Goal: Task Accomplishment & Management: Use online tool/utility

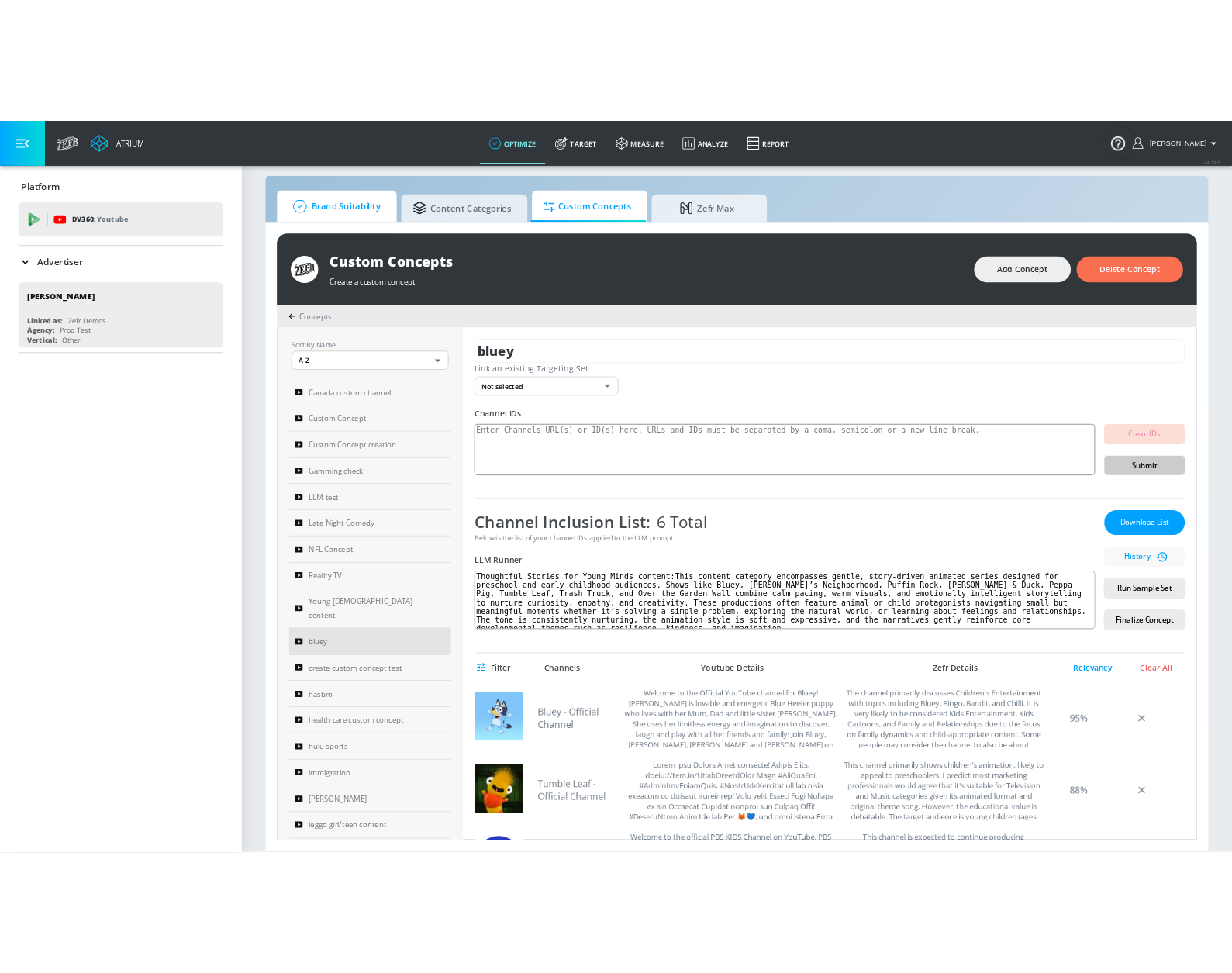
scroll to position [504, 0]
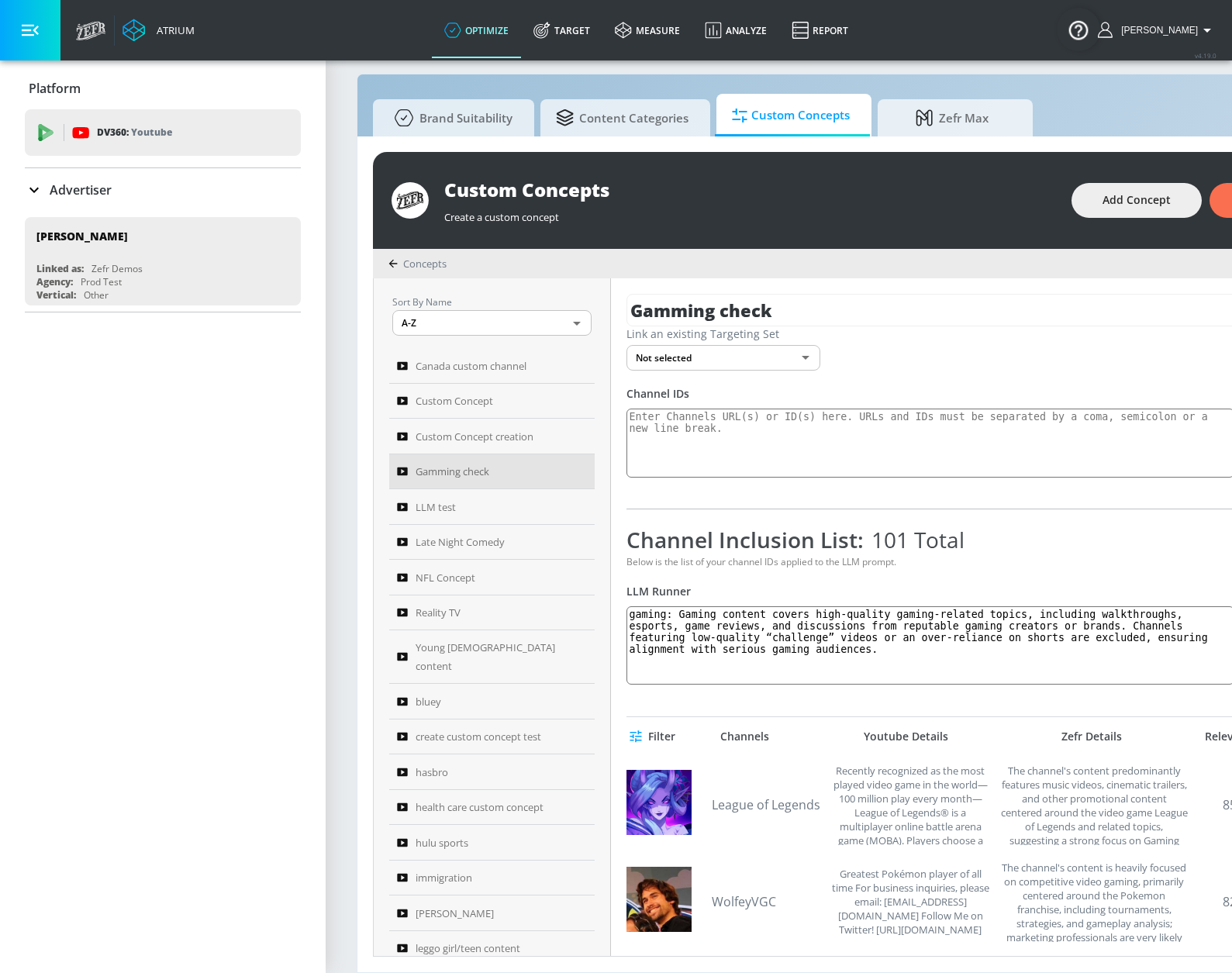
scroll to position [77, 0]
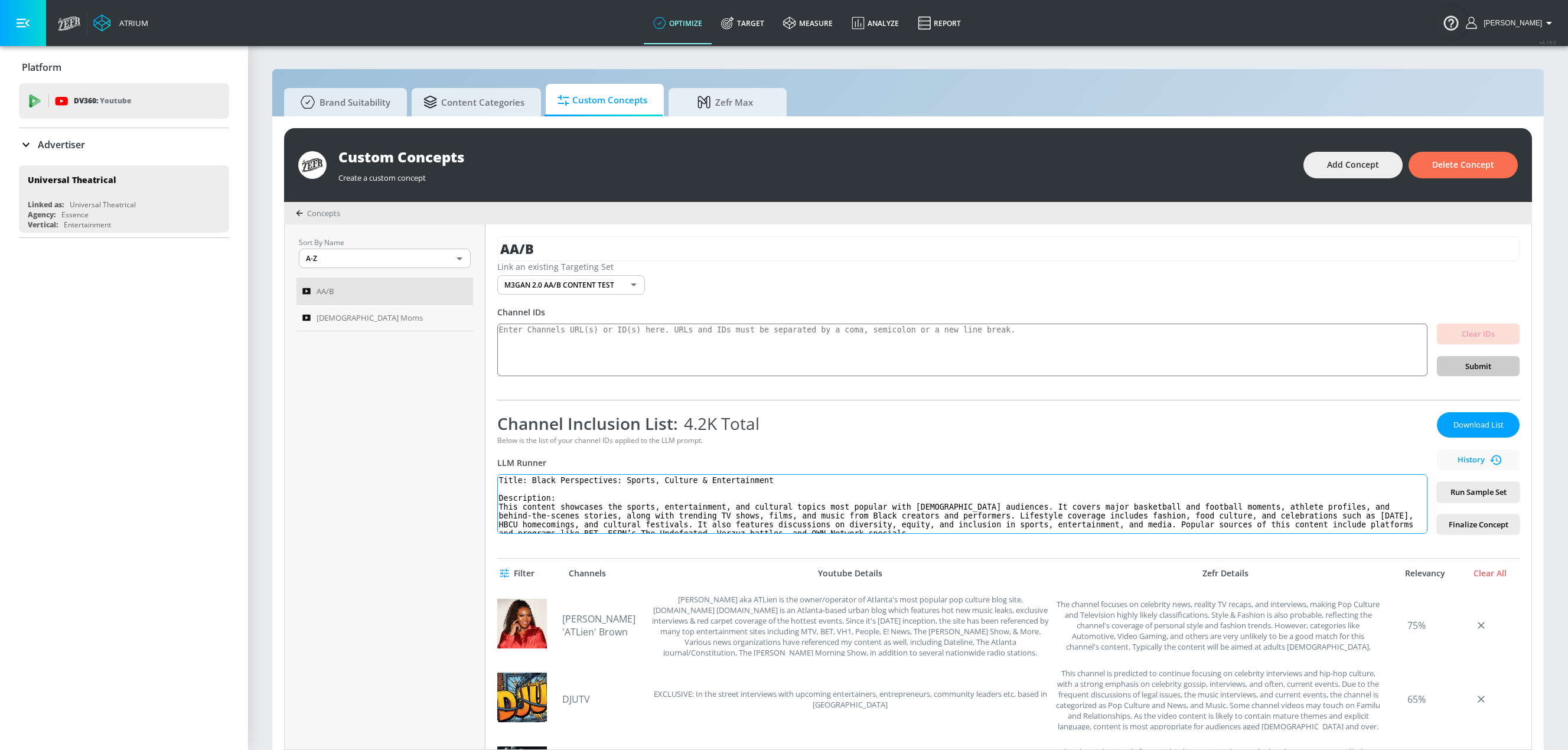
click at [513, 493] on textarea "Title: Black Perspectives: Sports, Culture & Entertainment Description: This co…" at bounding box center [962, 504] width 930 height 59
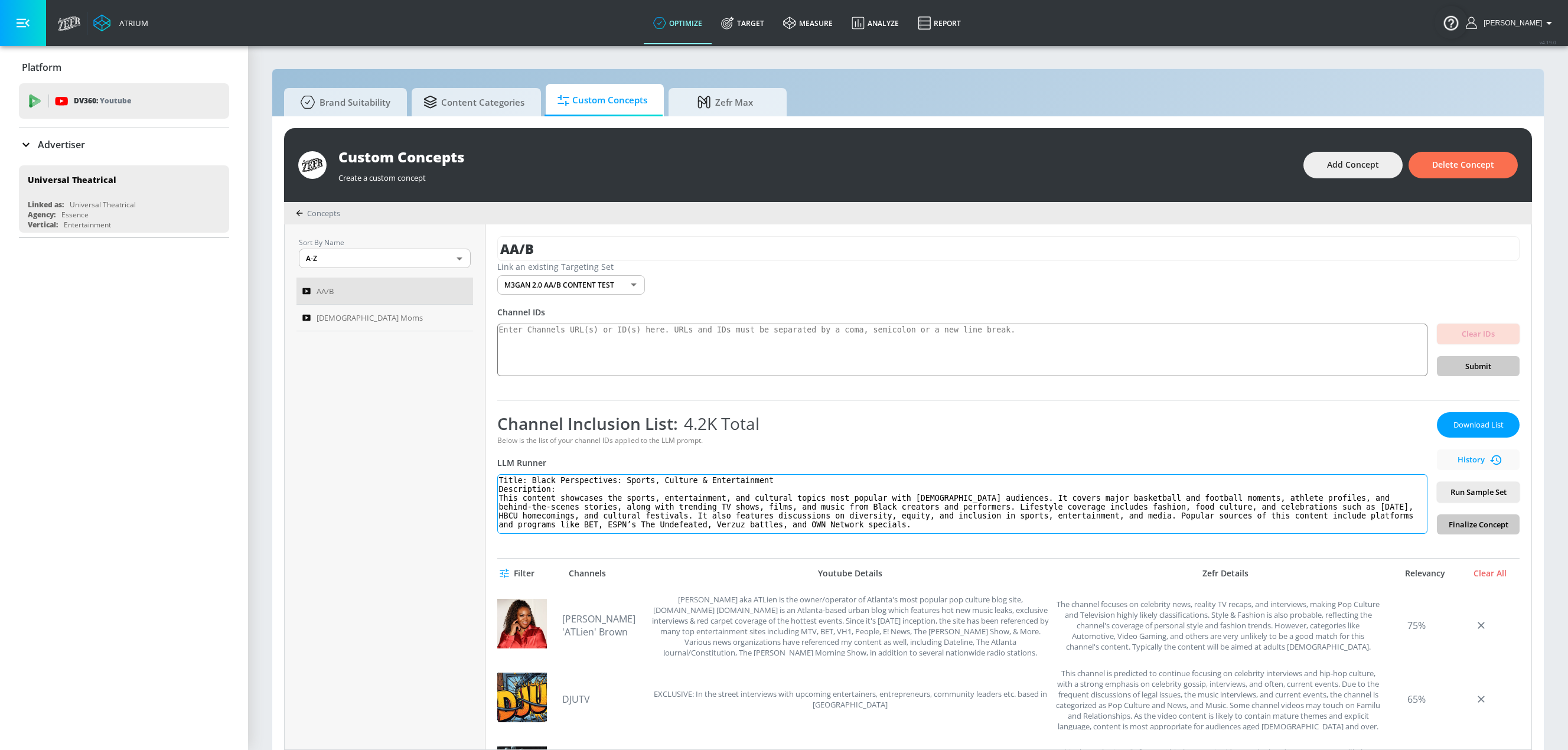
click at [580, 486] on textarea "Title: Black Perspectives: Sports, Culture & Entertainment Description: This co…" at bounding box center [962, 504] width 930 height 59
drag, startPoint x: 565, startPoint y: 490, endPoint x: 465, endPoint y: 492, distance: 100.0
click at [465, 492] on div "Sort By Name A-Z ASC ​ AA/B Hispanic Moms AA/B Link an existing Targeting Set M…" at bounding box center [908, 487] width 1247 height 525
type textarea "Title: Black Perspectives: Sports, Culture & Entertainment This content showcas…"
click at [947, 464] on span "History" at bounding box center [1478, 460] width 73 height 13
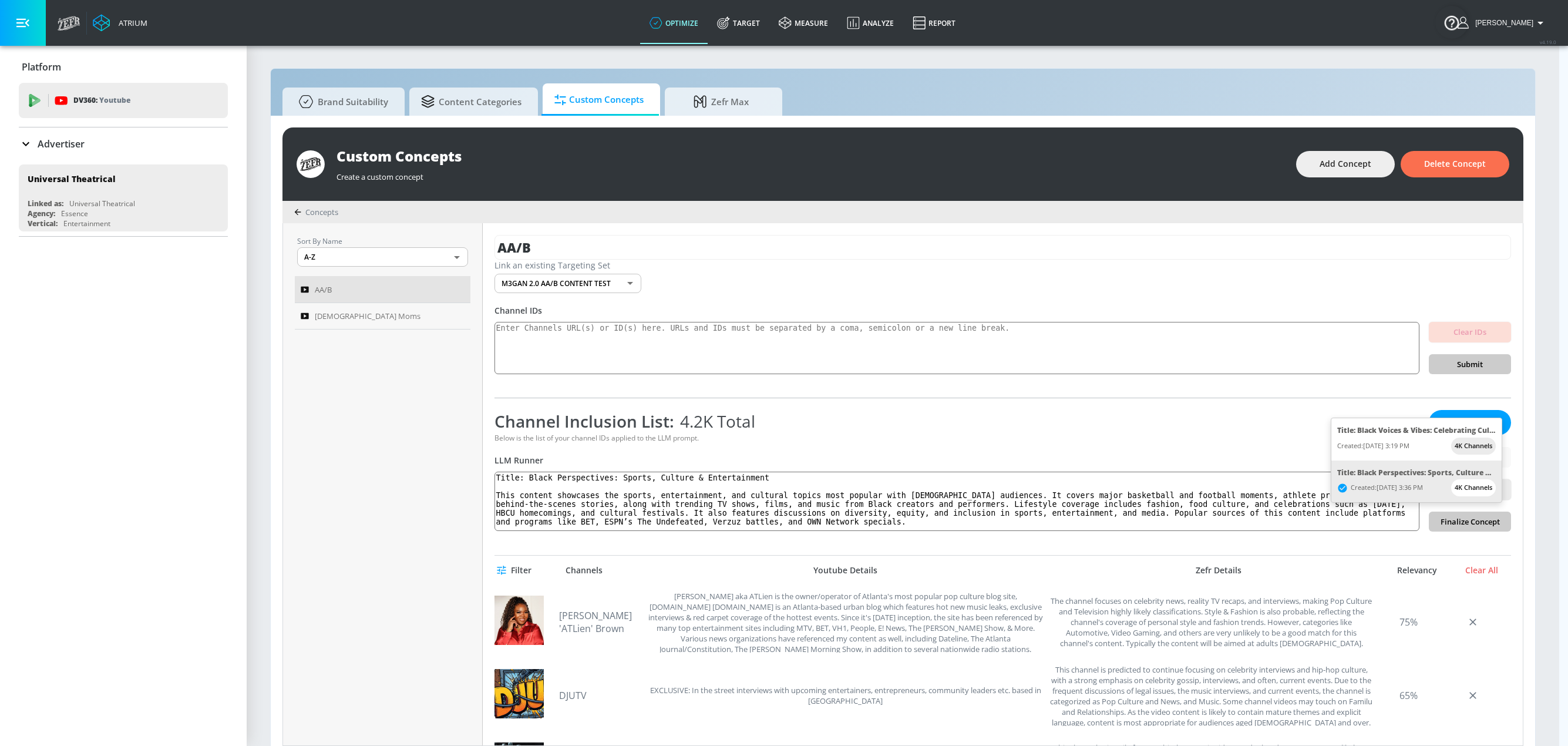
click at [942, 416] on div at bounding box center [784, 373] width 1568 height 746
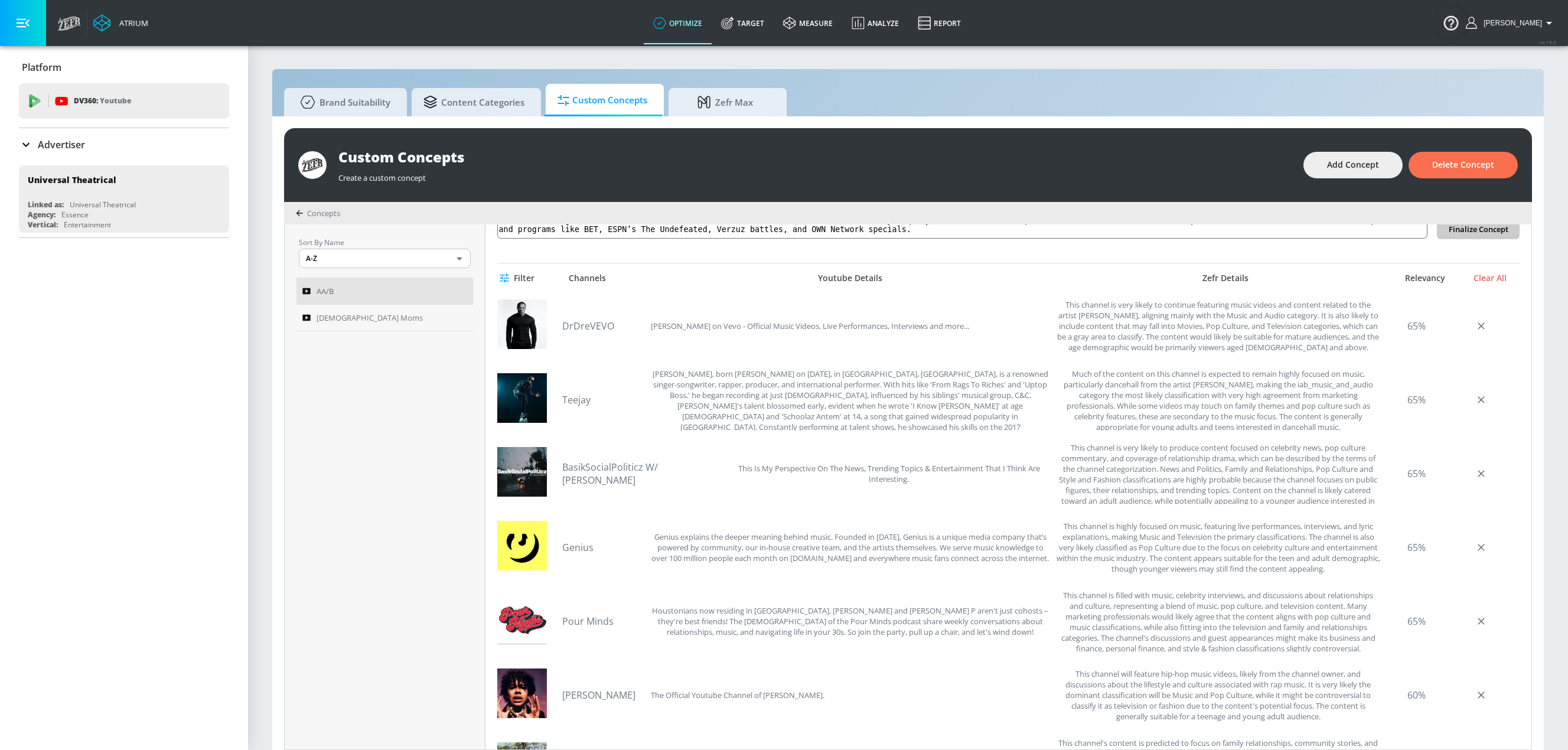
scroll to position [236, 0]
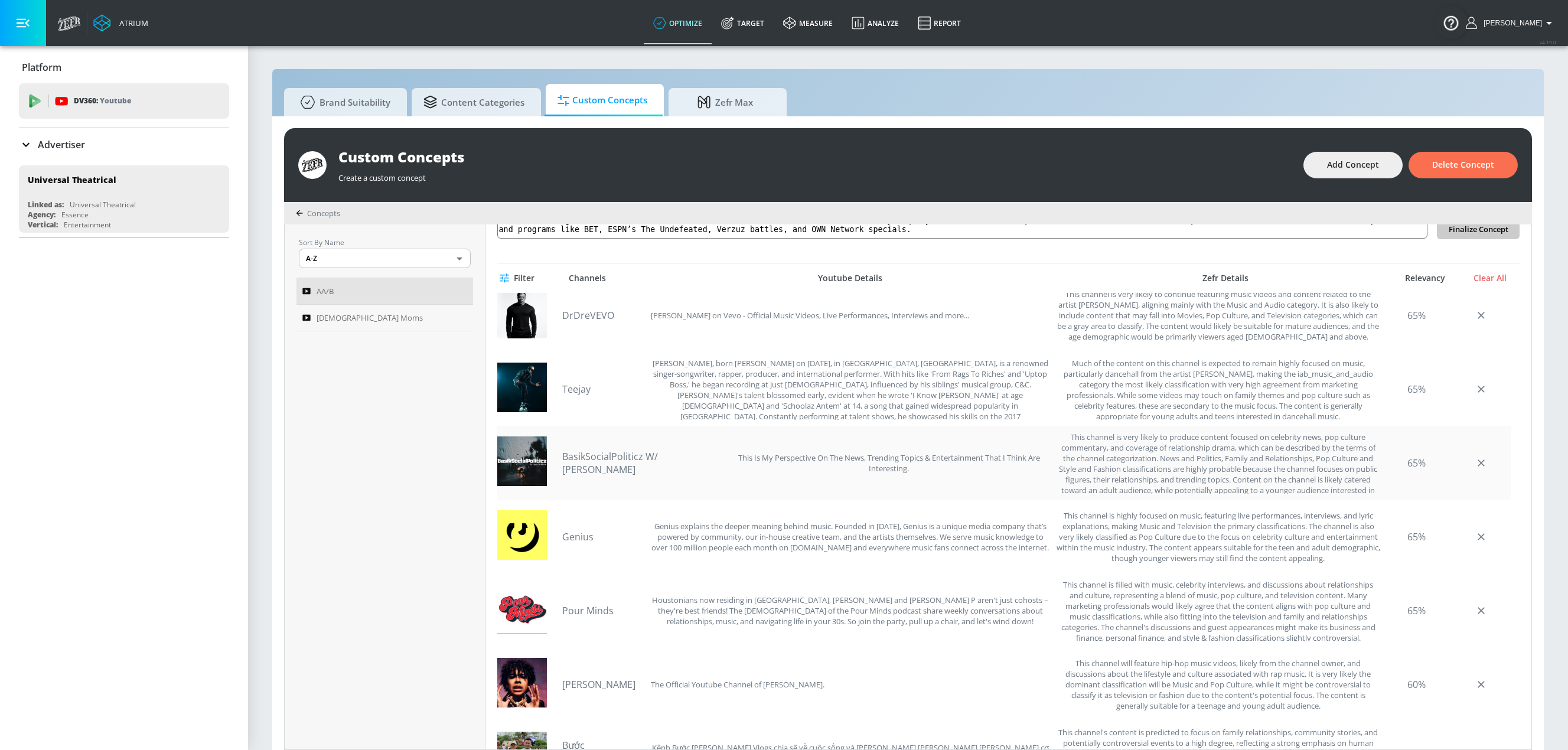
click at [947, 444] on div "This channel is very likely to produce content focused on celebrity news, pop c…" at bounding box center [1217, 462] width 325 height 62
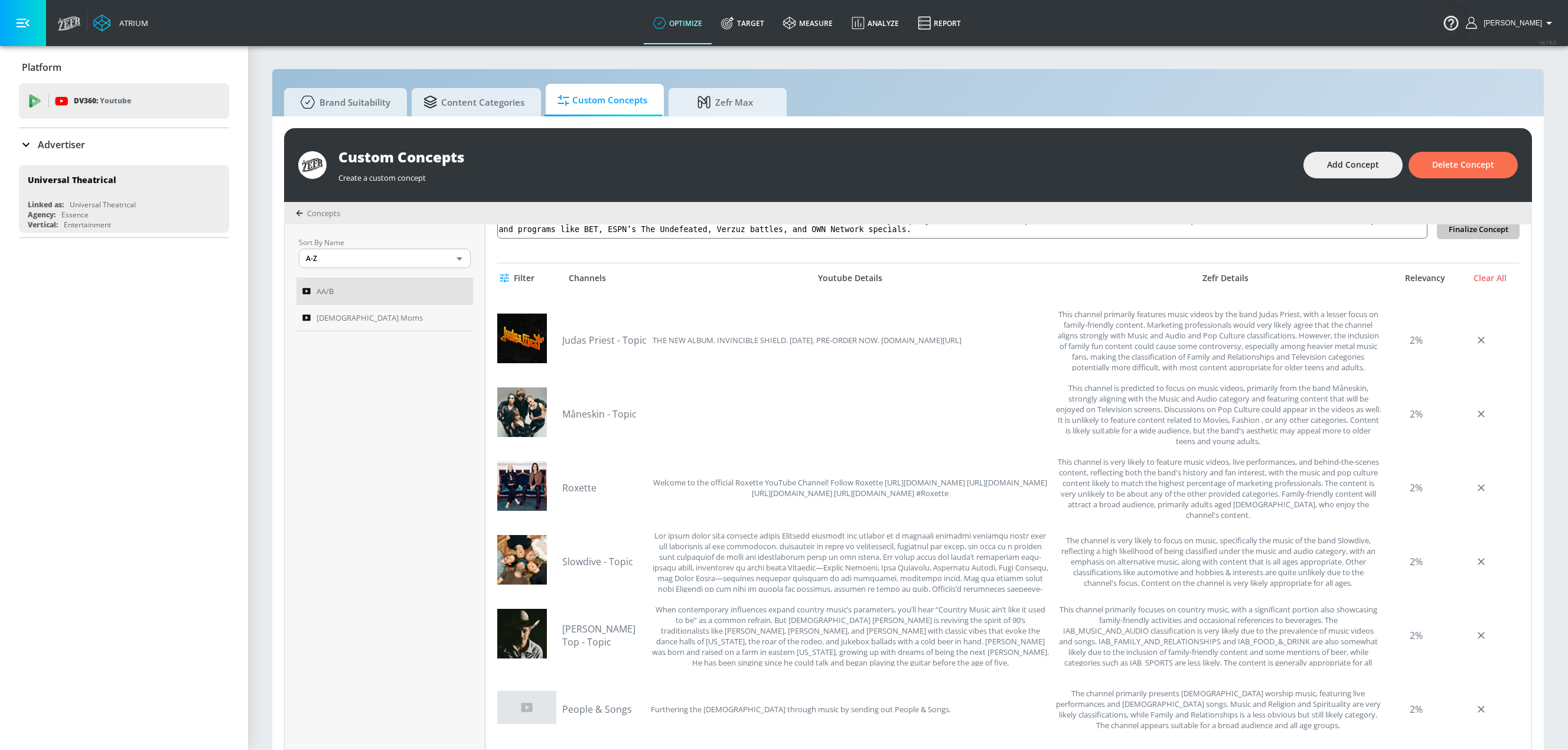
scroll to position [6202, 0]
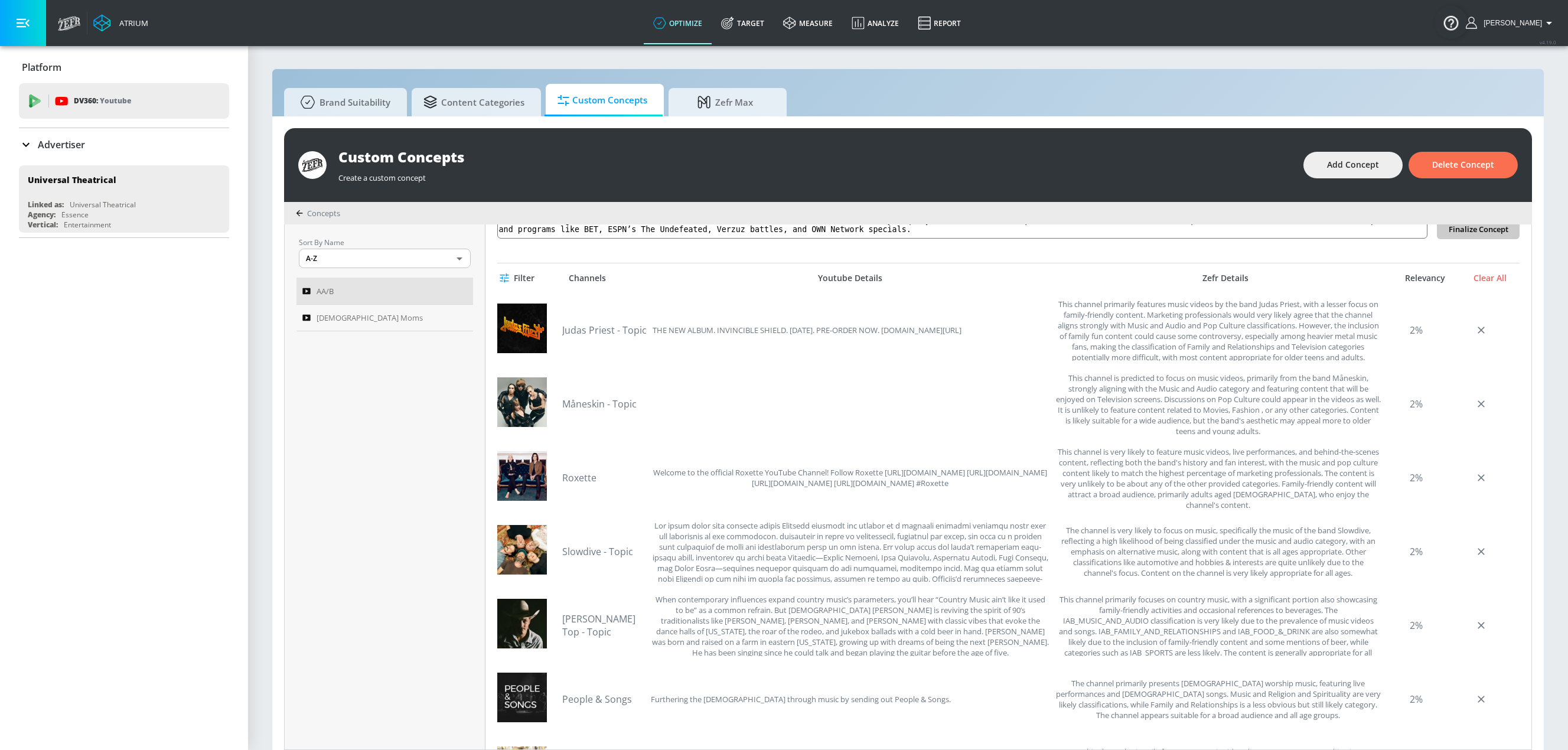
click at [886, 246] on div "AA/B Link an existing Targeting Set M3GAN 2.0 AA/B CONTENT TEST db4966f9-d38e-4…" at bounding box center [1008, 487] width 1046 height 525
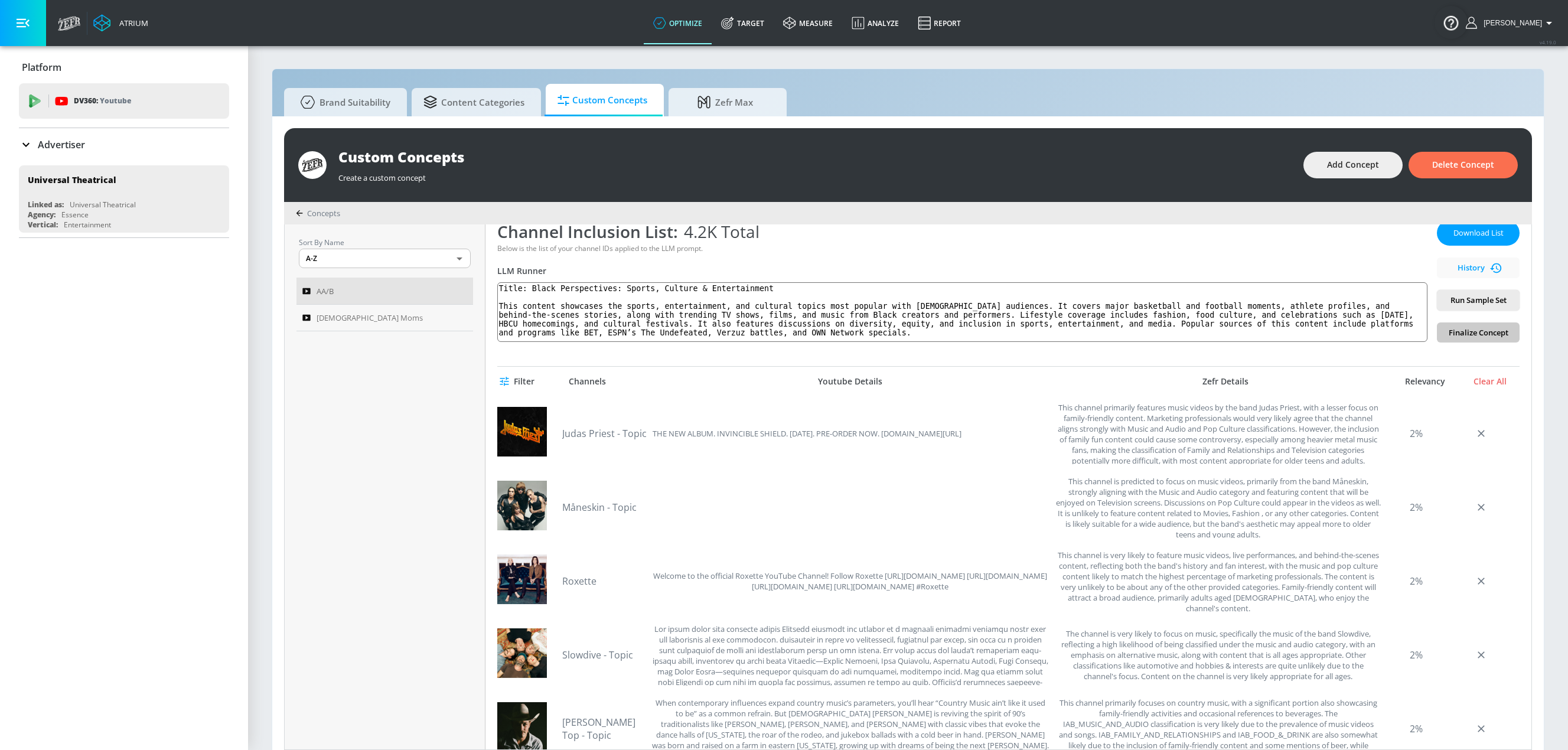
scroll to position [0, 0]
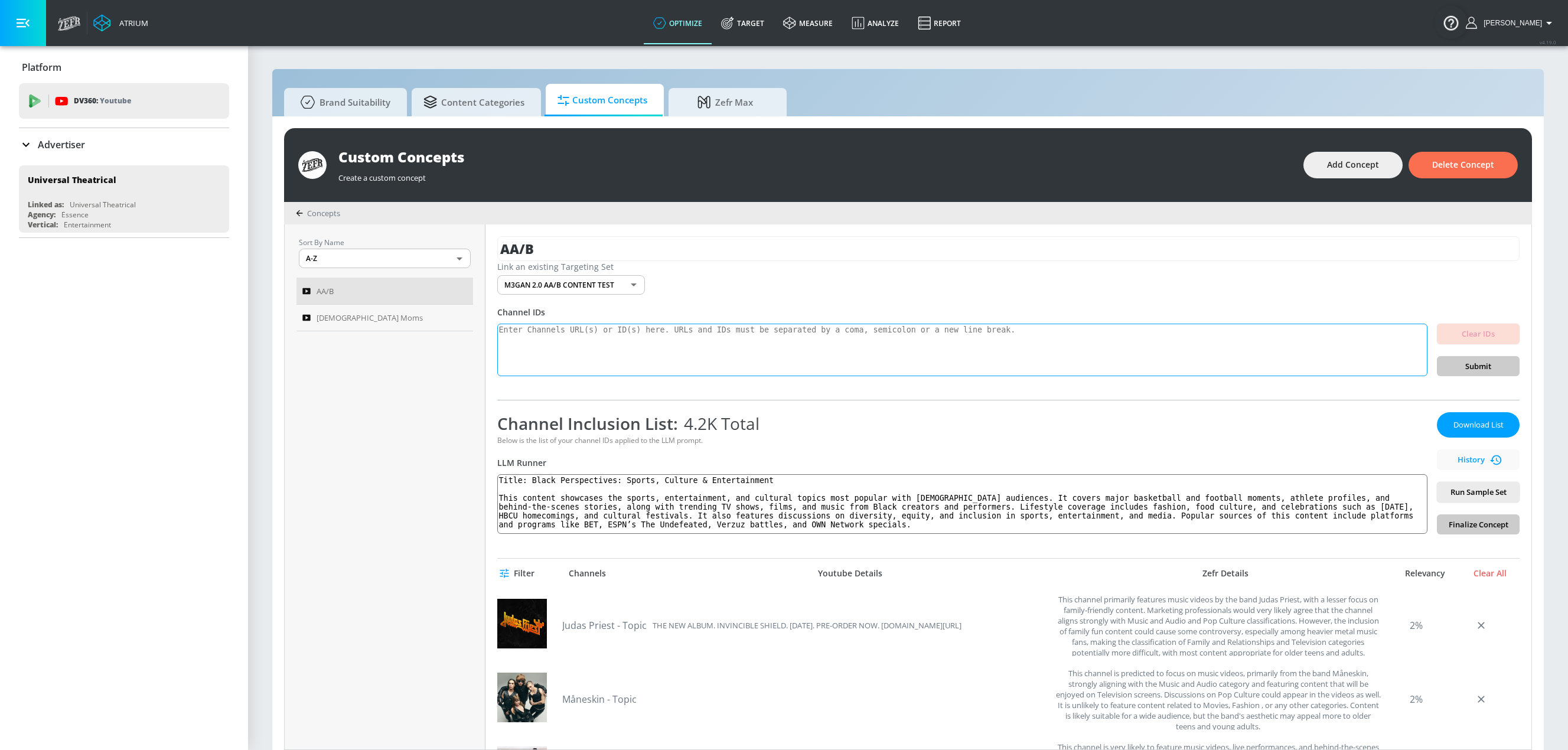
click at [668, 342] on textarea at bounding box center [962, 350] width 930 height 53
click at [947, 175] on button "Add Concept" at bounding box center [1353, 165] width 99 height 26
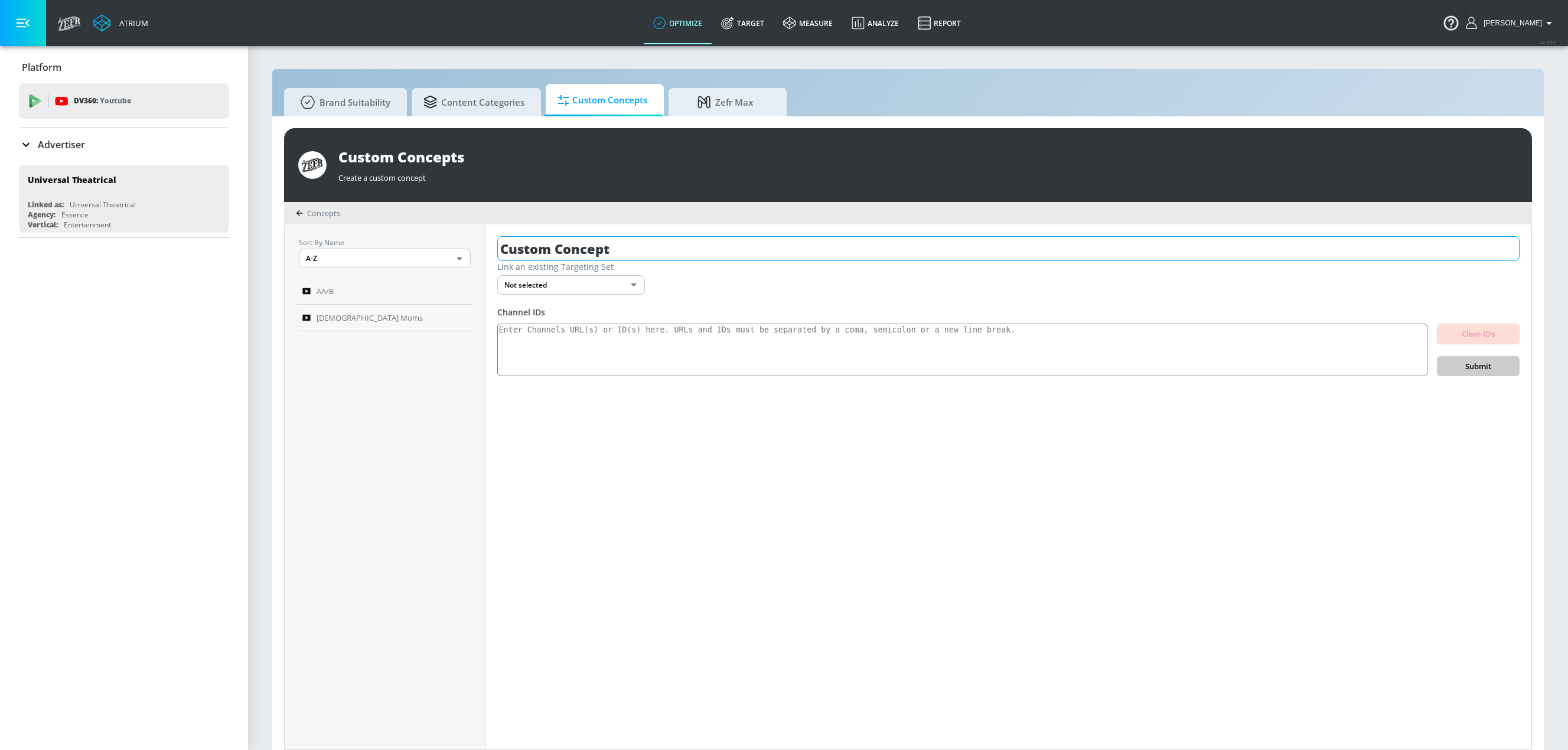
click at [616, 250] on input "Custom Concept" at bounding box center [1008, 249] width 1022 height 25
drag, startPoint x: 586, startPoint y: 250, endPoint x: 478, endPoint y: 250, distance: 108.0
click at [478, 250] on div "Sort By Name A-Z ASC ​ AA/B Hispanic Moms Custom Concept Link an existing Targe…" at bounding box center [908, 487] width 1247 height 525
type input "test"
click at [572, 336] on textarea at bounding box center [962, 350] width 930 height 53
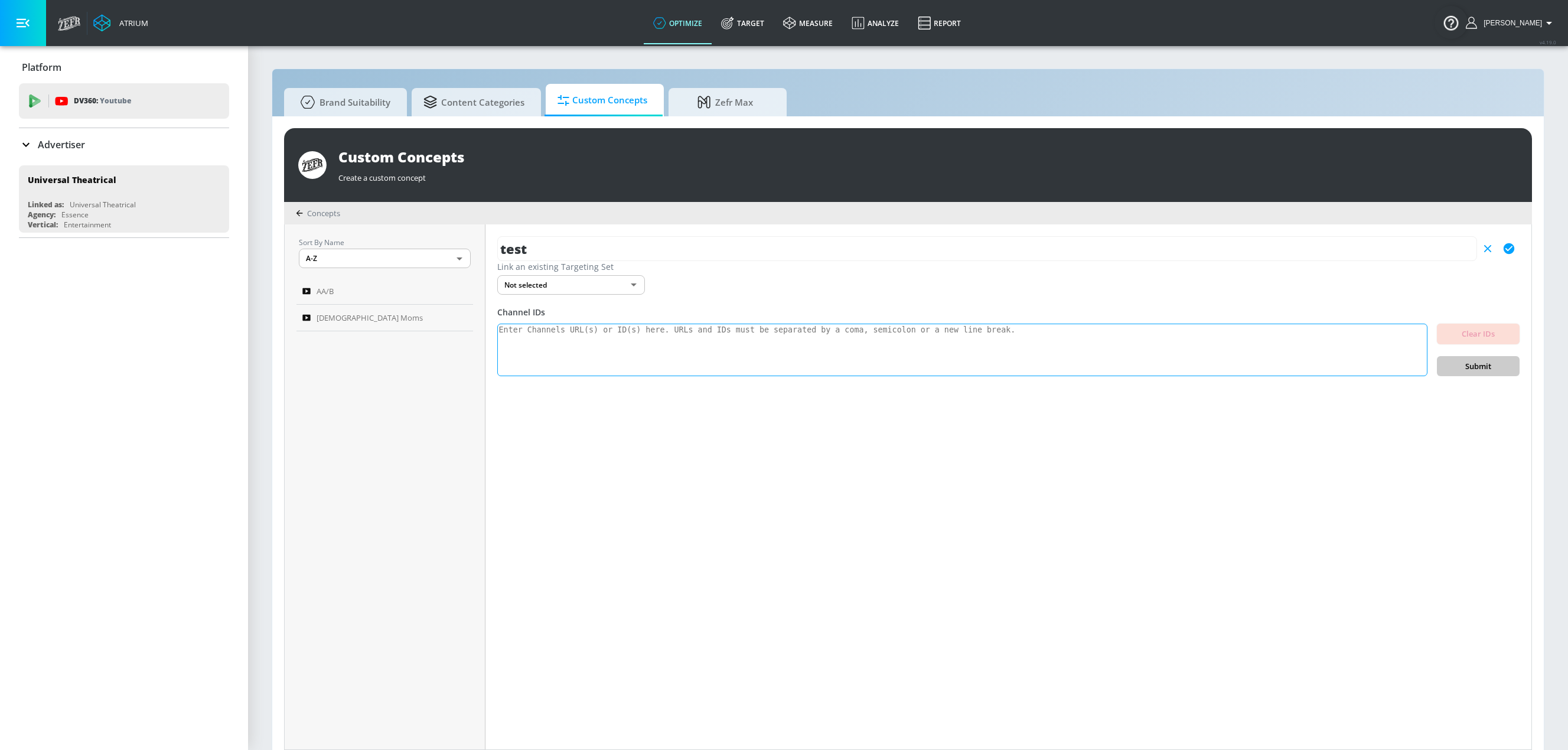
paste textarea "UCyonhOKT0NDMXzM72UFcu5A UC4mLlRa_dezwvytudo9s1sw UCcVqCJ_9owb1zM43vqswMNQ UC0K…"
type textarea "UCyonhOKT0NDMXzM72UFcu5A UC4mLlRa_dezwvytudo9s1sw UCcVqCJ_9owb1zM43vqswMNQ UC0K…"
click at [947, 369] on span "Submit" at bounding box center [1478, 367] width 64 height 13
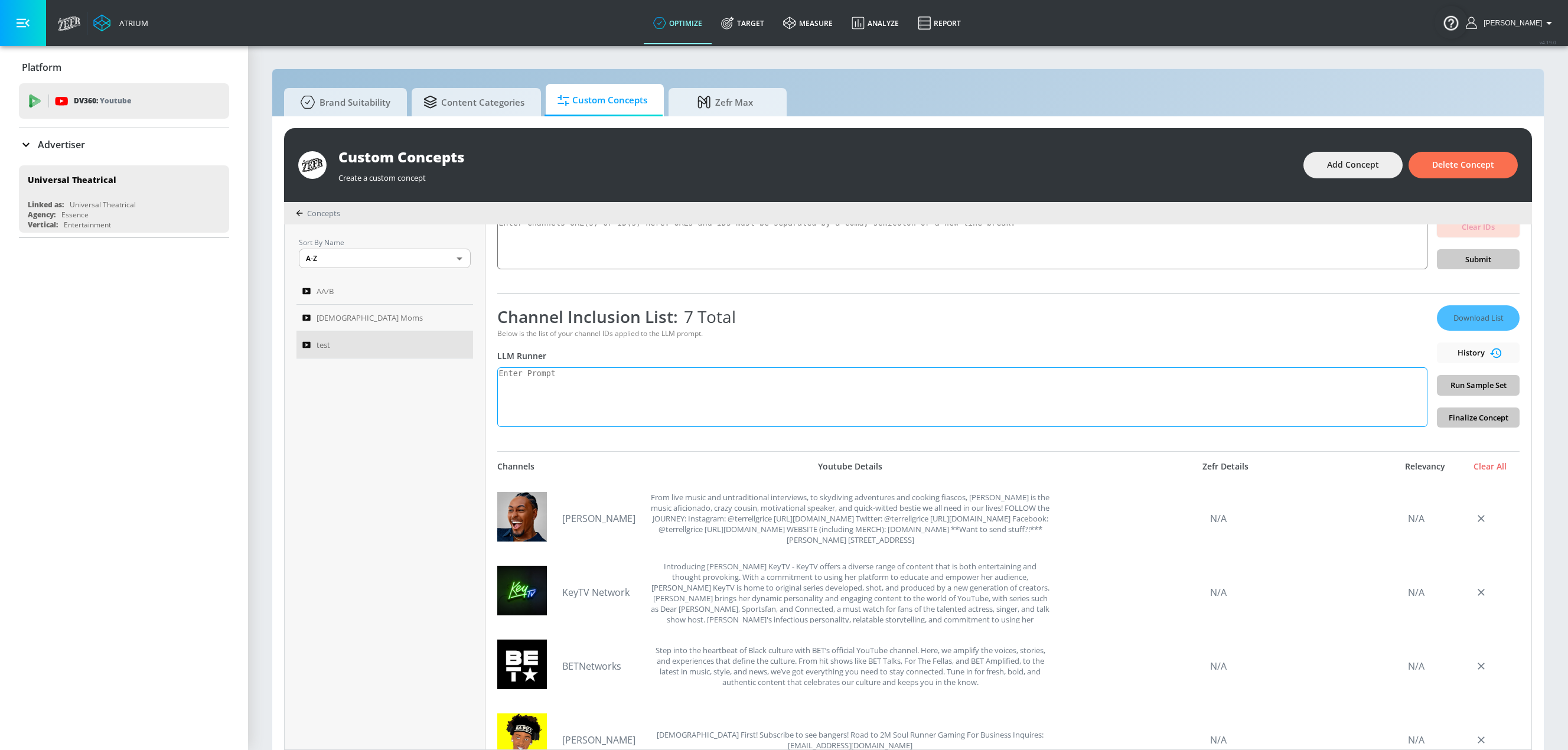
scroll to position [89, 0]
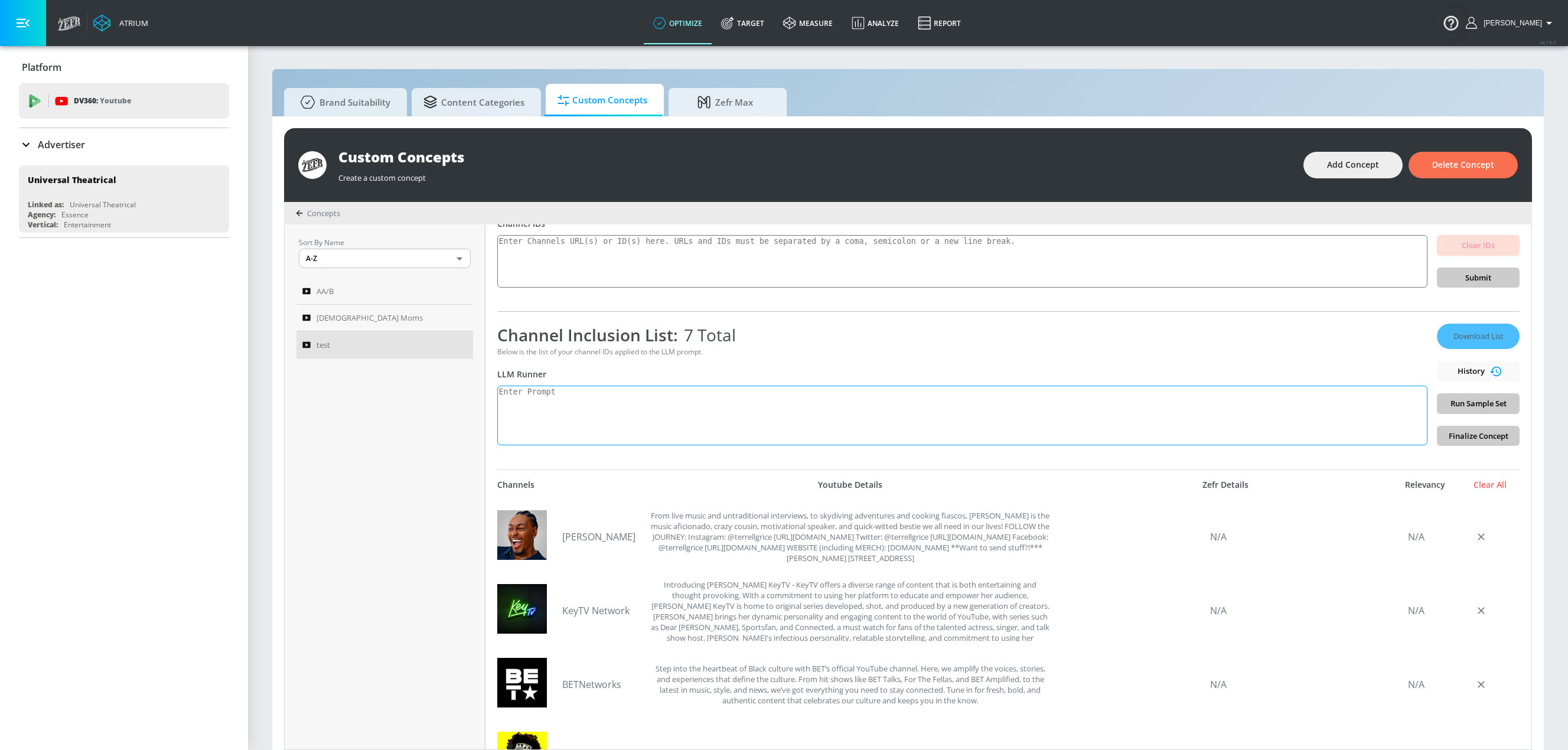
click at [947, 411] on textarea at bounding box center [962, 415] width 930 height 59
click at [618, 424] on textarea at bounding box center [962, 415] width 930 height 59
paste textarea "Title: Black Perspectives: Sports, Culture & Entertainment Description: This co…"
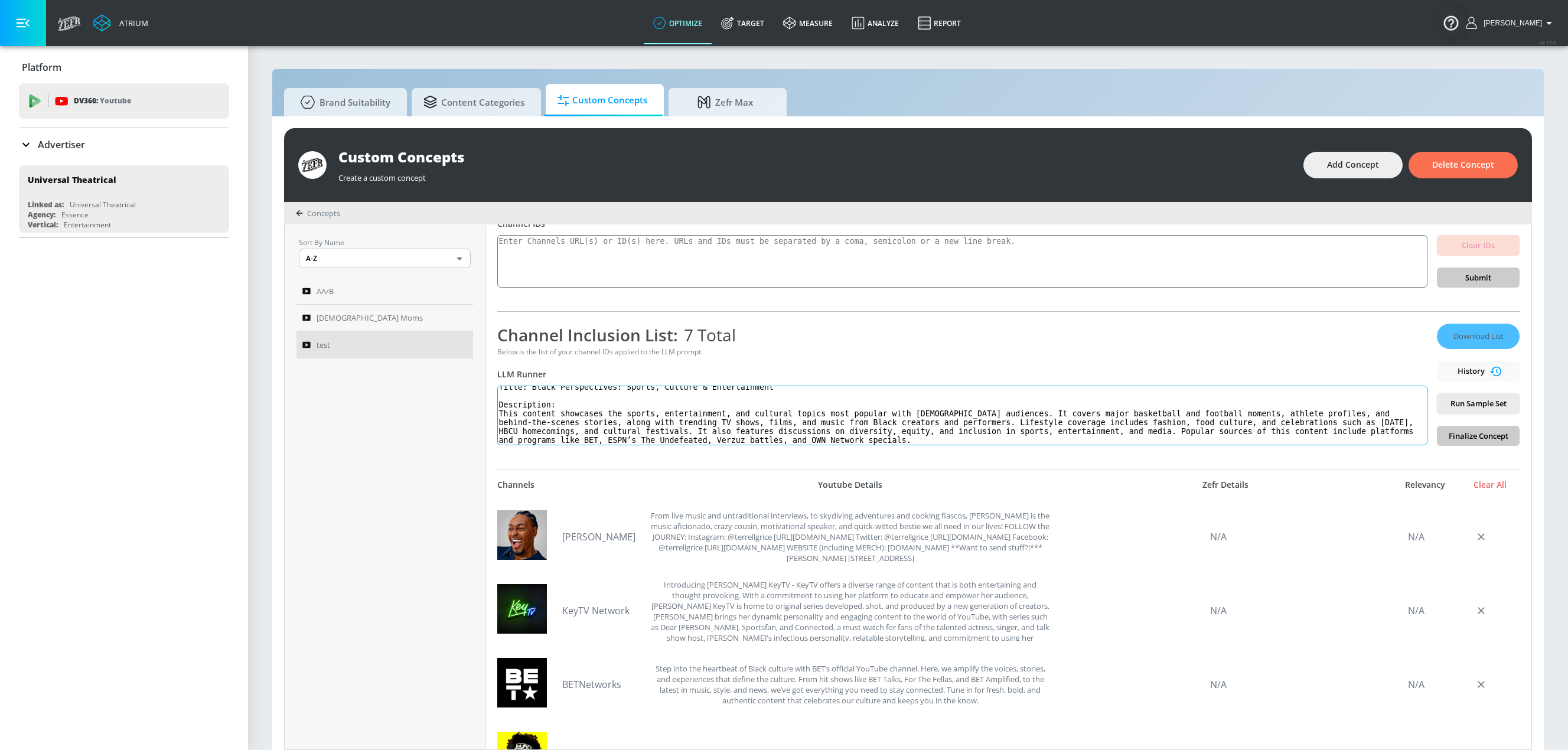
scroll to position [0, 0]
drag, startPoint x: 575, startPoint y: 406, endPoint x: 473, endPoint y: 396, distance: 102.5
click at [470, 398] on div "Sort By Name A-Z ASC ​ AA/B Hispanic Moms test test Link an existing Targeting …" at bounding box center [908, 487] width 1247 height 525
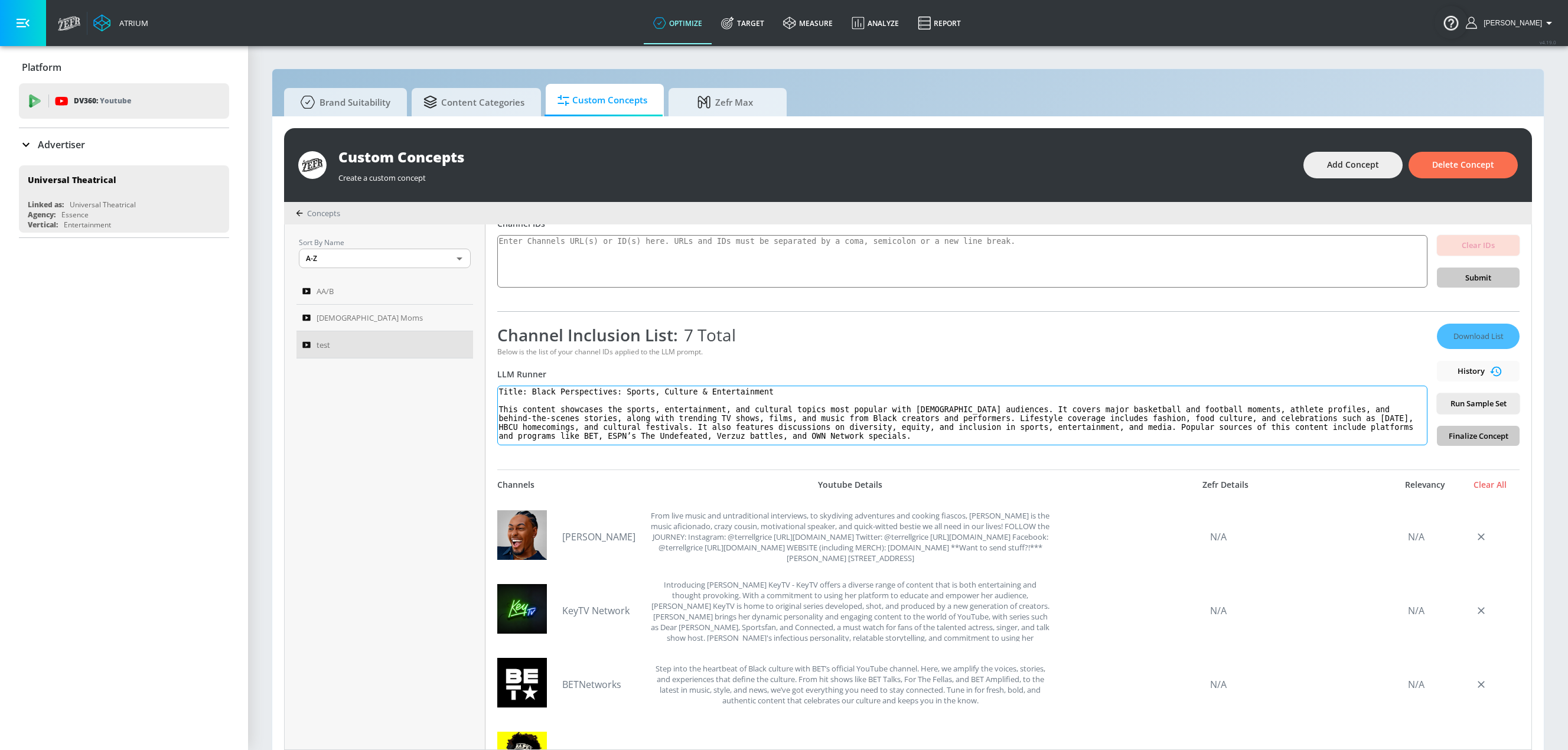
drag, startPoint x: 527, startPoint y: 392, endPoint x: 474, endPoint y: 388, distance: 53.2
click at [474, 388] on div "Sort By Name A-Z ASC ​ AA/B Hispanic Moms test test Link an existing Targeting …" at bounding box center [908, 487] width 1247 height 525
click at [500, 392] on textarea "Black Perspectives: Sports, Culture & Entertainment This content showcases the …" at bounding box center [962, 415] width 930 height 59
click at [497, 408] on textarea "Black Perspectives: Sports, Culture & Entertainment This content showcases the …" at bounding box center [962, 415] width 930 height 59
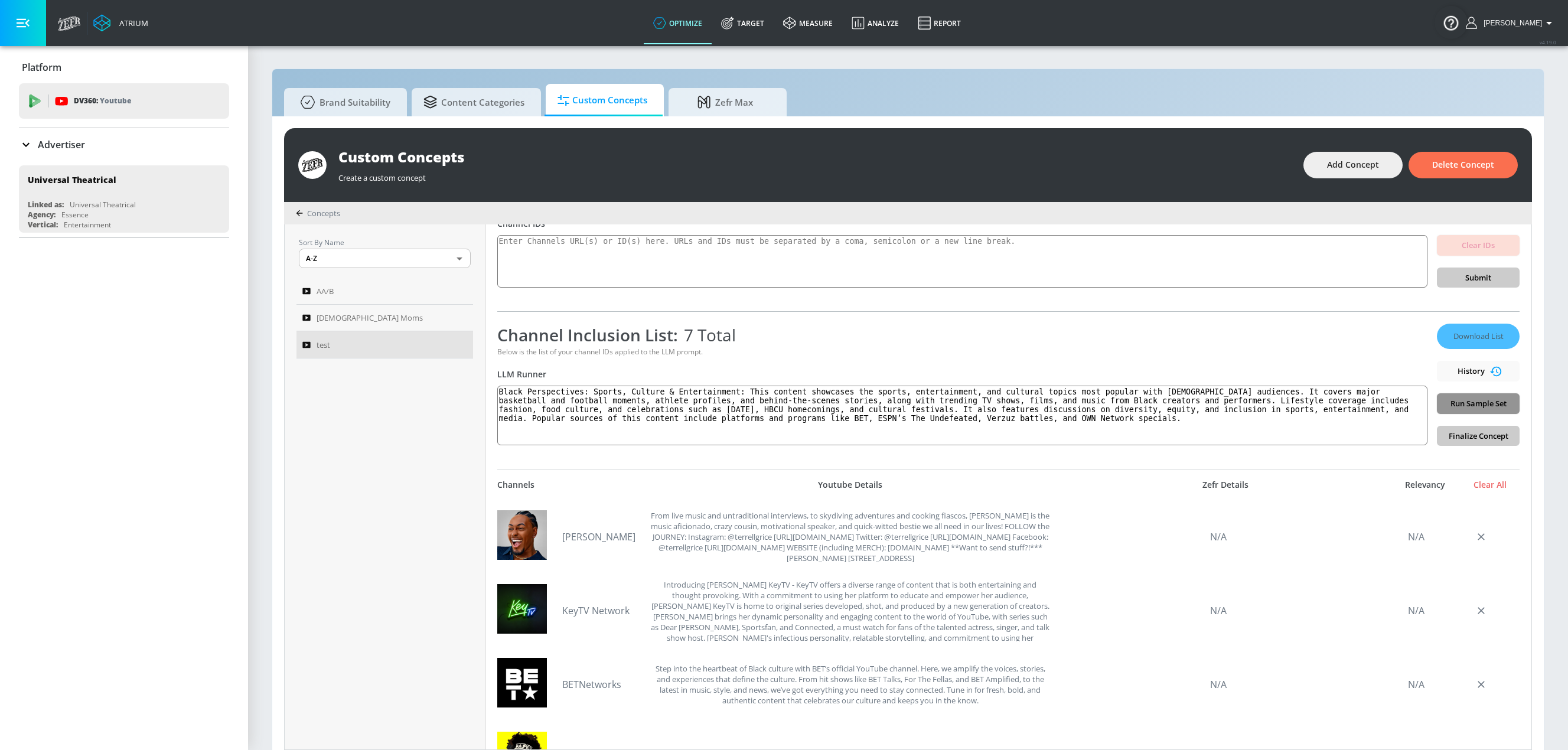
click at [947, 407] on span "Run Sample Set" at bounding box center [1478, 403] width 64 height 13
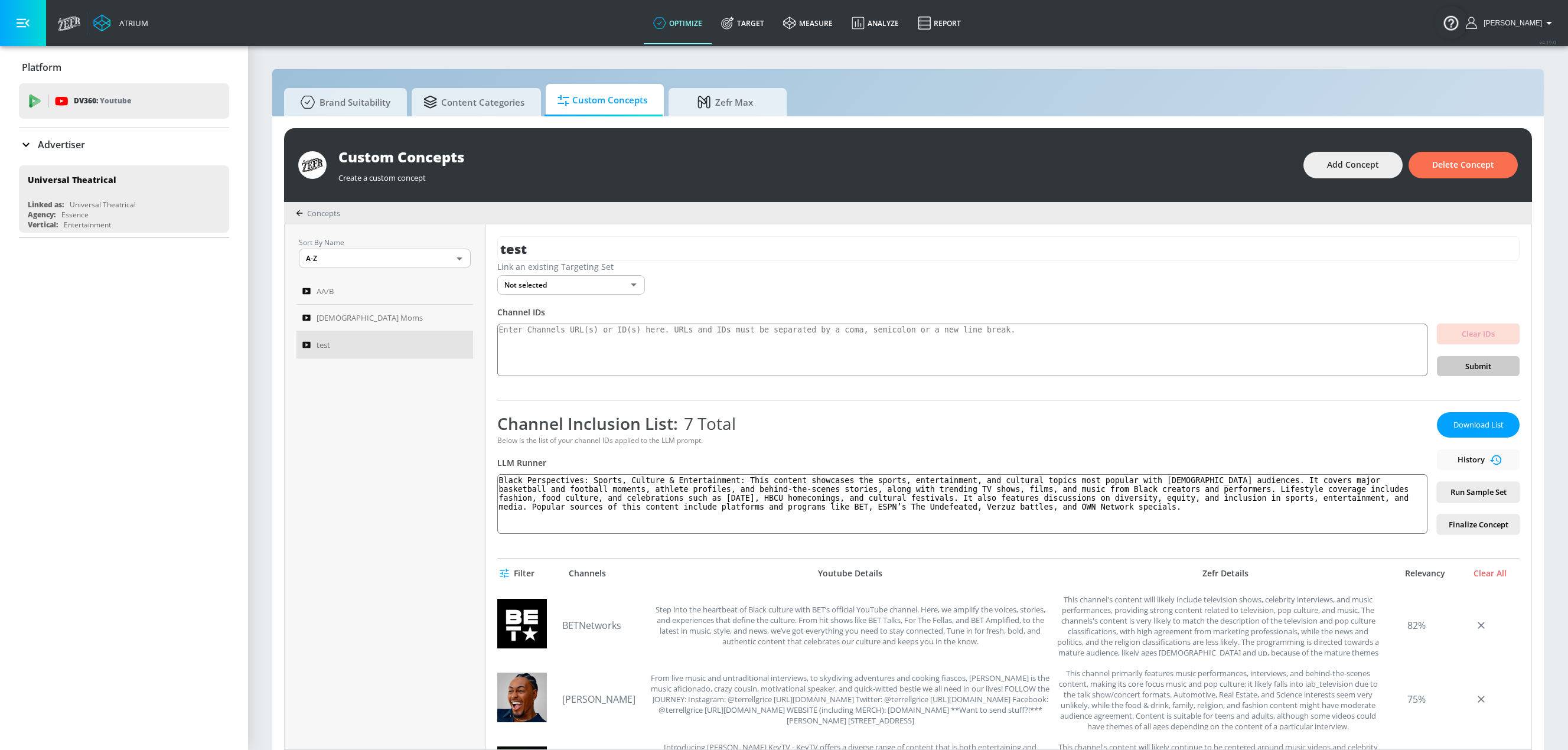
click at [930, 579] on div "Filter Channels Youtube Details Zefr Details Relevancy Clear All" at bounding box center [1008, 574] width 1022 height 29
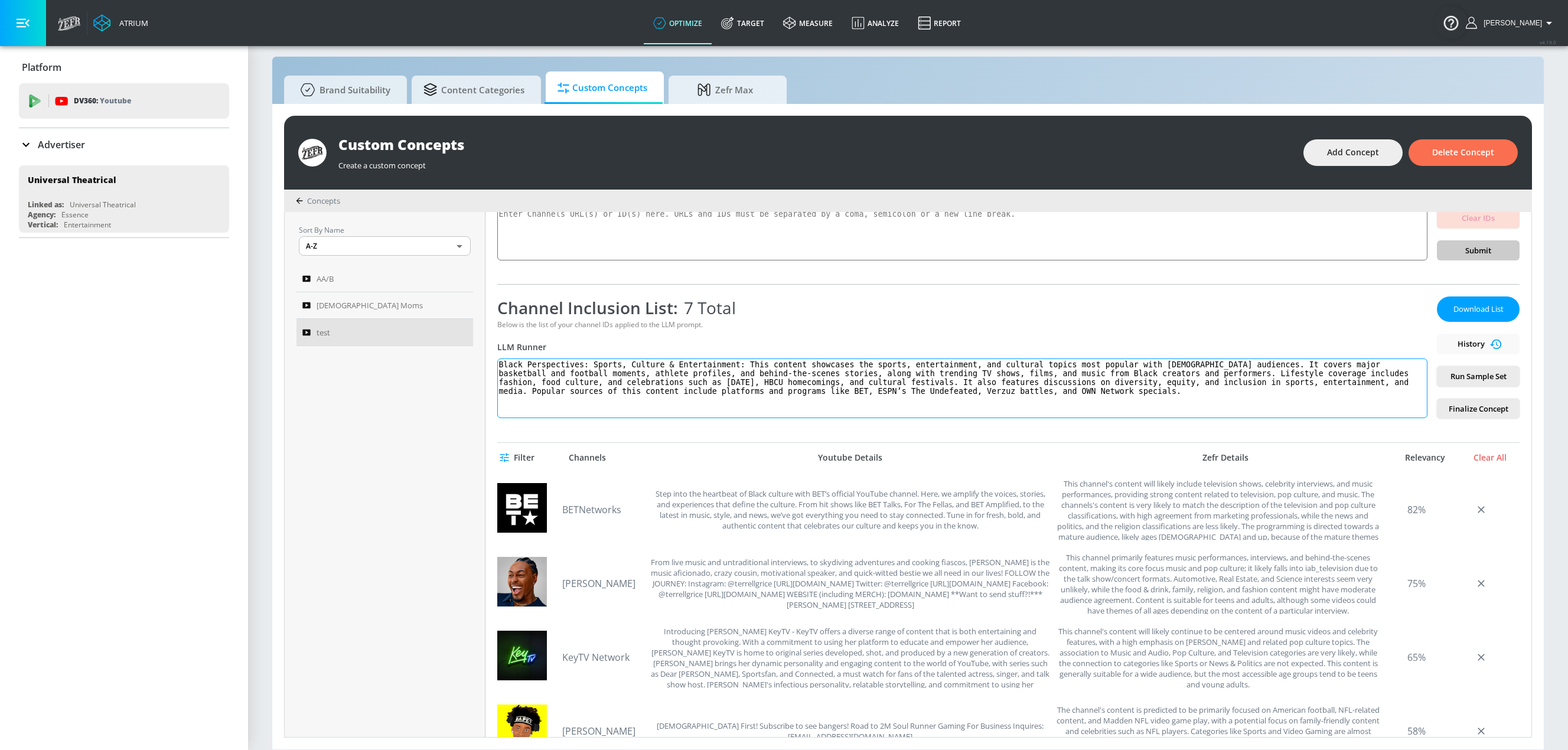
scroll to position [89, 0]
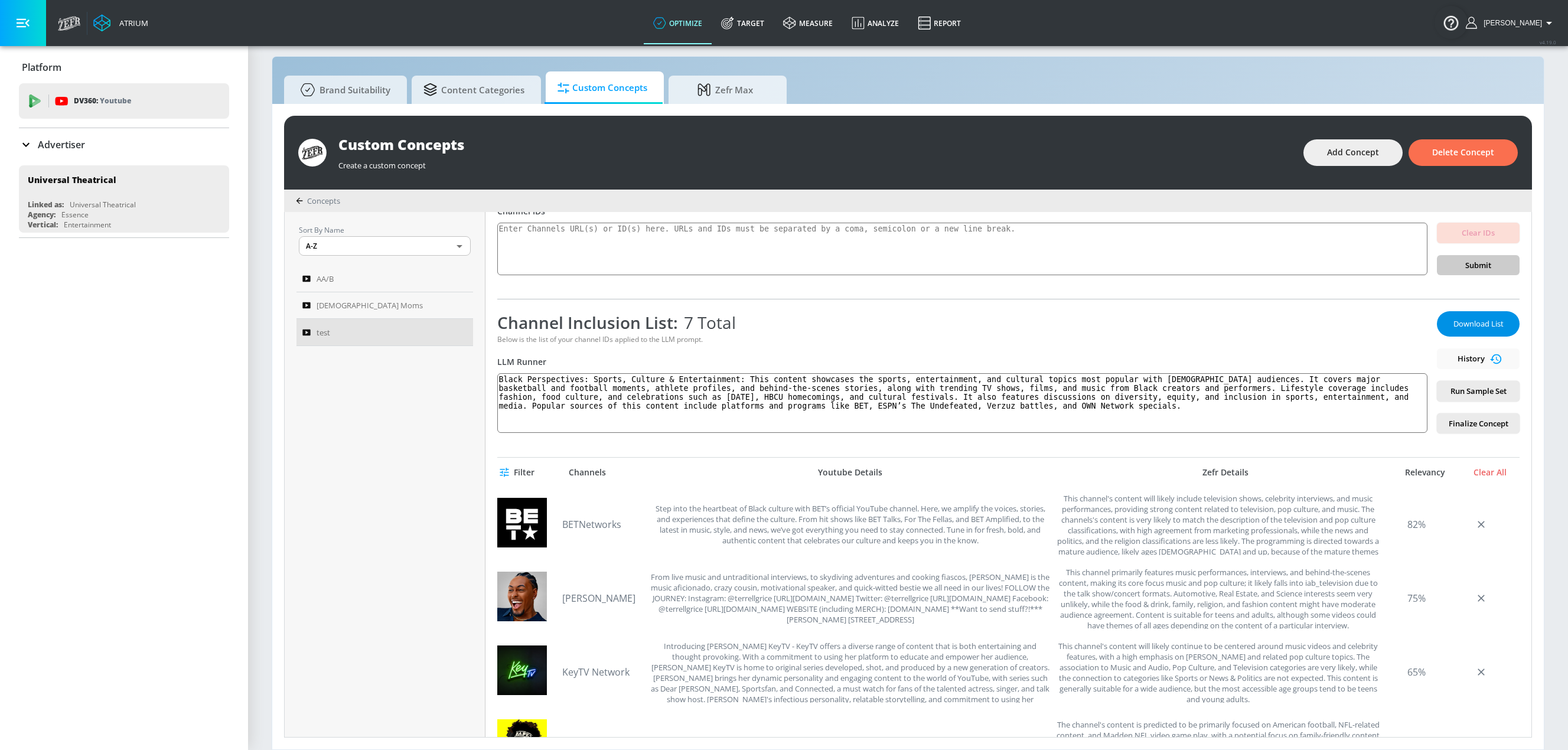
click at [947, 326] on span "Download List" at bounding box center [1478, 324] width 59 height 13
click at [878, 334] on div "Below is the list of your channel IDs applied to the LLM prompt." at bounding box center [962, 339] width 930 height 10
click at [619, 400] on textarea "Black Perspectives: Sports, Culture & Entertainment: This content showcases the…" at bounding box center [962, 403] width 930 height 59
click at [395, 337] on div "test" at bounding box center [376, 332] width 149 height 14
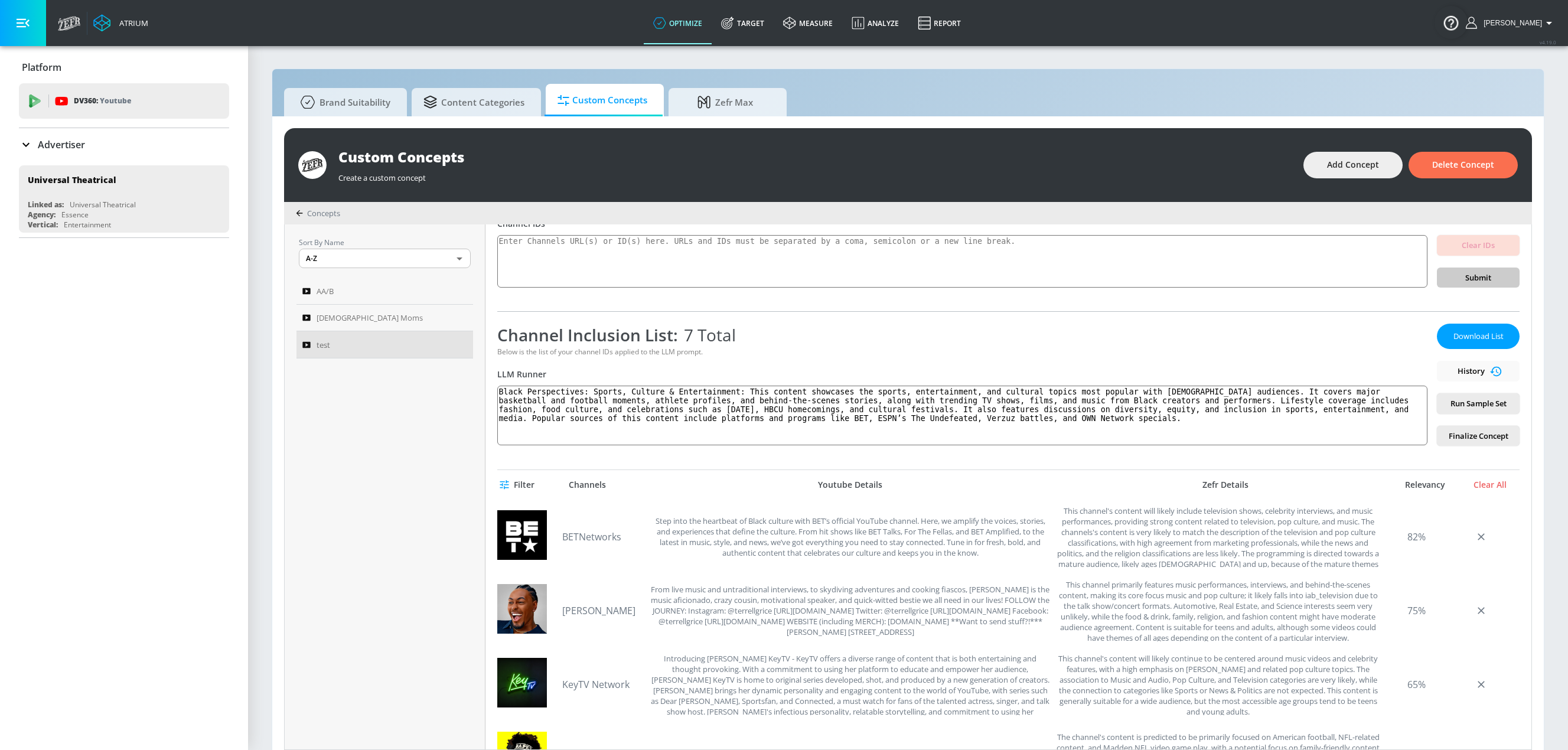
click at [617, 452] on div "test Link an existing Targeting Set Not selected none ​ Channel IDs Clear IDs S…" at bounding box center [1008, 487] width 1046 height 525
click at [596, 421] on textarea "Black Perspectives: Sports, Culture & Entertainment: This content showcases the…" at bounding box center [962, 415] width 930 height 59
paste textarea "This channel's content will likely include television shows, celebrity intervie…"
click at [883, 419] on textarea "Black Perspectives: Sports, Culture & Entertainment: This content showcases the…" at bounding box center [962, 415] width 930 height 59
click at [947, 428] on textarea "Black Perspectives: Sports, Culture & Entertainment: This content showcases the…" at bounding box center [962, 415] width 930 height 59
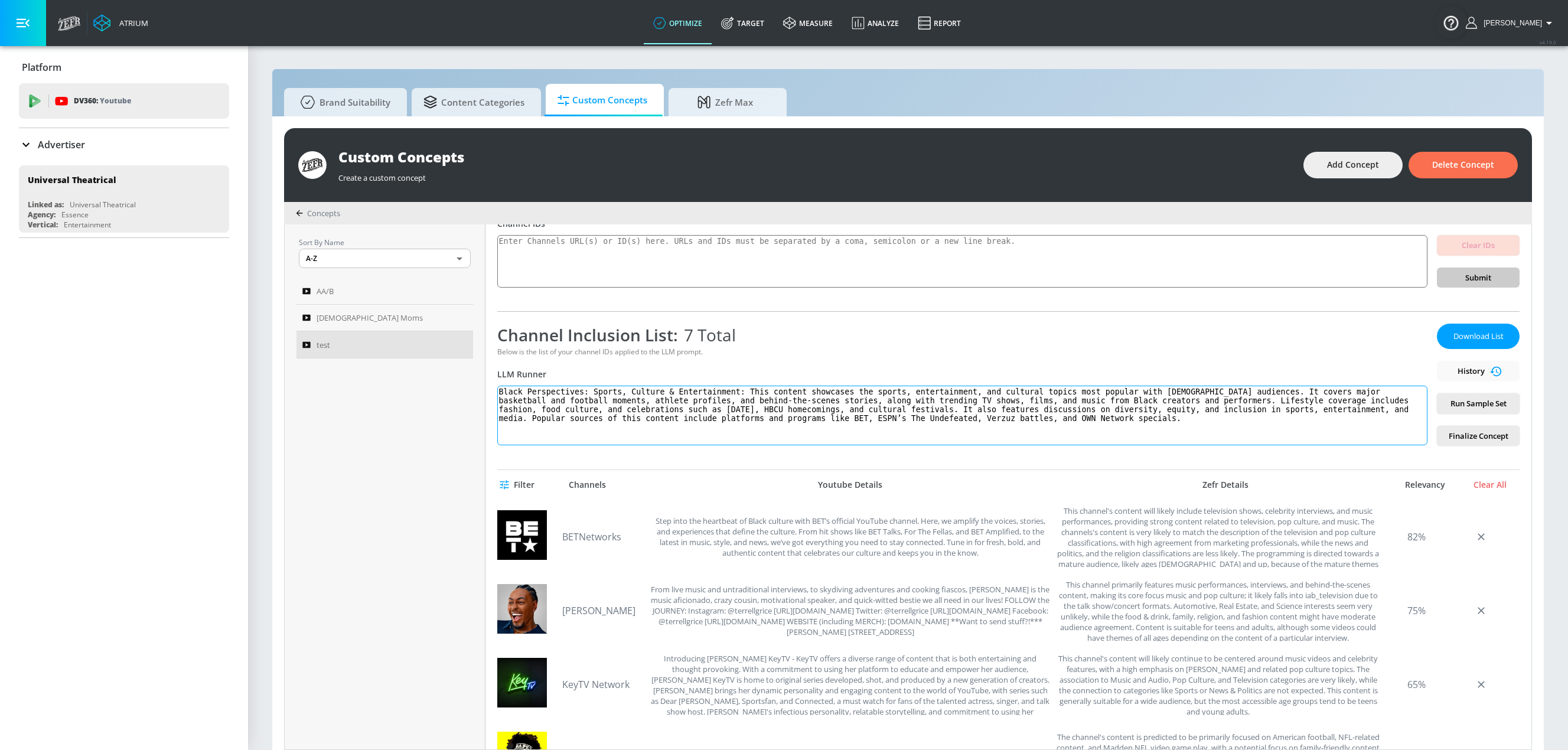
paste textarea "Pop Culture, Music, Sports, and Style Entertainment Network"
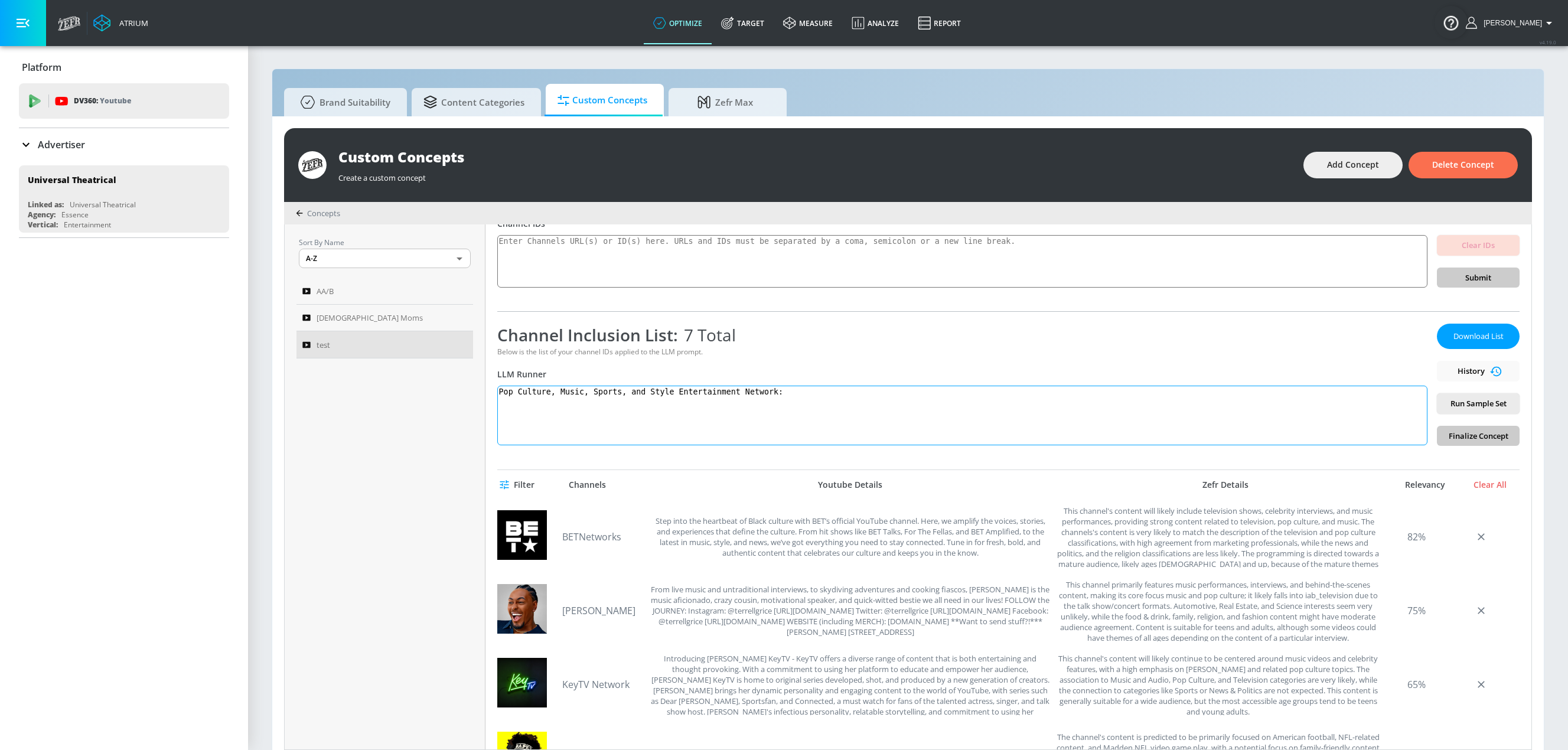
paste textarea "This channel delivers a dynamic mix of television shows, celebrity interviews, …"
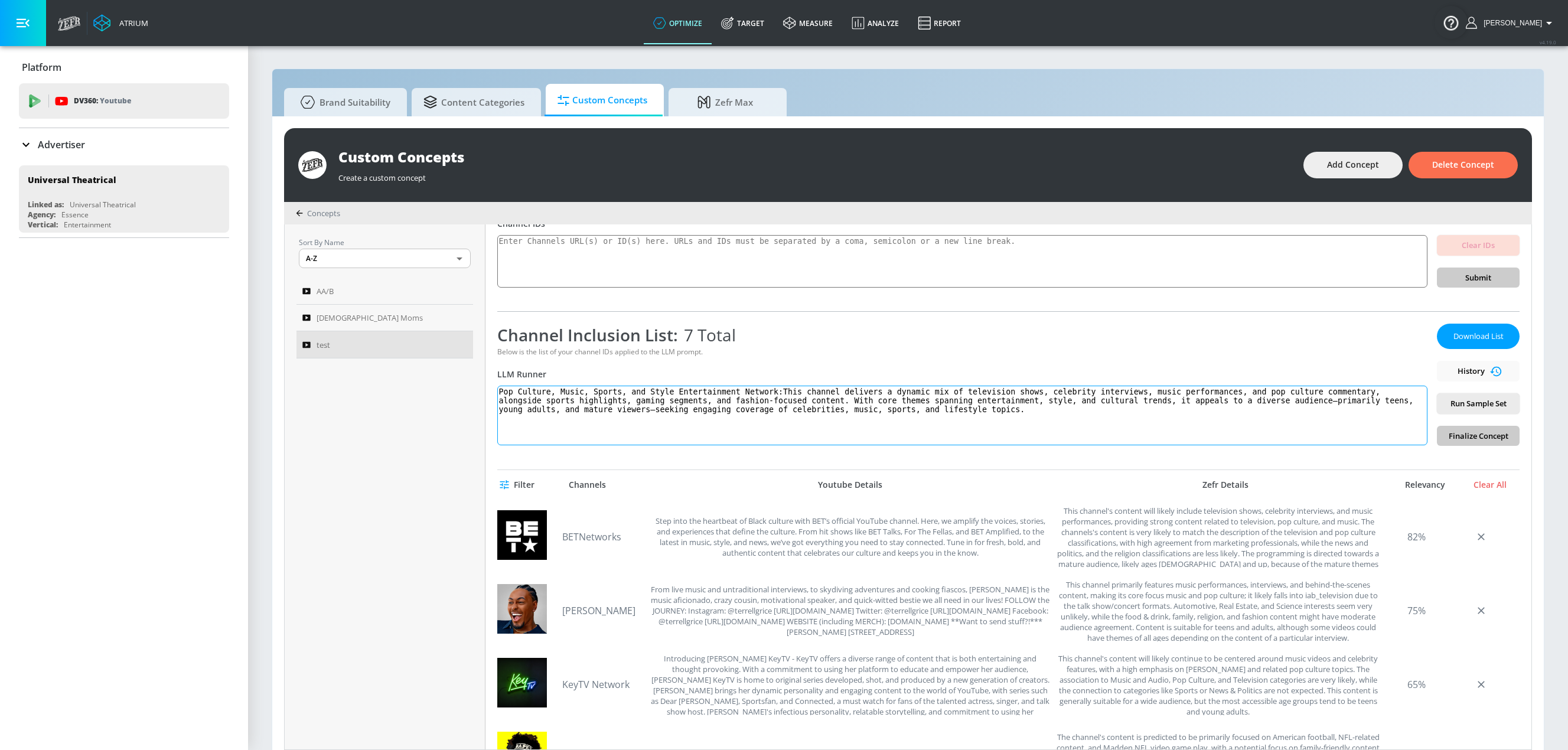
click at [758, 391] on textarea "Pop Culture, Music, Sports, and Style Entertainment Network:This channel delive…" at bounding box center [962, 415] width 930 height 59
click at [947, 410] on button "Run Sample Set" at bounding box center [1477, 404] width 83 height 21
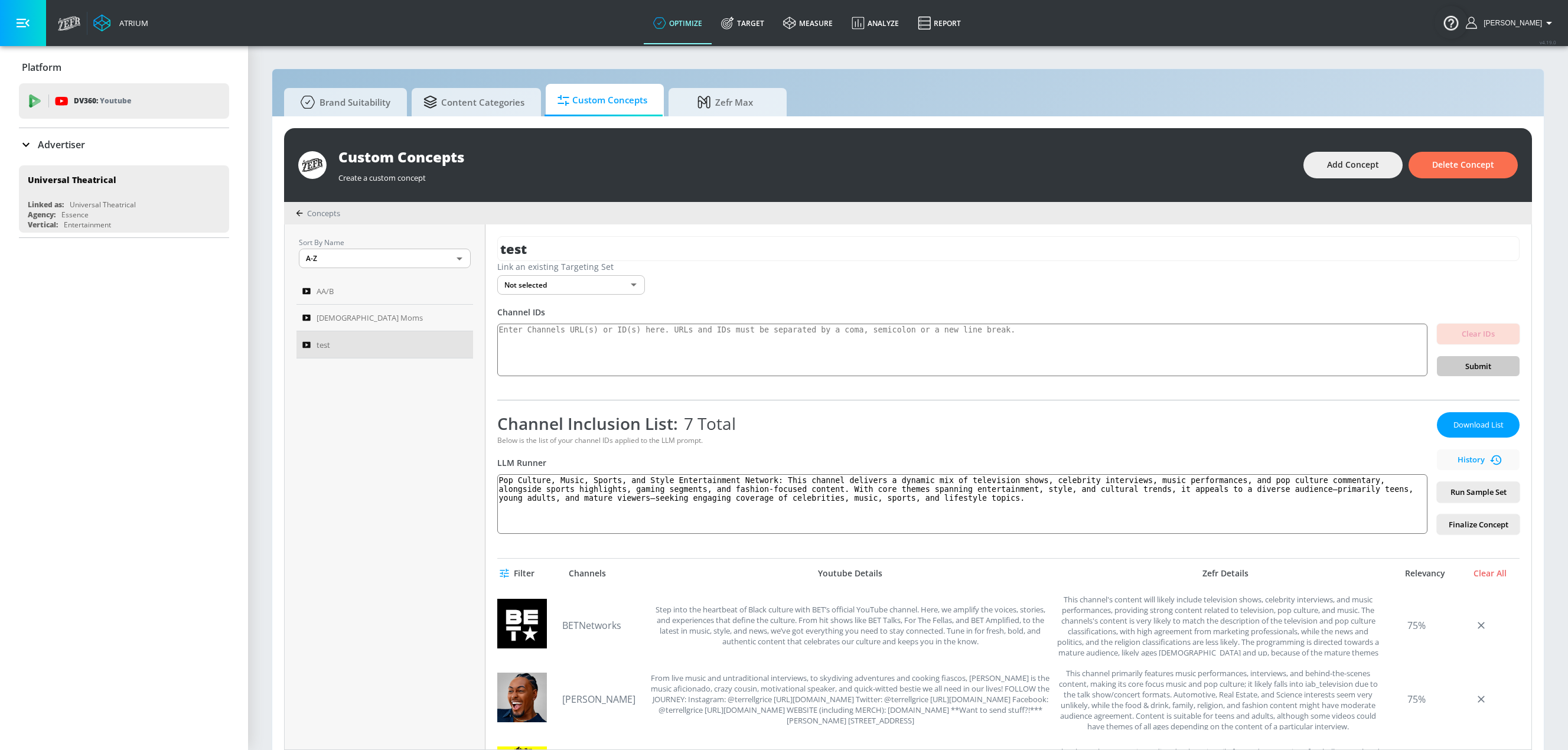
click at [947, 579] on div "Filter Channels Youtube Details Zefr Details Relevancy Clear All" at bounding box center [1008, 574] width 1022 height 29
click at [947, 489] on span "Run Sample Set" at bounding box center [1478, 492] width 64 height 13
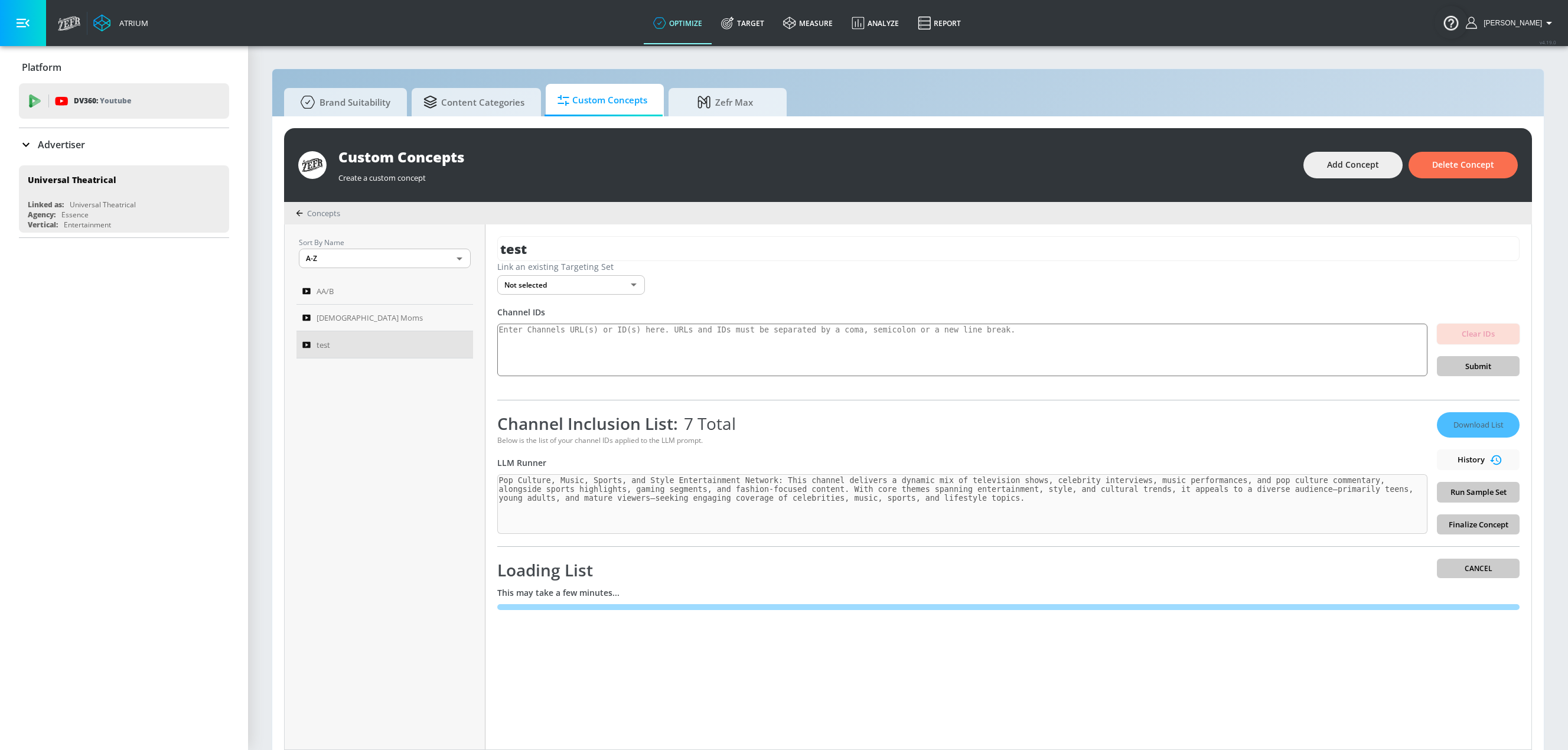
click at [805, 440] on div "Below is the list of your channel IDs applied to the LLM prompt." at bounding box center [962, 440] width 930 height 10
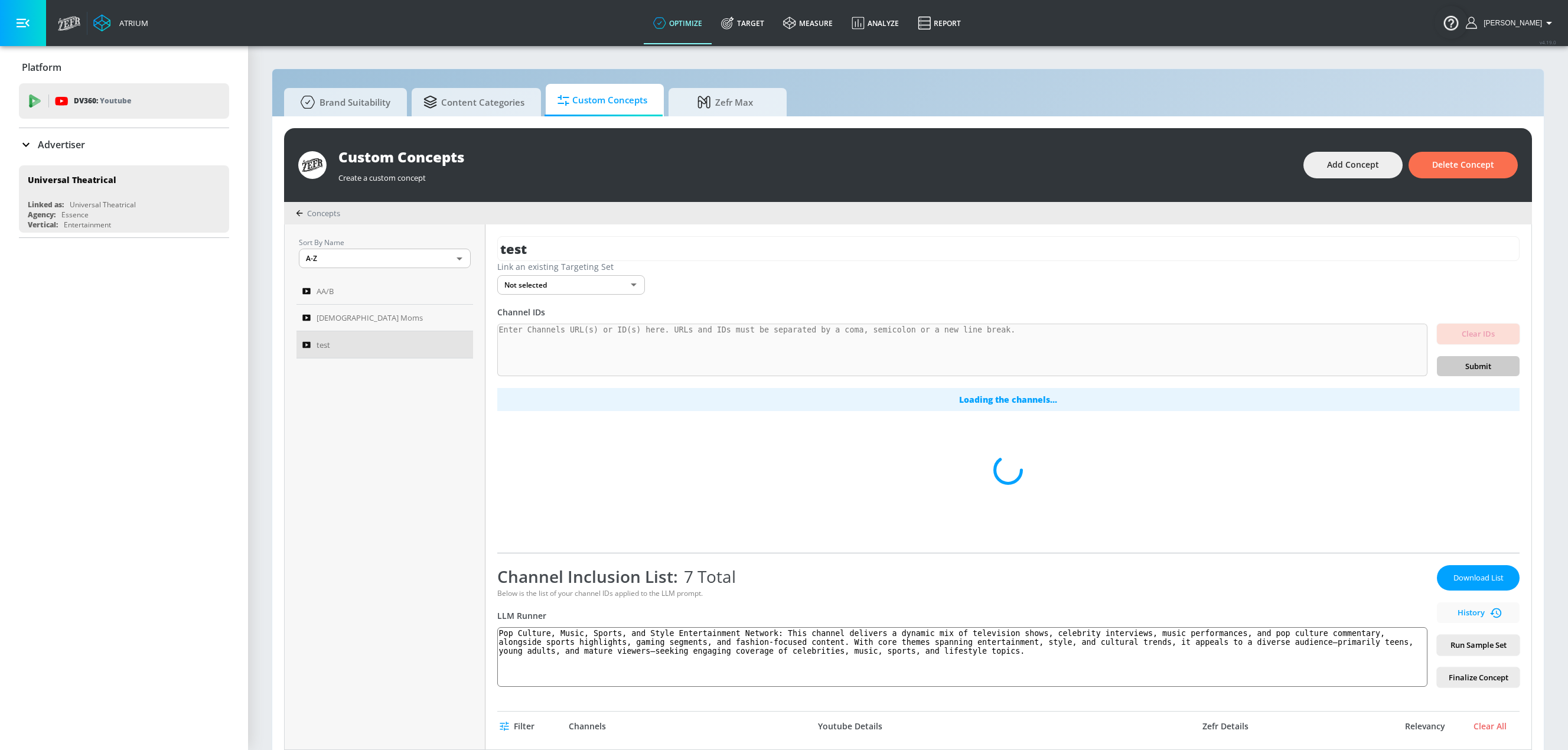
click at [428, 594] on div "Sort By Name A-Z ASC ​ AA/B Hispanic Moms test" at bounding box center [385, 487] width 201 height 525
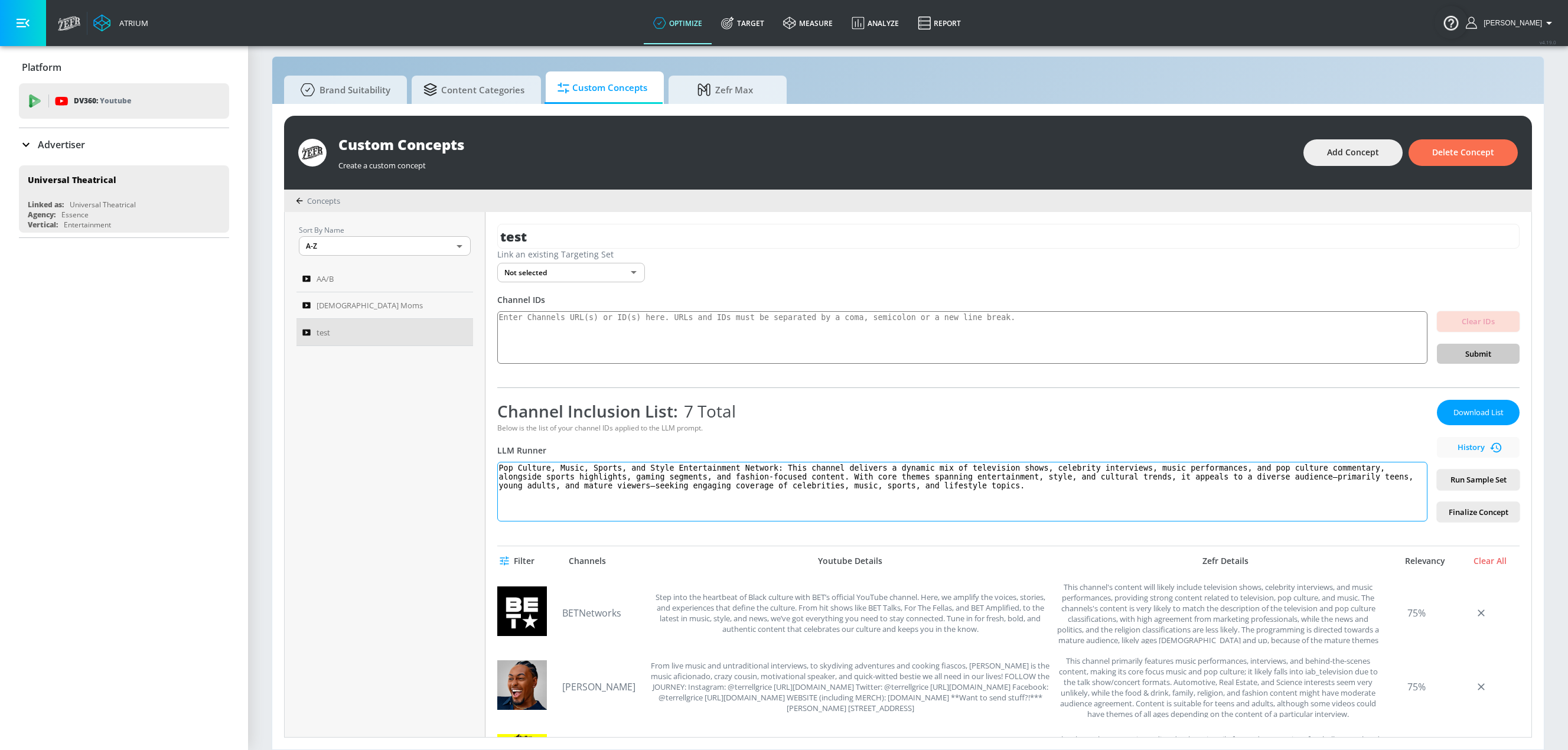
drag, startPoint x: 854, startPoint y: 490, endPoint x: 763, endPoint y: 470, distance: 93.2
click at [763, 470] on textarea "Pop Culture, Music, Sports, and Style Entertainment Network: This channel deliv…" at bounding box center [962, 491] width 930 height 59
paste textarea "offers a vibrant mix of television, music, sports, fashion, and celebrity-focus…"
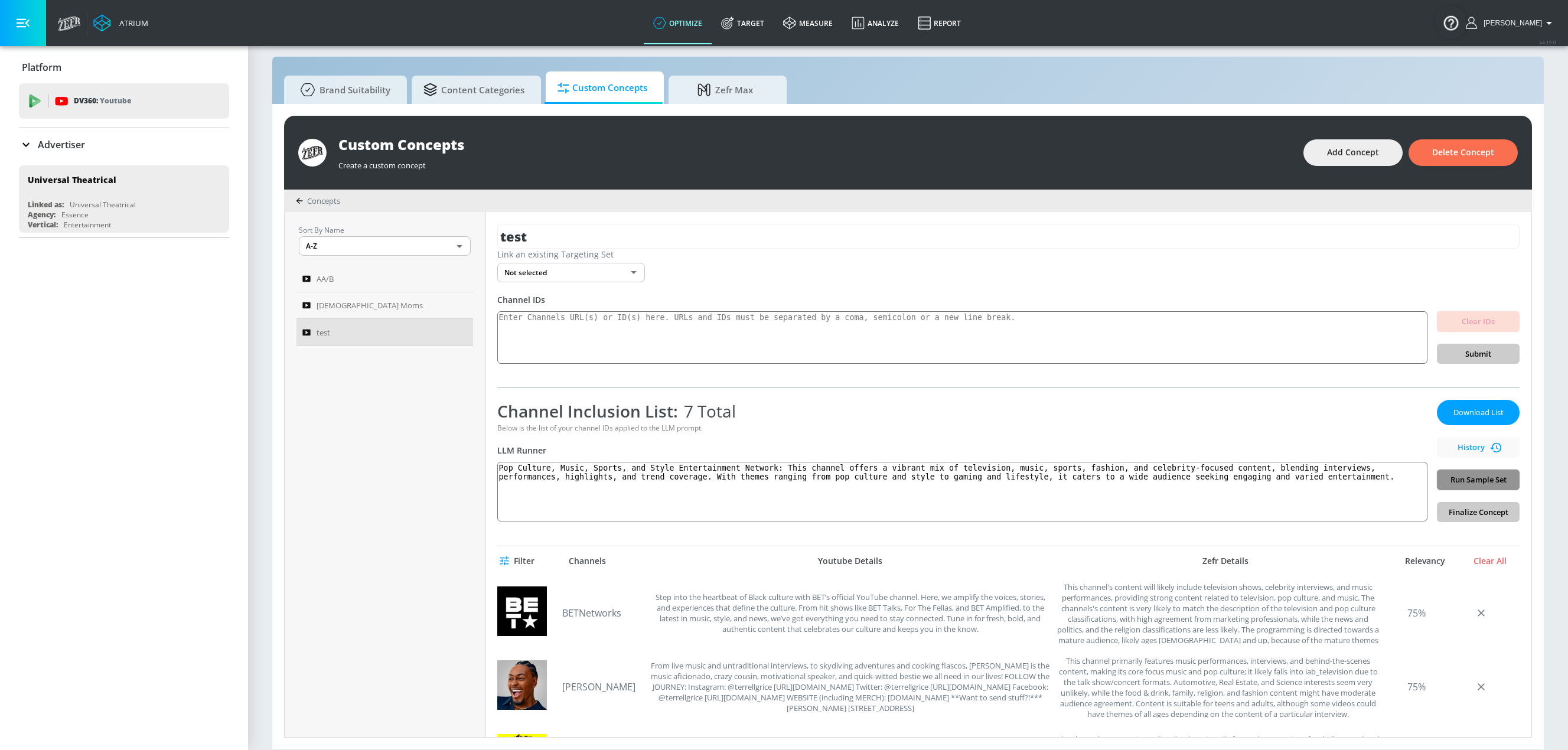
click at [947, 484] on span "Run Sample Set" at bounding box center [1478, 480] width 64 height 13
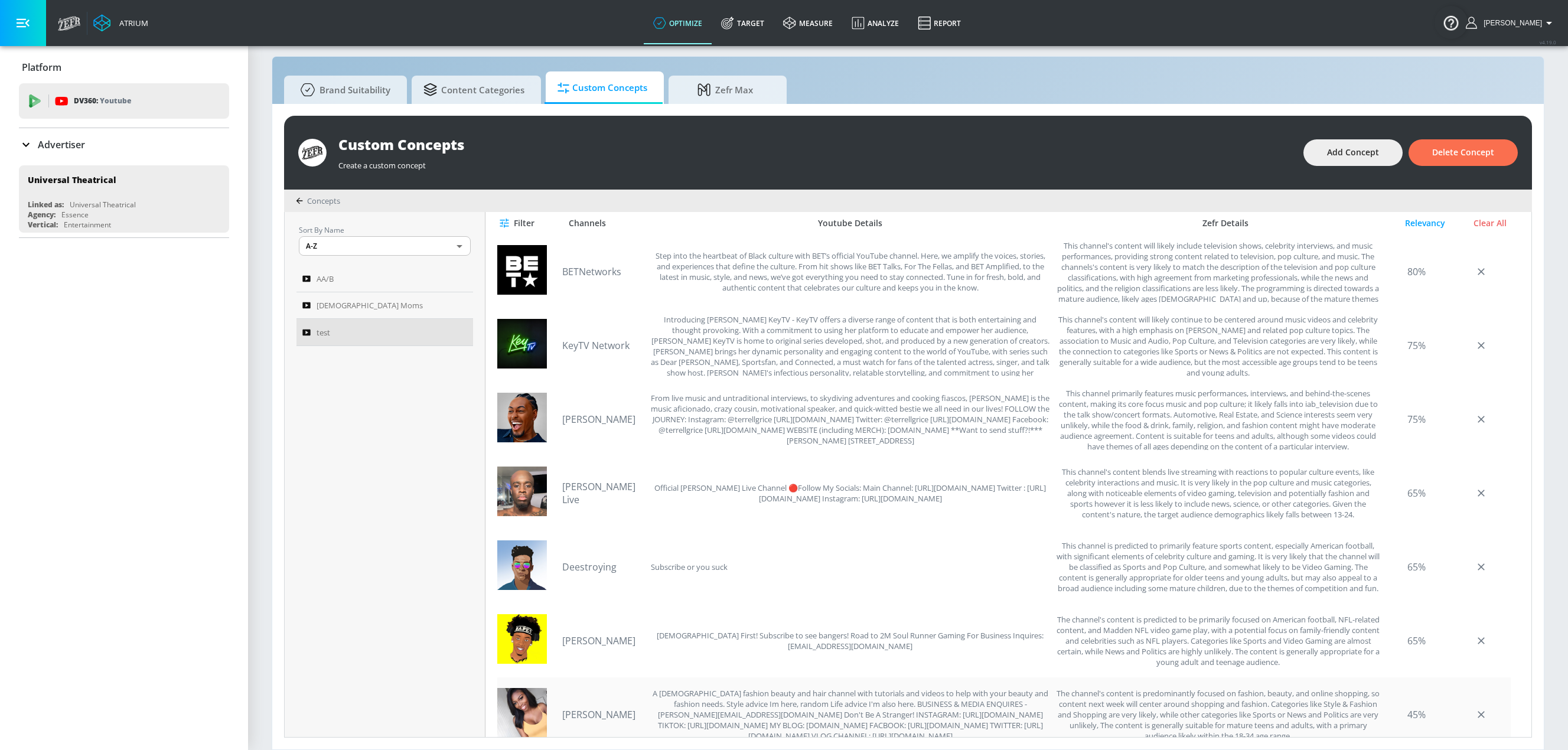
scroll to position [384, 0]
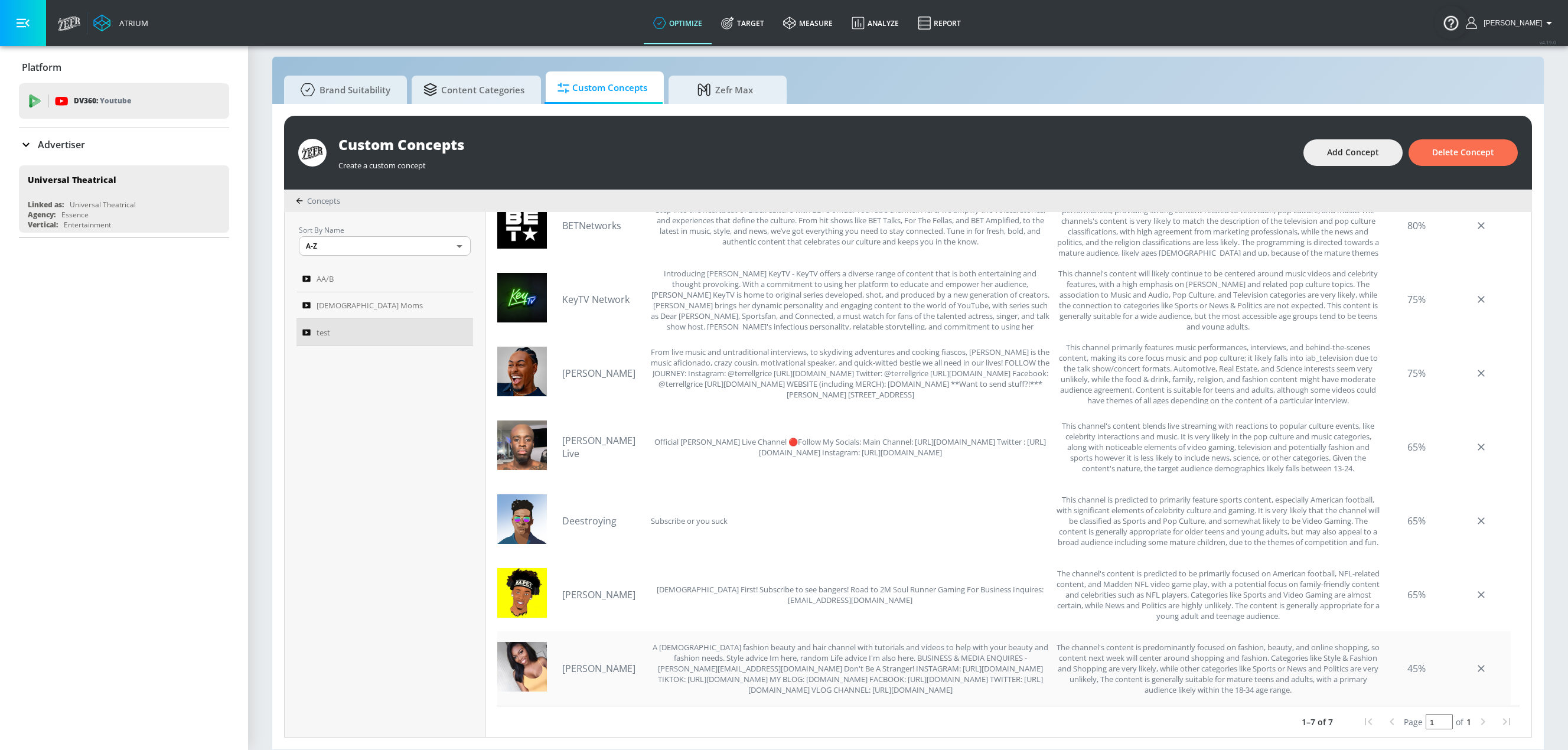
click at [598, 672] on link "Patricia Bright" at bounding box center [603, 669] width 83 height 13
click at [581, 597] on link "Eli Mack" at bounding box center [603, 594] width 83 height 13
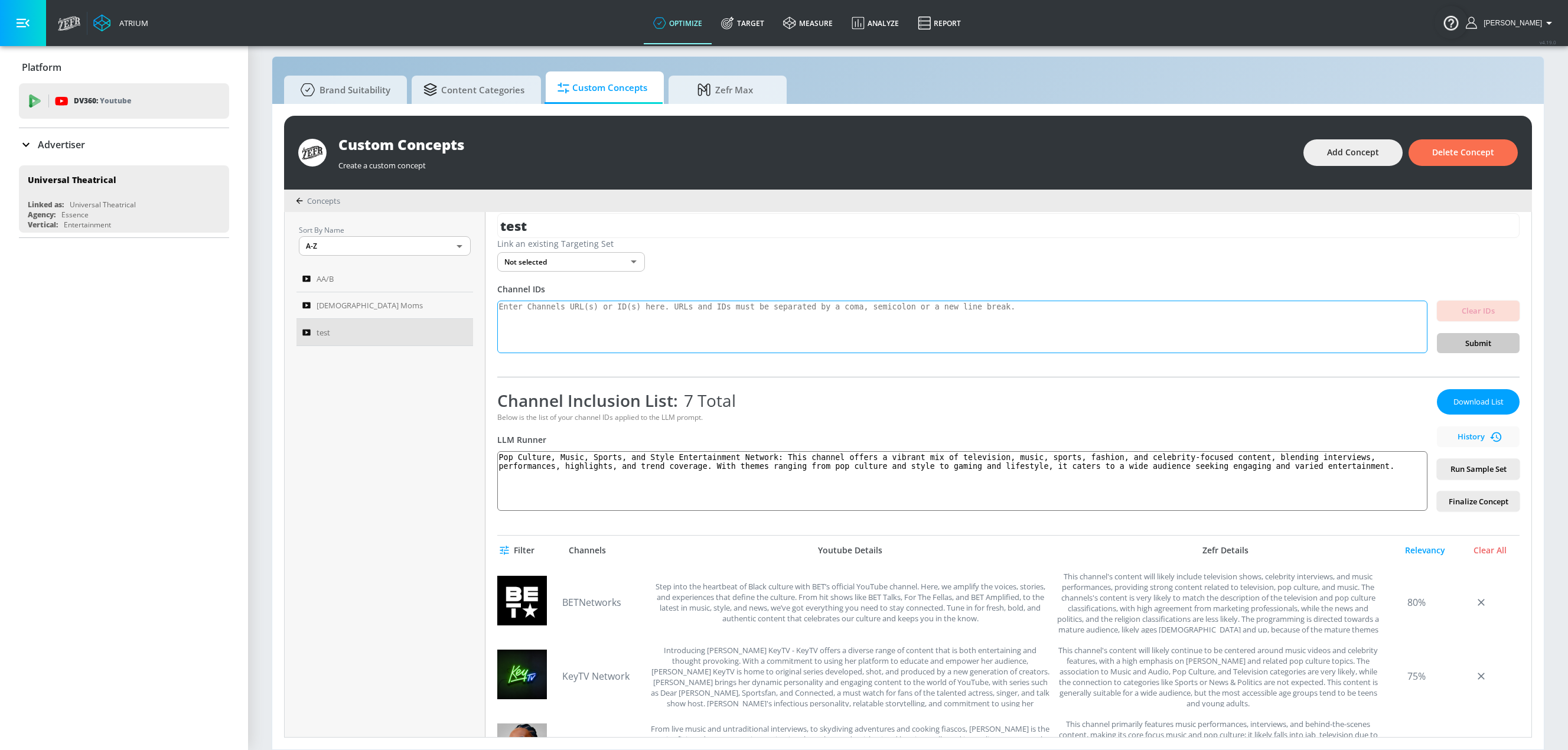
scroll to position [0, 0]
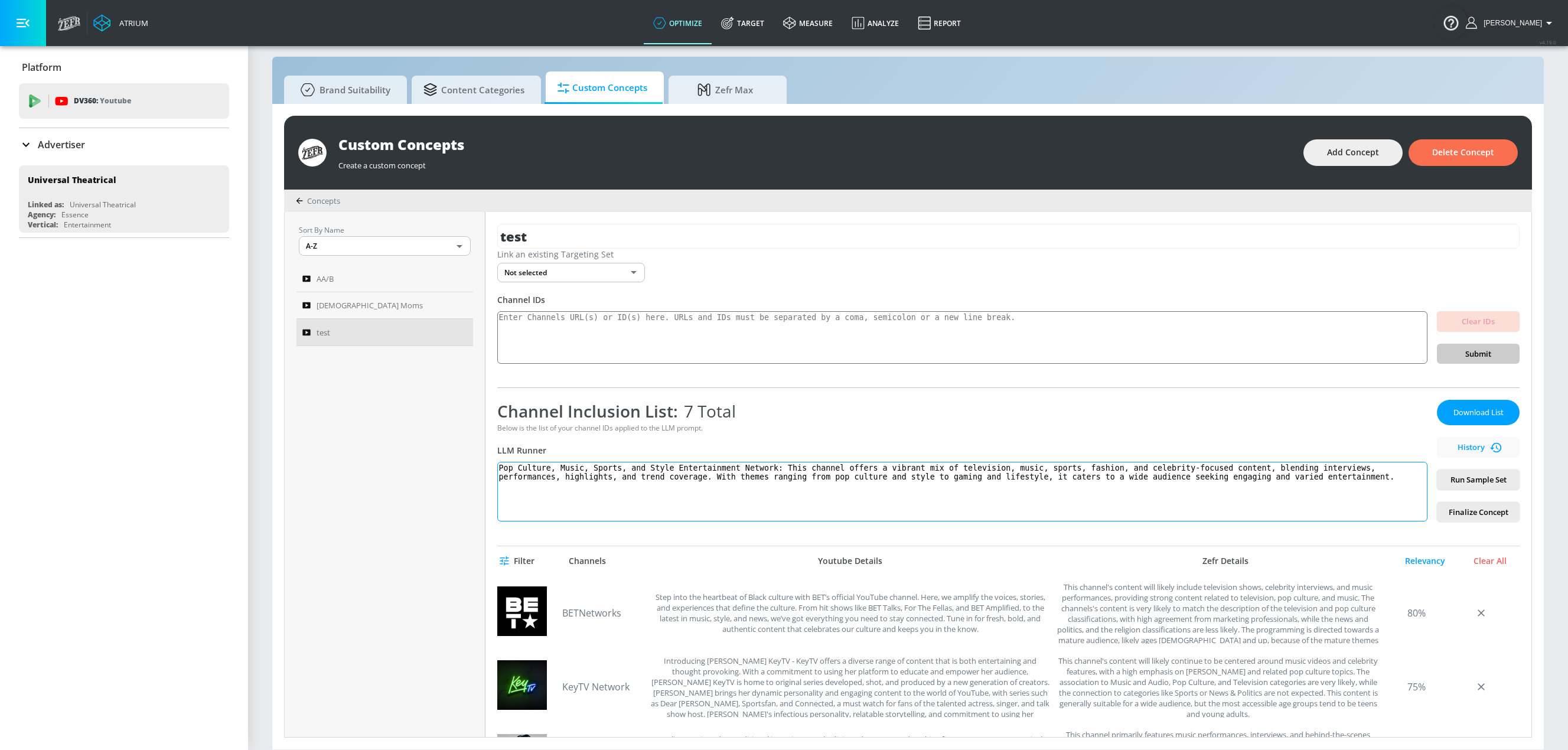
drag, startPoint x: 958, startPoint y: 479, endPoint x: 1182, endPoint y: 482, distance: 224.0
click at [947, 482] on textarea "Pop Culture, Music, Sports, and Style Entertainment Network: This channel offer…" at bounding box center [962, 491] width 930 height 59
click at [924, 498] on textarea "Pop Culture, Music, Sports, and Style Entertainment Network: This channel offer…" at bounding box center [962, 491] width 930 height 59
paste textarea "This channel celebrates African American culture through a vibrant mix of telev…"
click at [947, 478] on span "Run Sample Set" at bounding box center [1478, 480] width 64 height 13
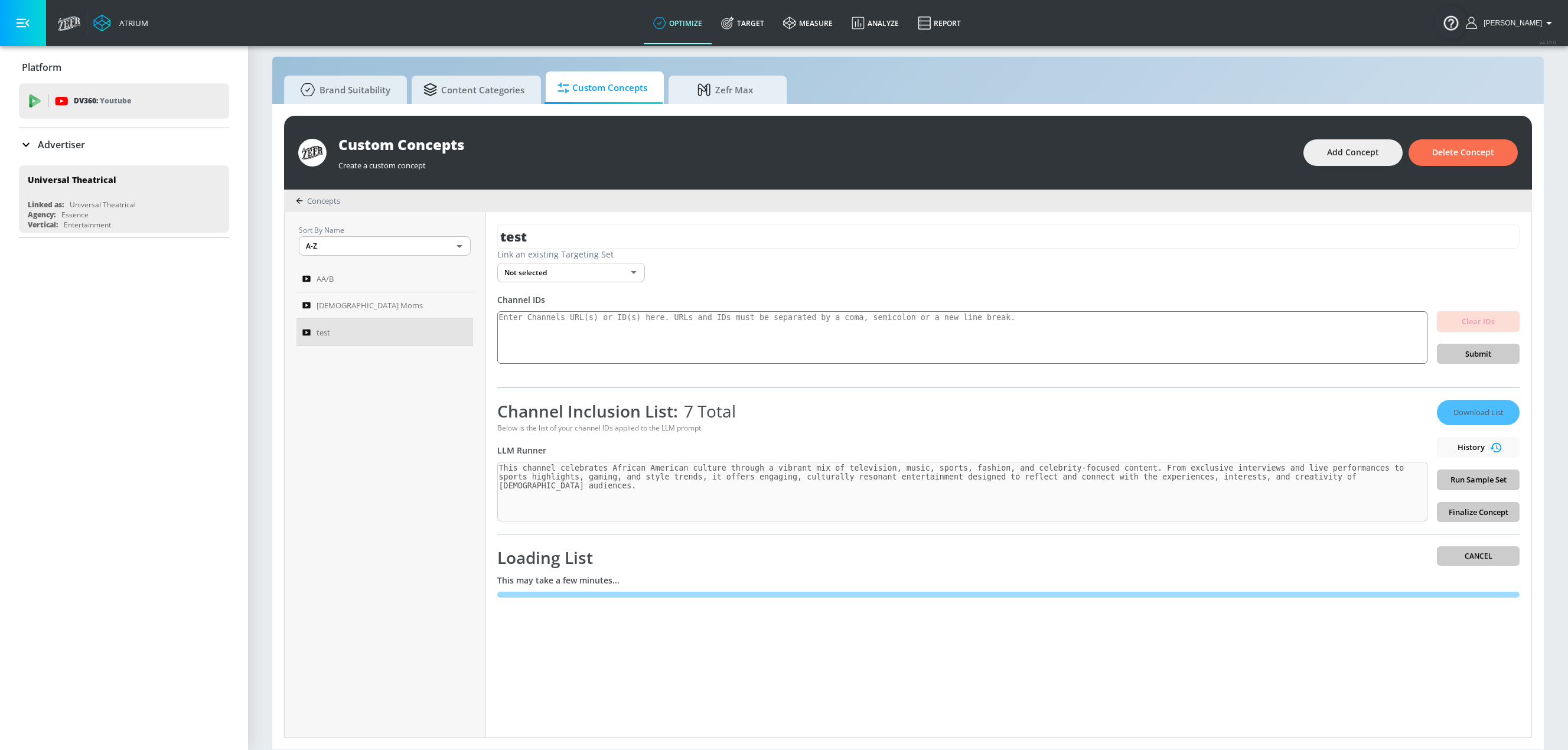
click at [947, 699] on div "test Link an existing Targeting Set Not selected none ​ Channel IDs Clear IDs S…" at bounding box center [1008, 474] width 1046 height 525
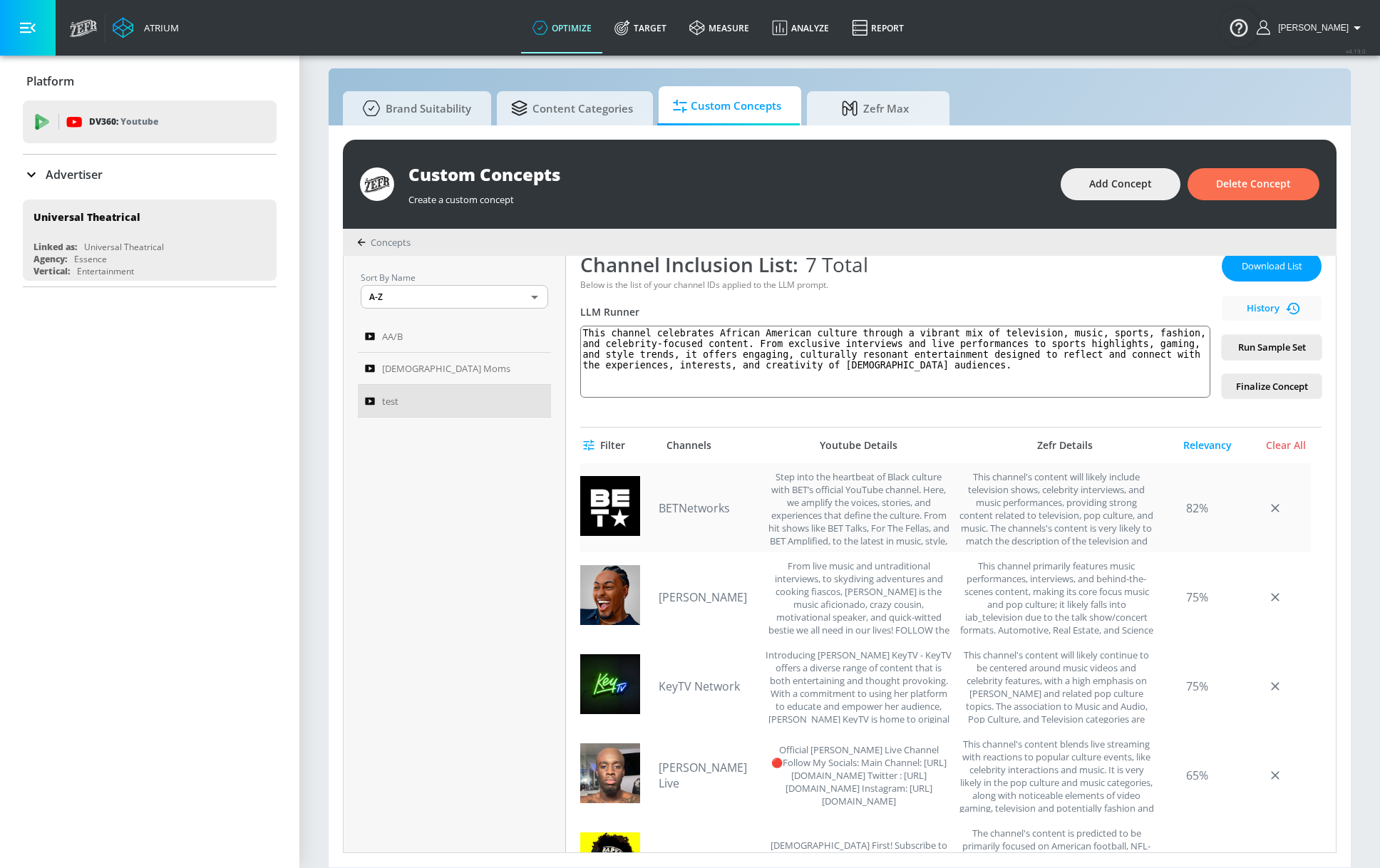
scroll to position [178, 0]
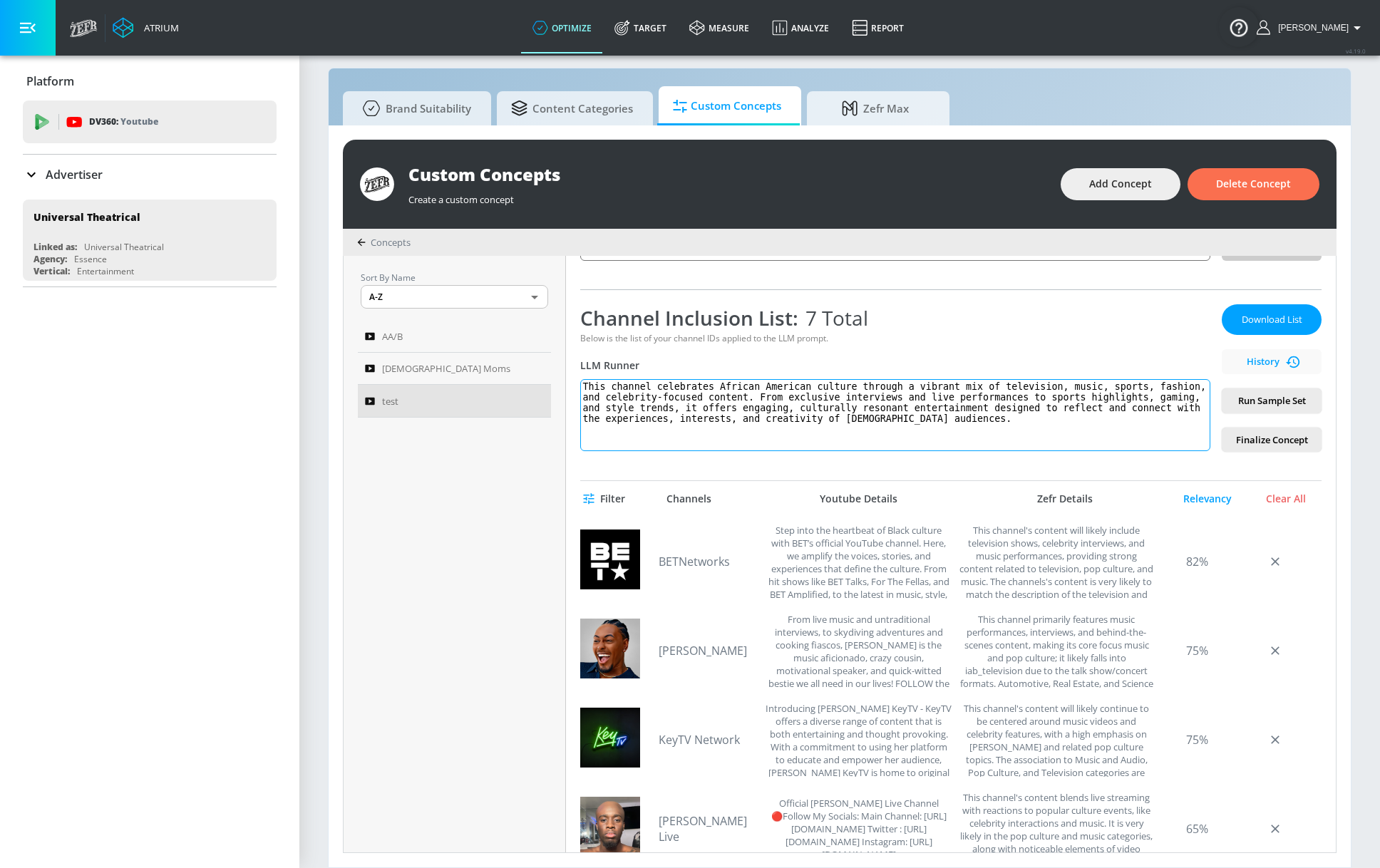
drag, startPoint x: 924, startPoint y: 419, endPoint x: 741, endPoint y: 416, distance: 183.0
click at [578, 386] on div "test Link an existing Targeting Set Not selected none ​ Channel IDs Clear IDs S…" at bounding box center [951, 554] width 770 height 597
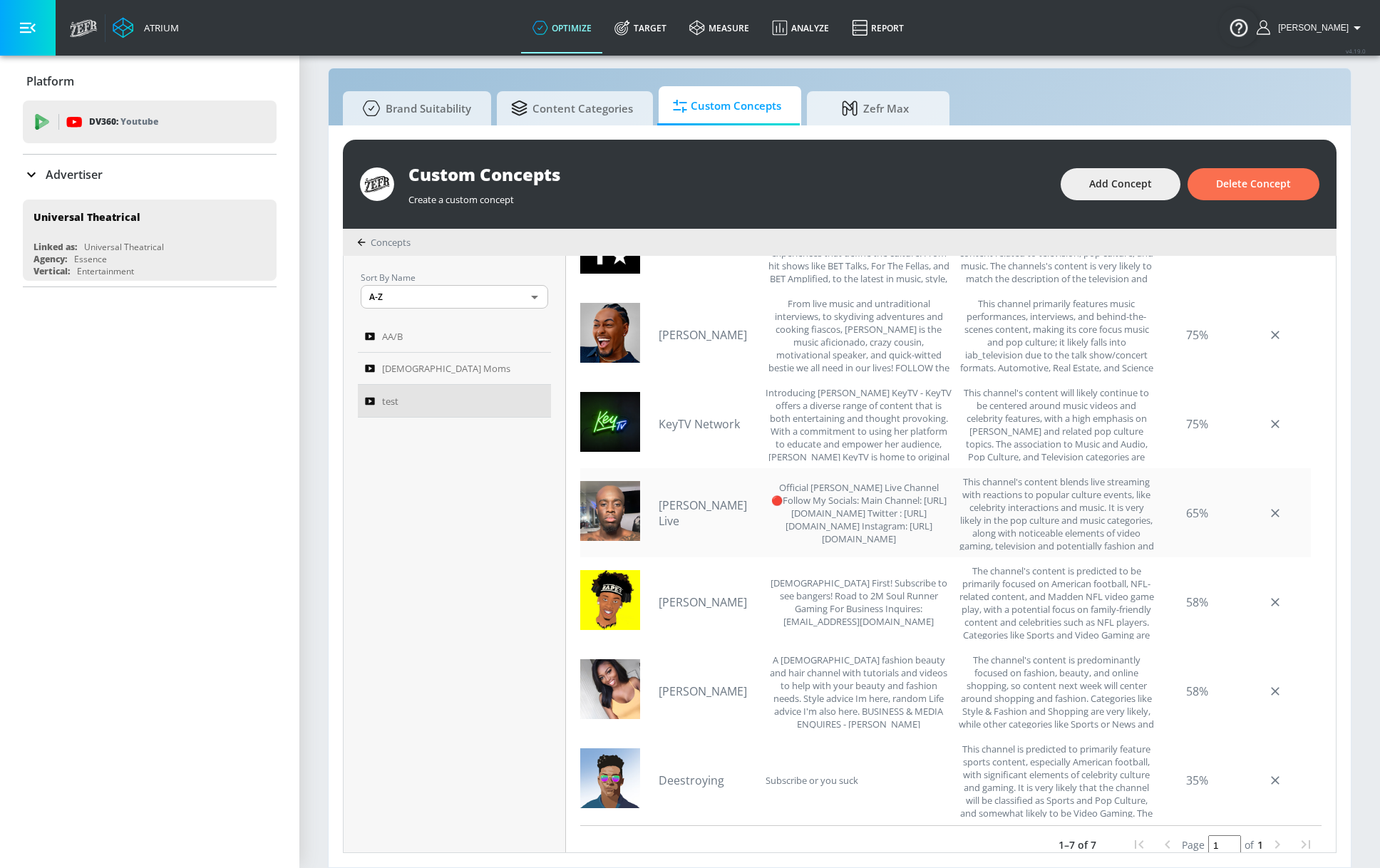
scroll to position [463, 0]
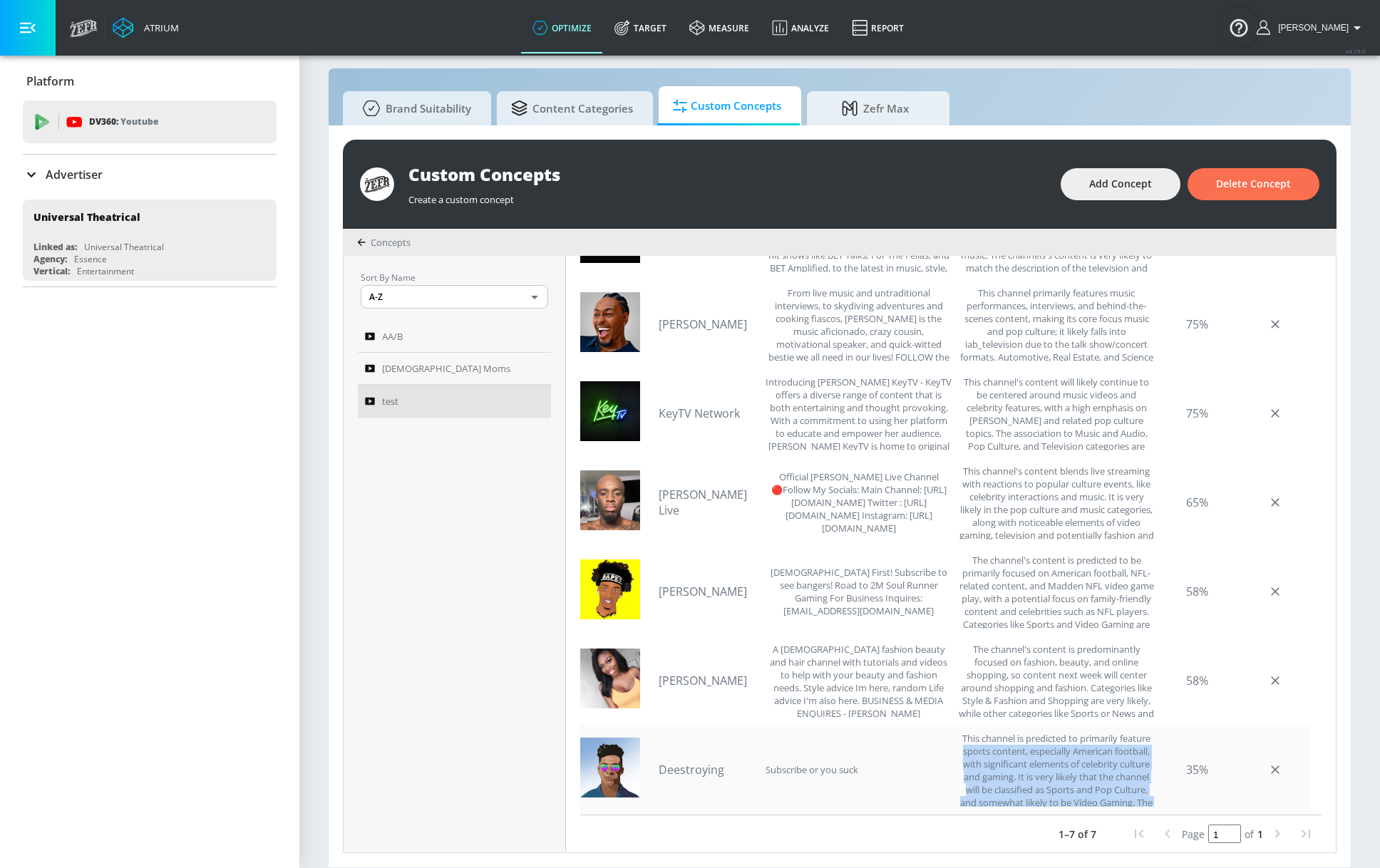
drag, startPoint x: 1019, startPoint y: 758, endPoint x: 1147, endPoint y: 760, distance: 128.0
click at [1143, 760] on div "Deestroying Subscribe or you suck This channel is predicted to primarily featur…" at bounding box center [945, 769] width 731 height 89
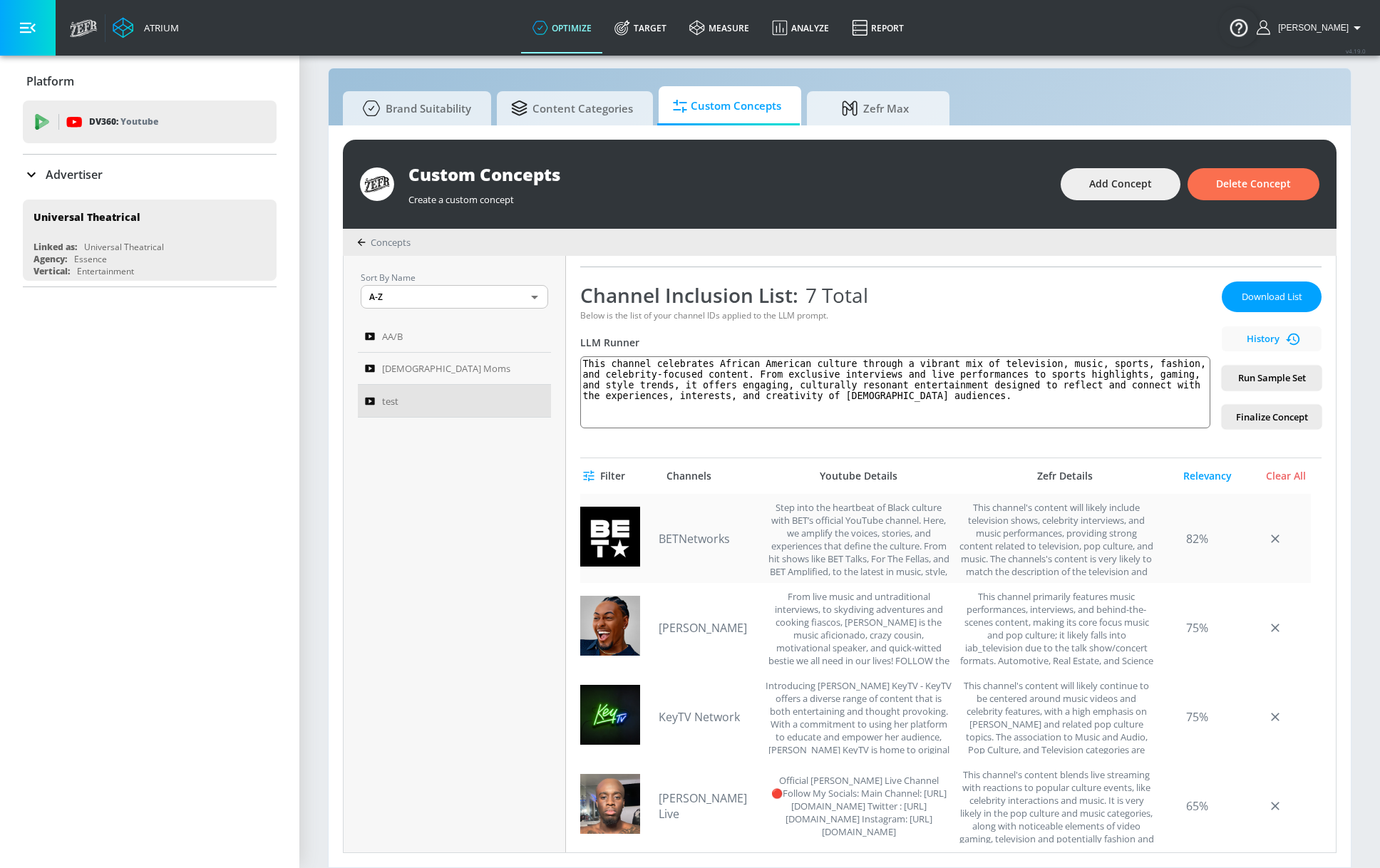
scroll to position [178, 0]
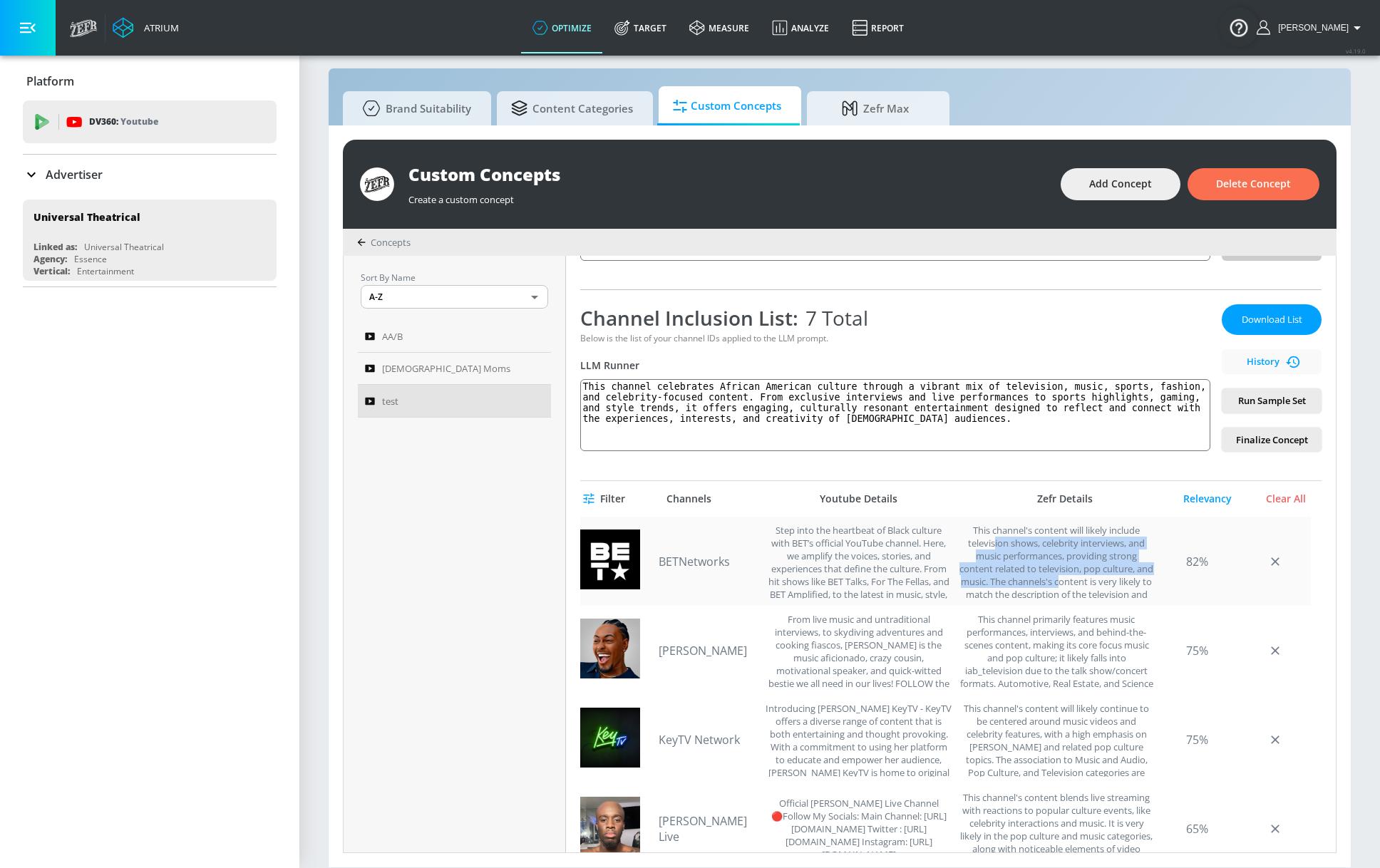
drag, startPoint x: 984, startPoint y: 541, endPoint x: 1079, endPoint y: 585, distance: 104.7
click at [1079, 585] on div "This channel's content will likely include television shows, celebrity intervie…" at bounding box center [1056, 561] width 195 height 75
click at [1143, 360] on span "History" at bounding box center [1271, 362] width 89 height 16
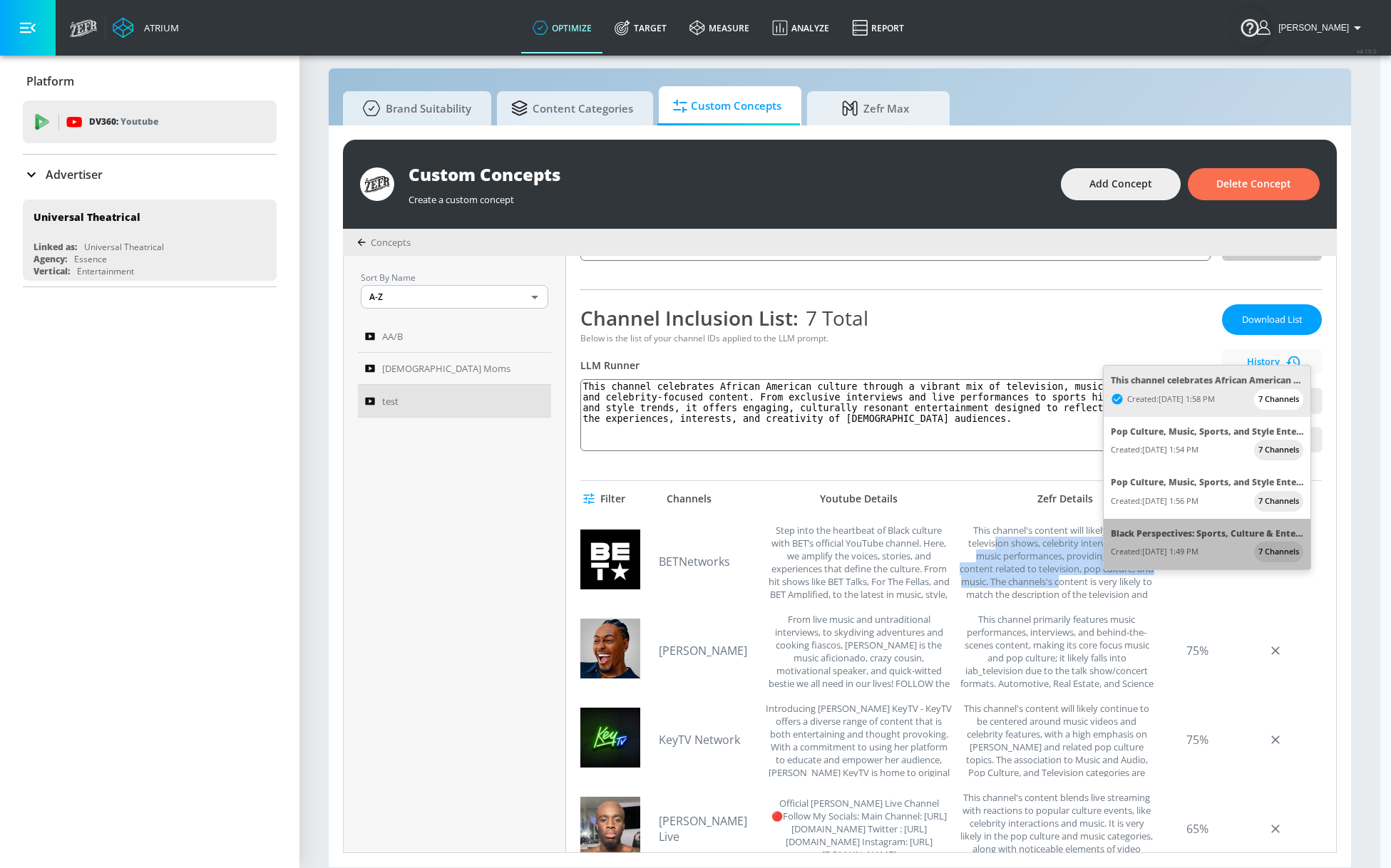
click at [1143, 408] on span "Created: 08/13/2025, 1:49 PM" at bounding box center [1171, 400] width 88 height 16
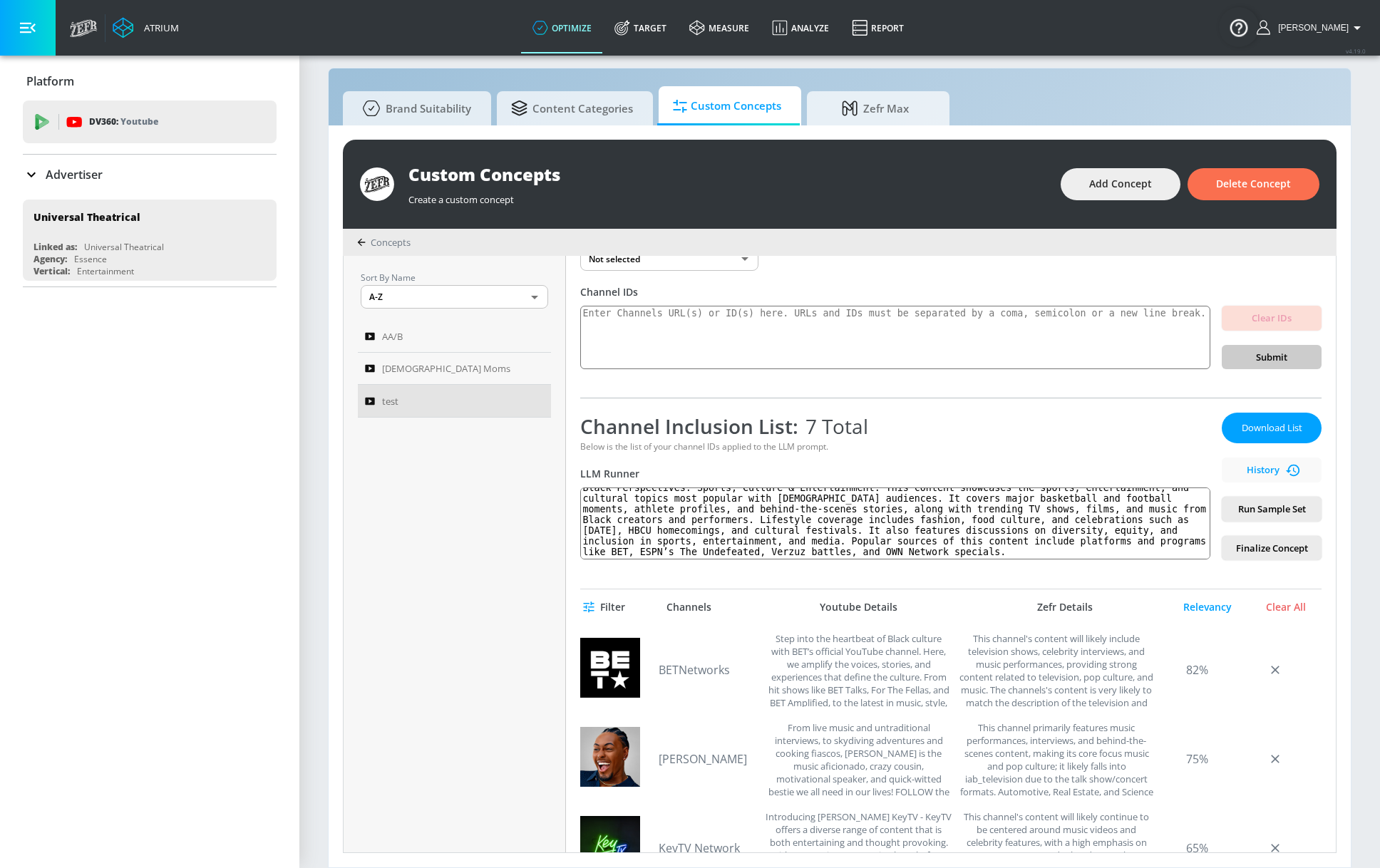
scroll to position [0, 0]
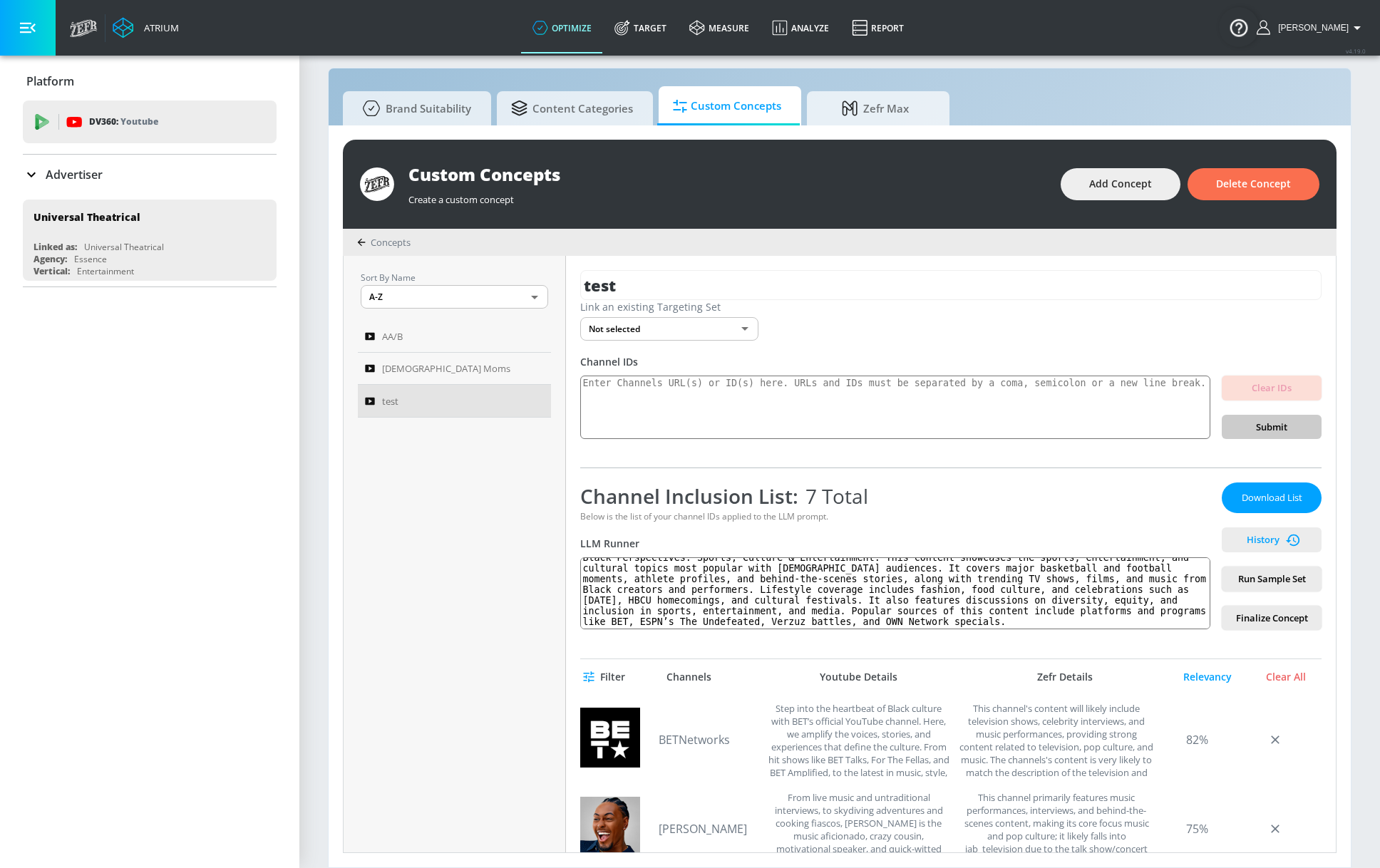
click at [1143, 547] on span "History" at bounding box center [1271, 540] width 89 height 16
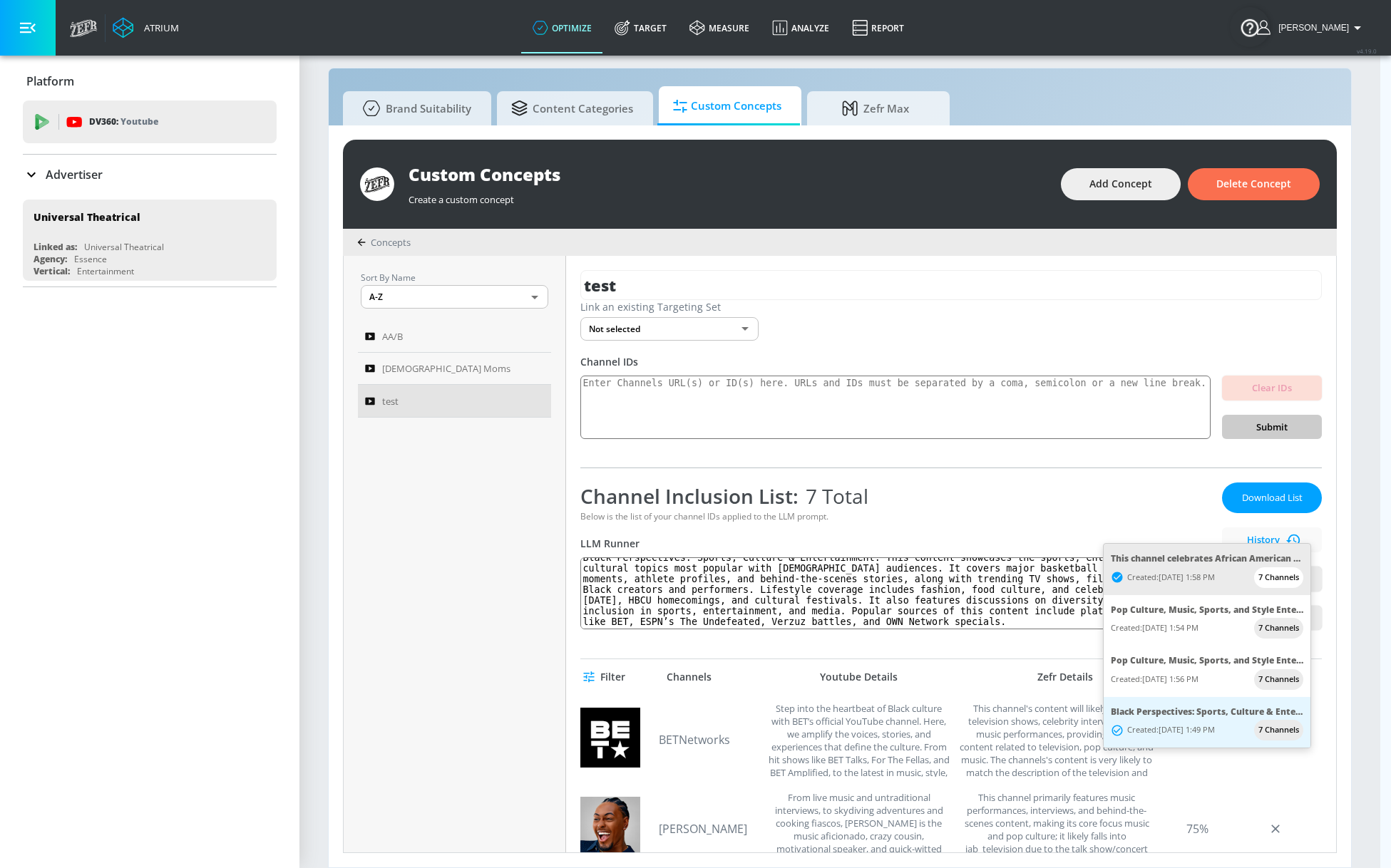
click at [1143, 569] on div "Created: 08/13/2025, 1:58 PM 7 Channels" at bounding box center [1207, 578] width 192 height 21
type textarea "This channel celebrates African American culture through a vibrant mix of telev…"
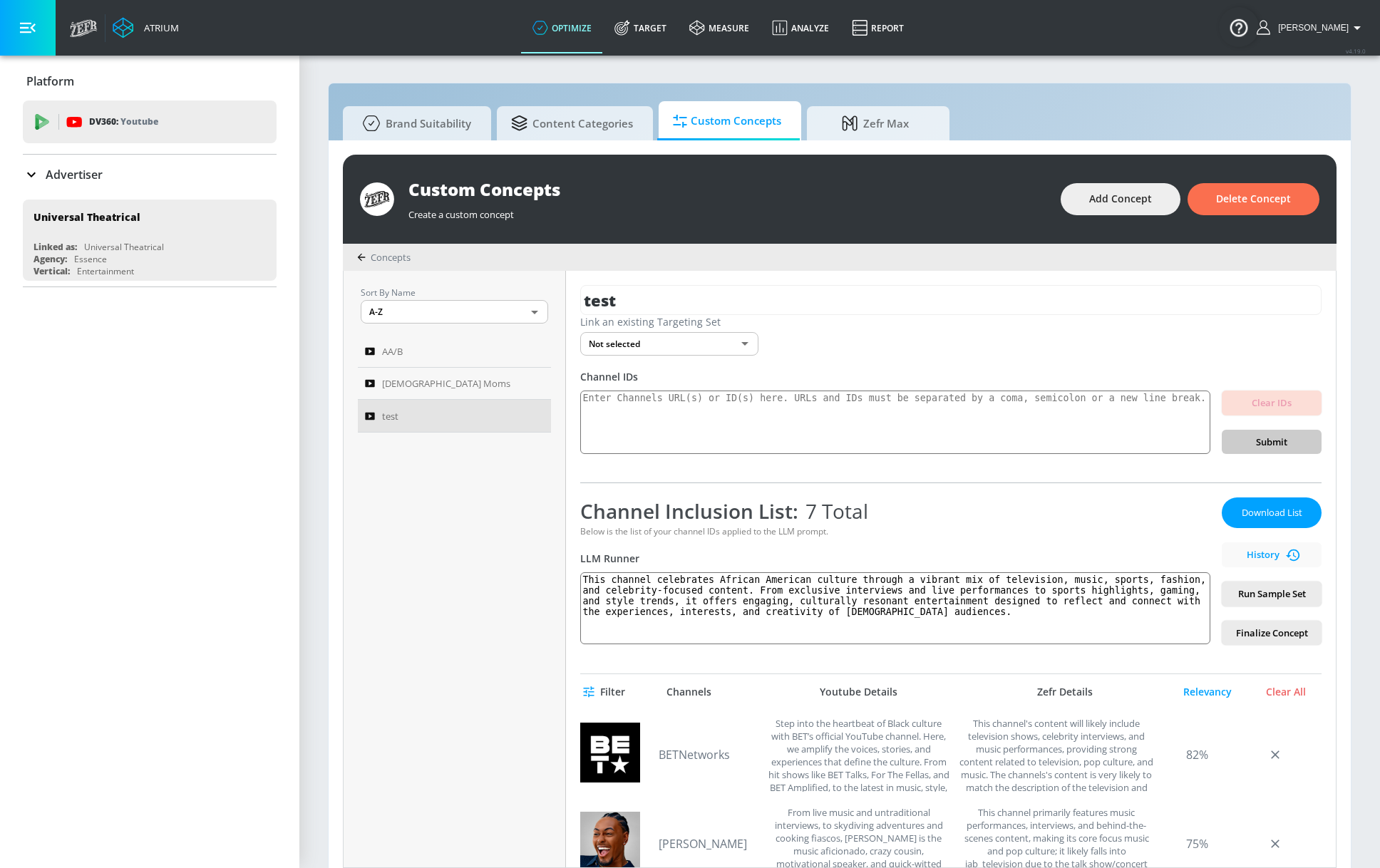
click at [720, 351] on body "Atrium optimize Target measure Analyze Report optimize Target measure Analyze R…" at bounding box center [690, 441] width 1380 height 883
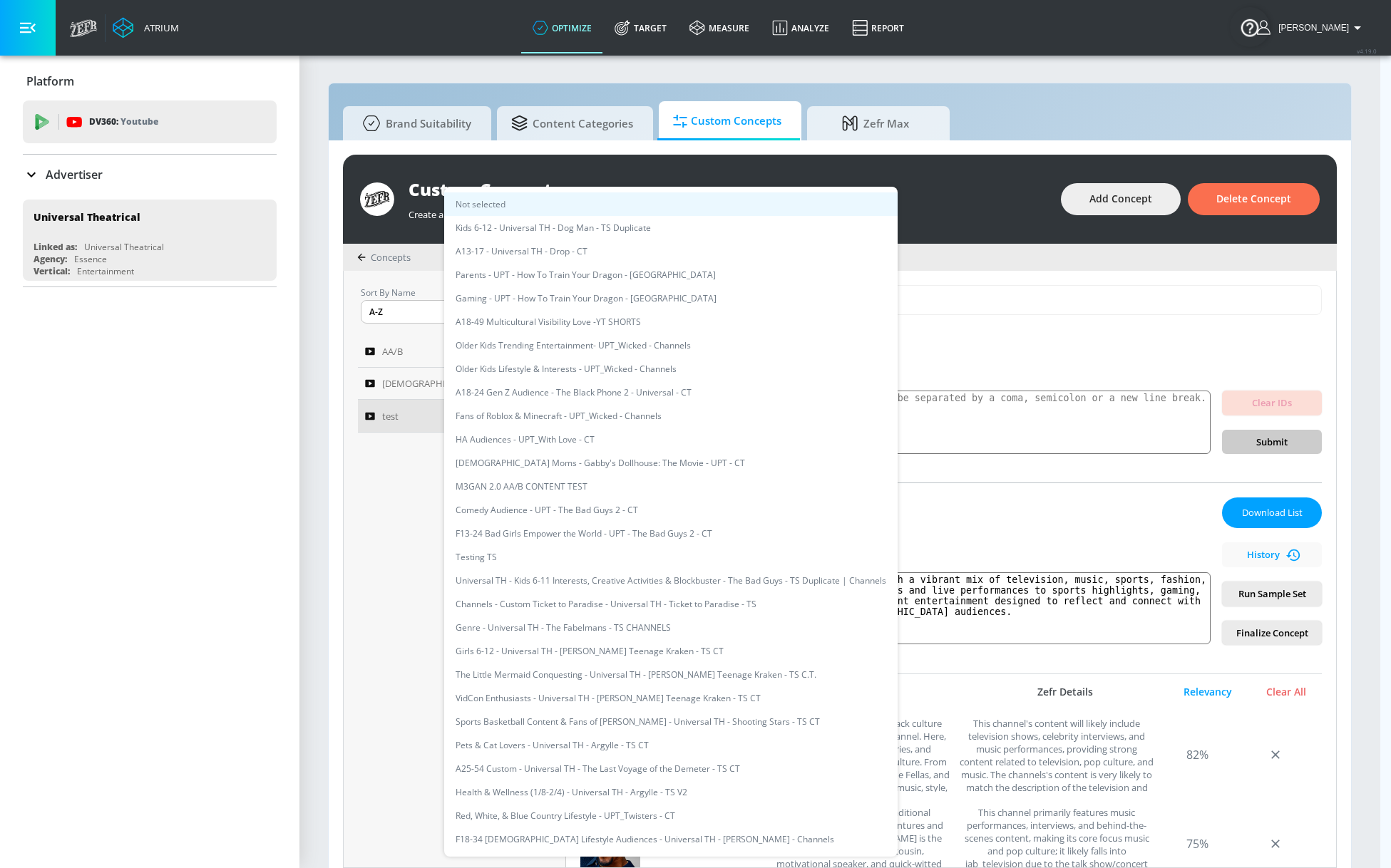
click at [1099, 329] on div at bounding box center [696, 434] width 1391 height 868
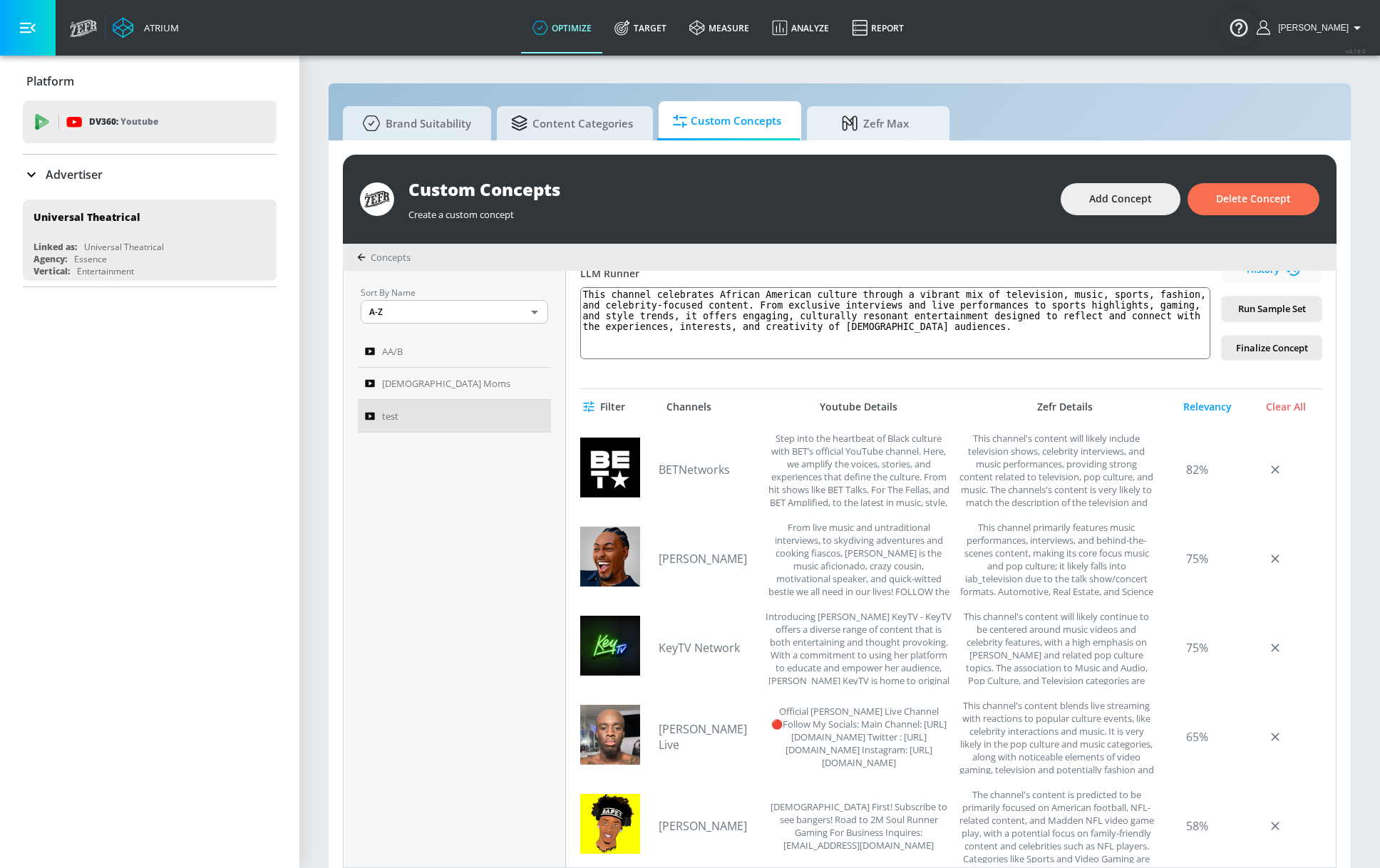
scroll to position [41, 0]
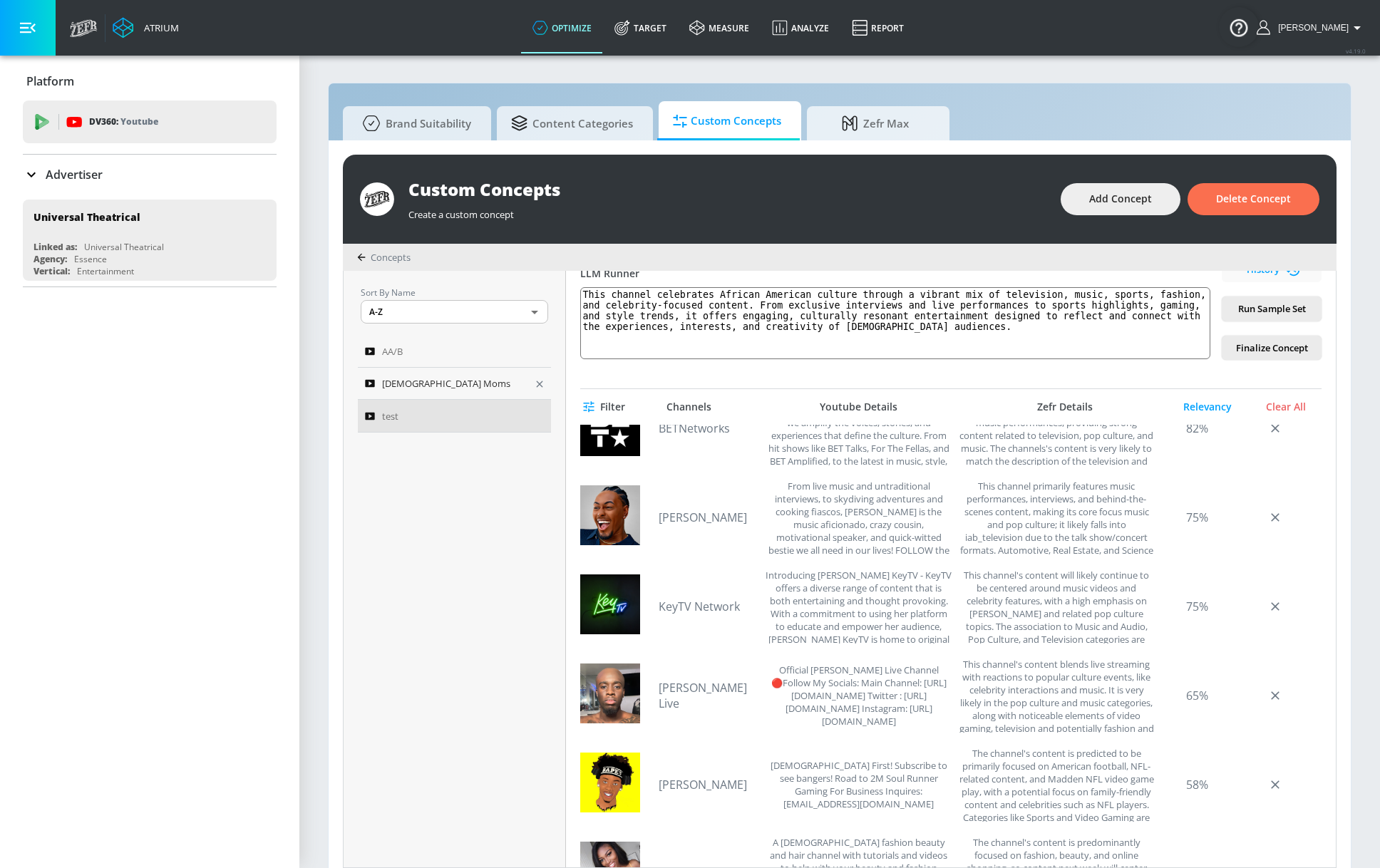
click at [426, 387] on span "[DEMOGRAPHIC_DATA] Moms" at bounding box center [446, 383] width 129 height 17
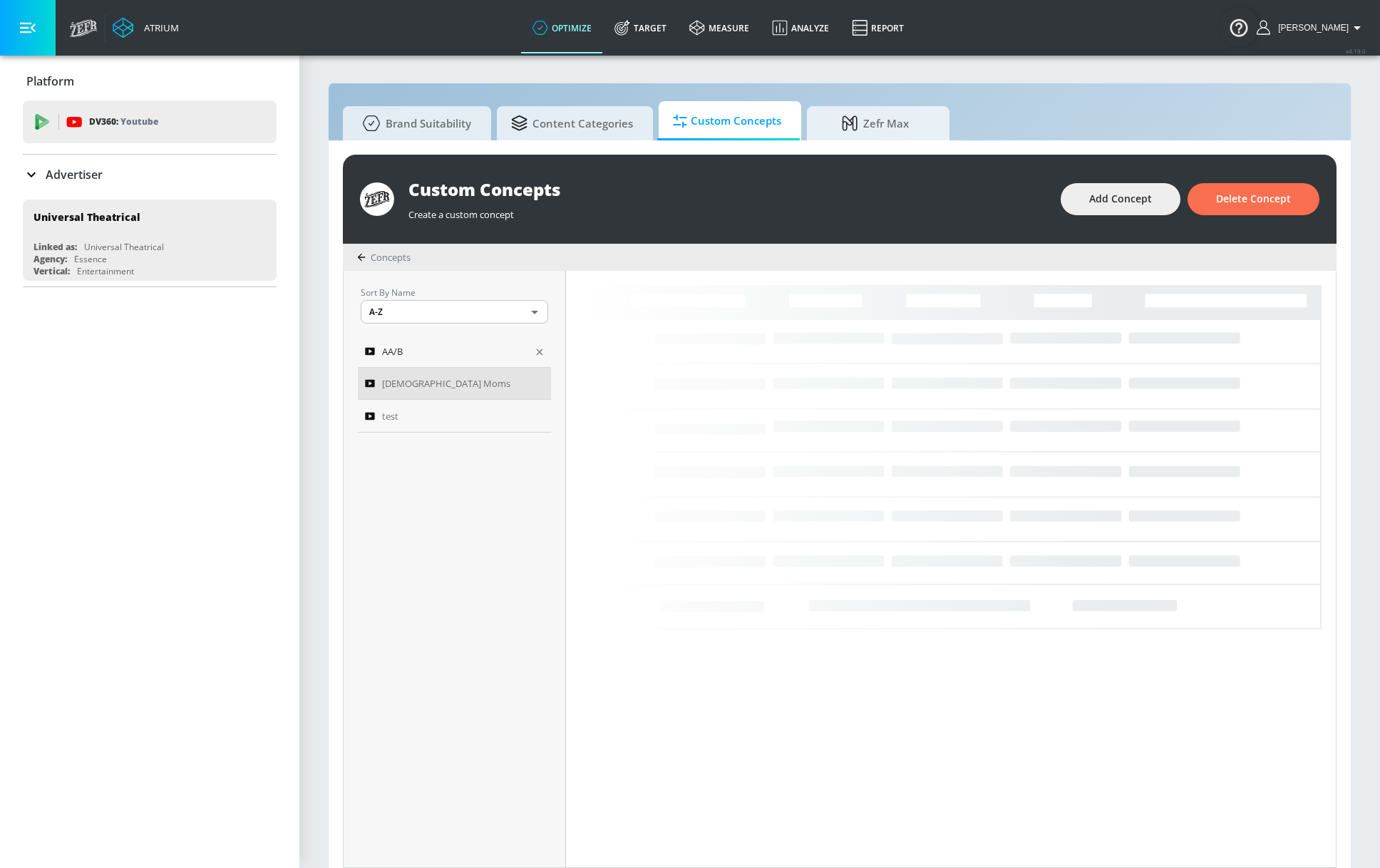
click at [439, 346] on div "AA/B" at bounding box center [445, 351] width 160 height 17
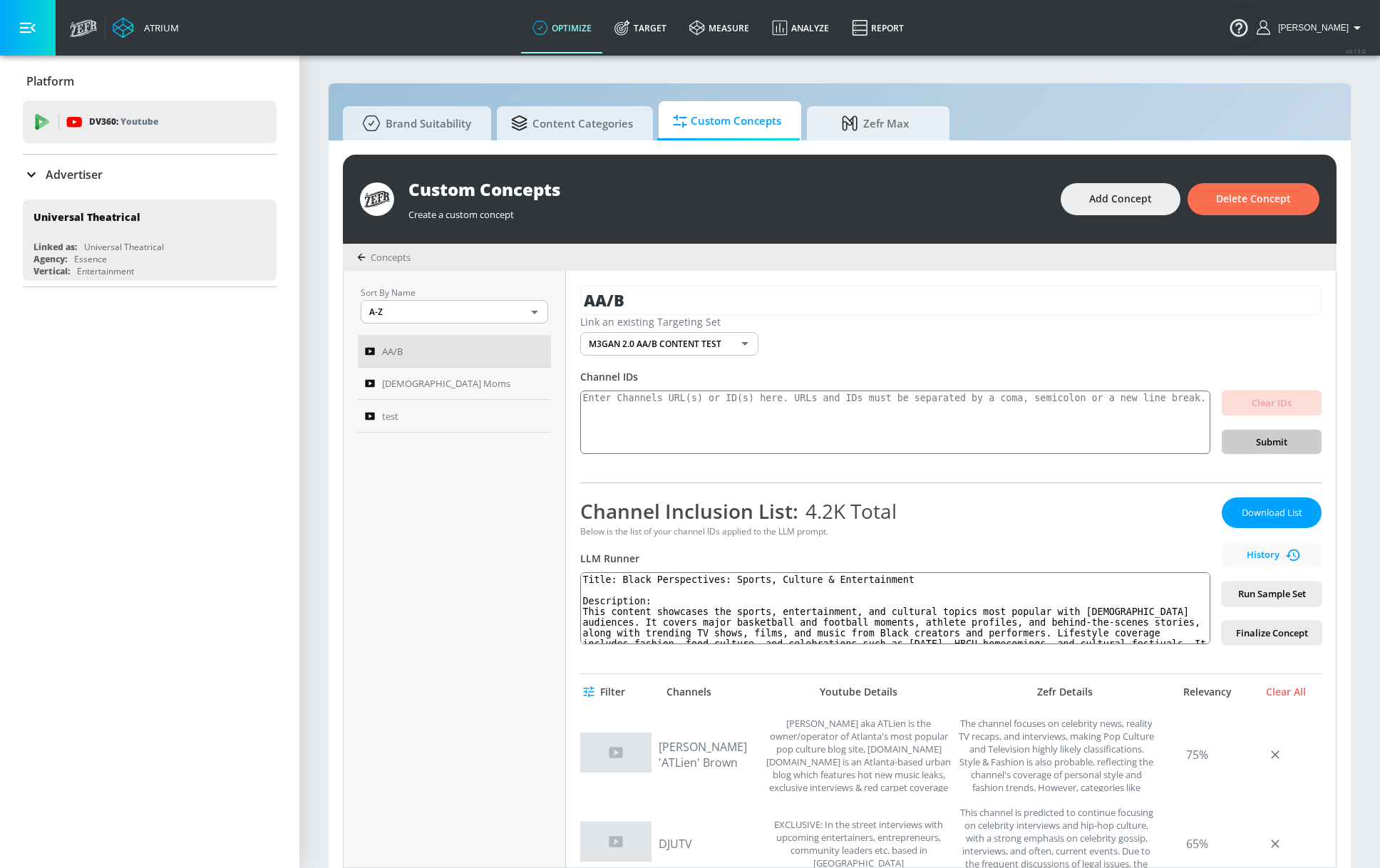
type input "[DEMOGRAPHIC_DATA] Moms"
type input "30f48381-476e-47ee-8fec-e4caf8129391"
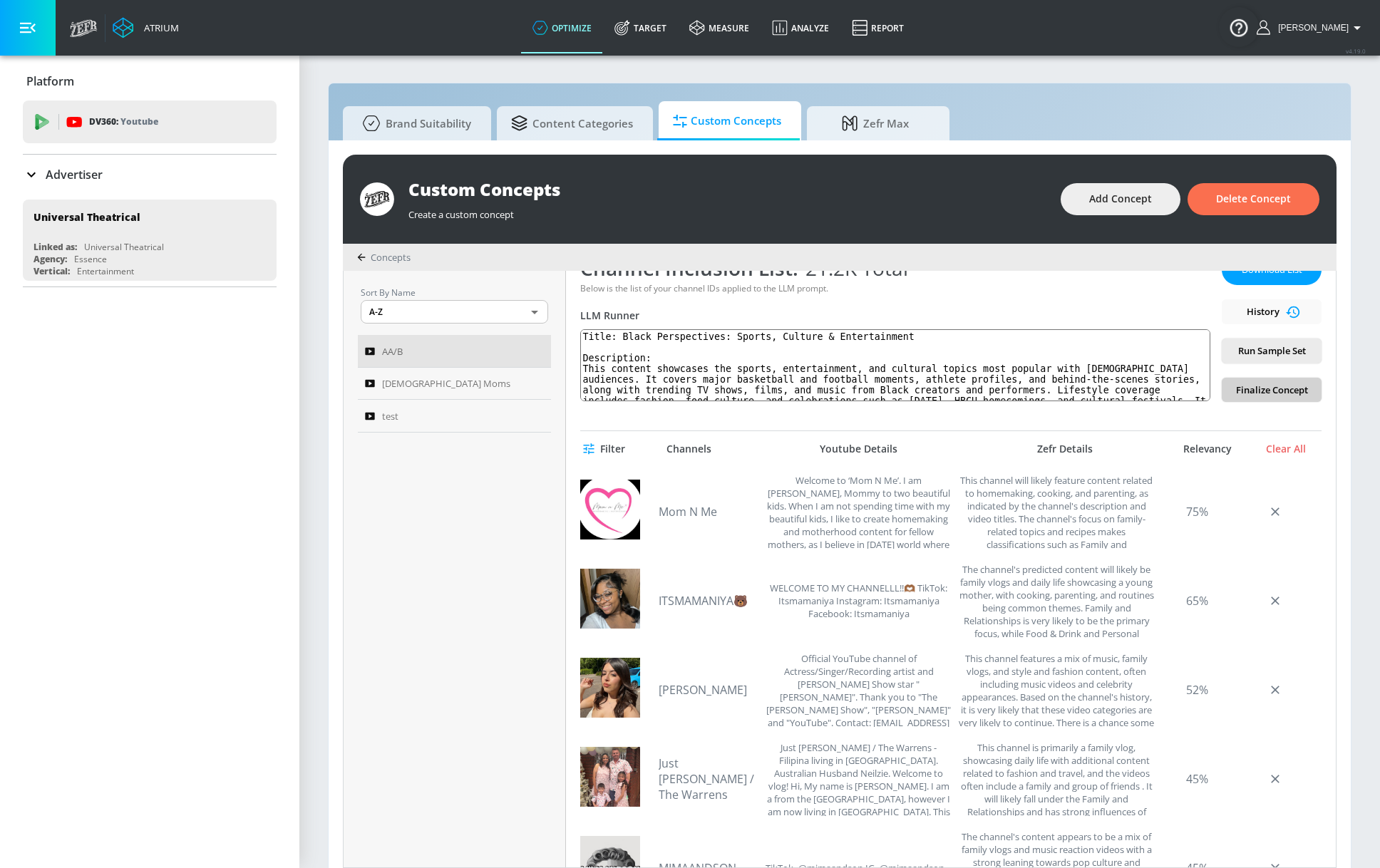
scroll to position [30, 0]
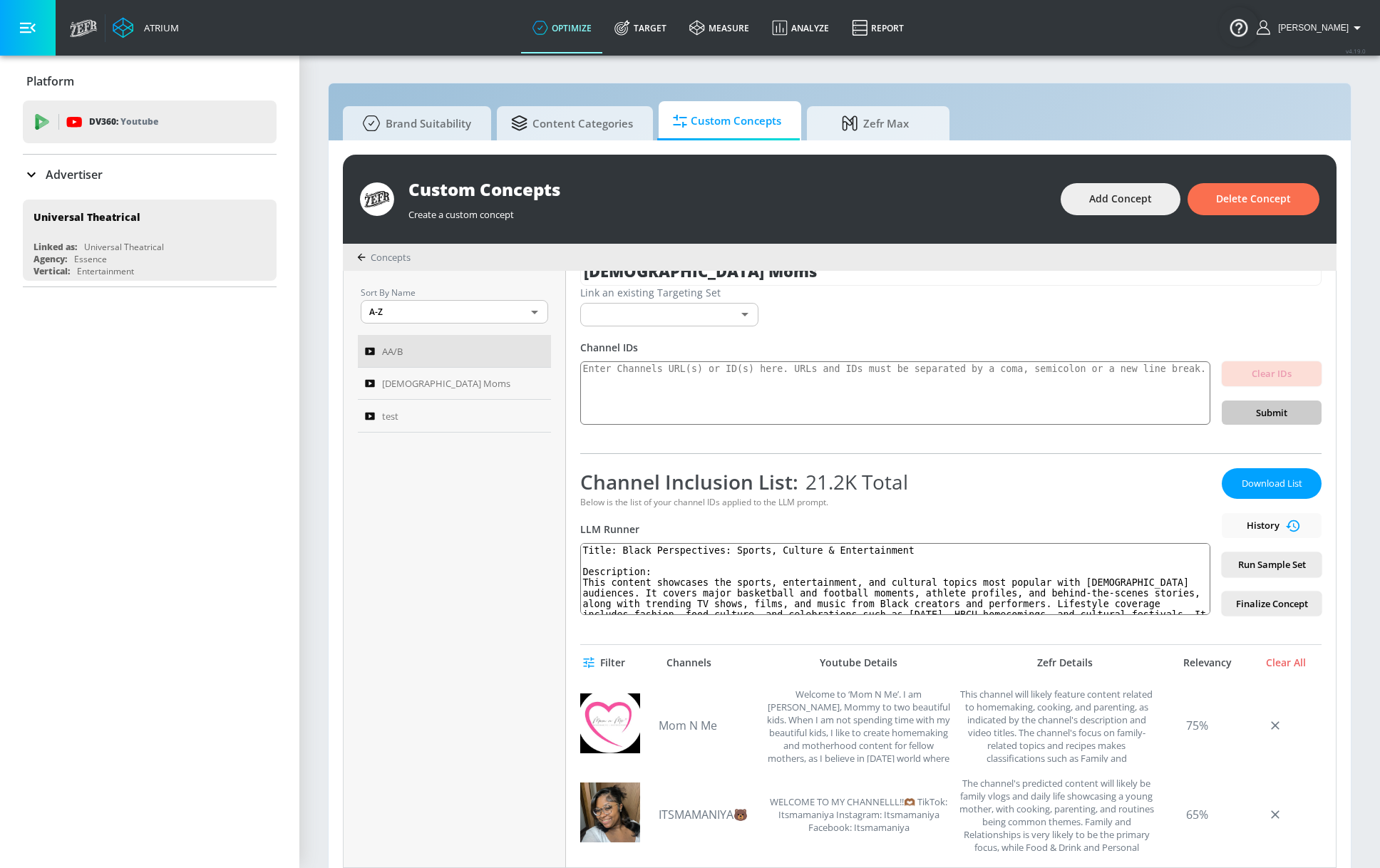
click at [1143, 522] on div "Download List History Run Sample Set Finalize Concept" at bounding box center [1271, 542] width 100 height 148
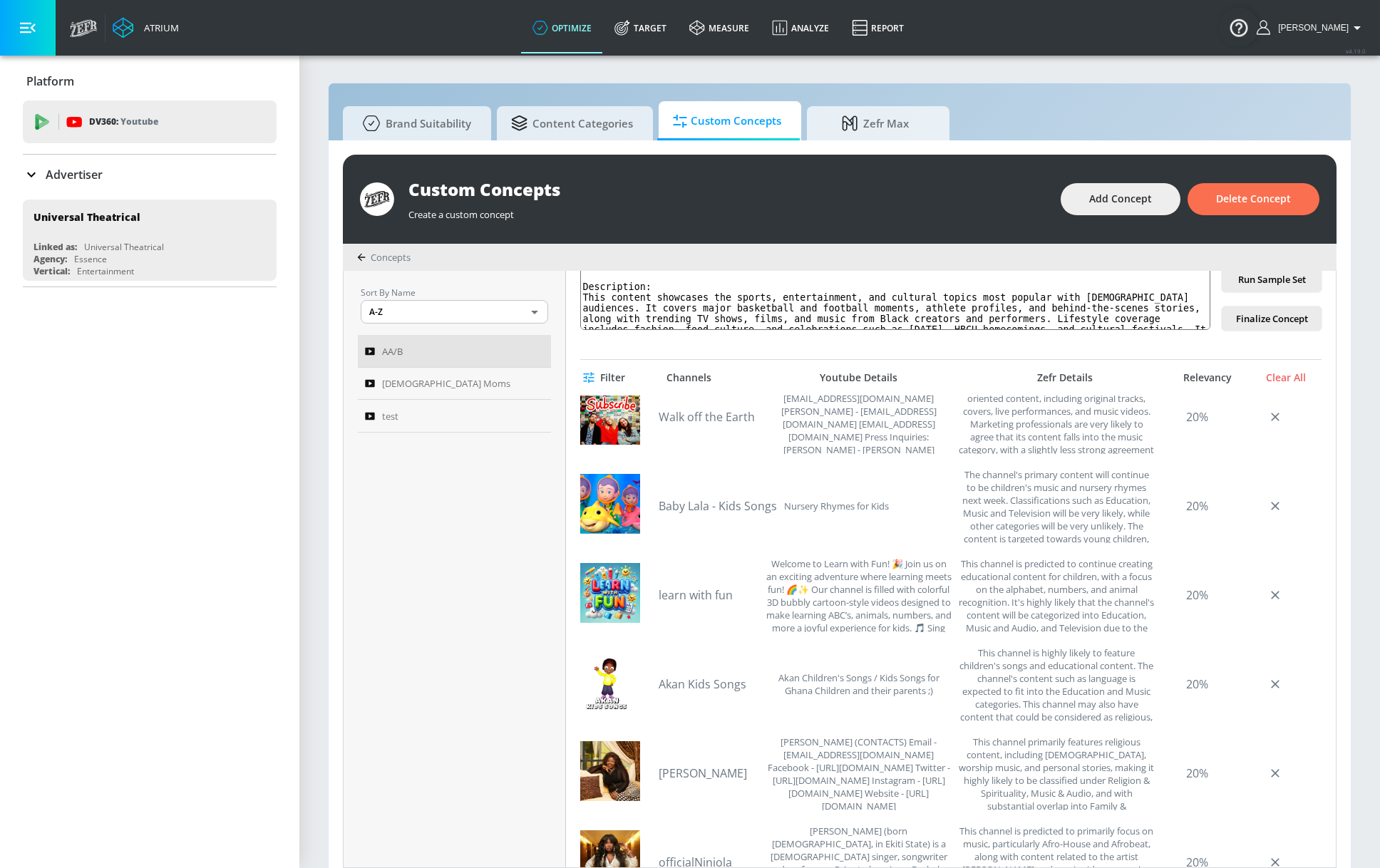
scroll to position [3777, 0]
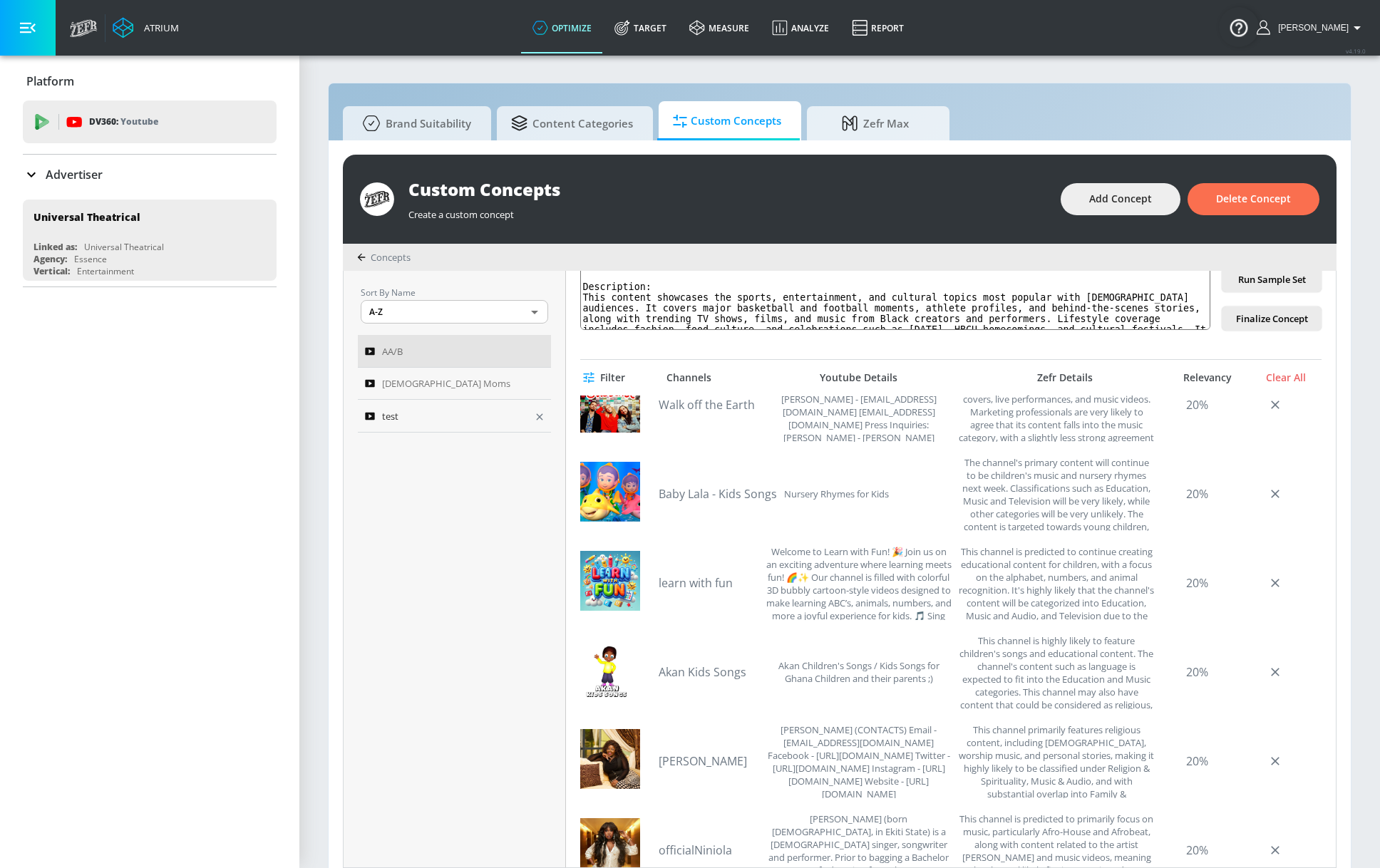
click at [448, 429] on link "test" at bounding box center [454, 416] width 193 height 33
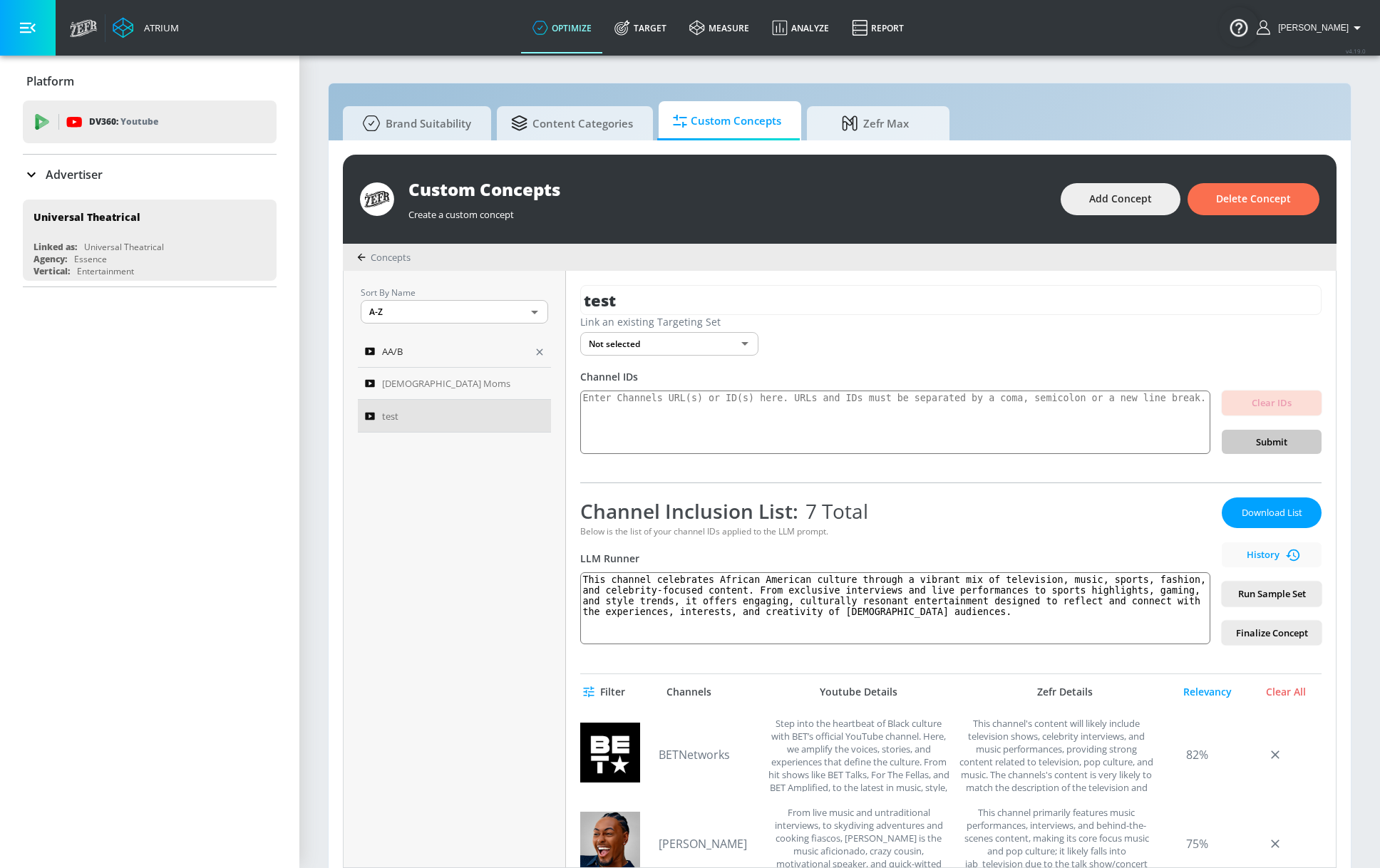
click at [410, 362] on link "AA/B" at bounding box center [454, 351] width 193 height 33
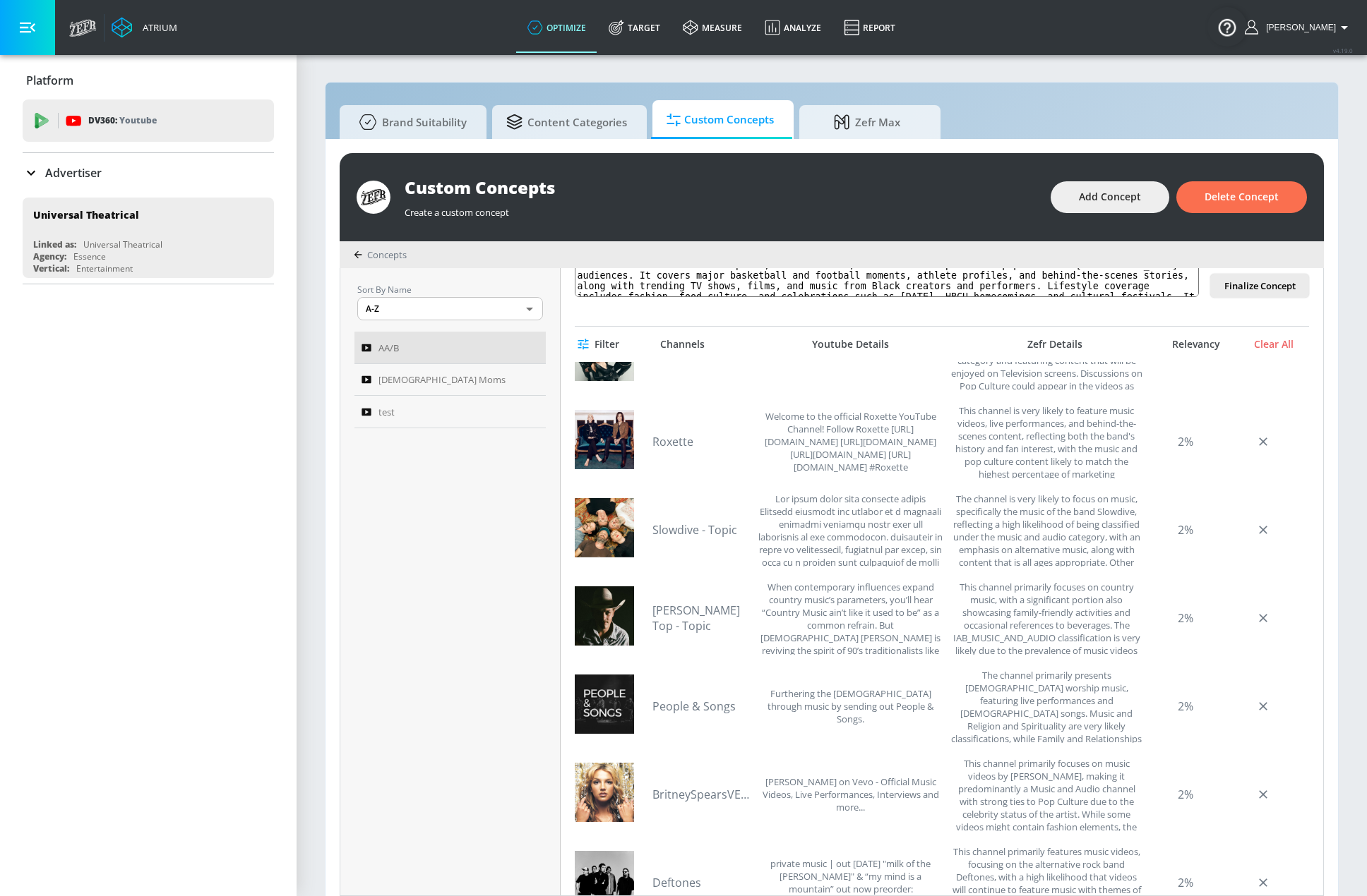
scroll to position [459, 0]
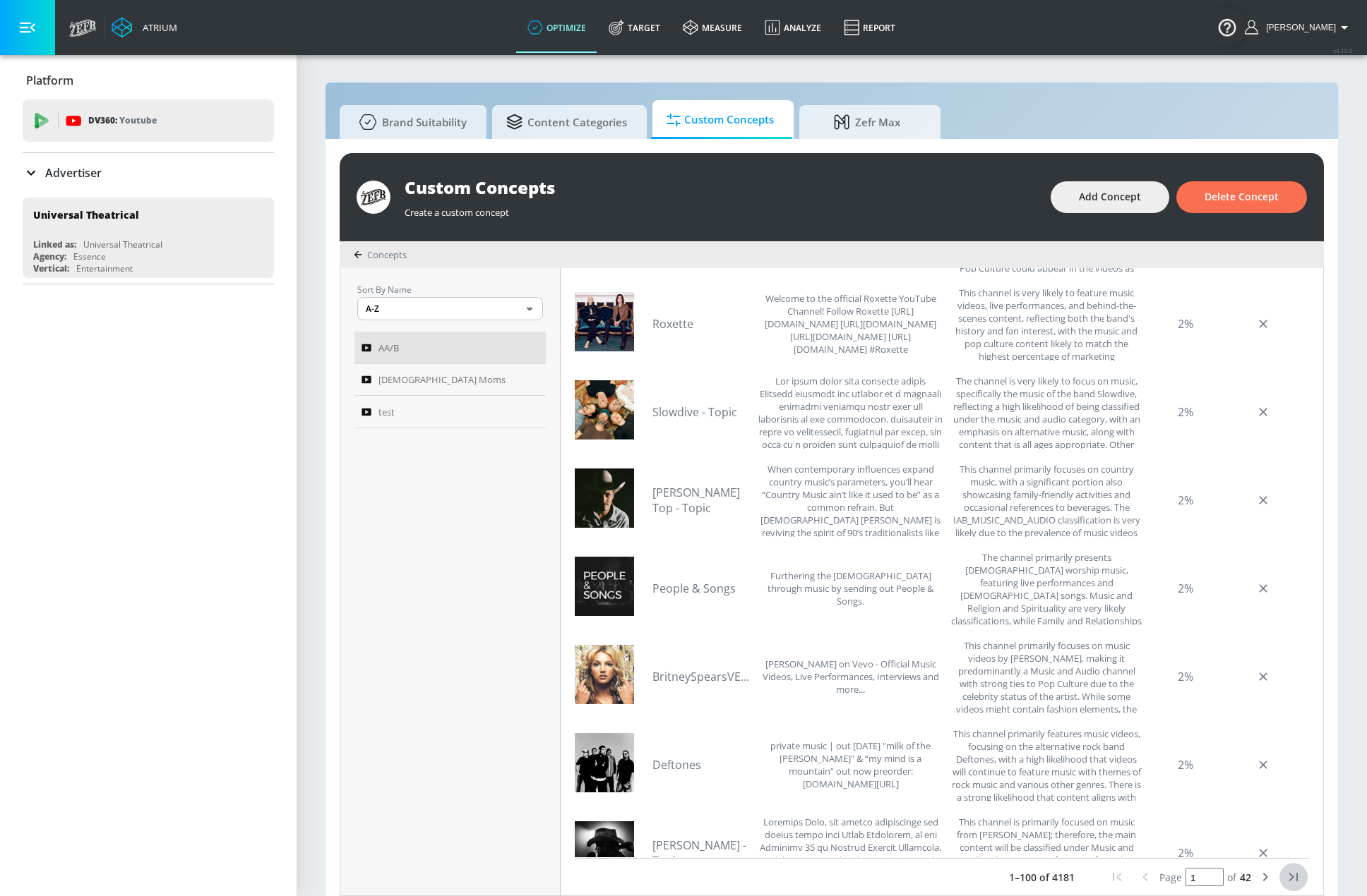
click at [1132, 872] on icon "last page" at bounding box center [1293, 877] width 17 height 17
type input "42"
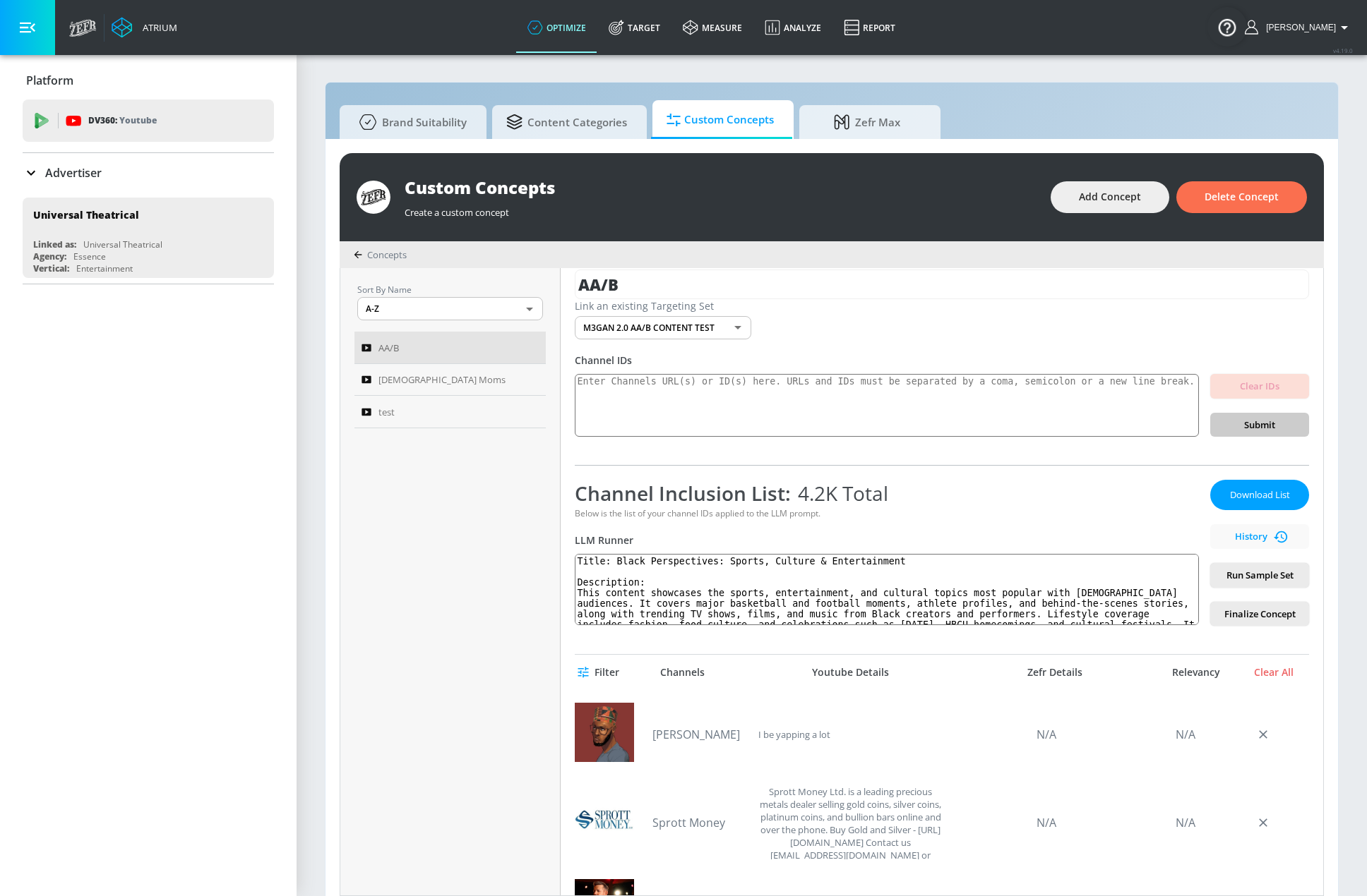
scroll to position [0, 0]
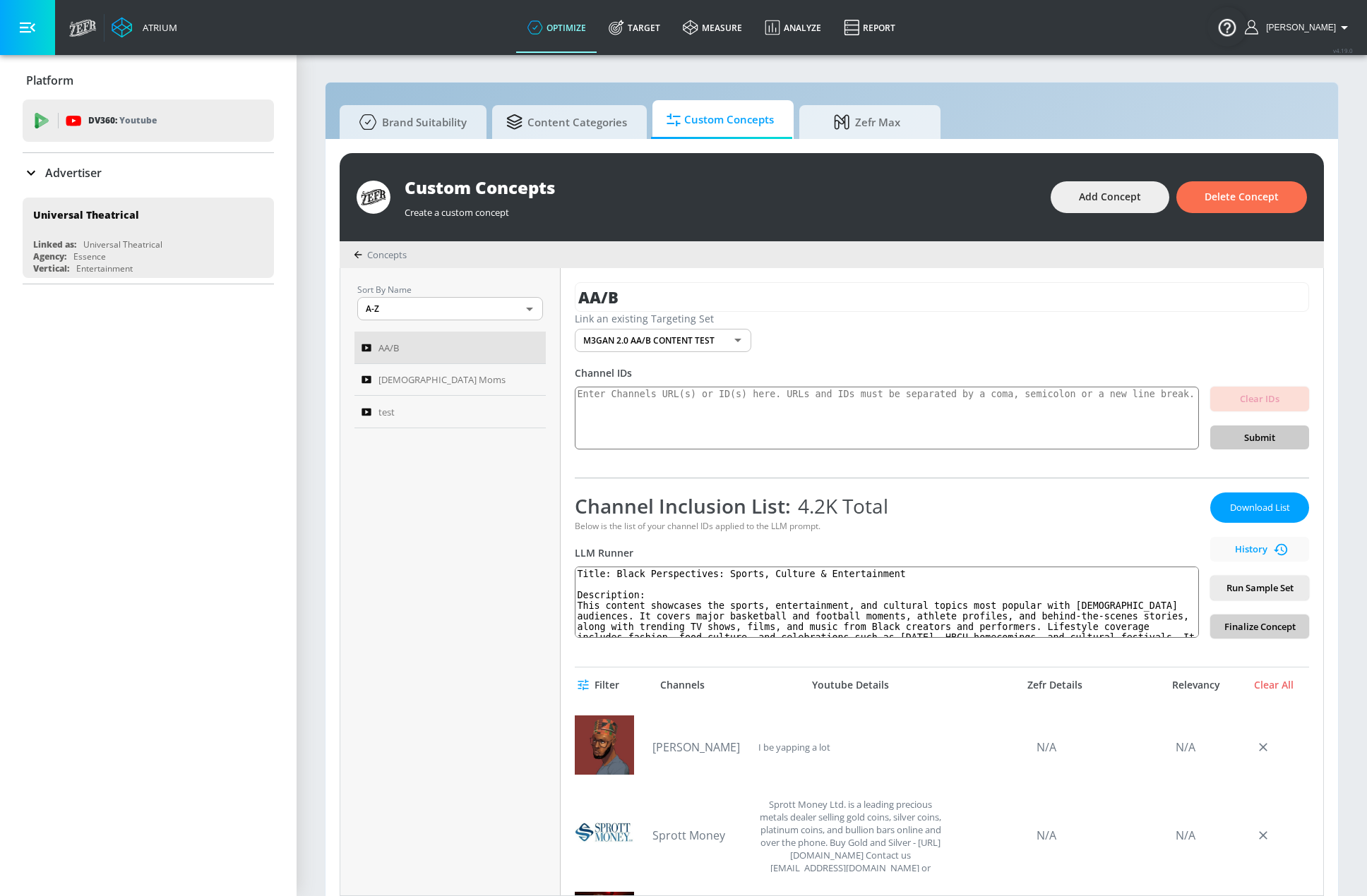
click at [1132, 622] on span "Finalize Concept" at bounding box center [1259, 627] width 76 height 16
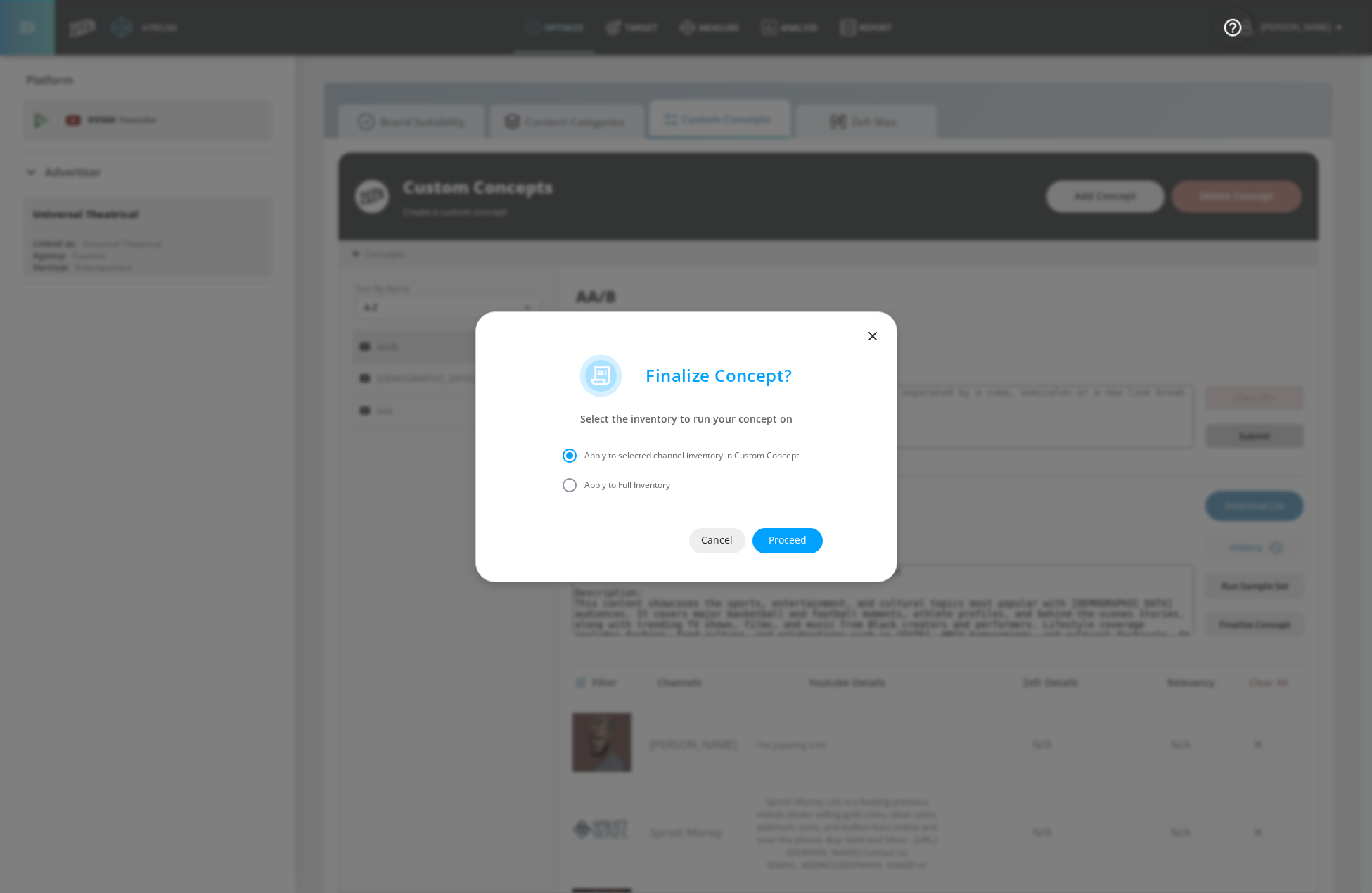
click at [795, 546] on span "Proceed" at bounding box center [787, 540] width 14 height 17
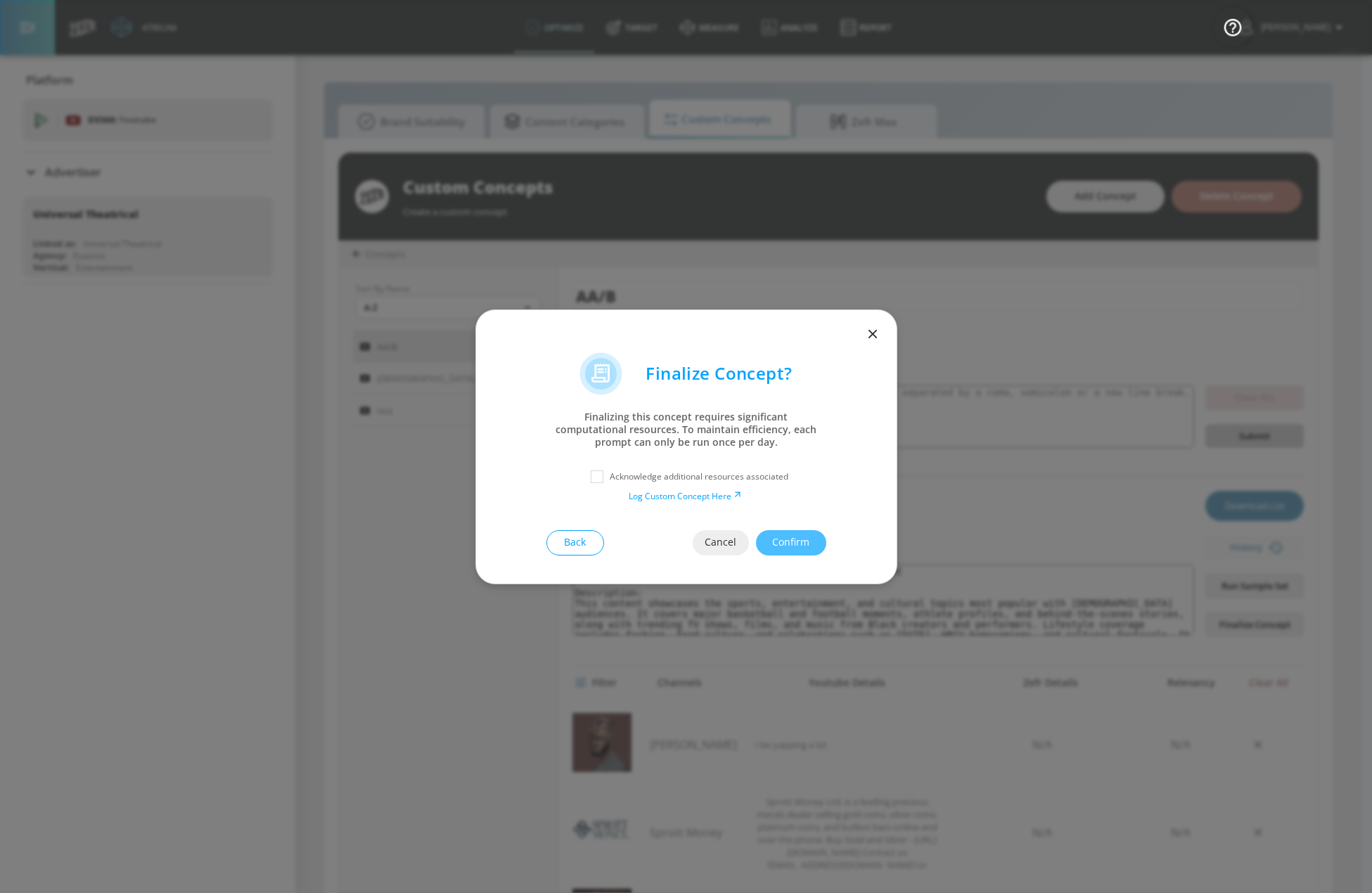
drag, startPoint x: 596, startPoint y: 479, endPoint x: 692, endPoint y: 504, distance: 99.2
click at [598, 479] on input "checkbox" at bounding box center [597, 477] width 26 height 26
checkbox input "true"
click at [798, 543] on span "Confirm" at bounding box center [791, 542] width 14 height 17
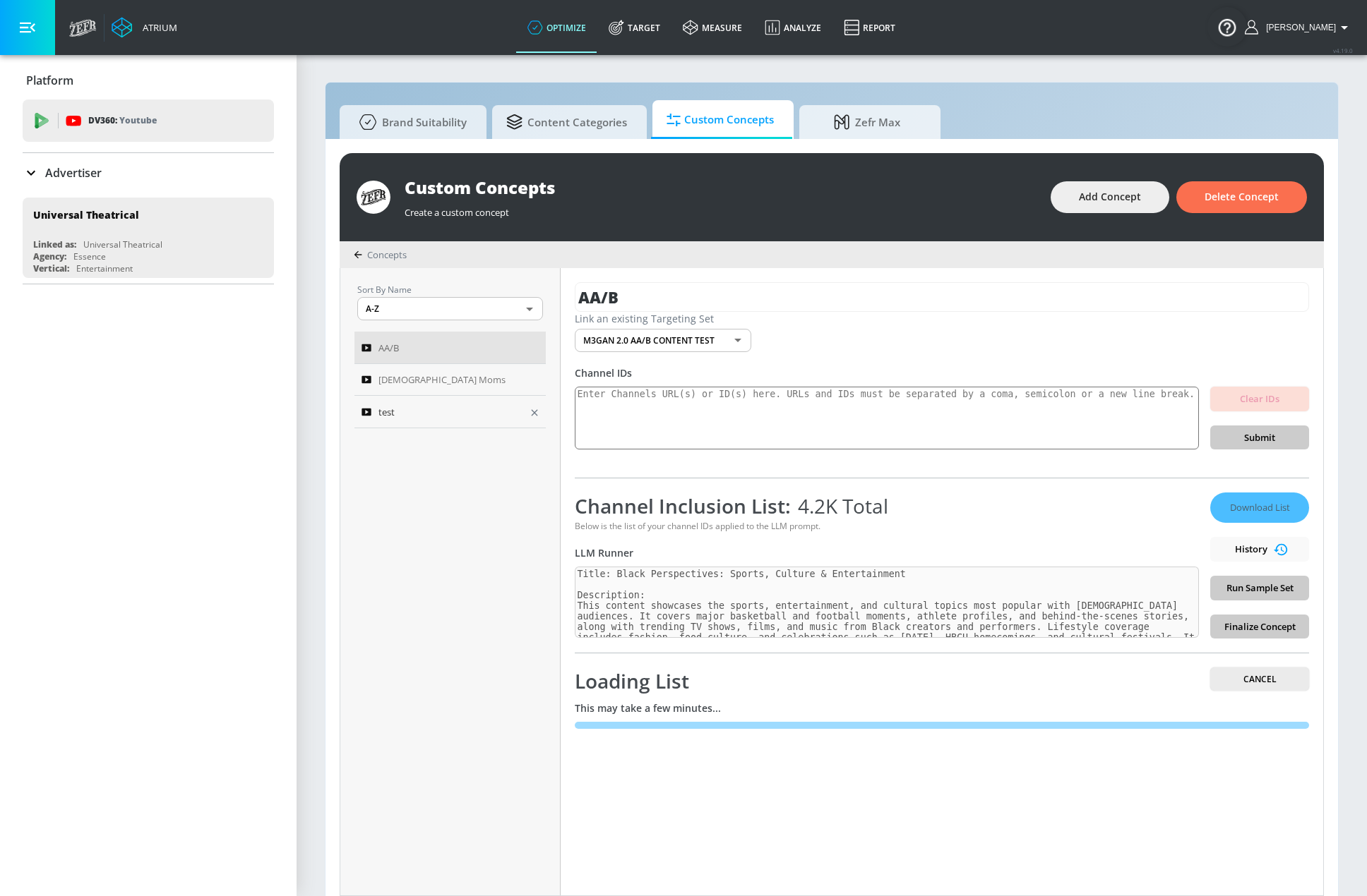
click at [458, 416] on div "test" at bounding box center [441, 412] width 158 height 17
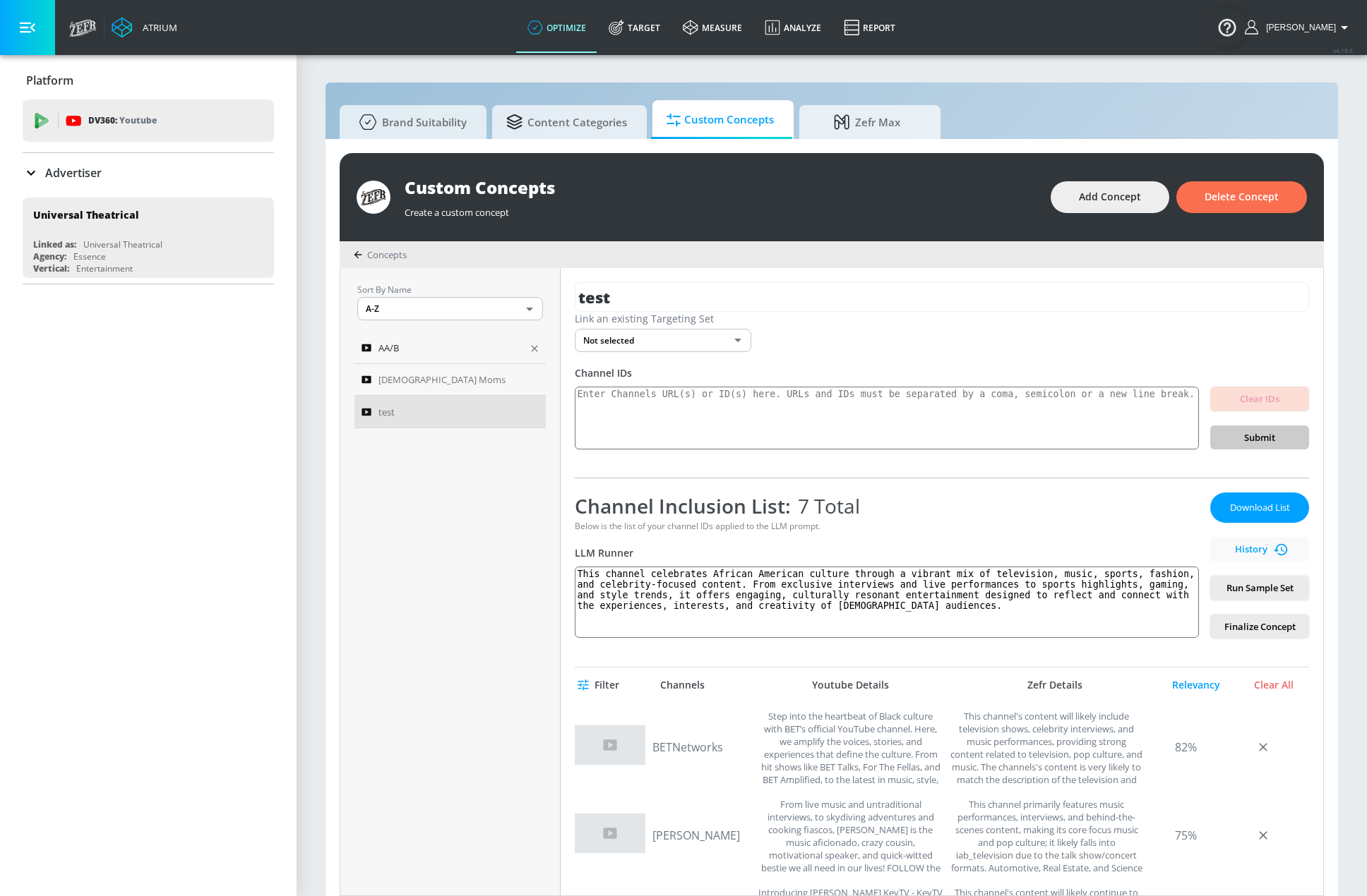
click at [462, 341] on div "AA/B" at bounding box center [441, 347] width 158 height 17
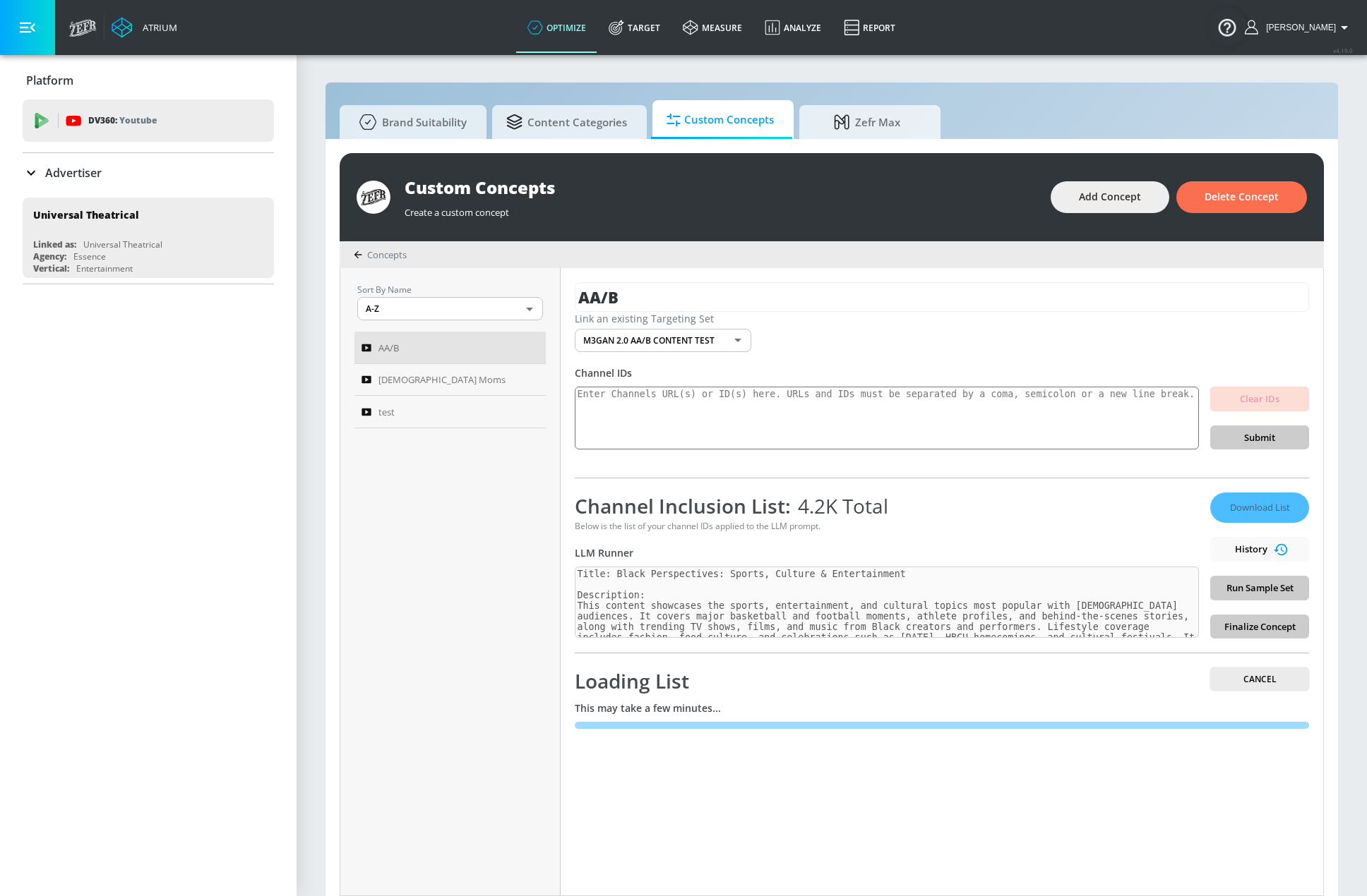
click at [807, 513] on span "4.2K Total" at bounding box center [839, 505] width 97 height 27
drag, startPoint x: 798, startPoint y: 509, endPoint x: 834, endPoint y: 509, distance: 36.0
click at [834, 509] on span "4.2K Total" at bounding box center [839, 505] width 97 height 27
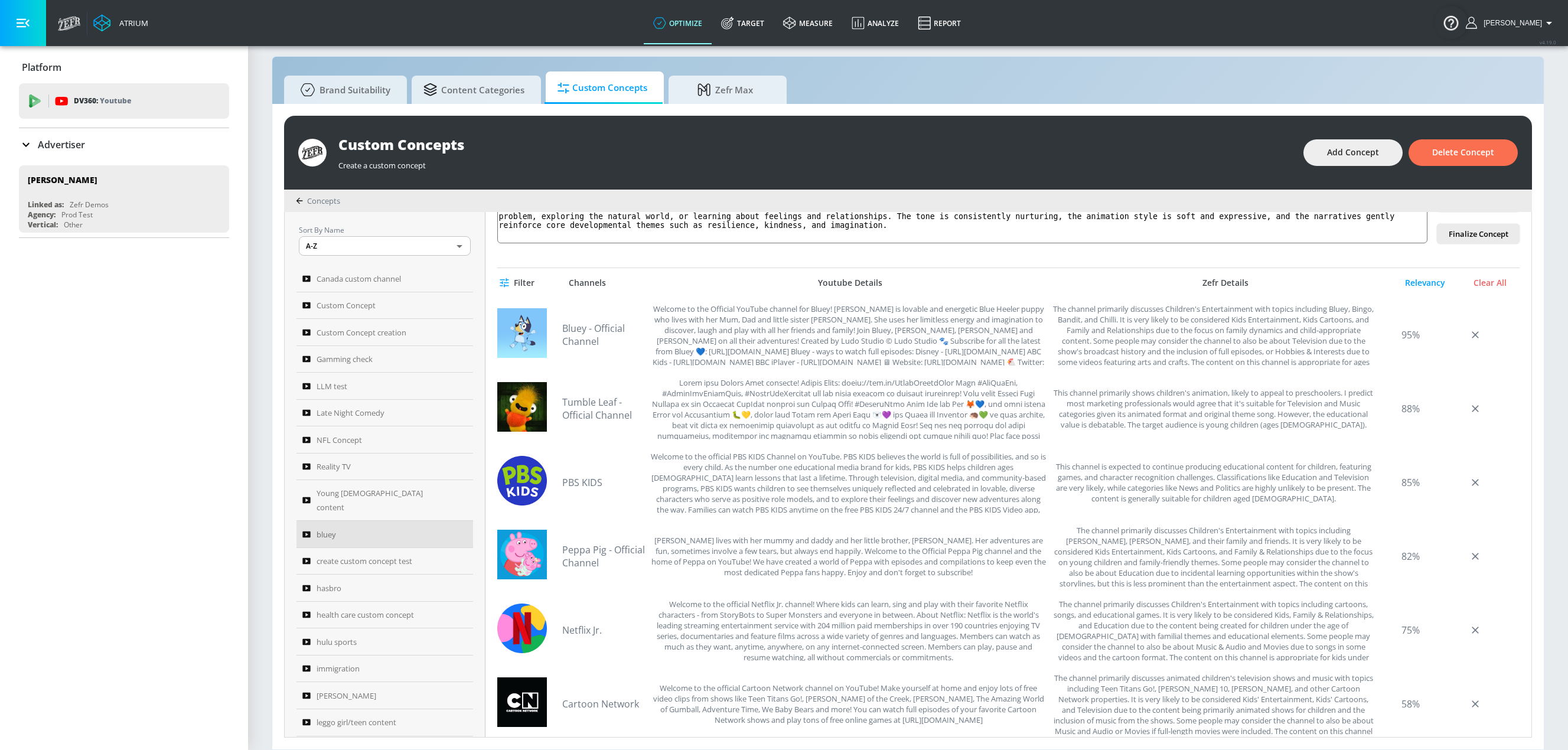
scroll to position [29, 0]
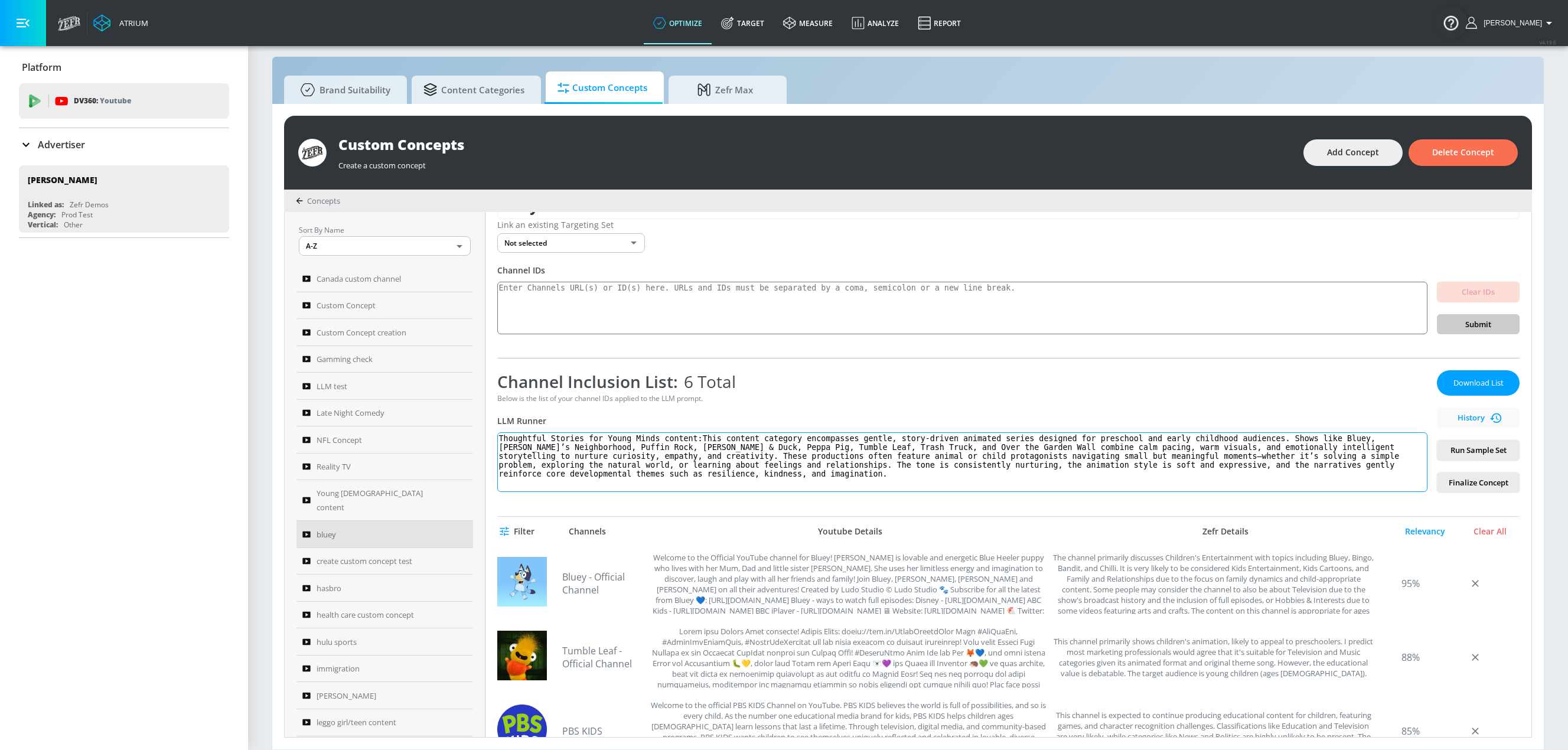
click at [1148, 446] on textarea "Thoughtful Stories for Young Minds content:This content category encompasses ge…" at bounding box center [962, 462] width 930 height 59
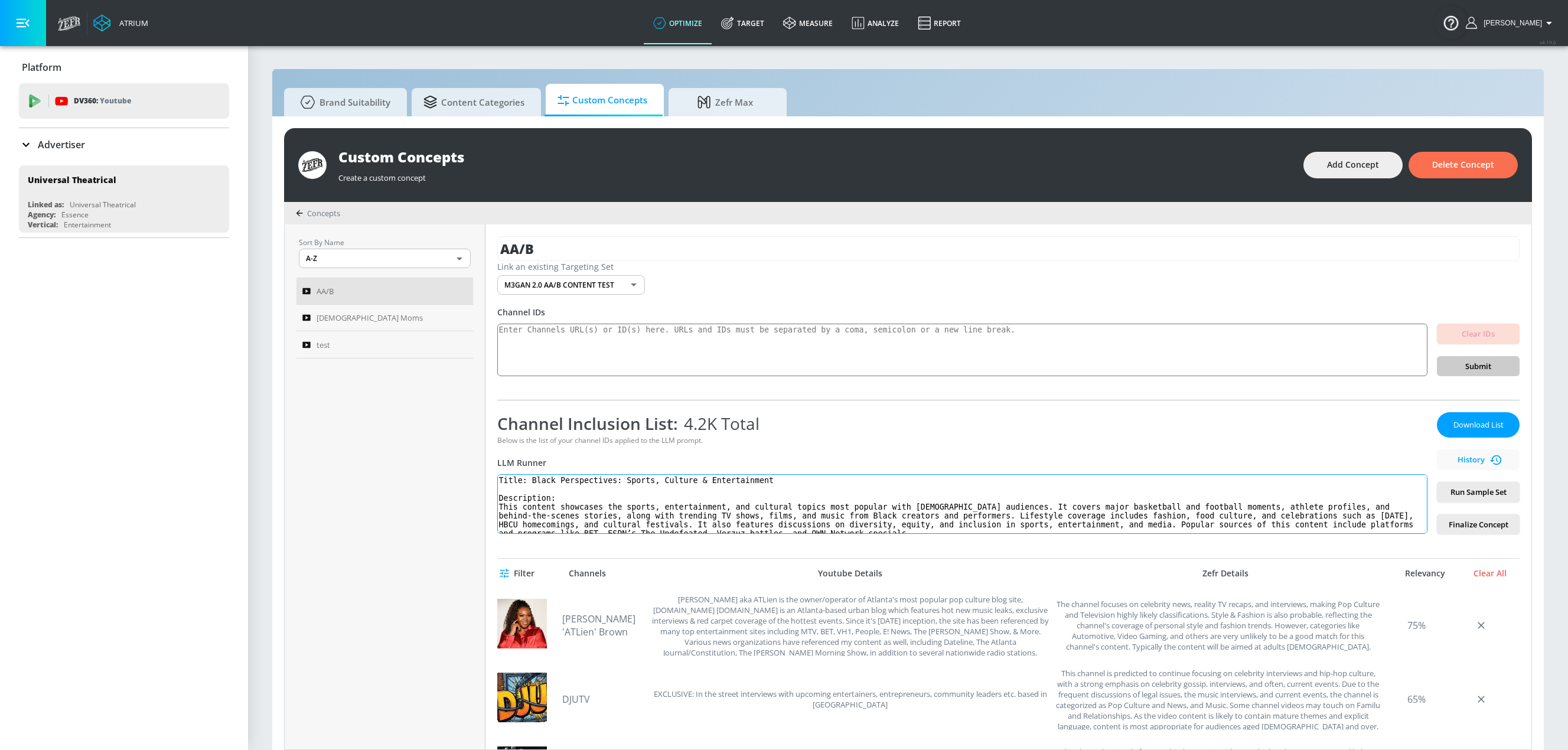
click at [700, 500] on textarea "Title: Black Perspectives: Sports, Culture & Entertainment Description: This co…" at bounding box center [962, 504] width 930 height 59
click at [741, 509] on textarea "Title: Black Perspectives: Sports, Culture & Entertainment Description: This co…" at bounding box center [962, 504] width 930 height 59
drag, startPoint x: 1007, startPoint y: 520, endPoint x: 1001, endPoint y: 516, distance: 7.2
click at [1007, 520] on textarea "Title: Black Perspectives: Sports, Culture & Entertainment Description: This co…" at bounding box center [962, 504] width 930 height 59
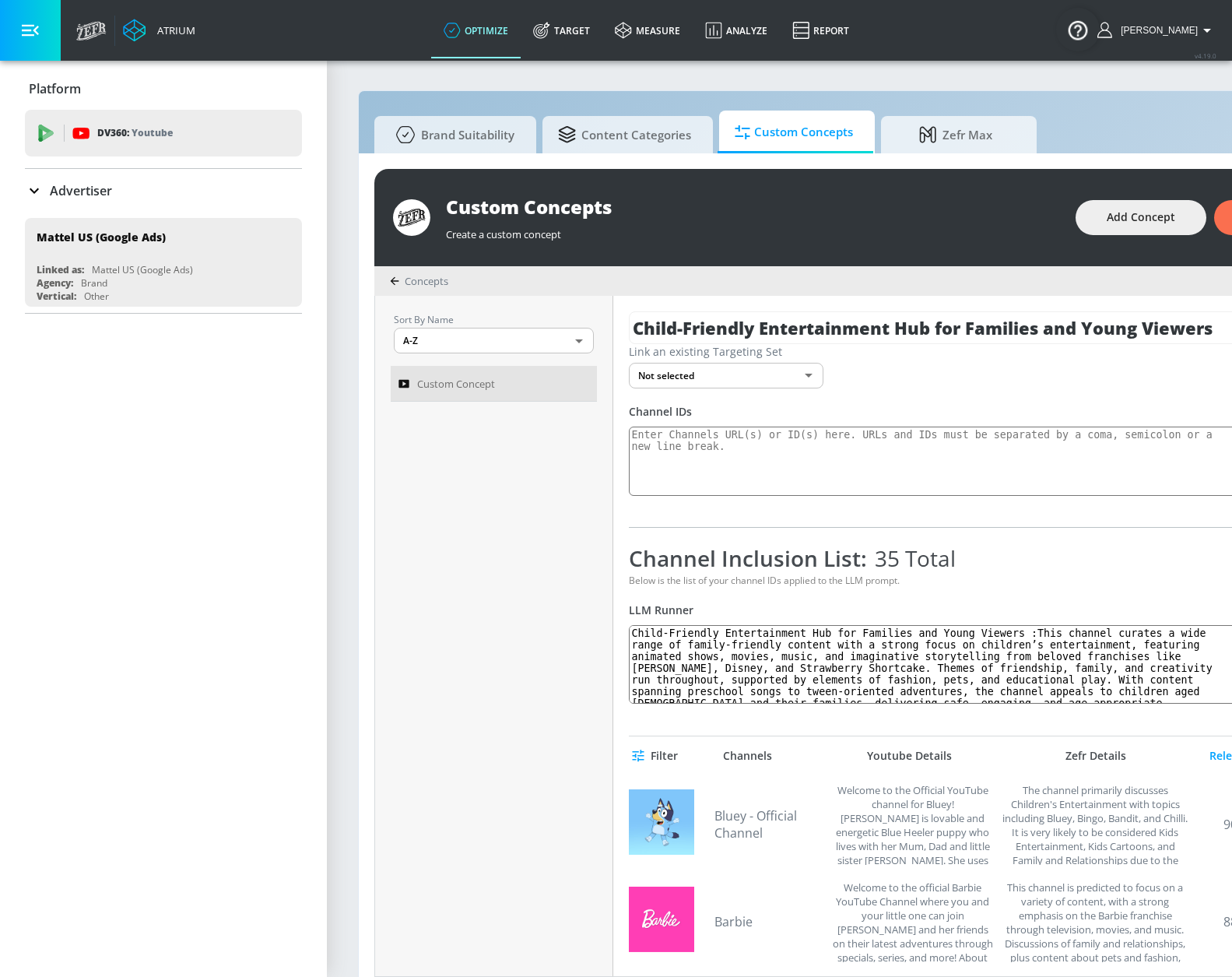
scroll to position [16, 0]
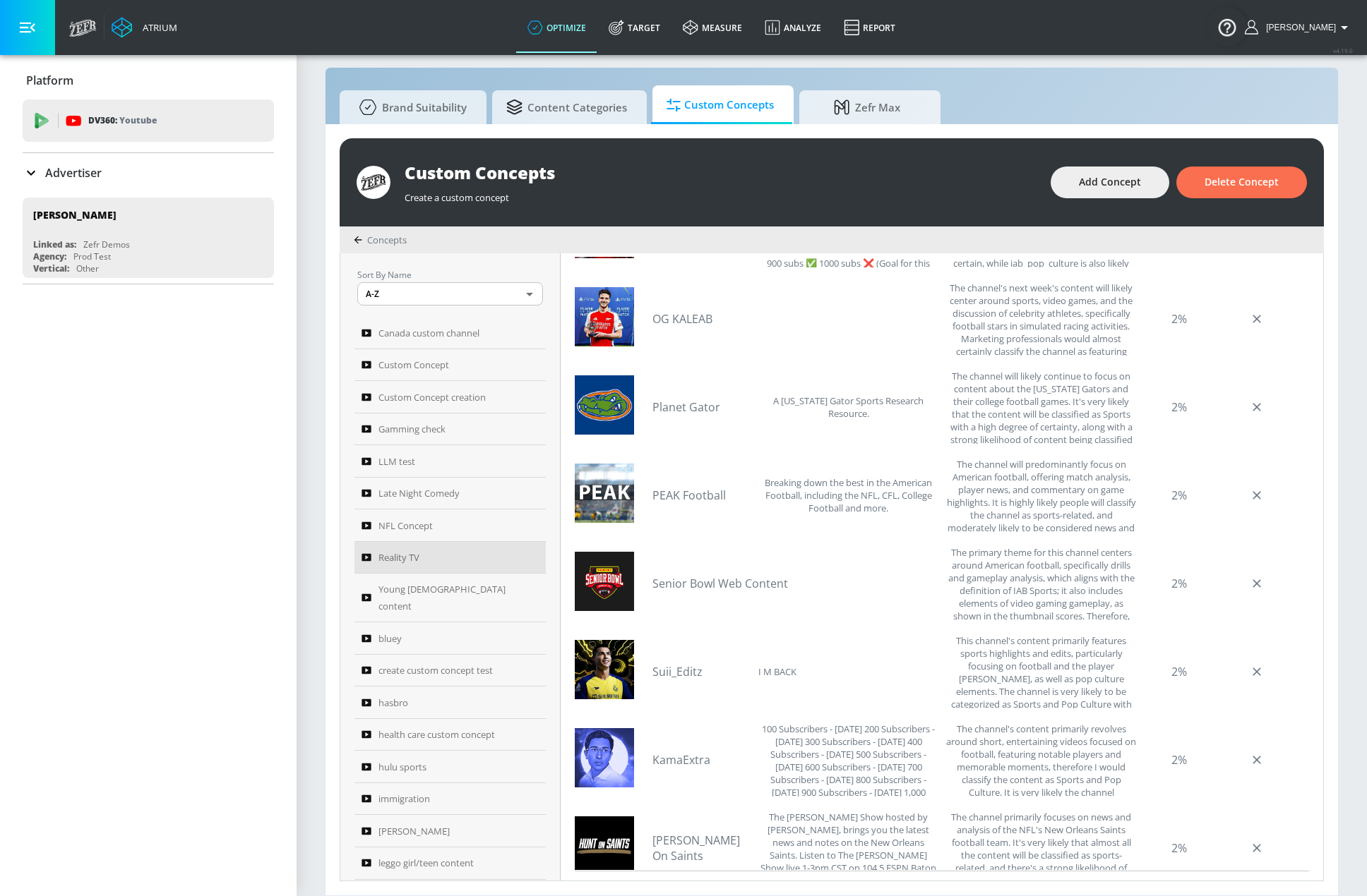
scroll to position [459, 0]
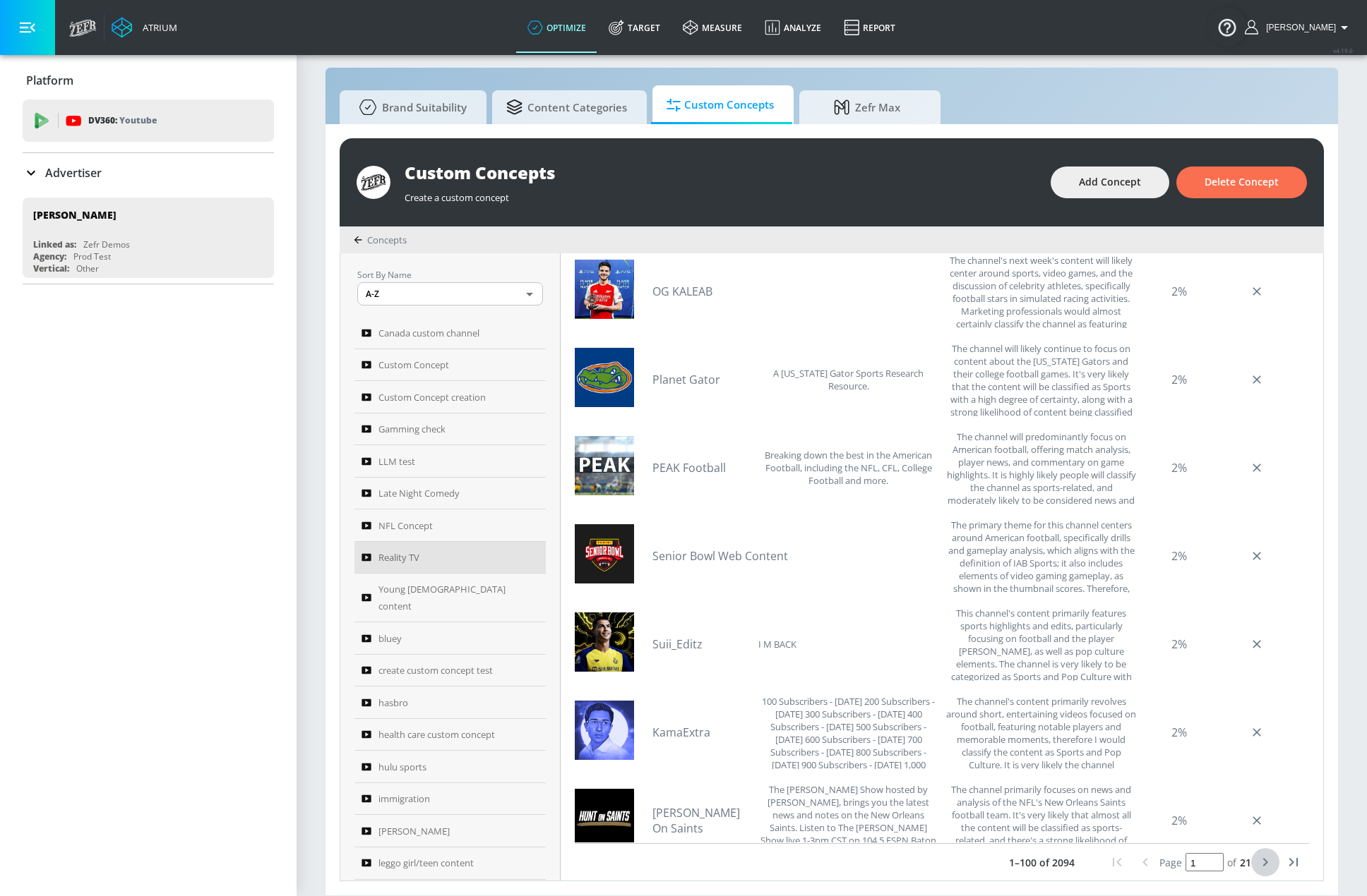
click at [1256, 859] on icon "next page" at bounding box center [1265, 862] width 17 height 17
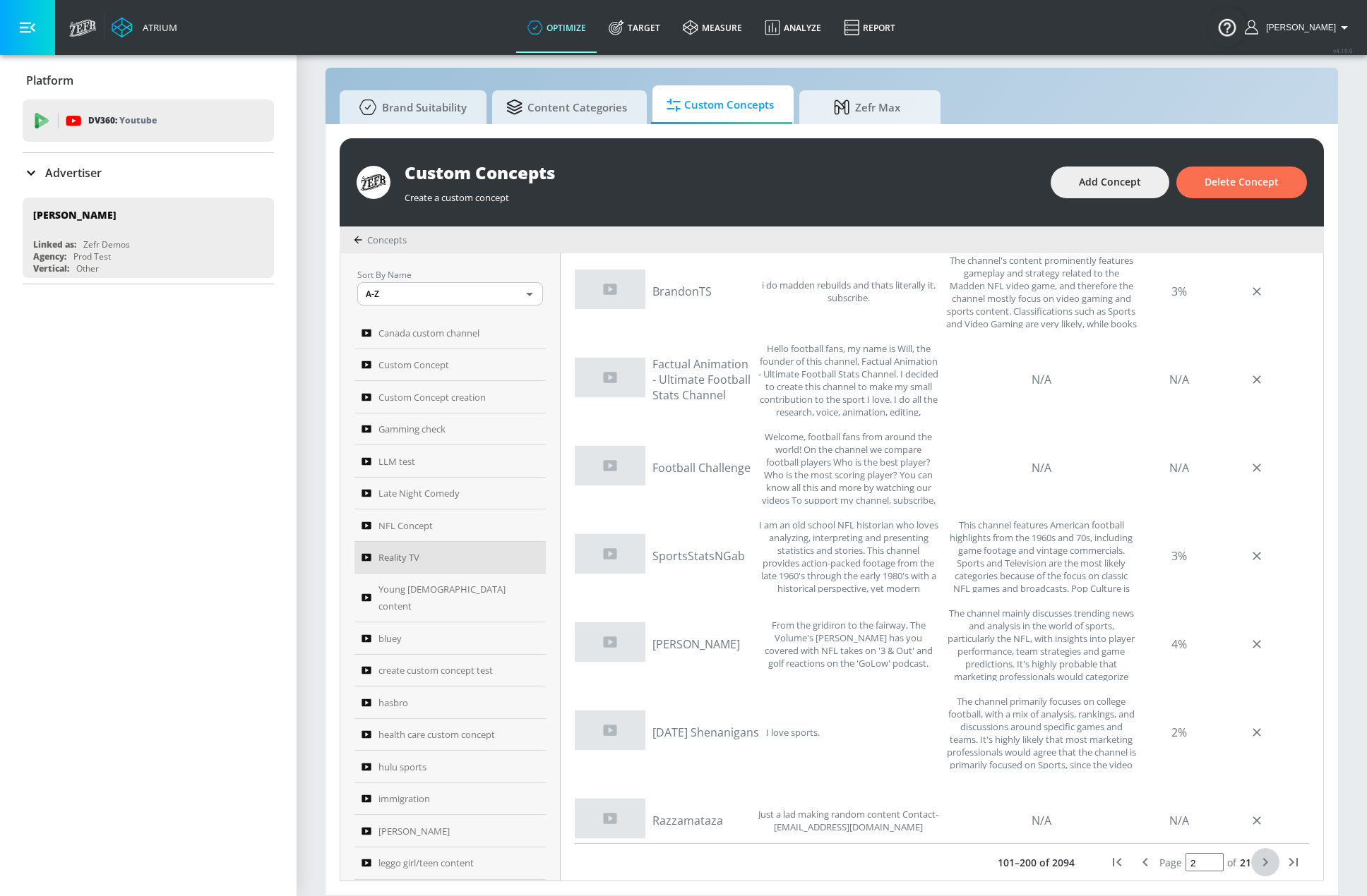
click at [1256, 854] on icon "next page" at bounding box center [1265, 862] width 17 height 17
type input "3"
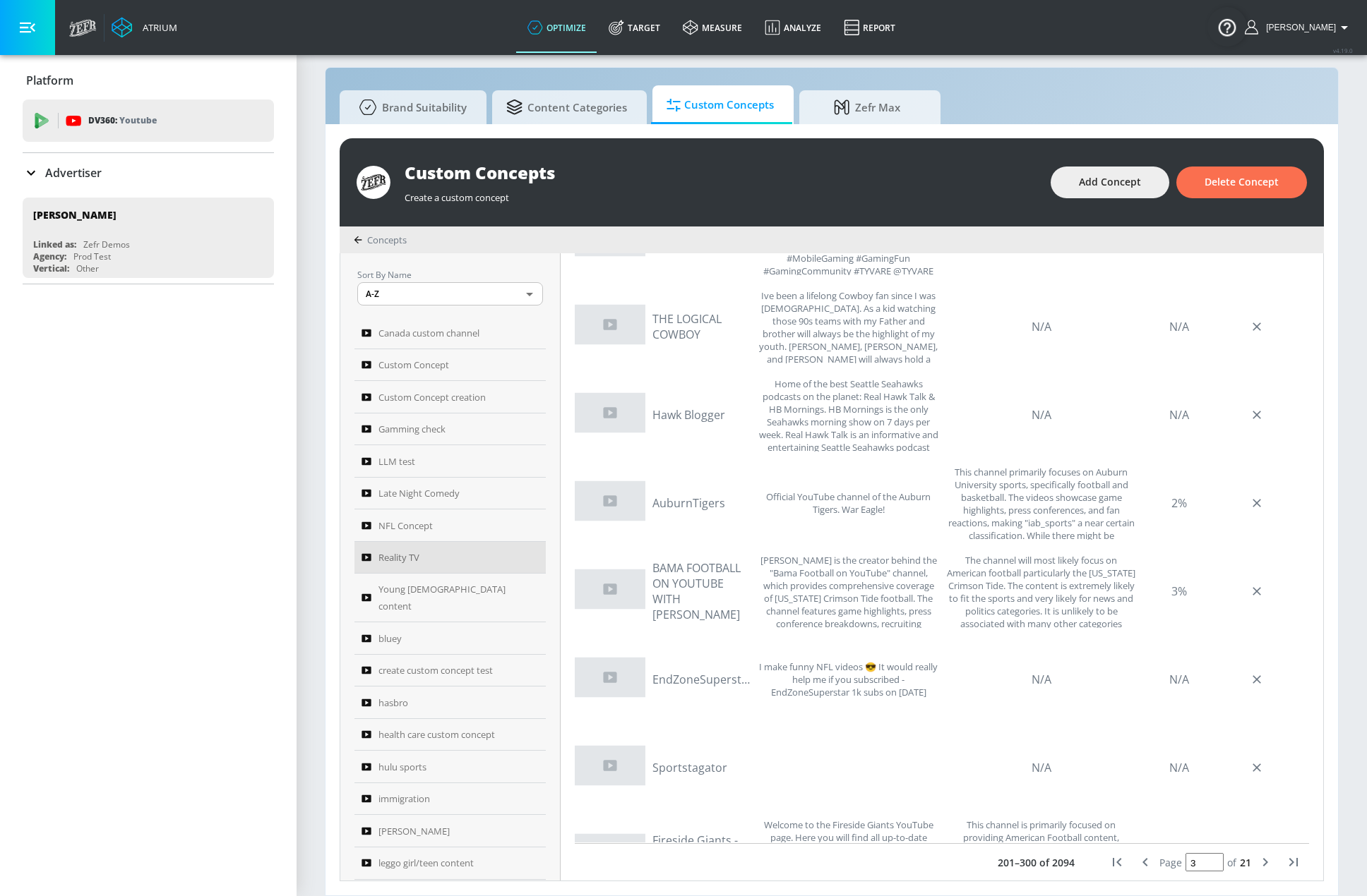
scroll to position [0, 0]
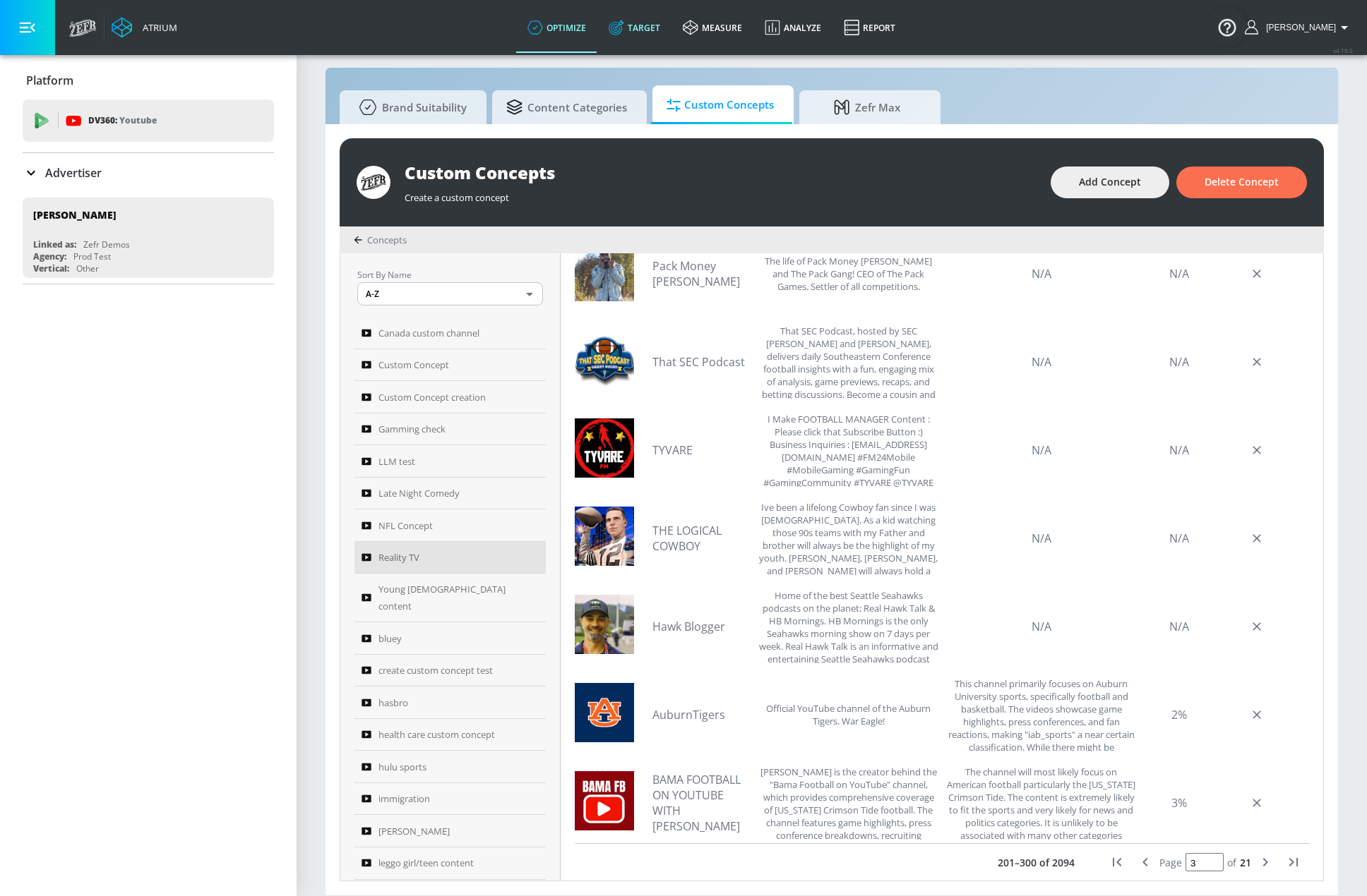
click at [662, 27] on link "Target" at bounding box center [634, 27] width 74 height 50
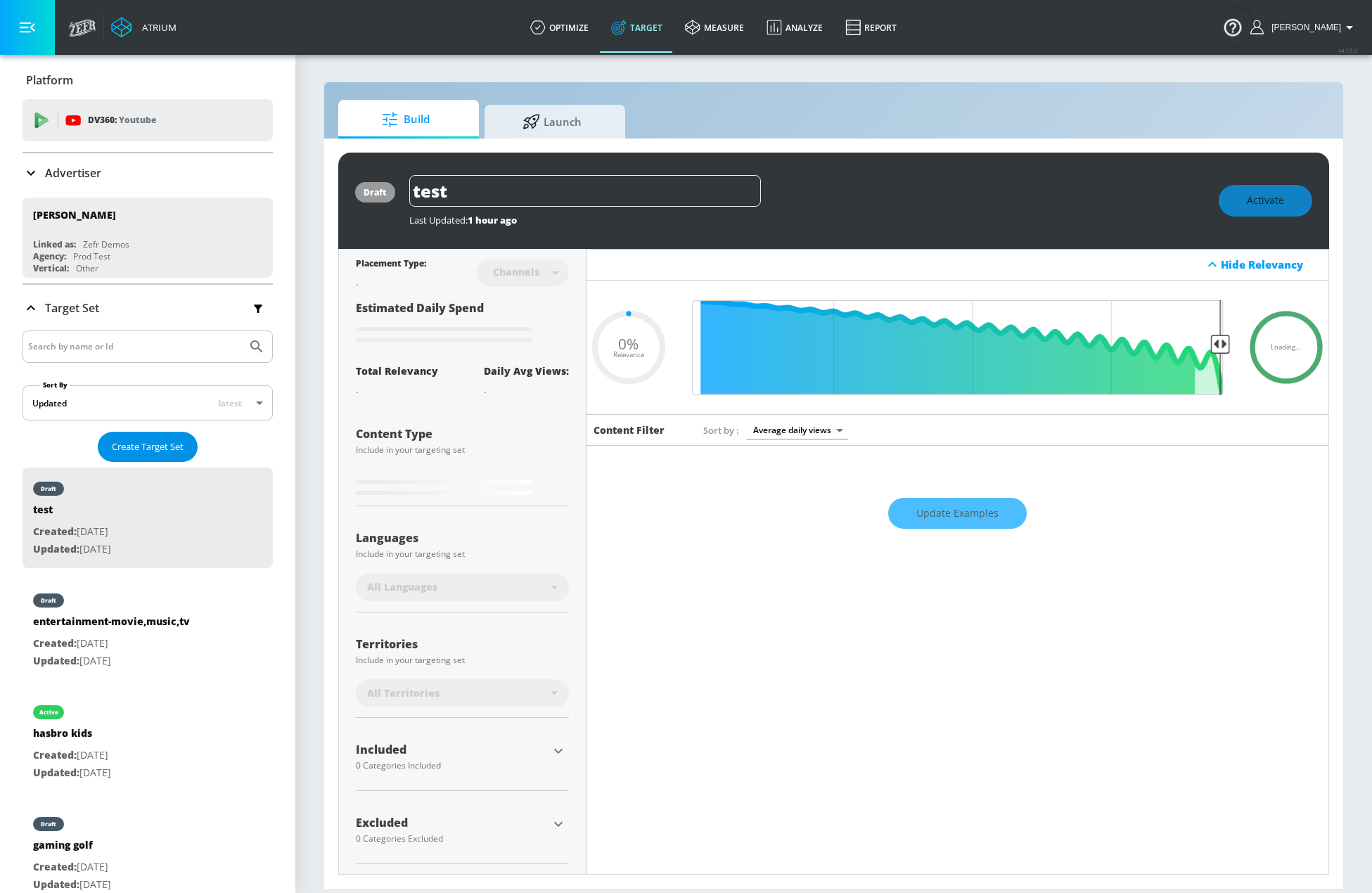
type input "0.68"
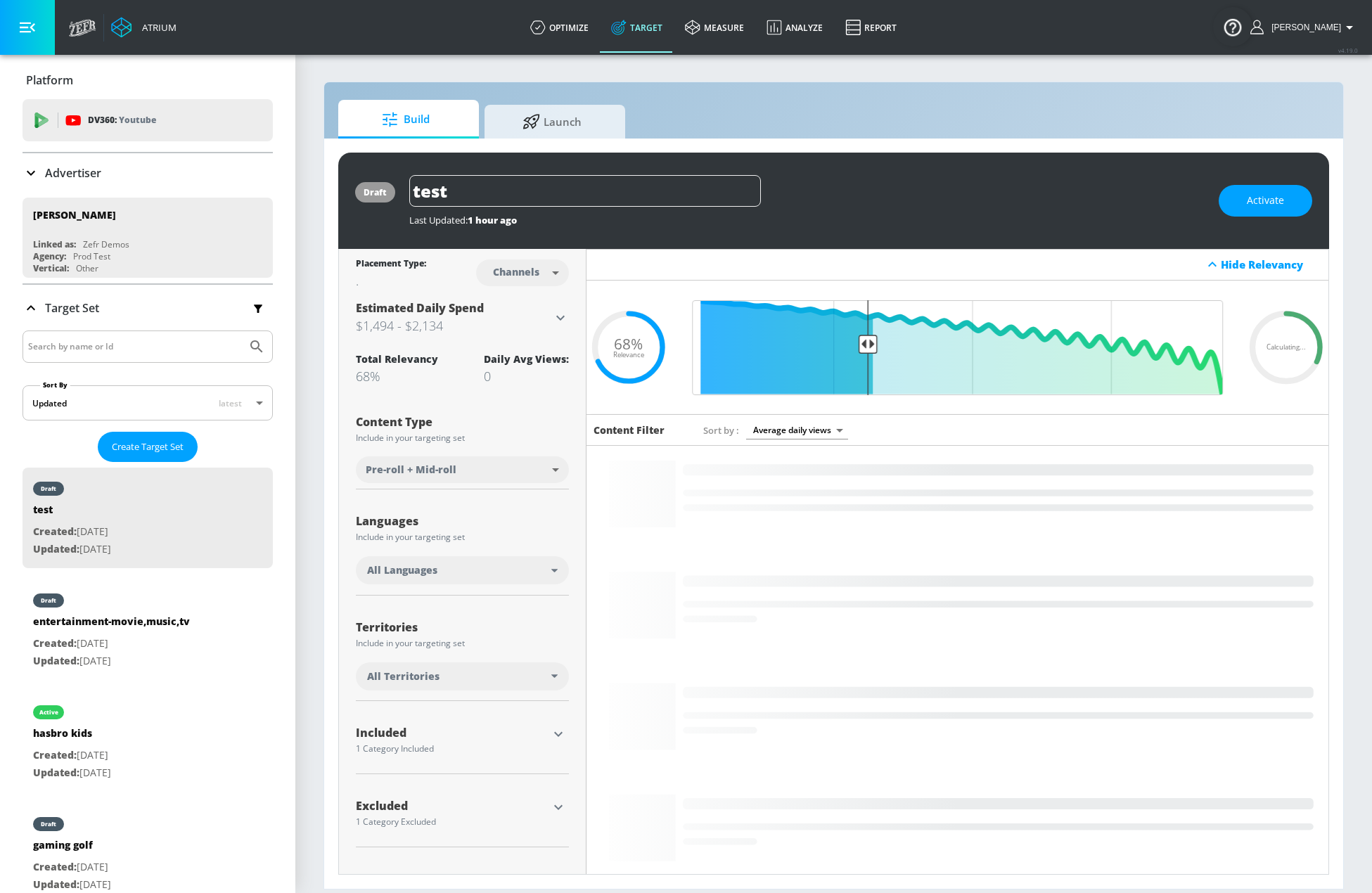
click at [85, 348] on input "Search by name or Id" at bounding box center [135, 346] width 213 height 18
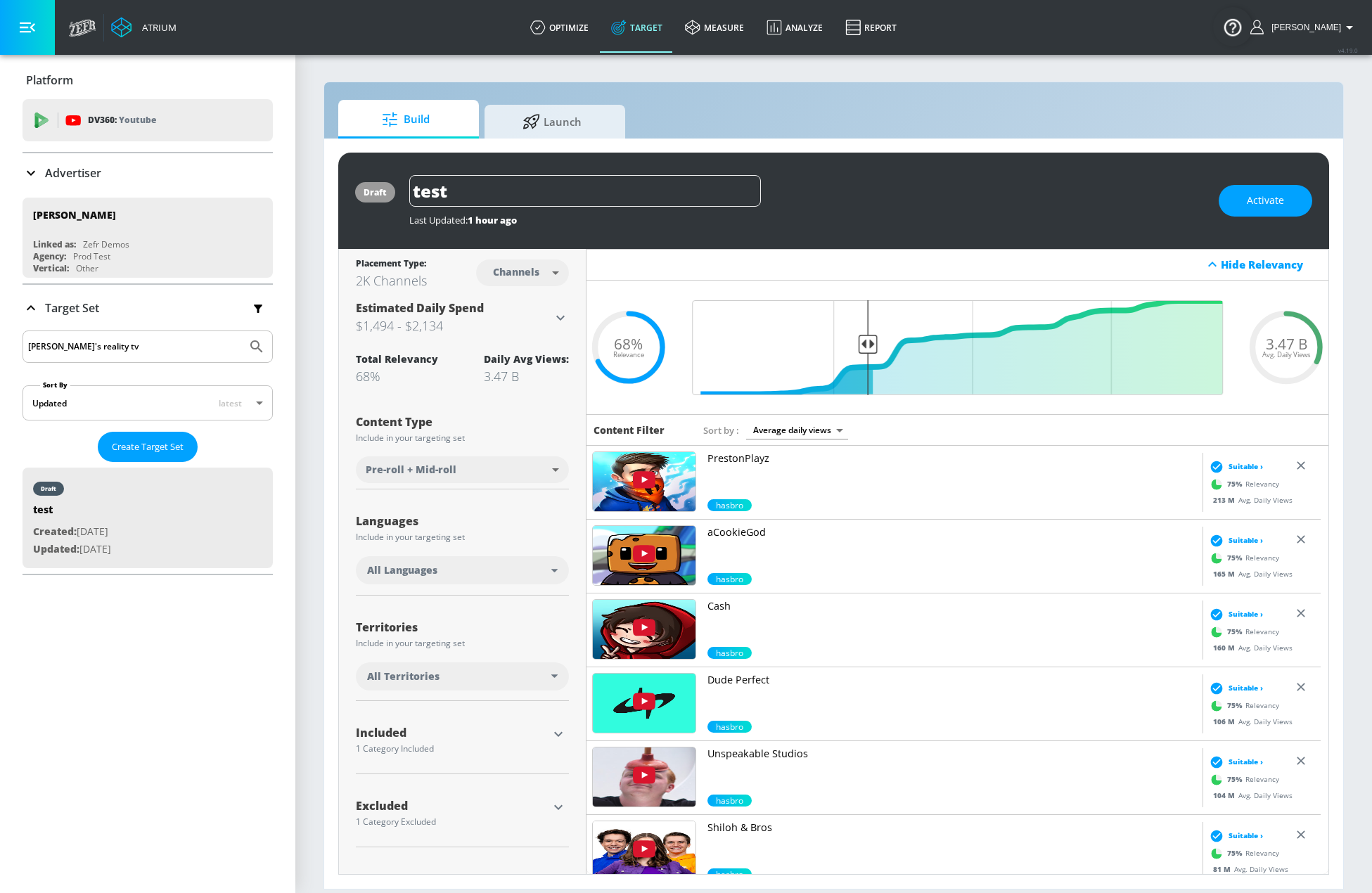
type input "jillian's reality tv"
click at [241, 331] on button "Submit Search" at bounding box center [257, 346] width 31 height 31
click at [133, 431] on form "jillian's reality tv Sort By Updated latest updated-latest ​ Create Target Set …" at bounding box center [147, 452] width 250 height 243
click at [163, 444] on span "Create Target Set" at bounding box center [147, 447] width 71 height 16
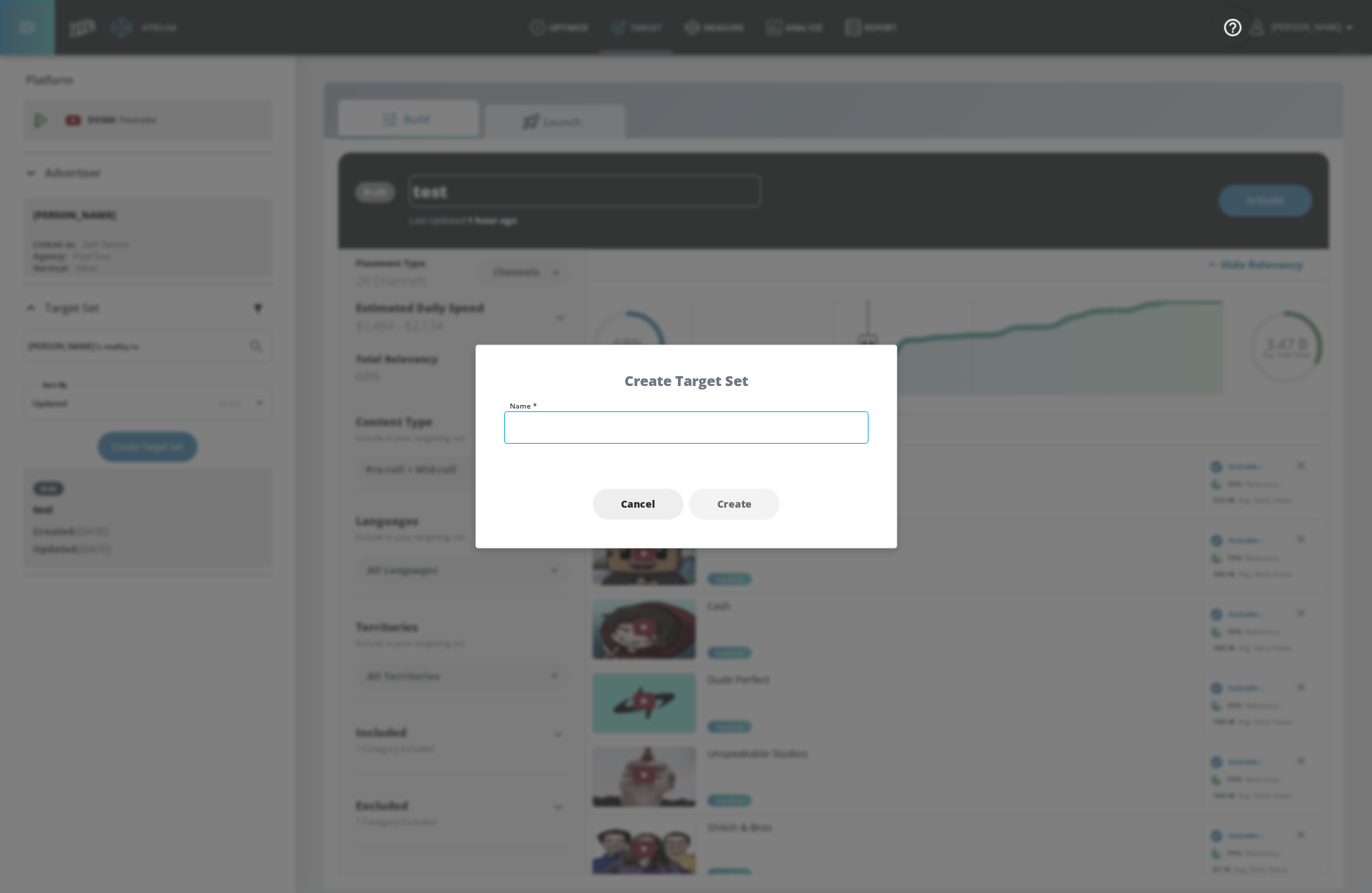
click at [621, 421] on input "text" at bounding box center [687, 427] width 365 height 32
click at [587, 425] on input "text" at bounding box center [687, 427] width 365 height 32
type input "j"
type input "Reality TV"
click at [730, 499] on span "Create" at bounding box center [734, 504] width 34 height 17
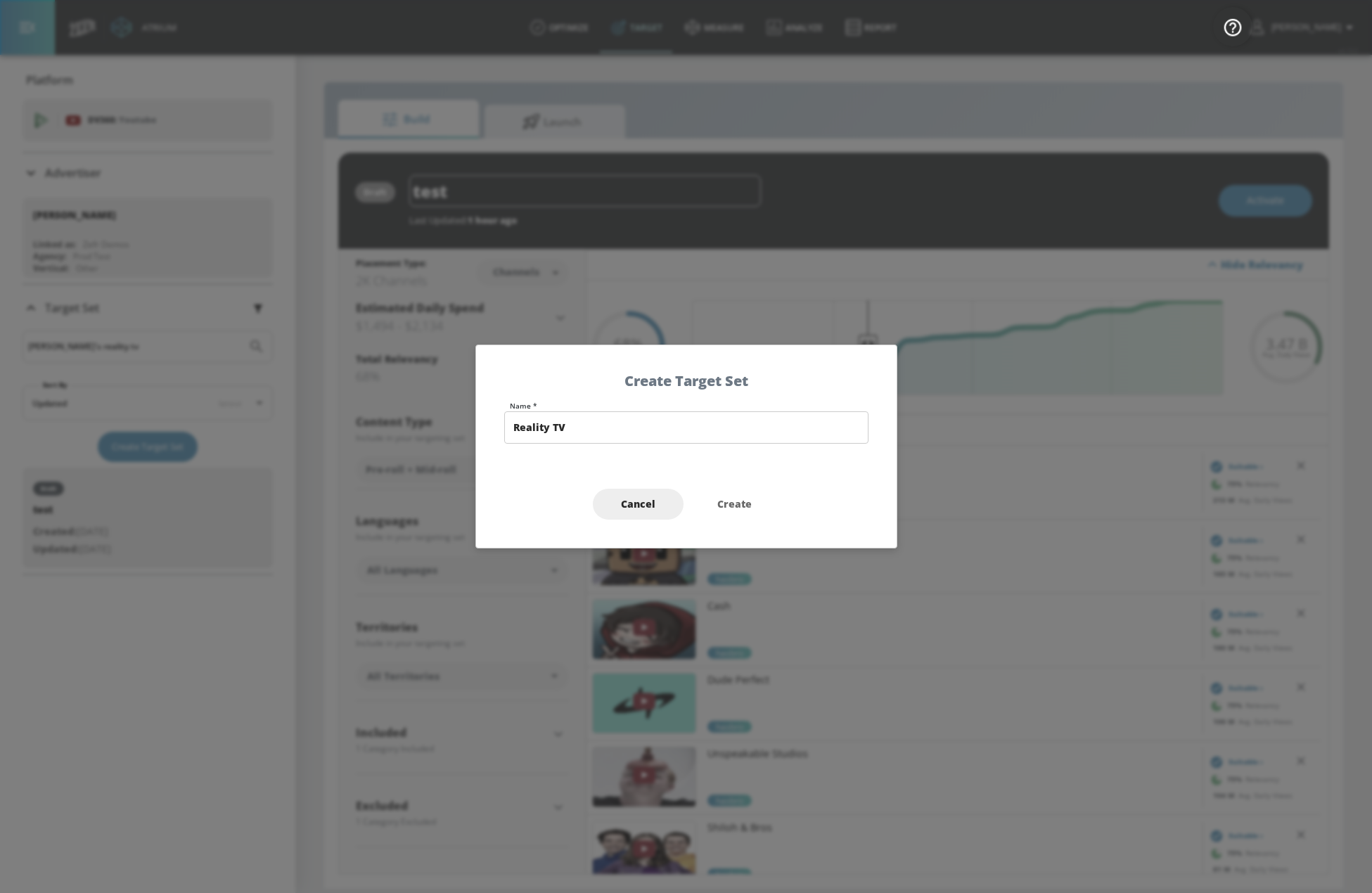
type input "Reality TV"
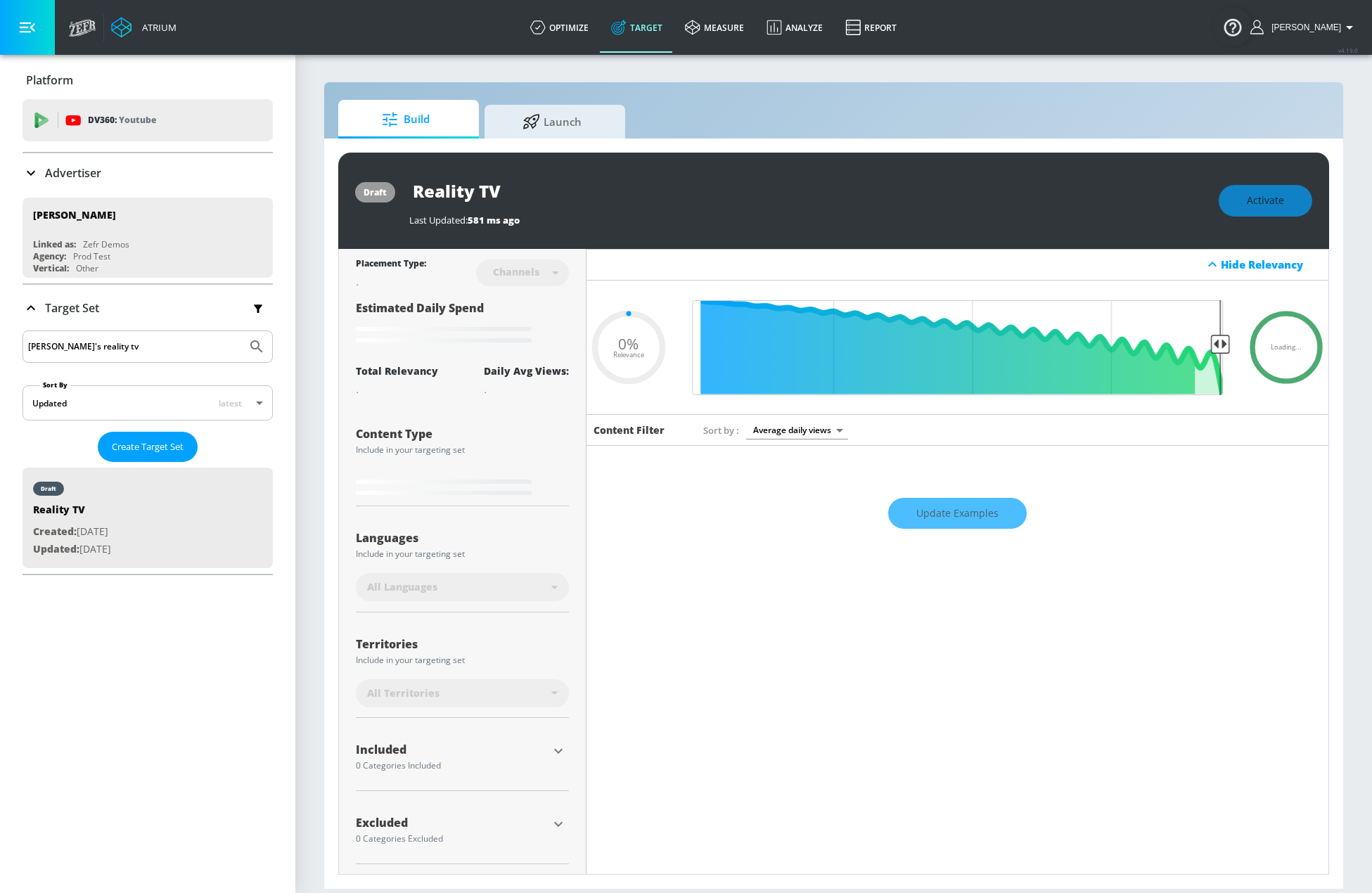
type input "0.6"
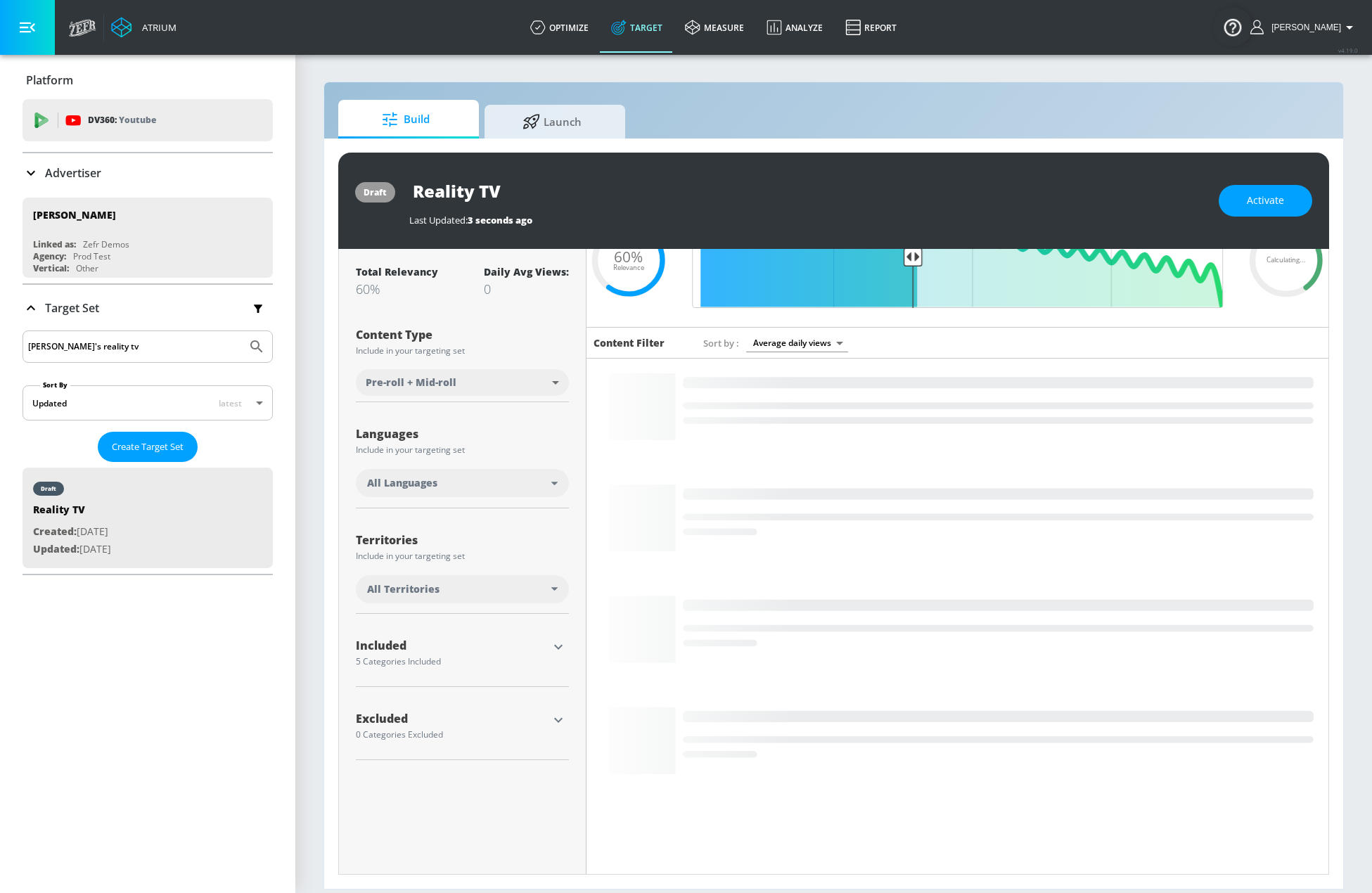
scroll to position [90, 0]
click at [558, 648] on icon "button" at bounding box center [558, 644] width 17 height 17
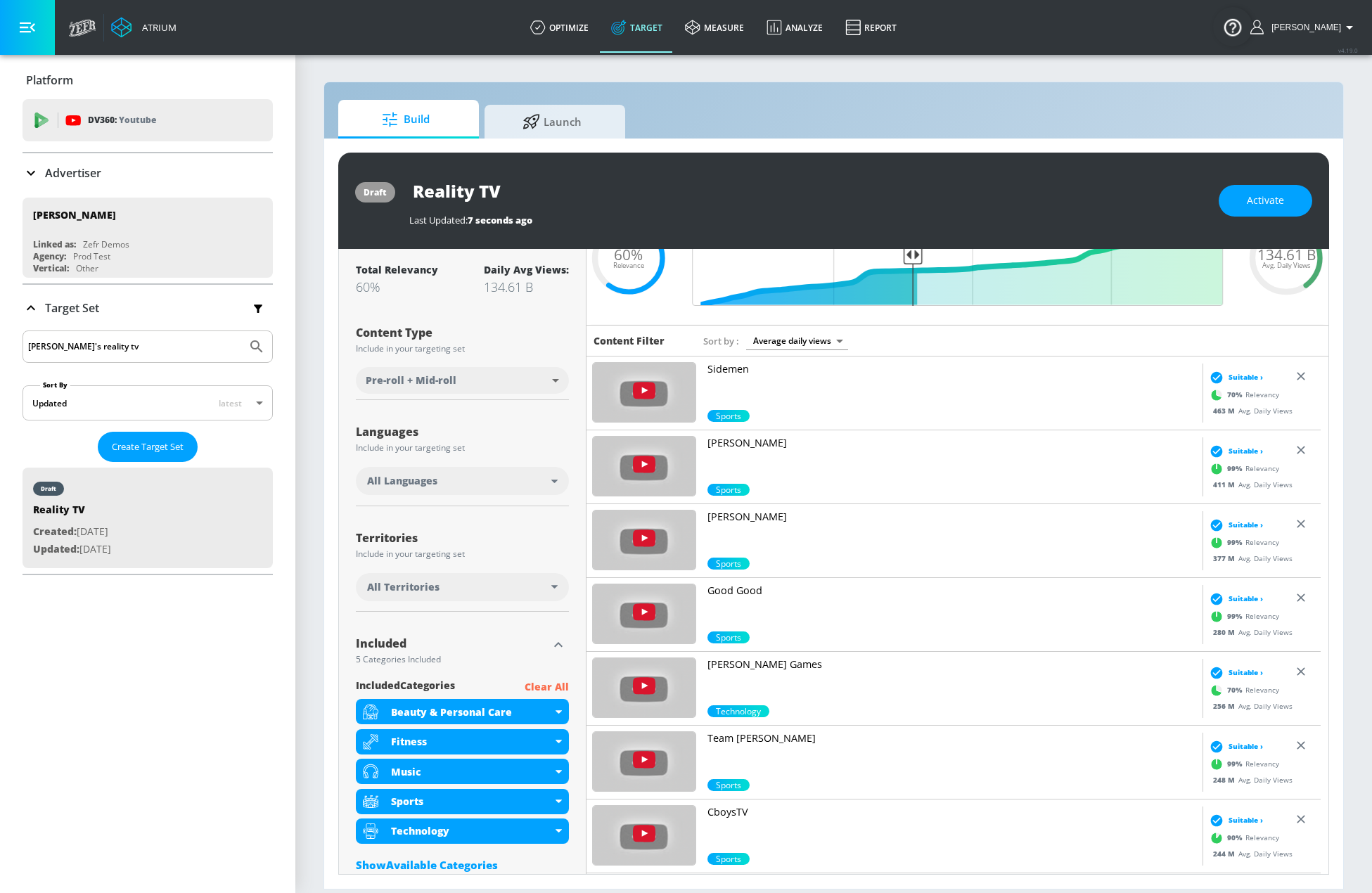
click at [545, 690] on p "Clear All" at bounding box center [547, 687] width 44 height 17
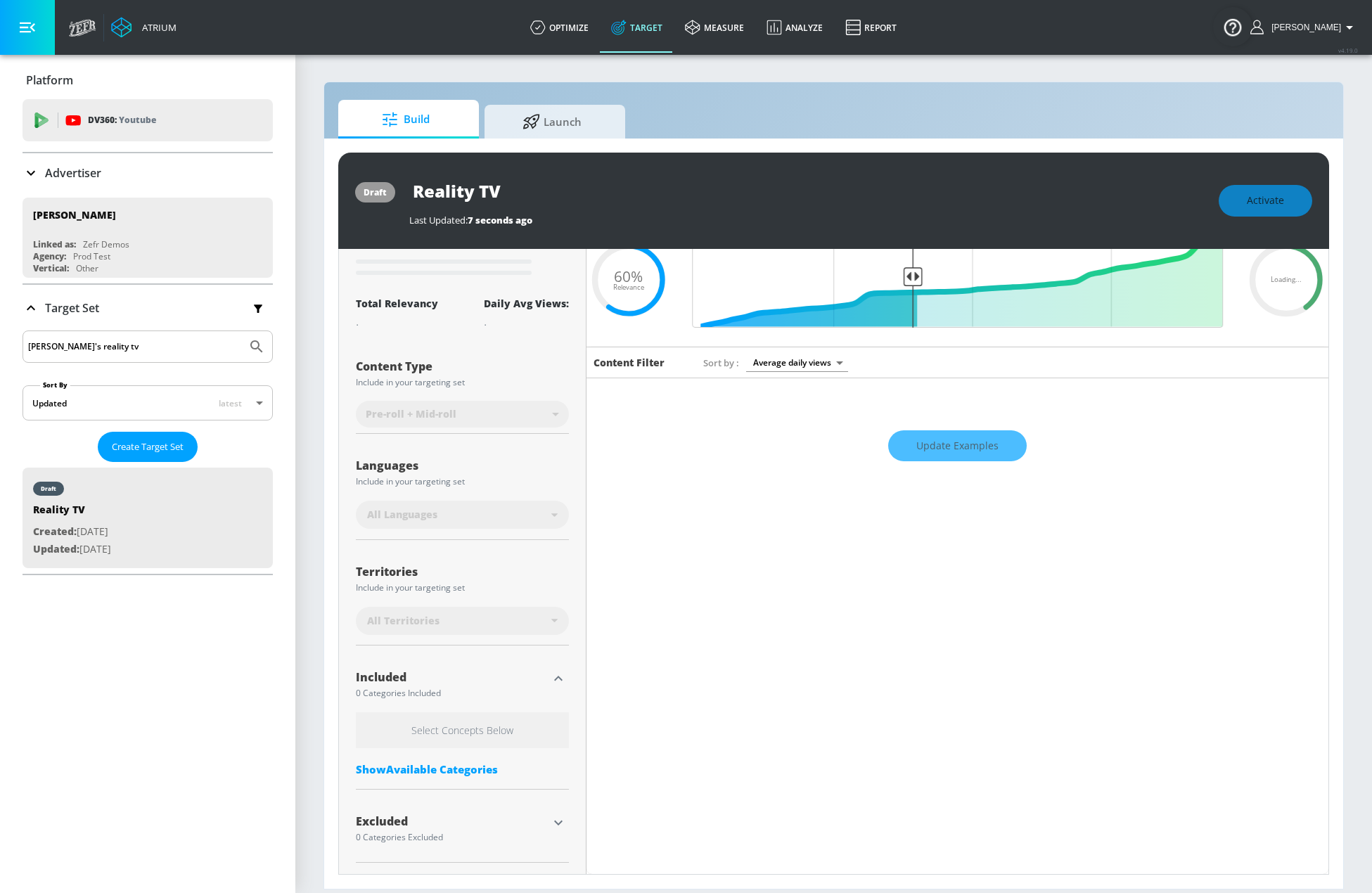
scroll to position [68, 0]
click at [467, 774] on div "Show Available Categories" at bounding box center [462, 769] width 213 height 14
click at [453, 801] on input "Sort By" at bounding box center [453, 798] width 194 height 28
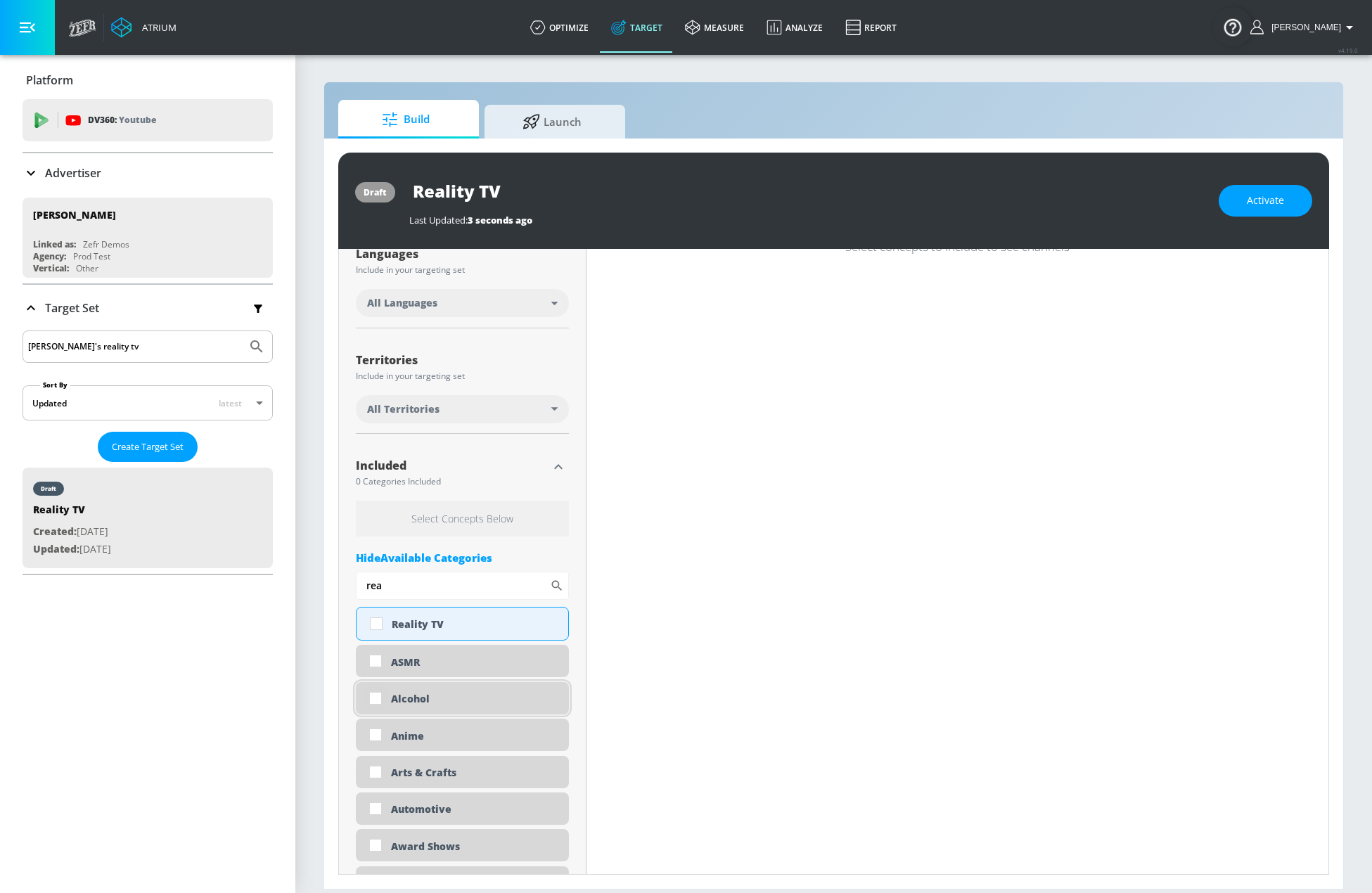
scroll to position [278, 0]
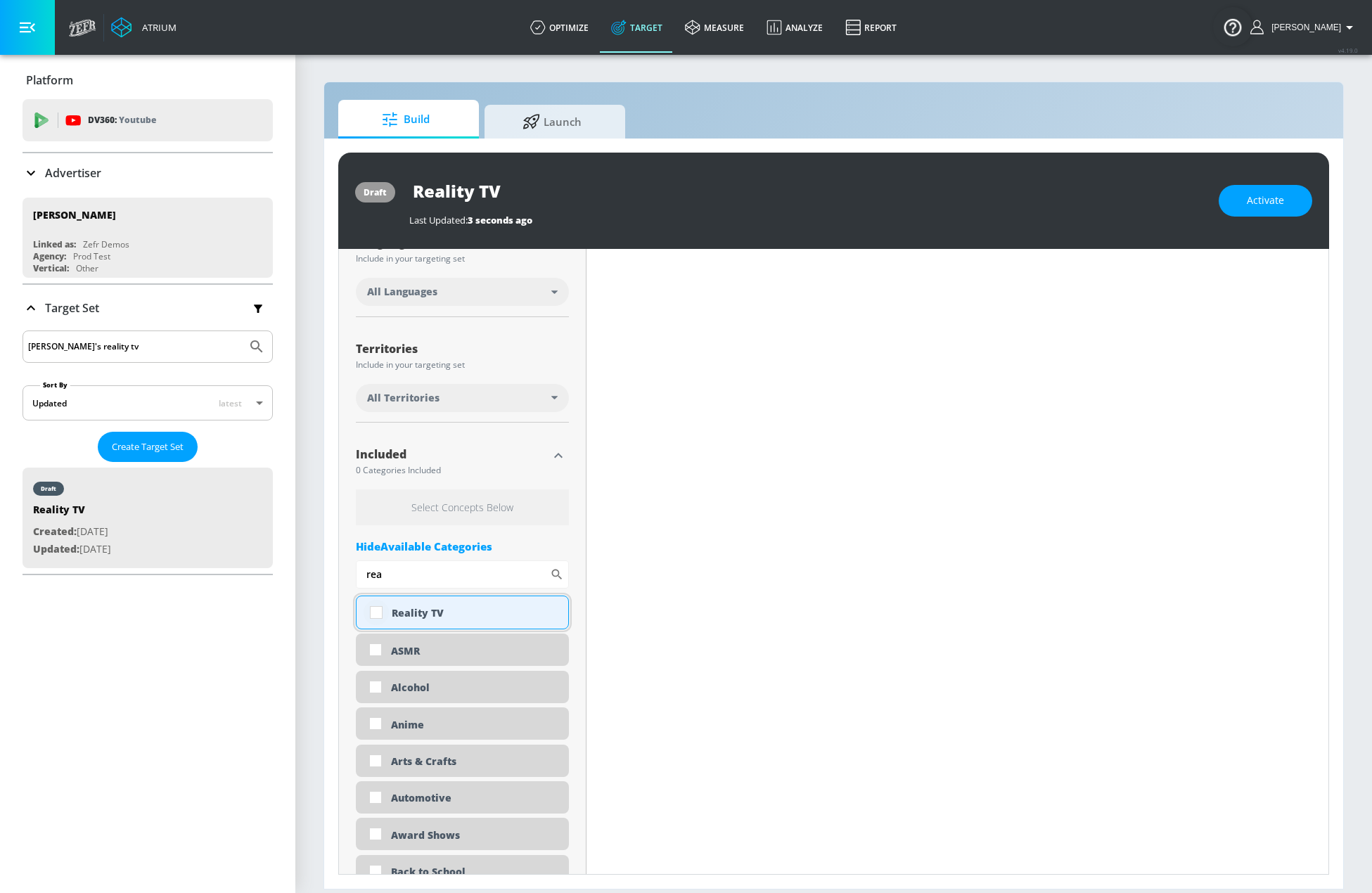
type input "rea"
click at [378, 609] on input "checkbox" at bounding box center [376, 612] width 26 height 26
checkbox input "true"
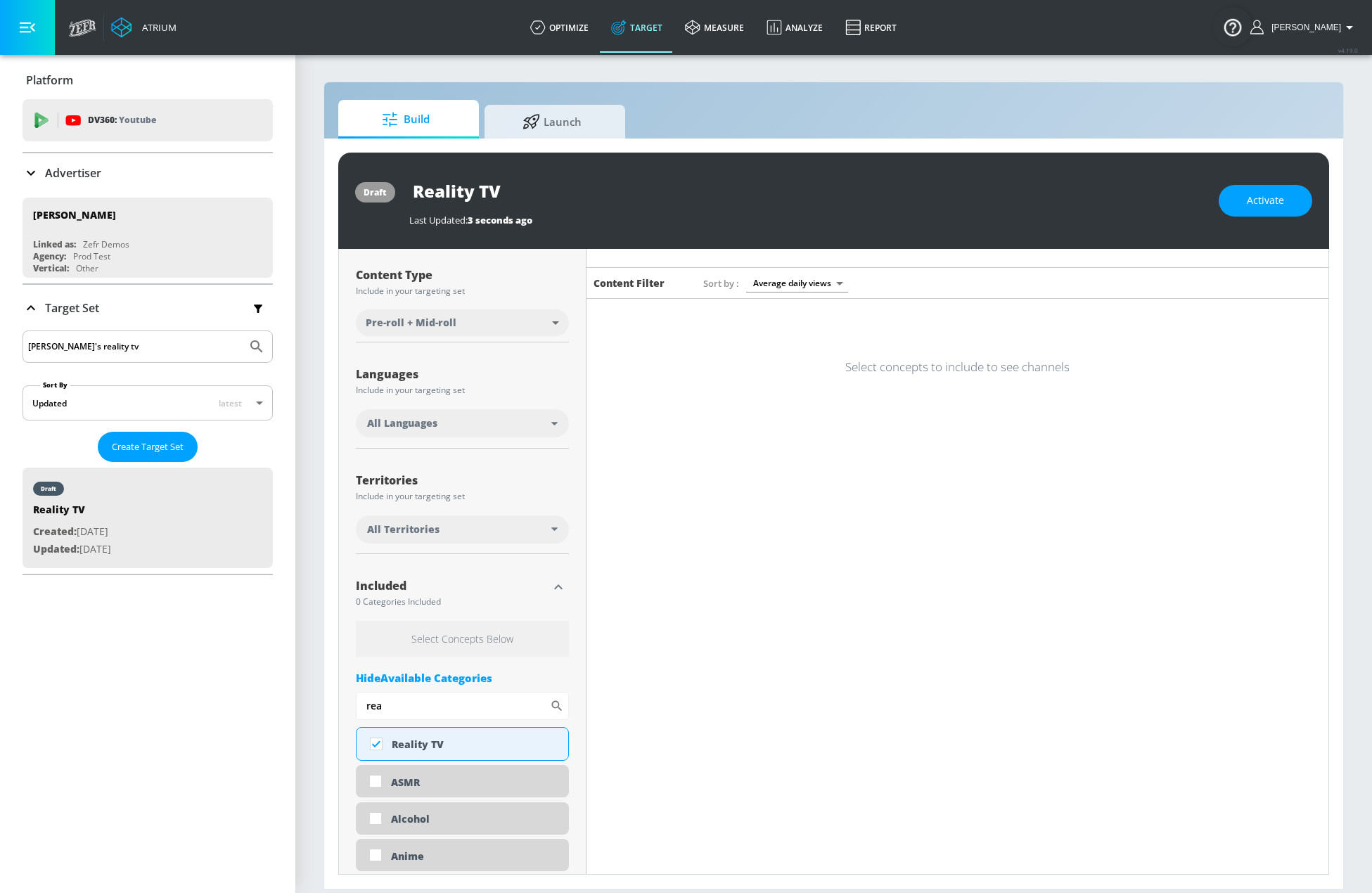
scroll to position [0, 0]
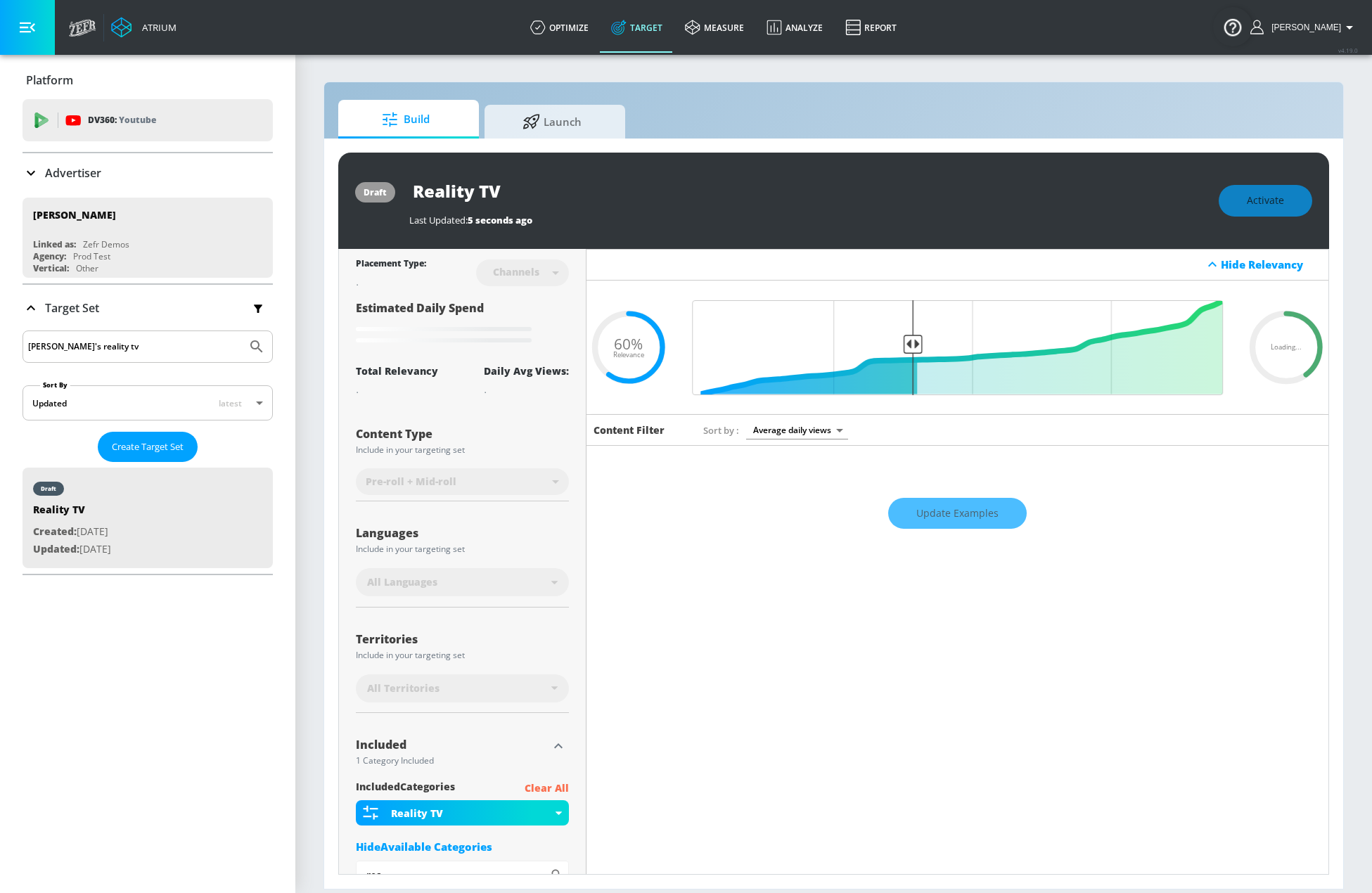
click at [974, 516] on div "Update Examples" at bounding box center [958, 514] width 742 height 50
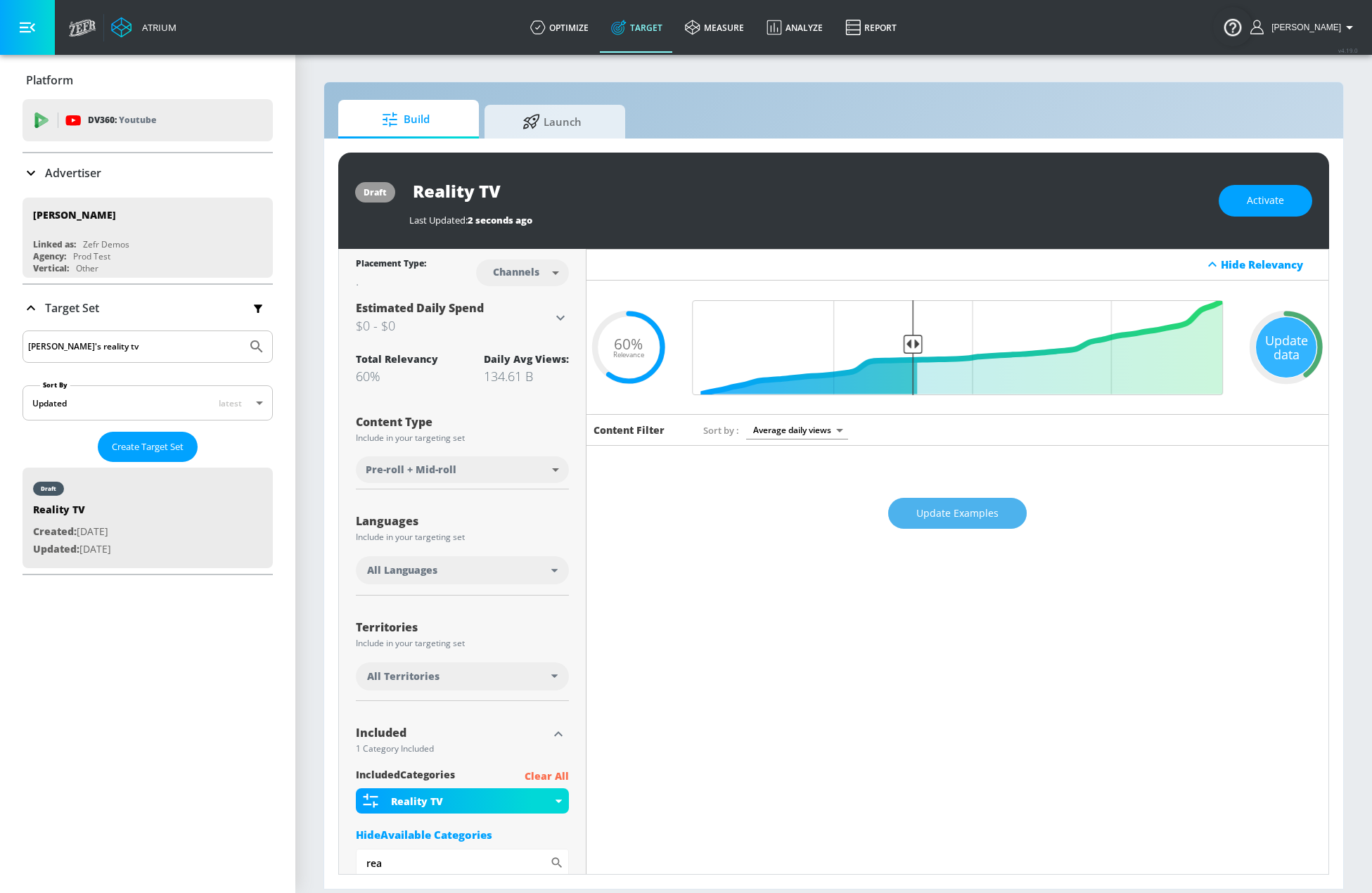
click at [938, 510] on span "Update Examples" at bounding box center [957, 514] width 82 height 17
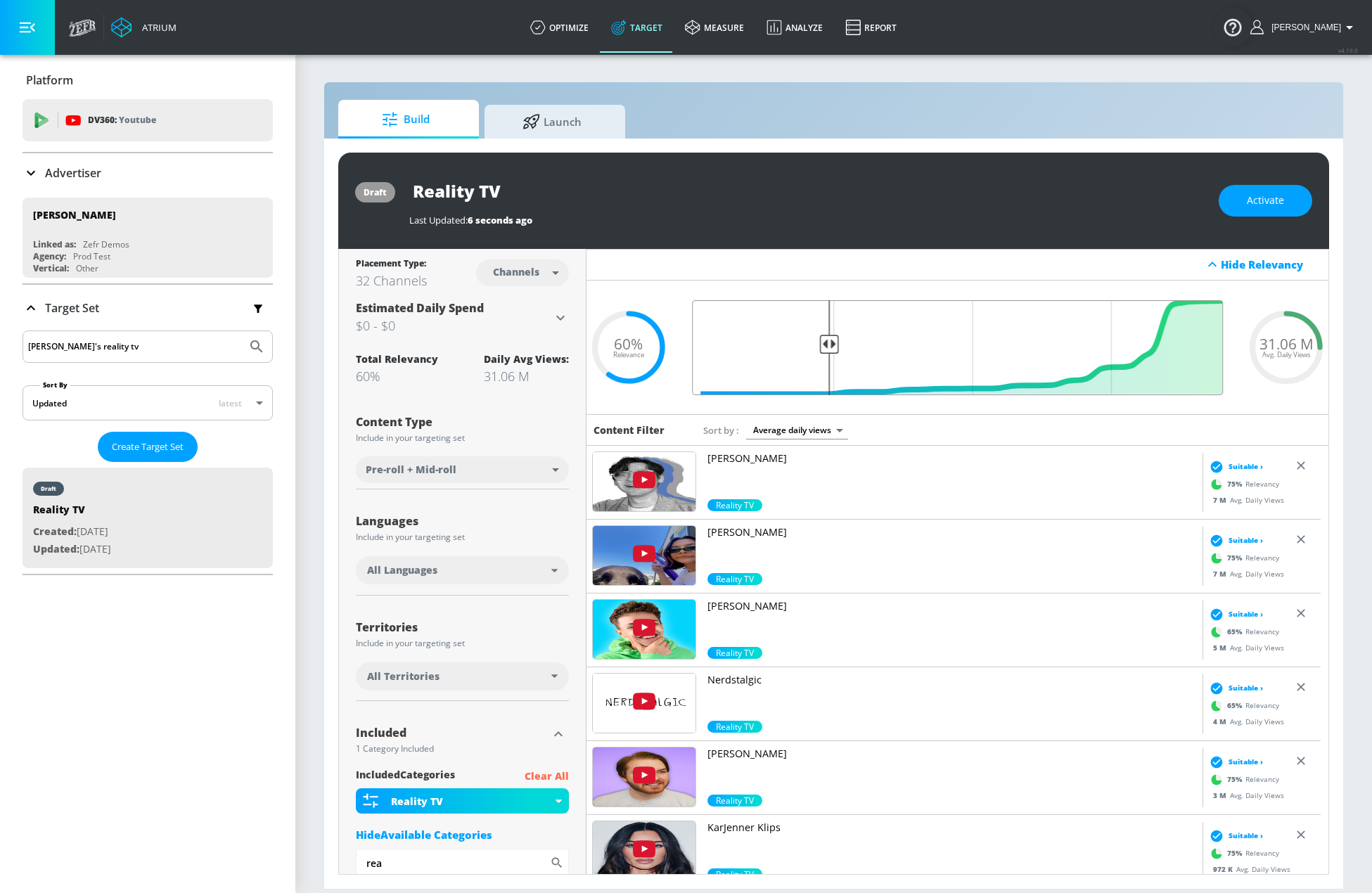
drag, startPoint x: 903, startPoint y: 340, endPoint x: 822, endPoint y: 348, distance: 81.4
click at [822, 348] on input "Final Threshold" at bounding box center [958, 348] width 545 height 95
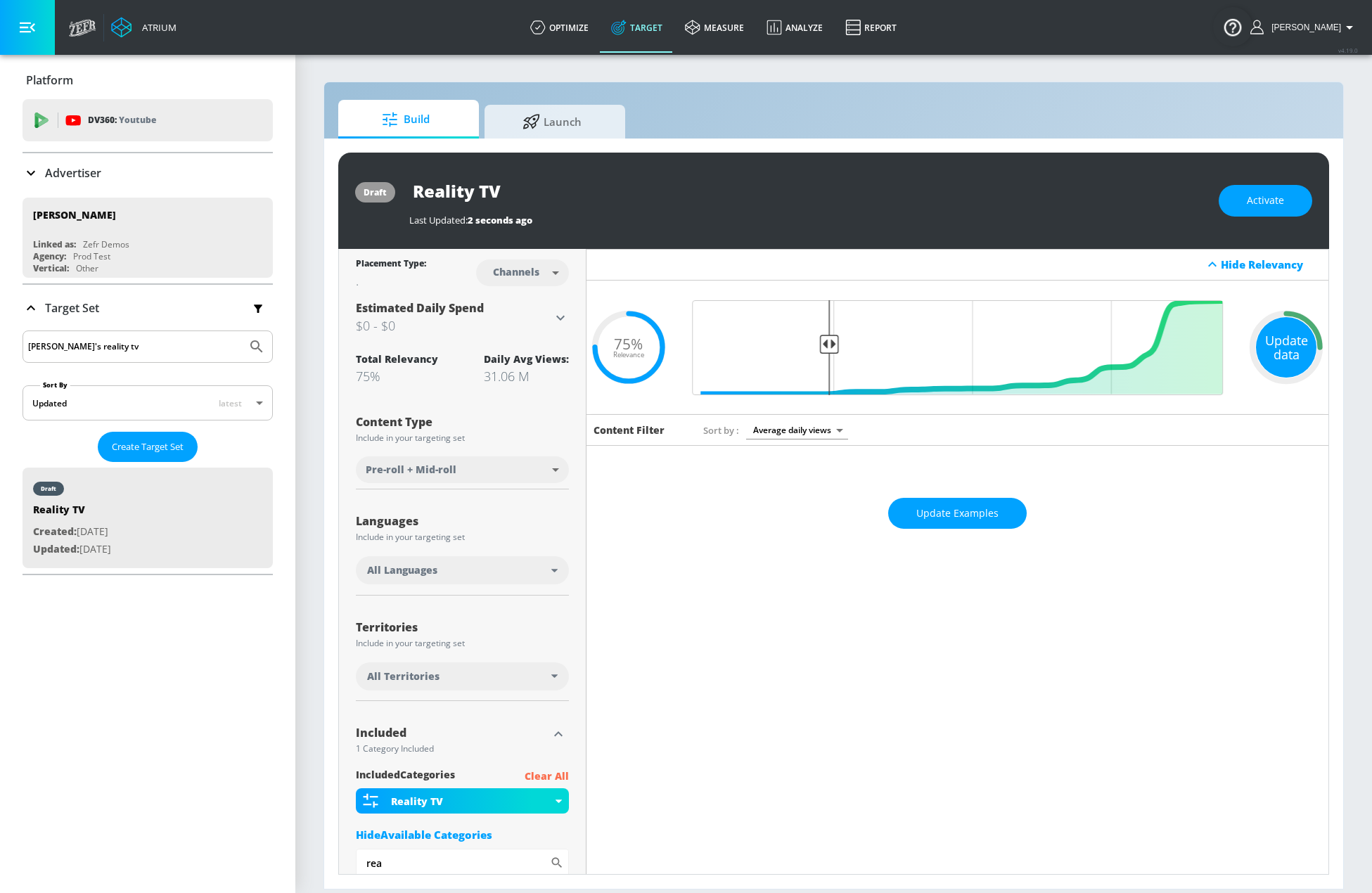
click at [1271, 350] on div "Update data" at bounding box center [1286, 347] width 61 height 61
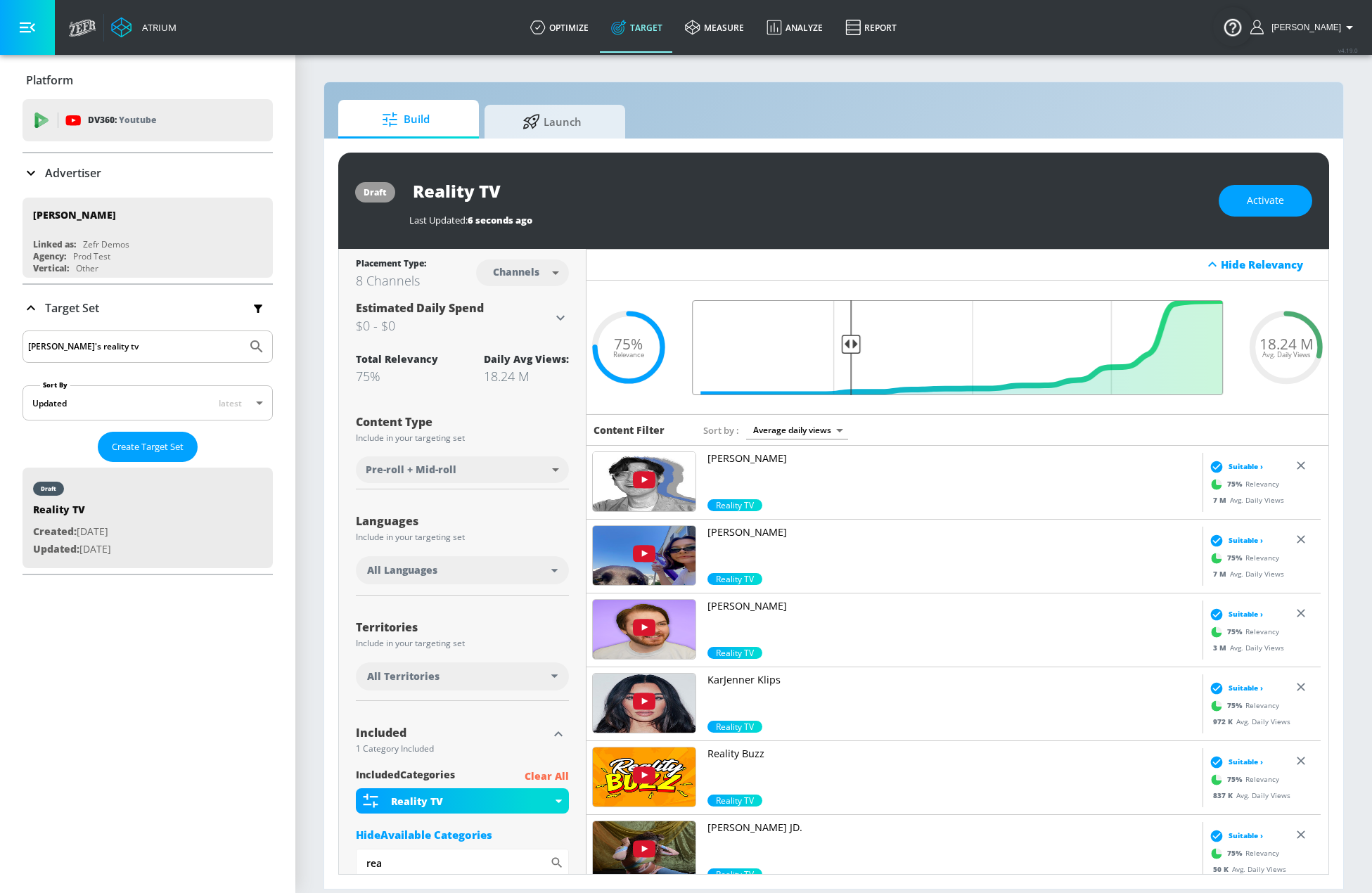
drag, startPoint x: 829, startPoint y: 347, endPoint x: 849, endPoint y: 350, distance: 20.2
click at [849, 350] on input "Final Threshold" at bounding box center [958, 348] width 545 height 95
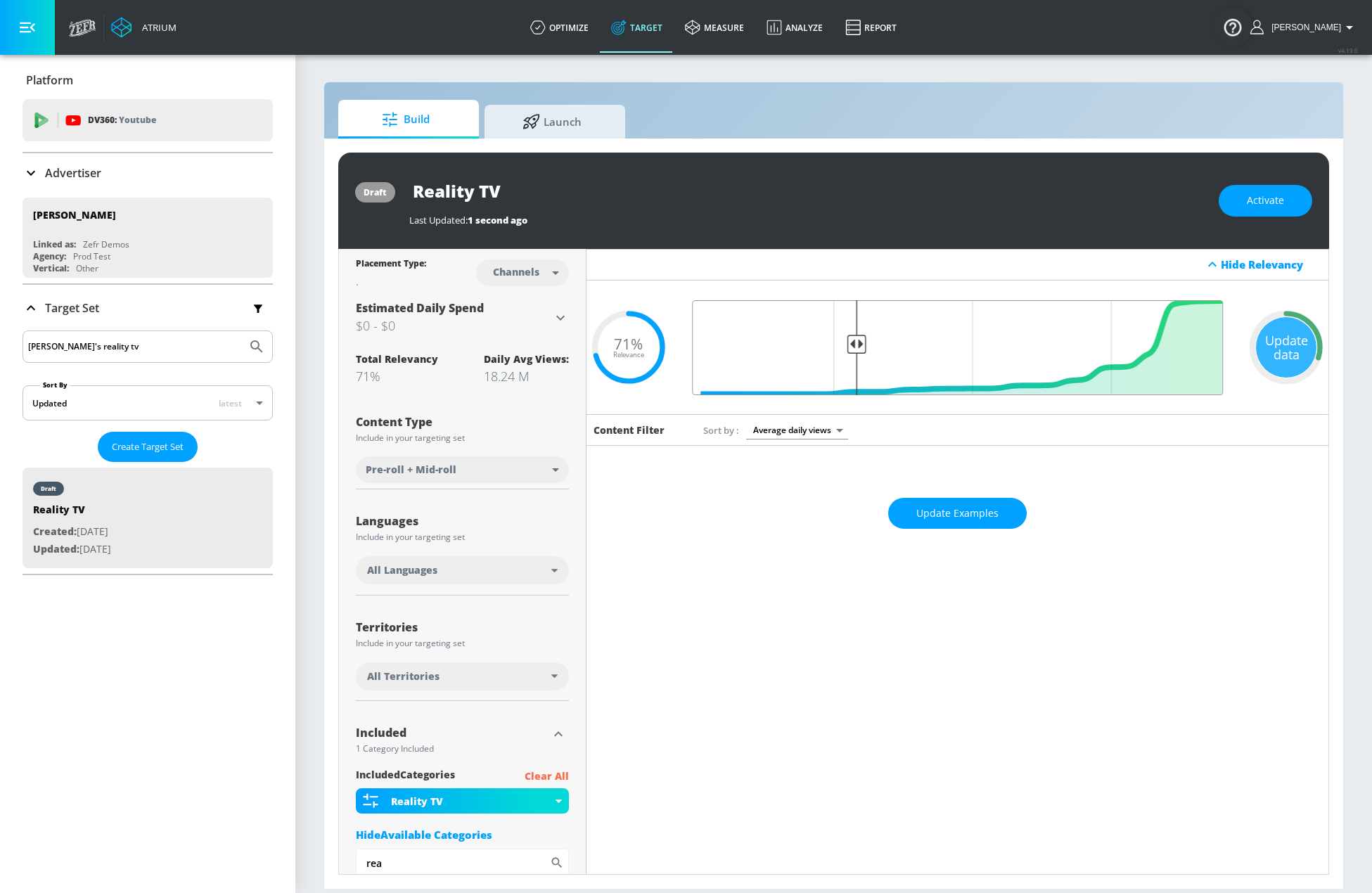
click at [853, 349] on input "Final Threshold" at bounding box center [958, 348] width 545 height 95
click at [855, 346] on input "Final Threshold" at bounding box center [958, 348] width 545 height 95
click at [1274, 353] on div "Update data" at bounding box center [1286, 347] width 61 height 61
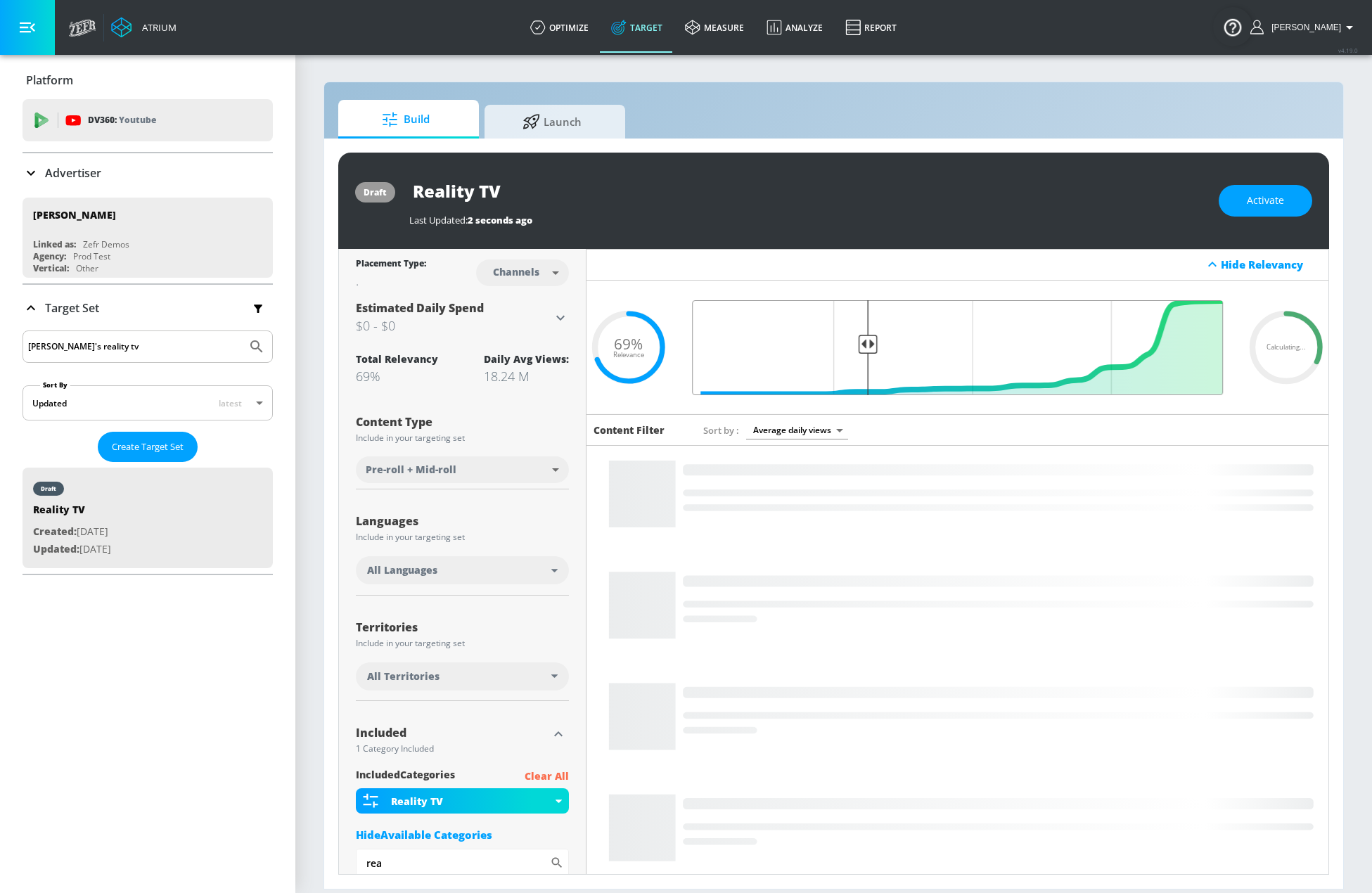
click at [862, 346] on input "Final Threshold" at bounding box center [958, 348] width 545 height 95
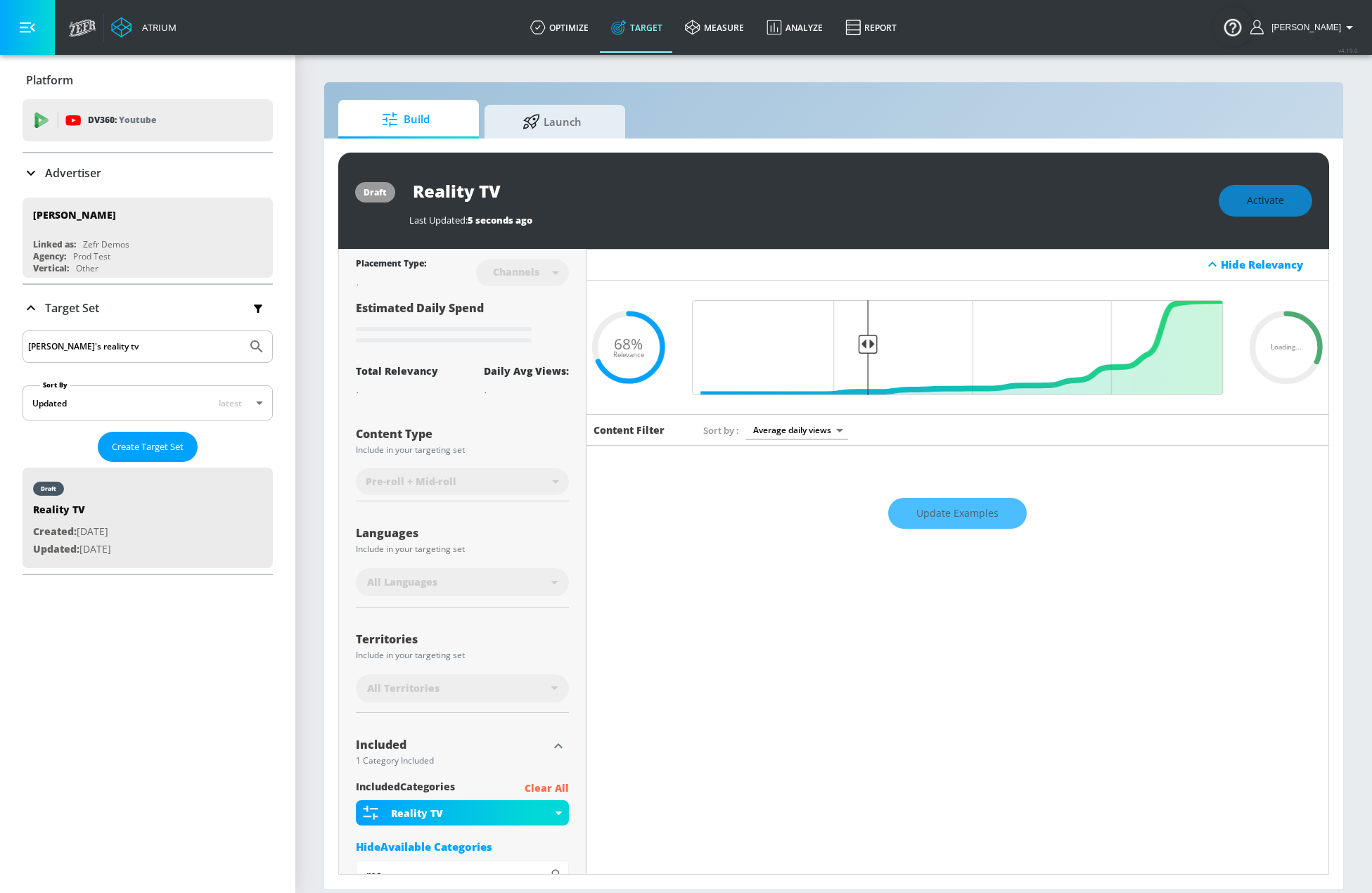
click at [989, 515] on div "Update Examples" at bounding box center [958, 514] width 742 height 50
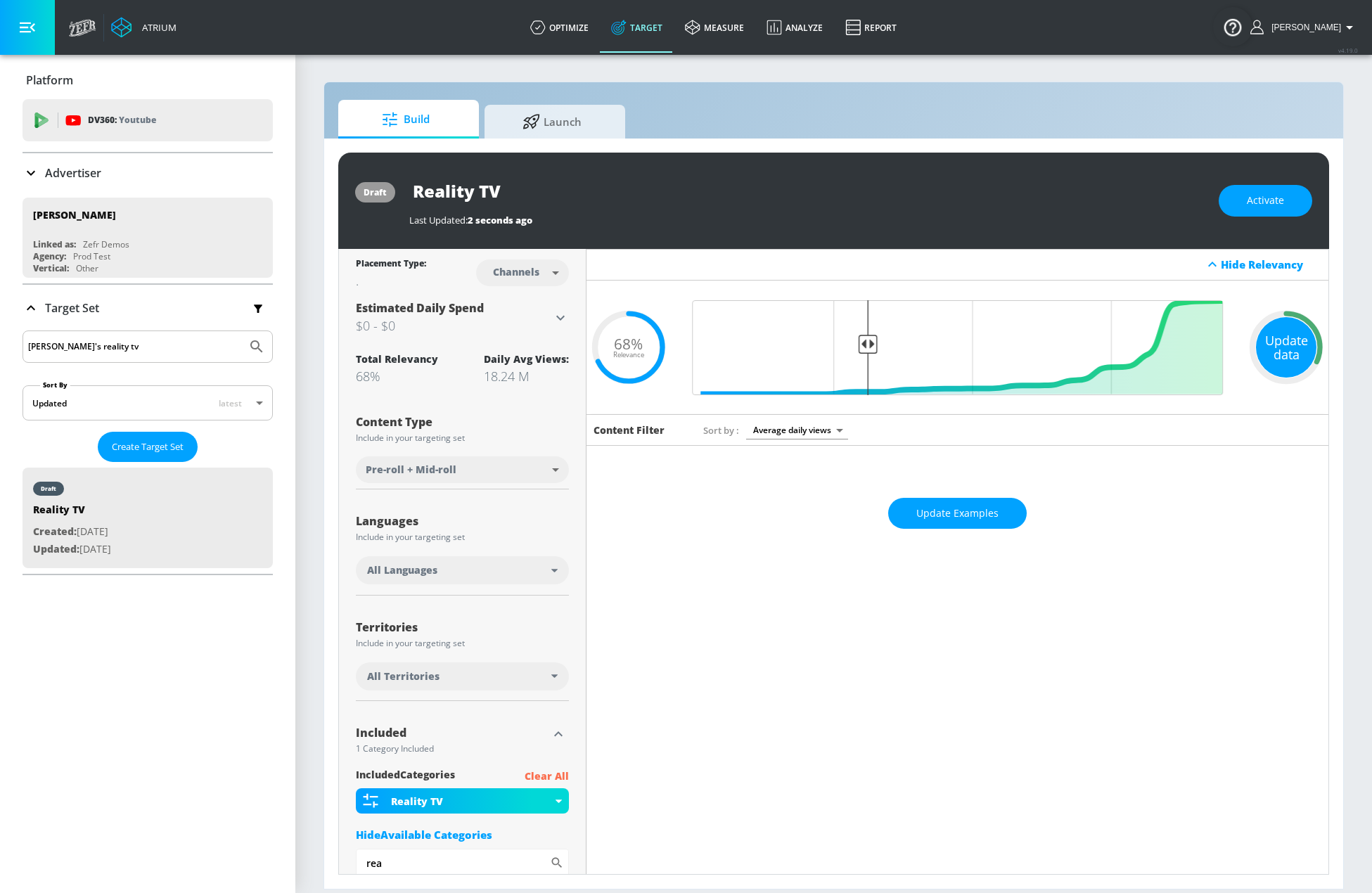
click at [1279, 350] on div "Update data" at bounding box center [1286, 347] width 61 height 61
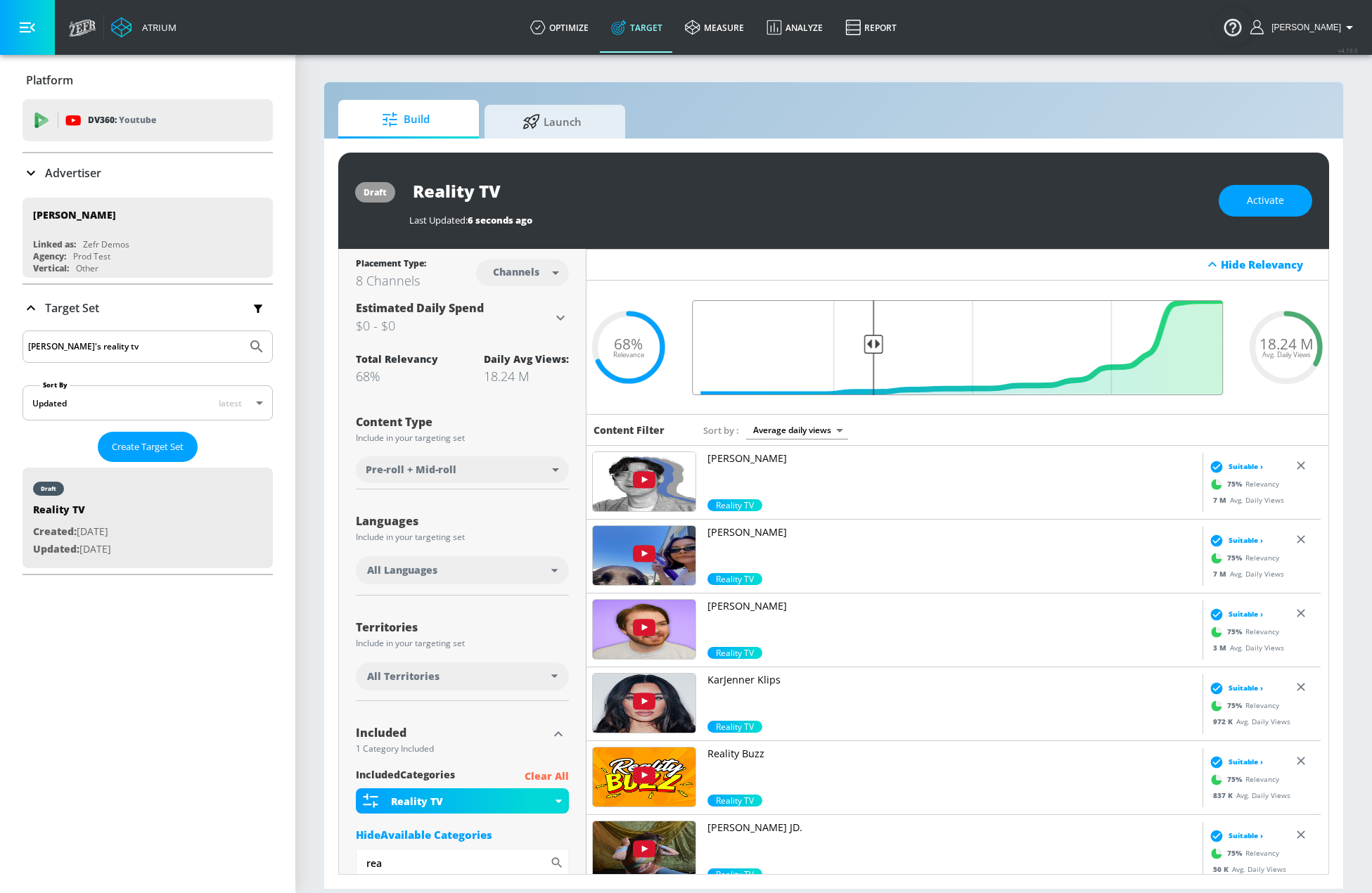
type input "0.67"
click at [870, 347] on input "Final Threshold" at bounding box center [958, 348] width 545 height 95
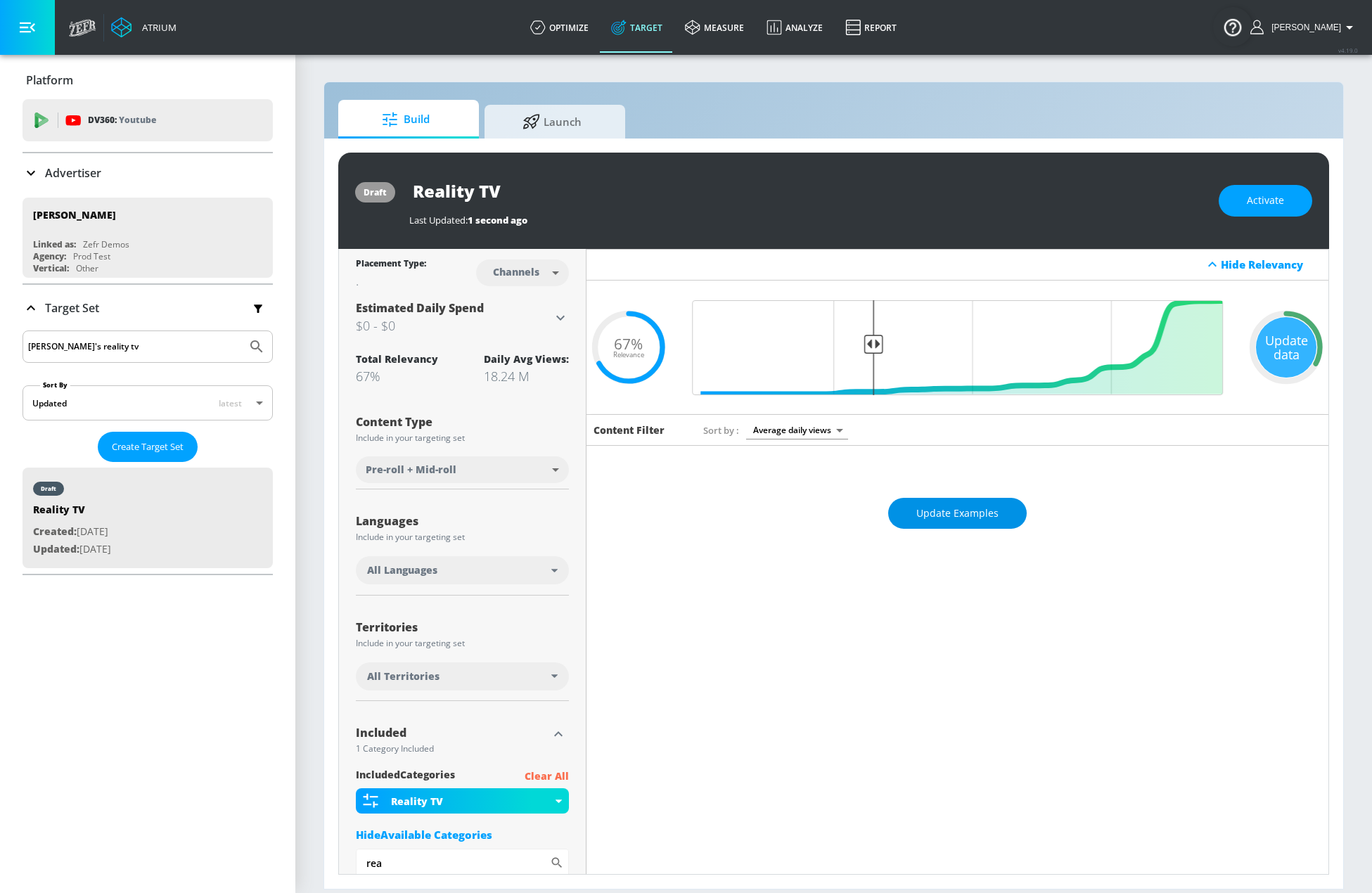
click at [963, 516] on span "Update Examples" at bounding box center [957, 514] width 82 height 17
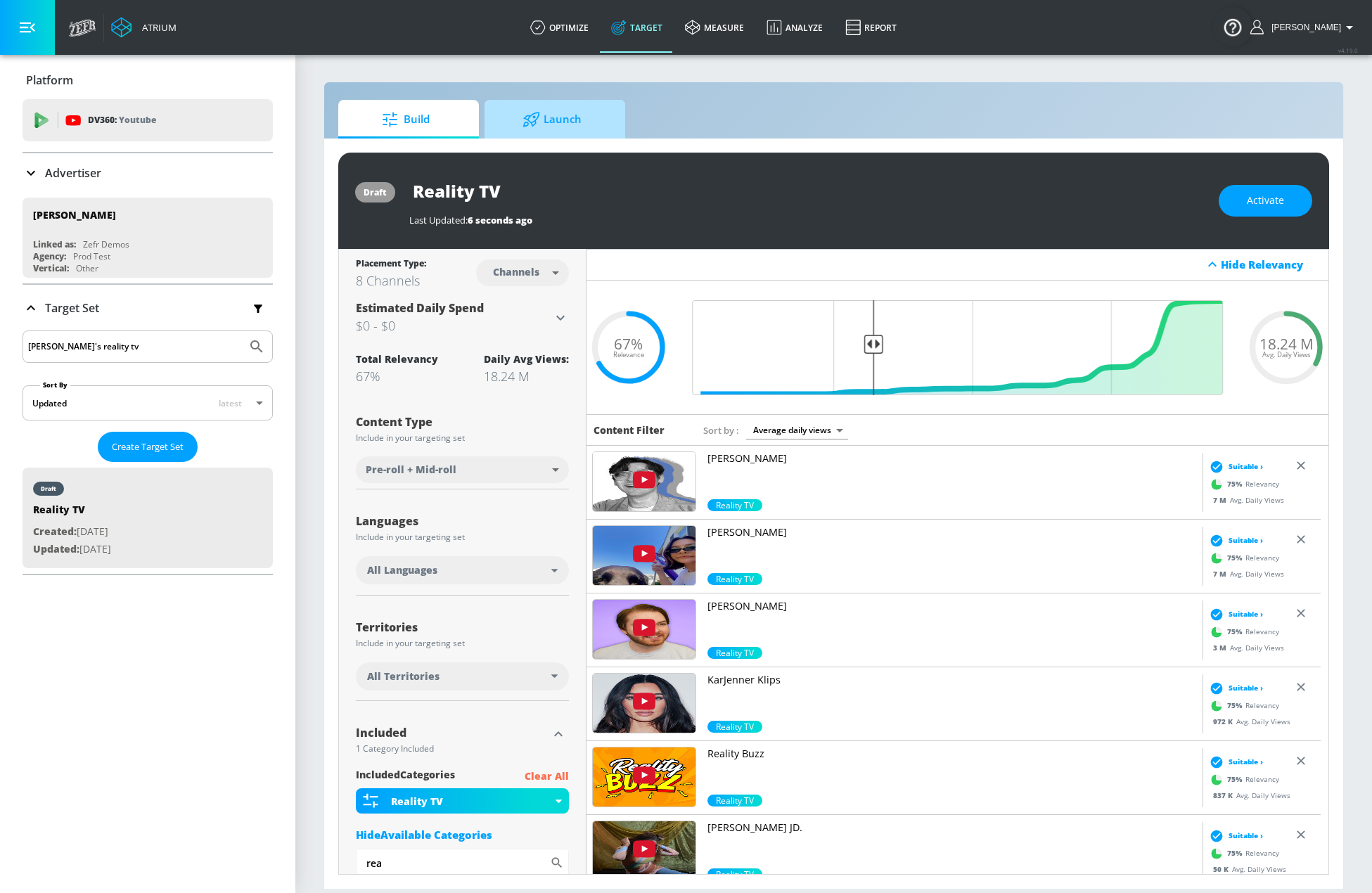
click at [551, 113] on span "Launch" at bounding box center [552, 120] width 107 height 34
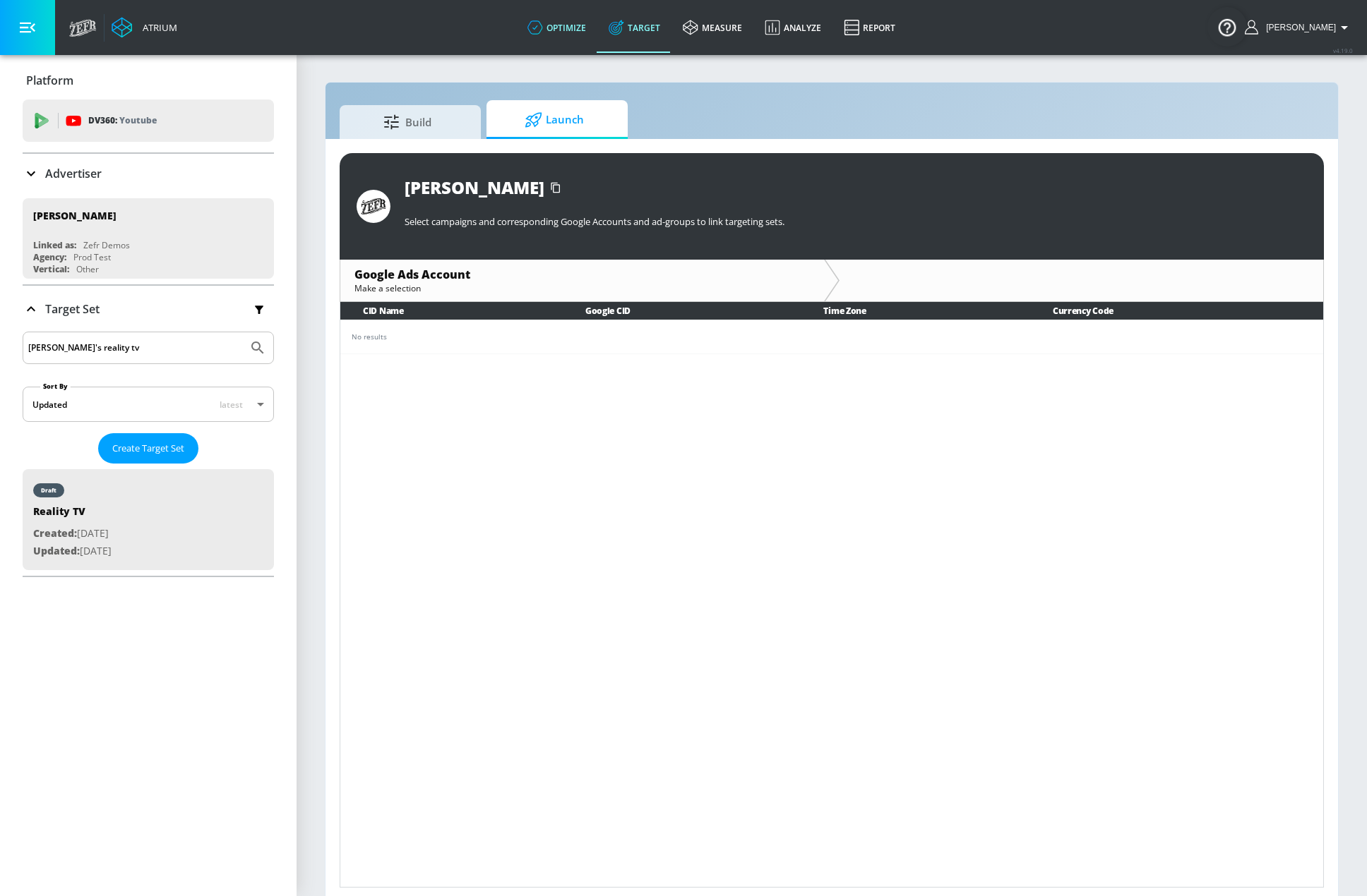
click at [592, 20] on link "optimize" at bounding box center [556, 27] width 81 height 50
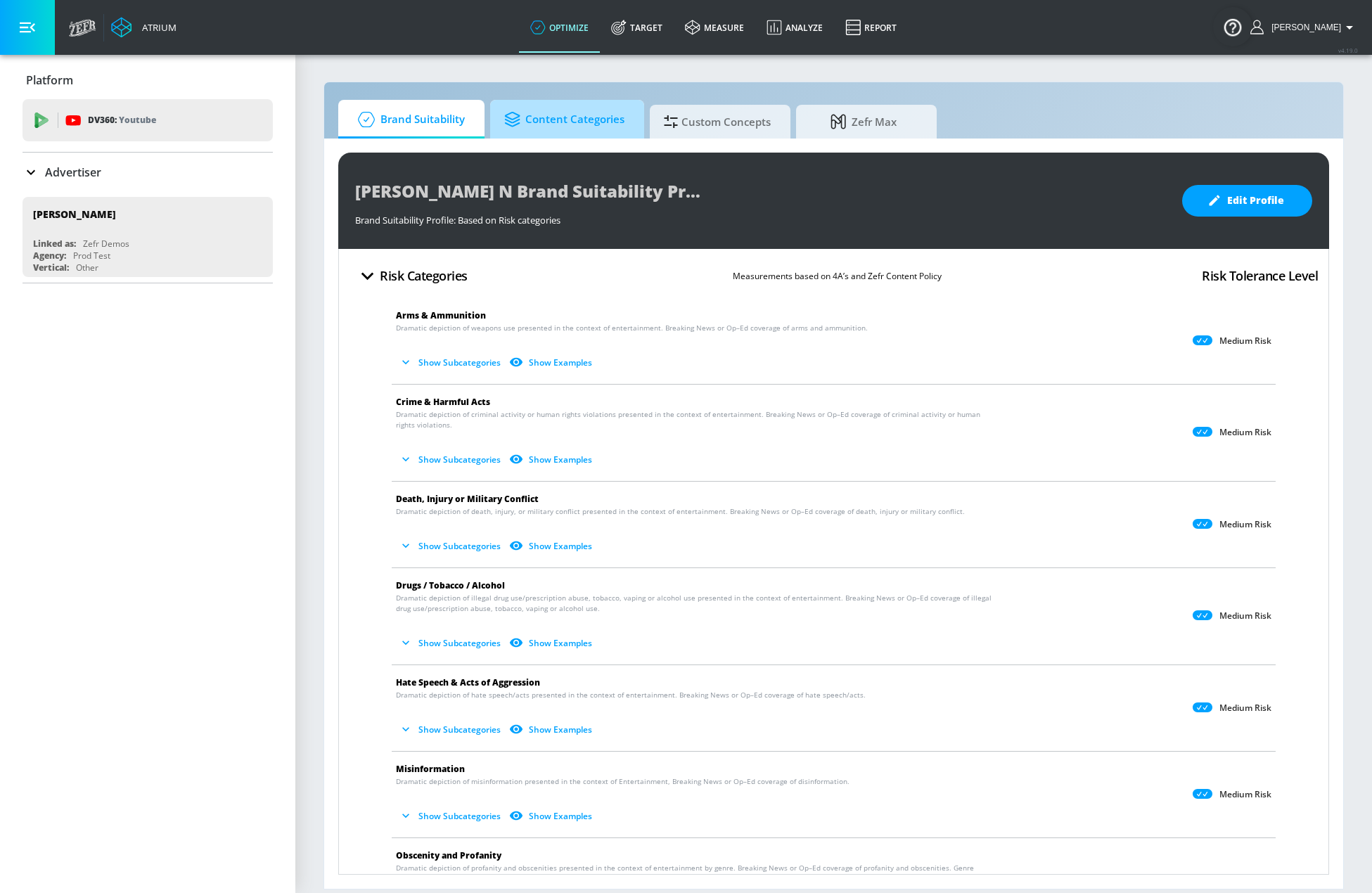
click at [558, 135] on span "Content Categories" at bounding box center [564, 120] width 120 height 34
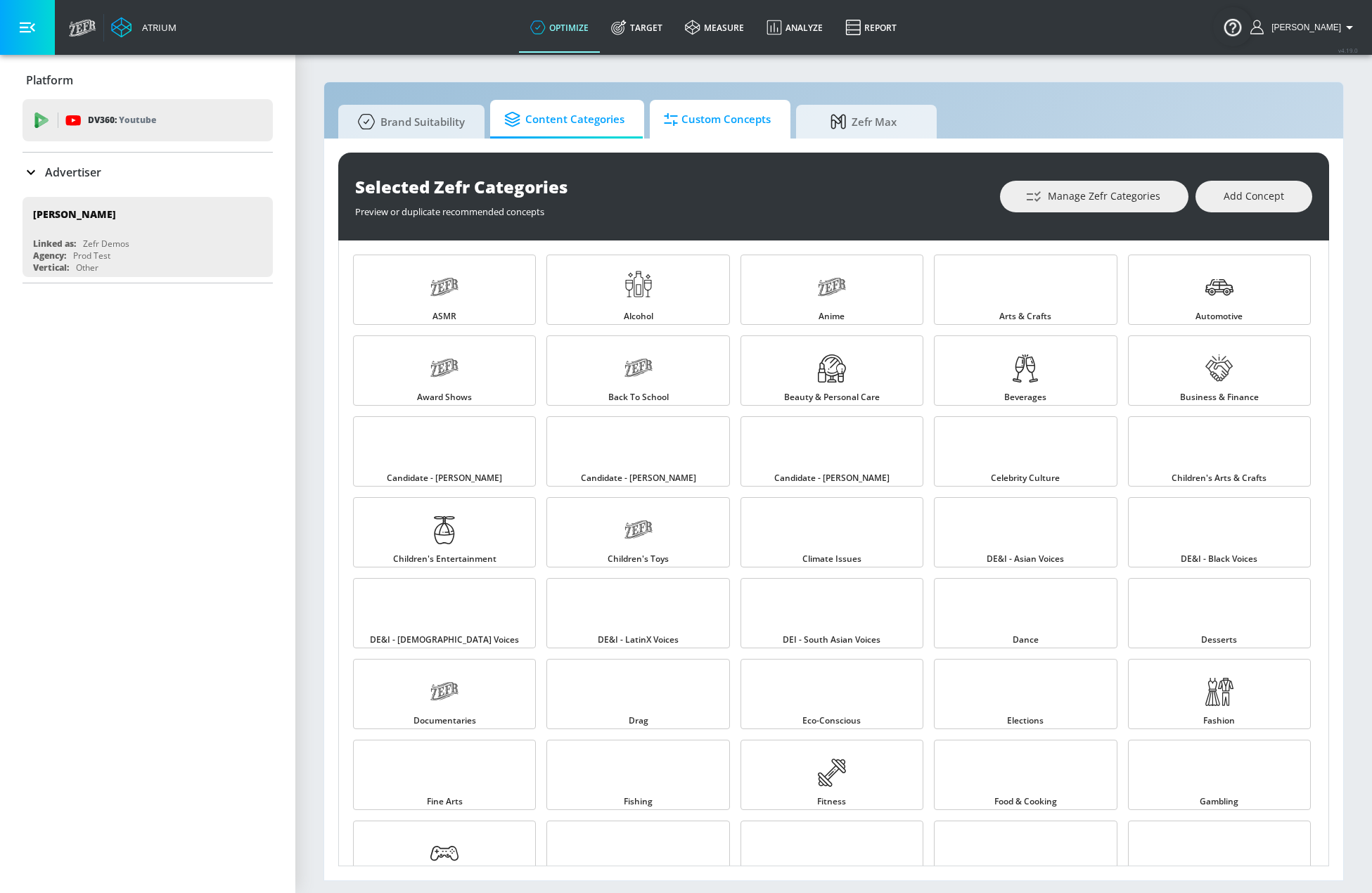
click at [736, 122] on span "Custom Concepts" at bounding box center [717, 120] width 107 height 34
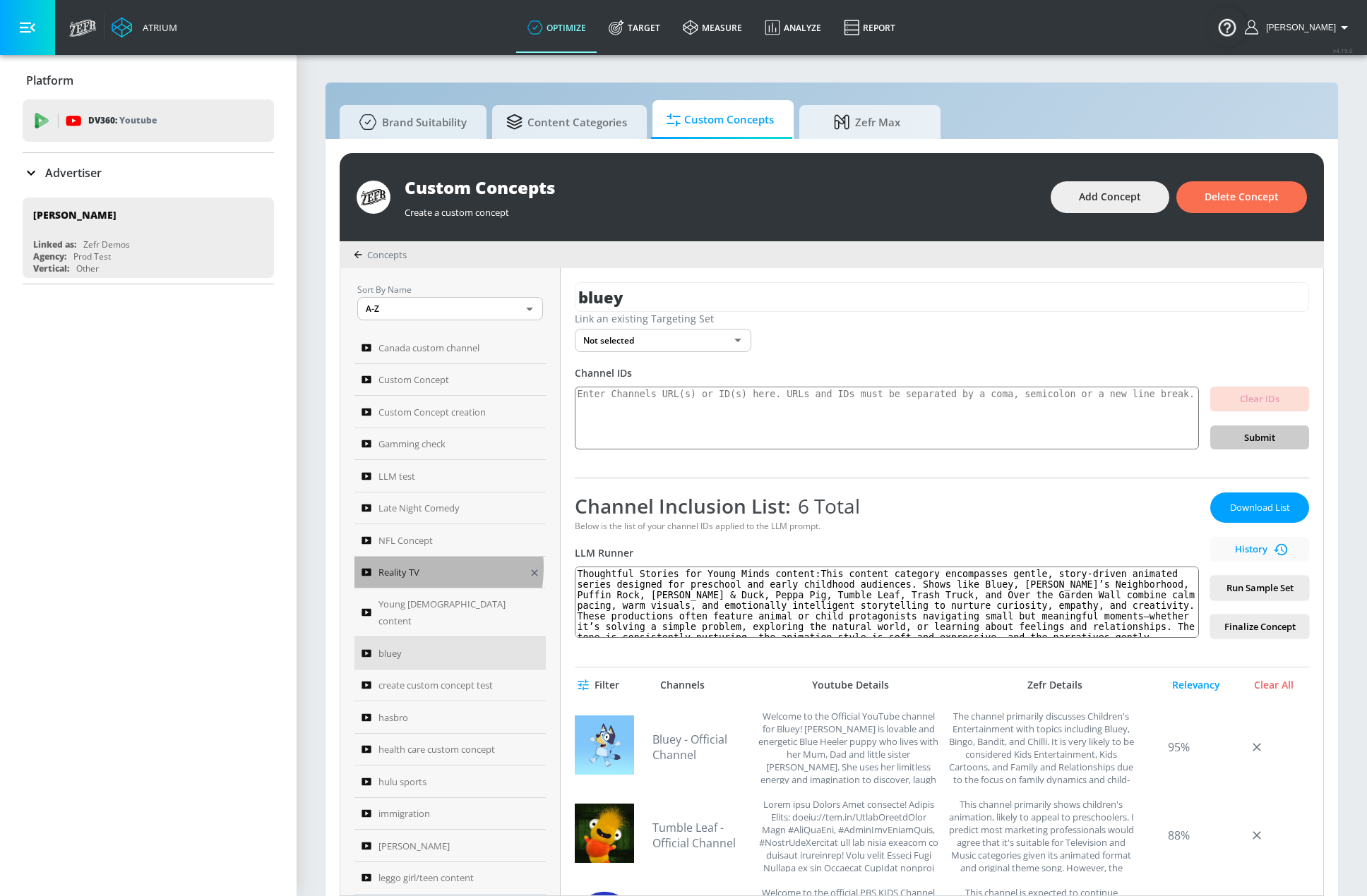
click at [411, 568] on span "Reality TV" at bounding box center [399, 572] width 41 height 17
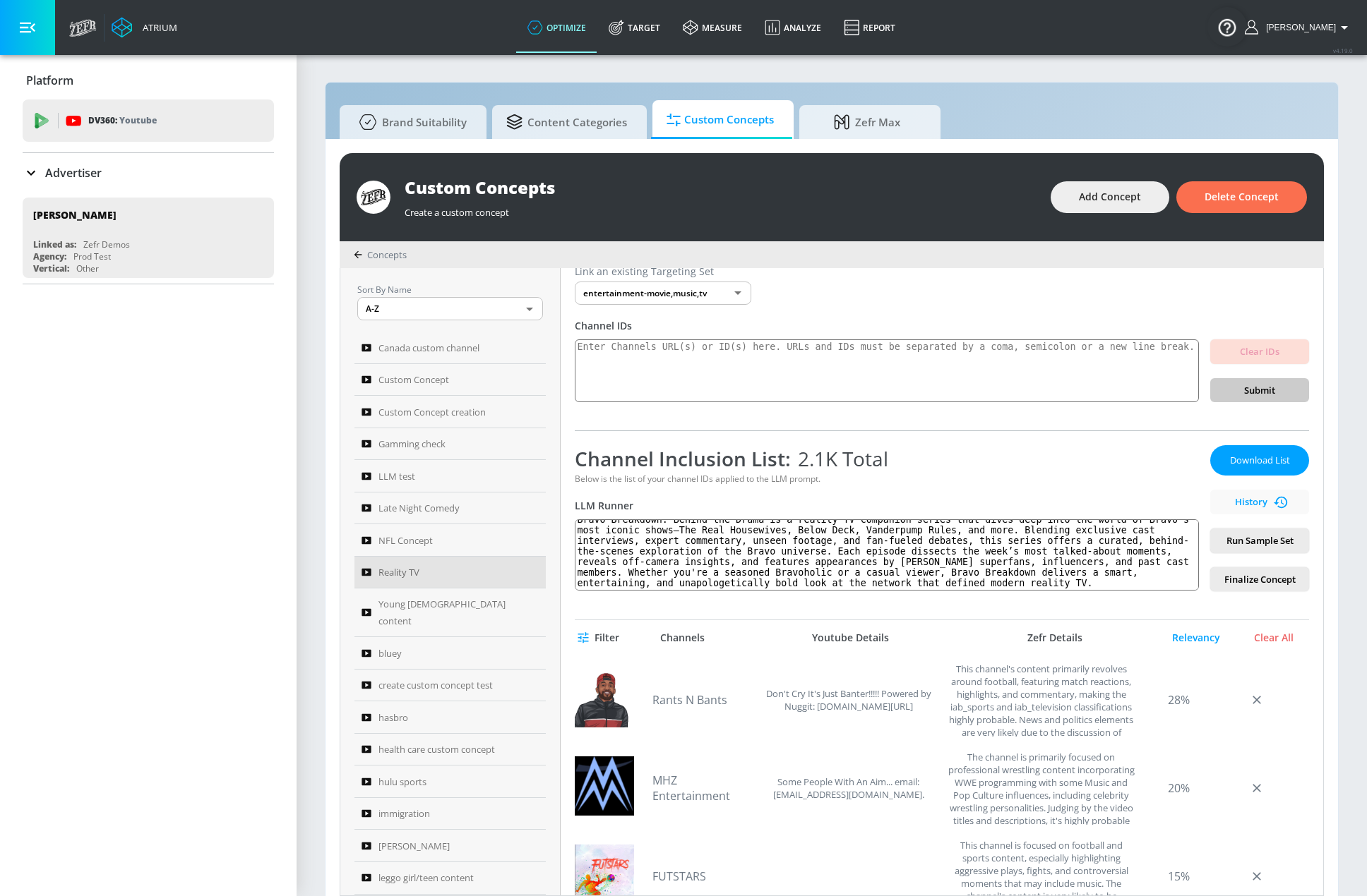
scroll to position [70, 0]
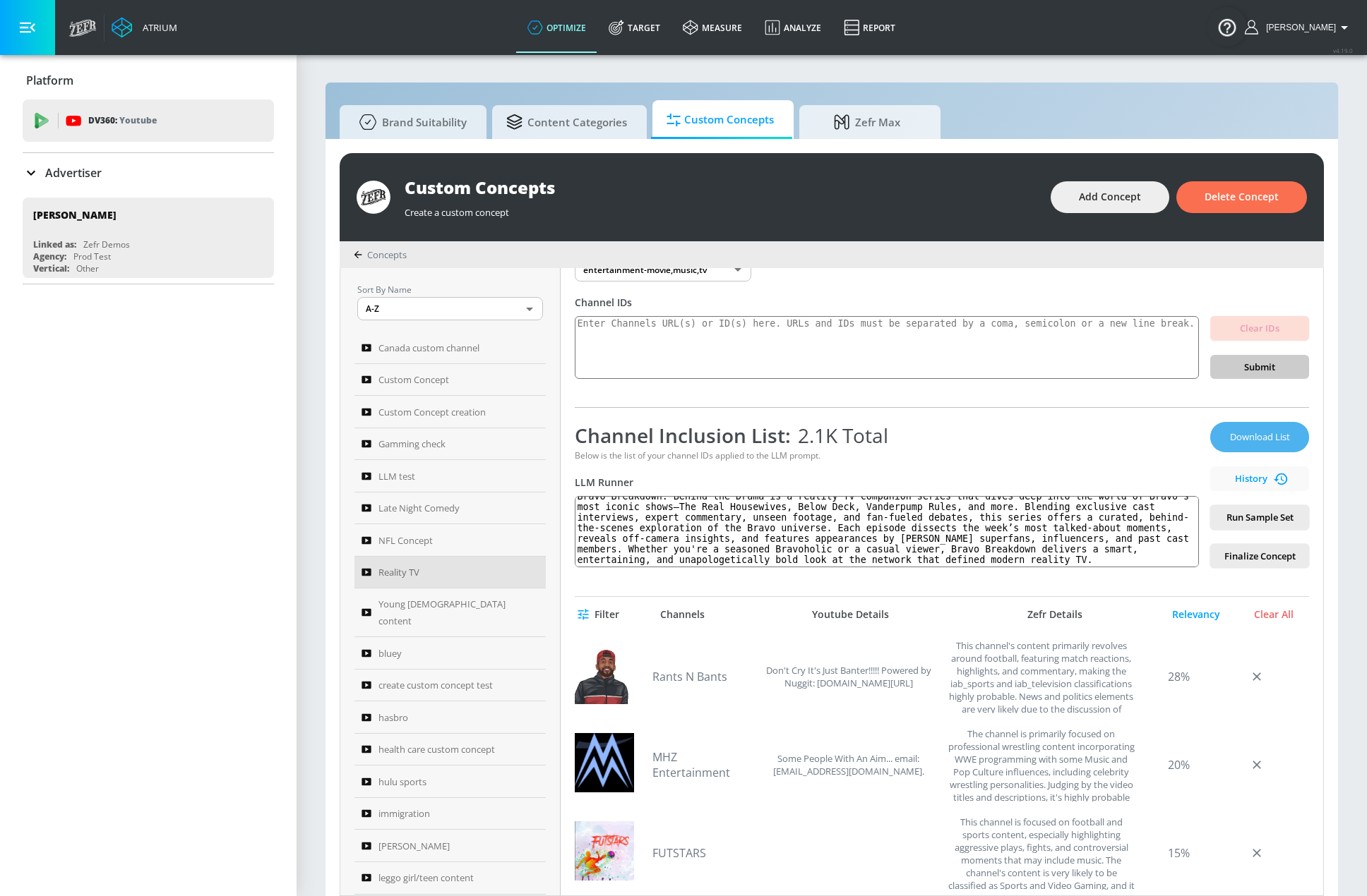
click at [1241, 437] on span "Download List" at bounding box center [1259, 437] width 70 height 16
click at [1233, 429] on div "Download List History Run Sample Set Finalize Concept" at bounding box center [1259, 495] width 99 height 146
click at [1026, 422] on div "Channel Inclusion List: 2.1K Total" at bounding box center [886, 435] width 624 height 27
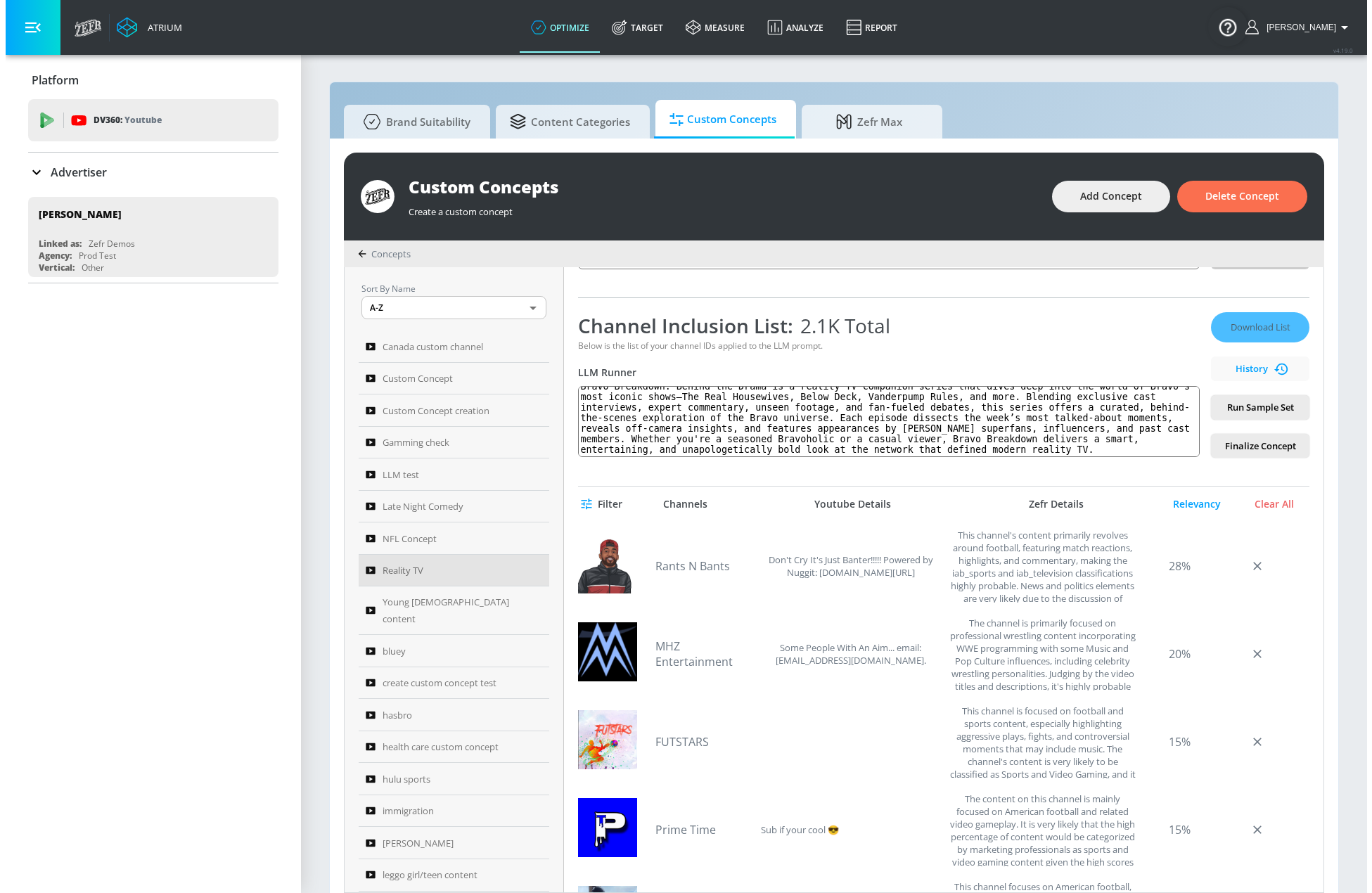
scroll to position [0, 0]
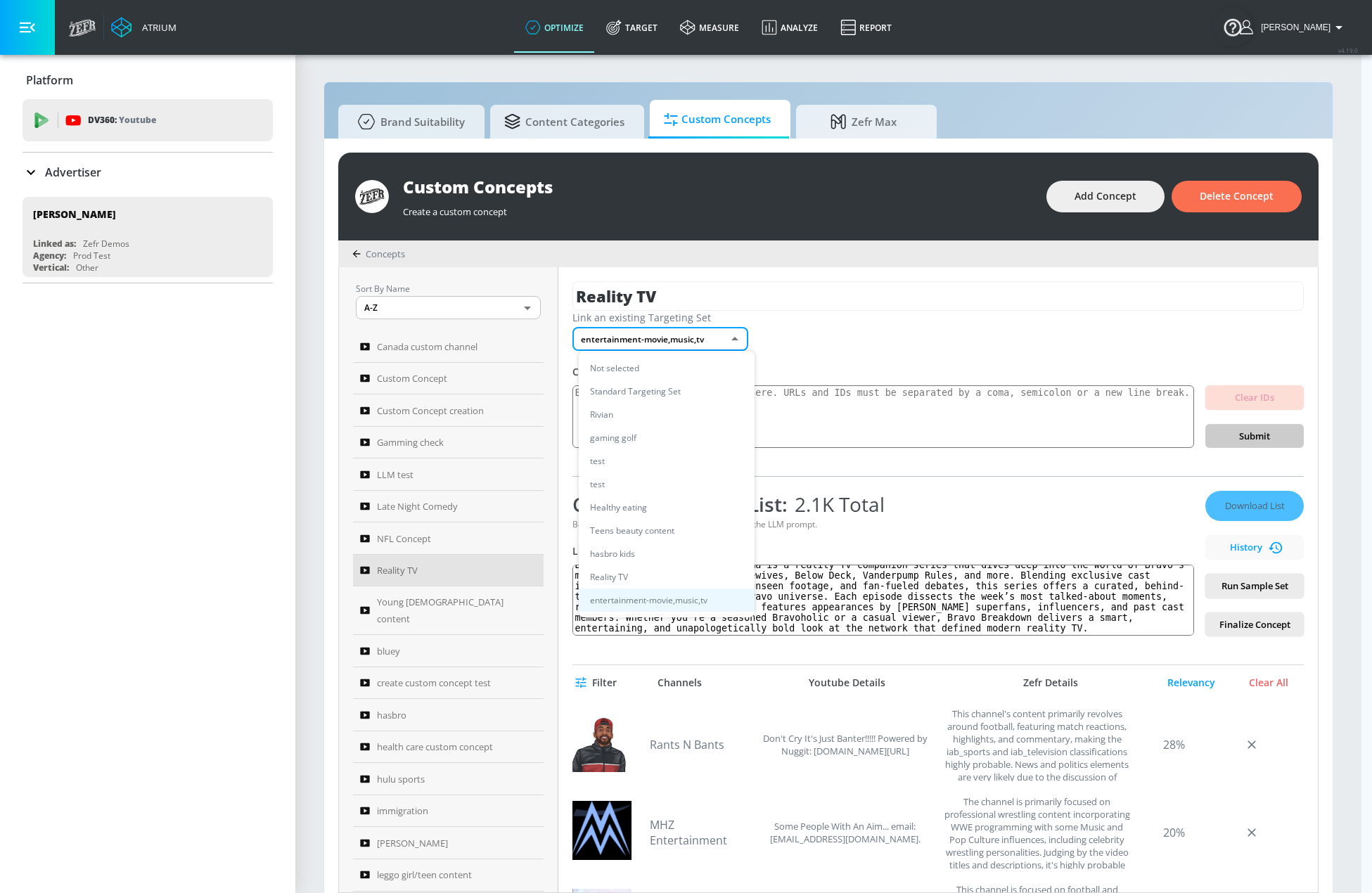
click at [725, 348] on body "Atrium optimize Target measure Analyze Report optimize Target measure Analyze R…" at bounding box center [686, 454] width 1372 height 908
click at [725, 348] on div at bounding box center [686, 446] width 1372 height 893
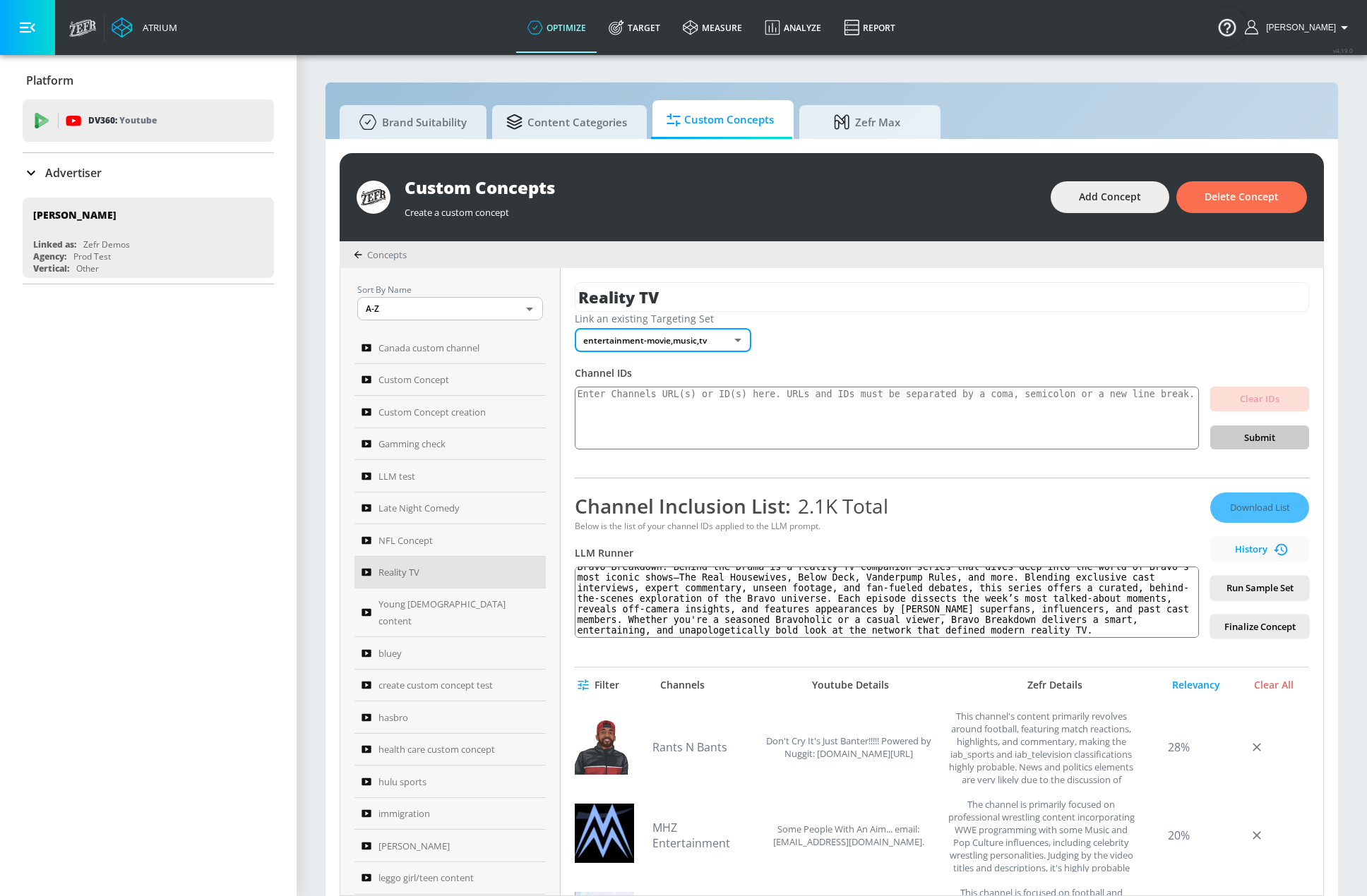
drag, startPoint x: 673, startPoint y: 38, endPoint x: 795, endPoint y: 59, distance: 123.8
click at [672, 38] on link "Target" at bounding box center [634, 27] width 74 height 50
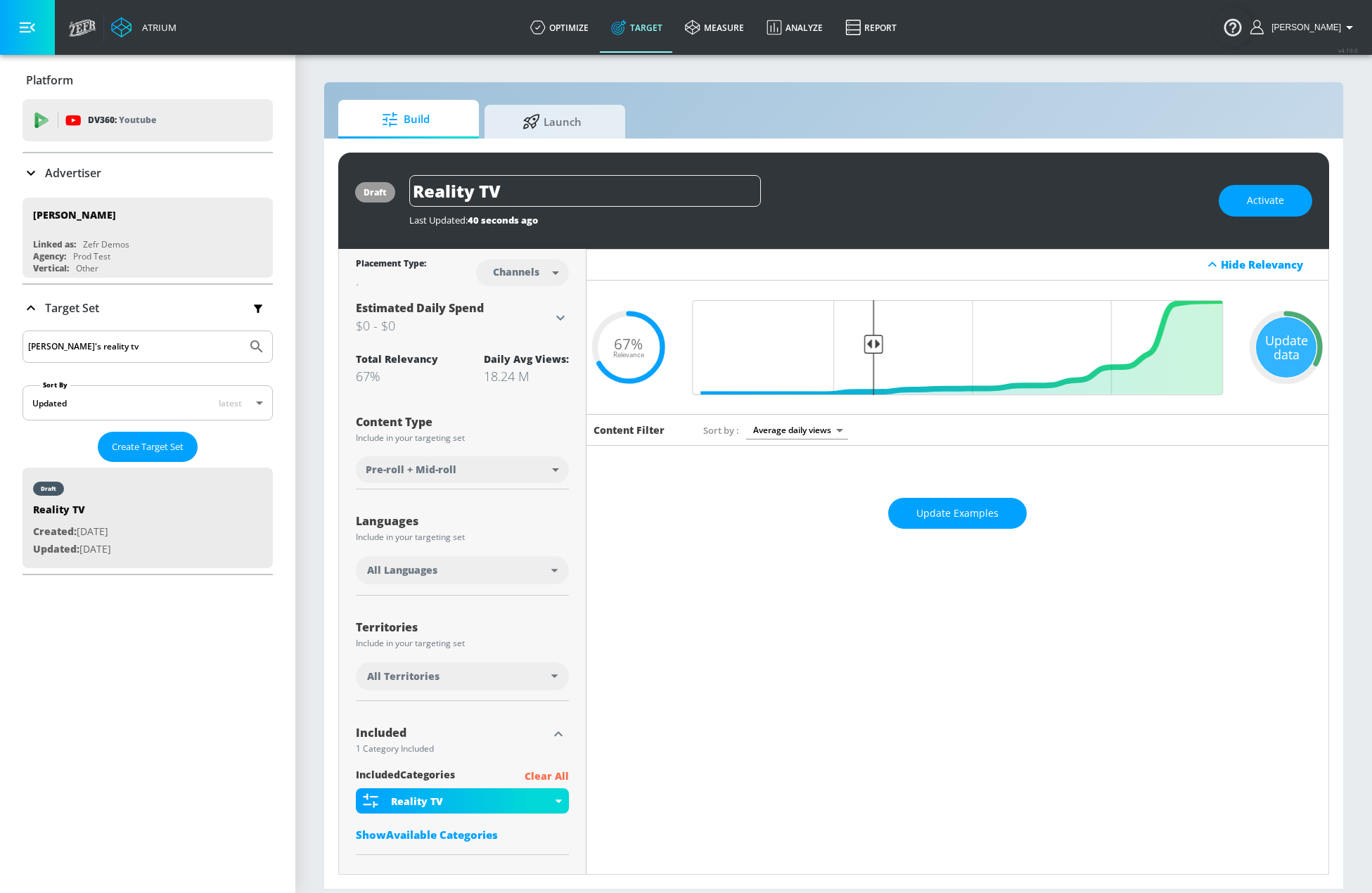
click at [150, 348] on input "jillian's reality tv" at bounding box center [135, 346] width 213 height 18
drag, startPoint x: 151, startPoint y: 347, endPoint x: -20, endPoint y: 329, distance: 171.9
click at [0, 329] on html "Atrium optimize Target measure Analyze Report optimize Target measure Analyze R…" at bounding box center [686, 446] width 1372 height 893
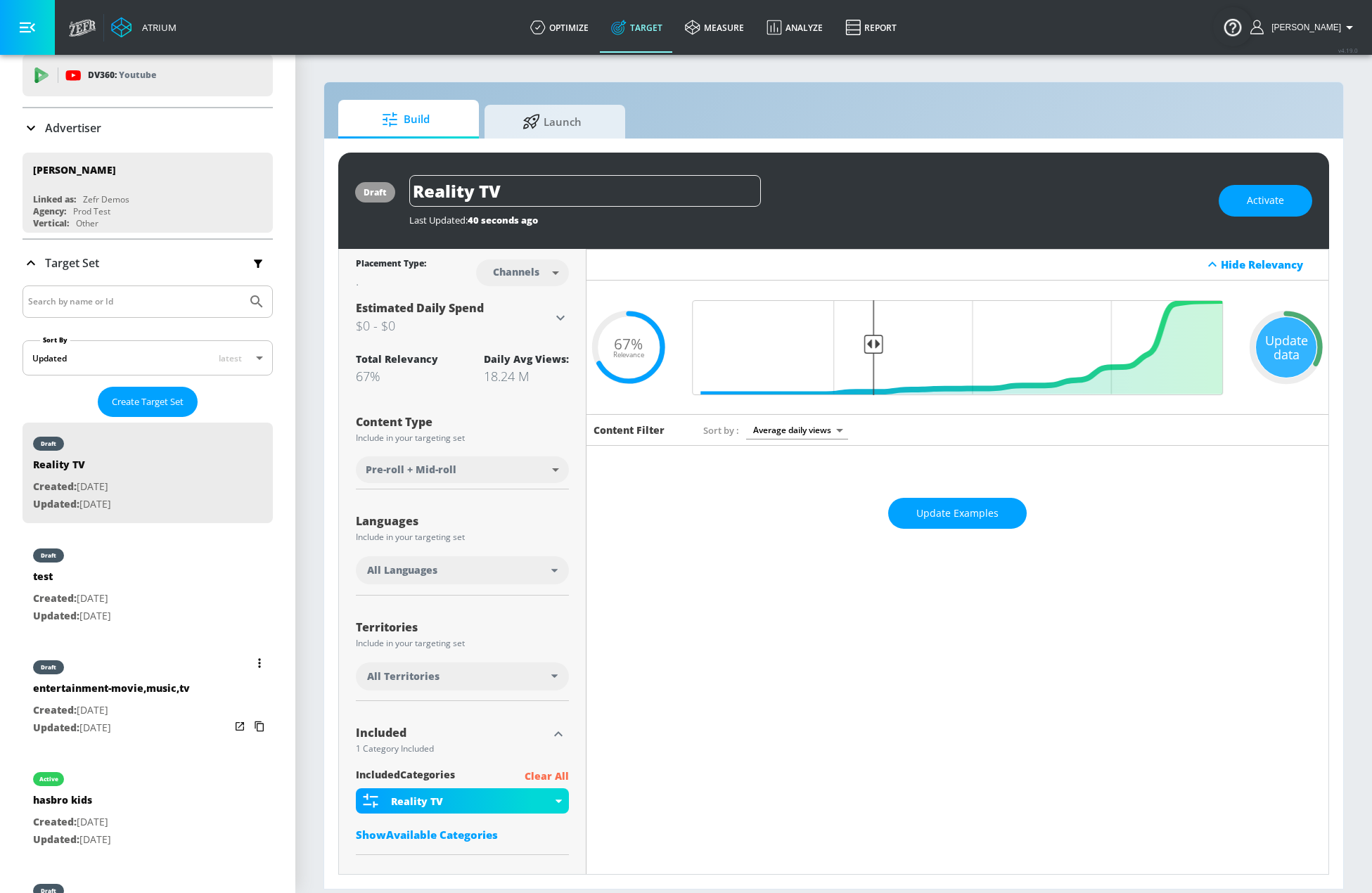
scroll to position [70, 0]
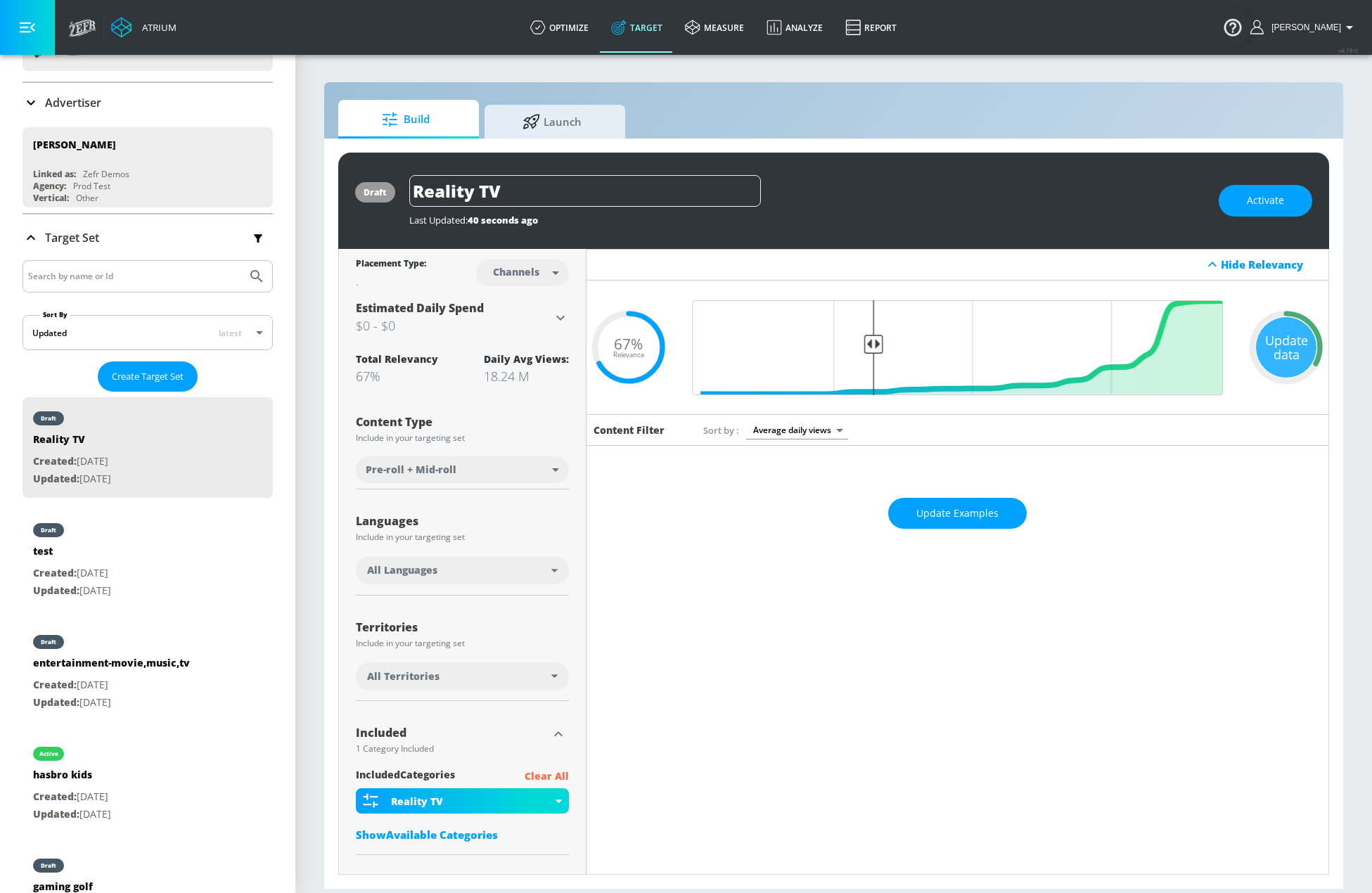
drag, startPoint x: 130, startPoint y: 661, endPoint x: 749, endPoint y: 63, distance: 860.7
click at [130, 661] on div "entertainment-movie,music,tv" at bounding box center [111, 666] width 157 height 20
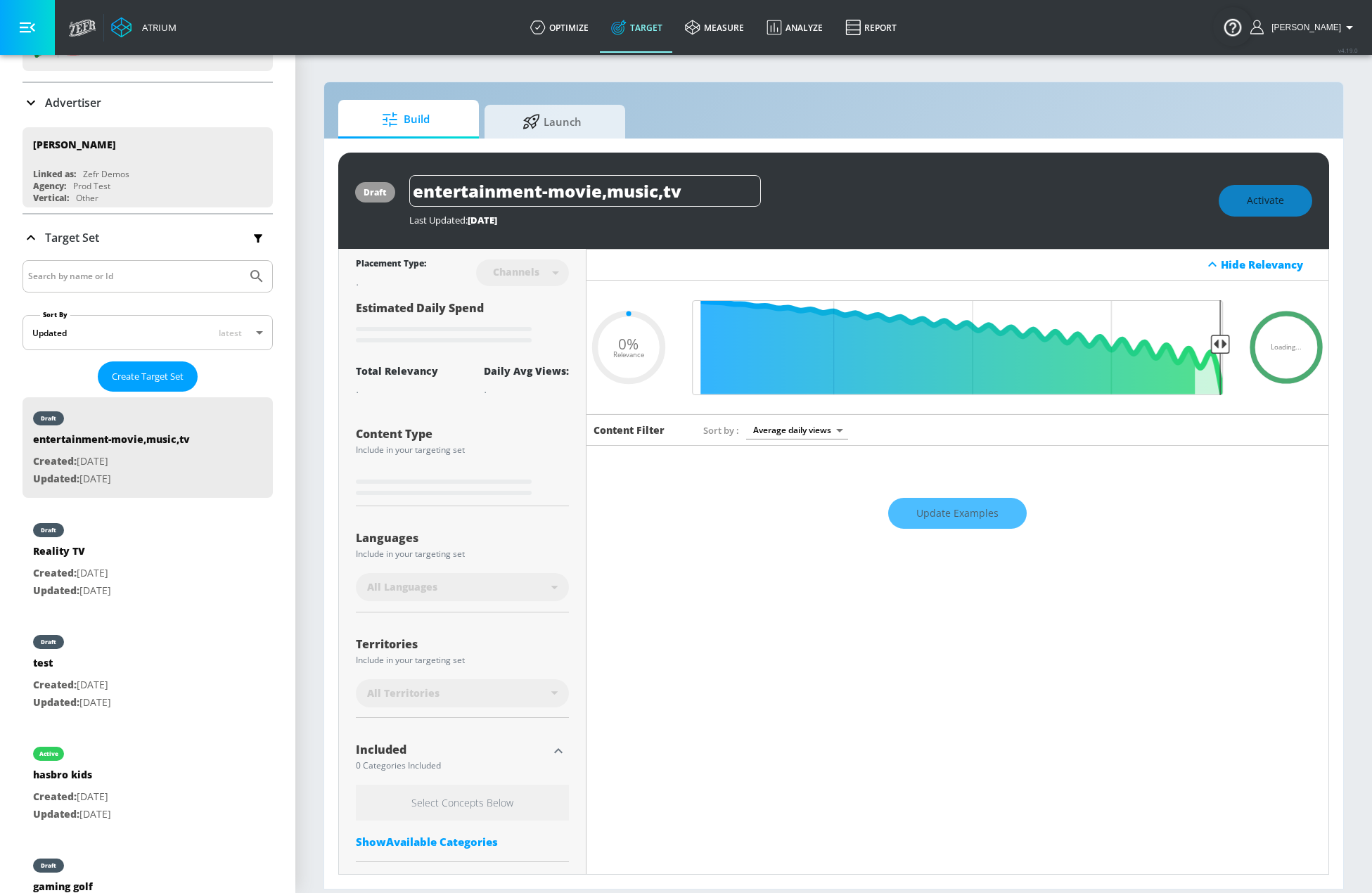
type input "entertainment-movie,music,tv"
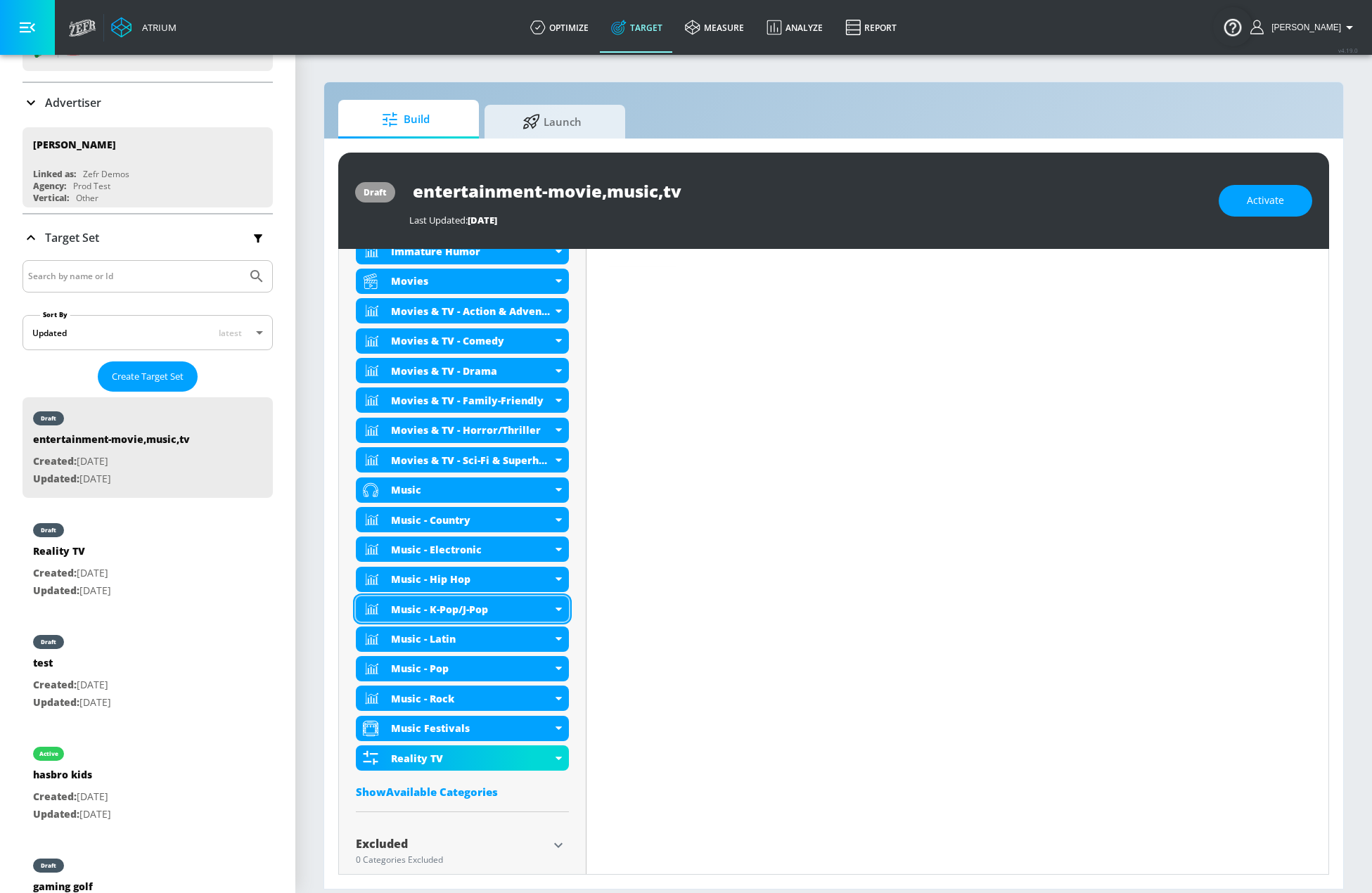
scroll to position [662, 0]
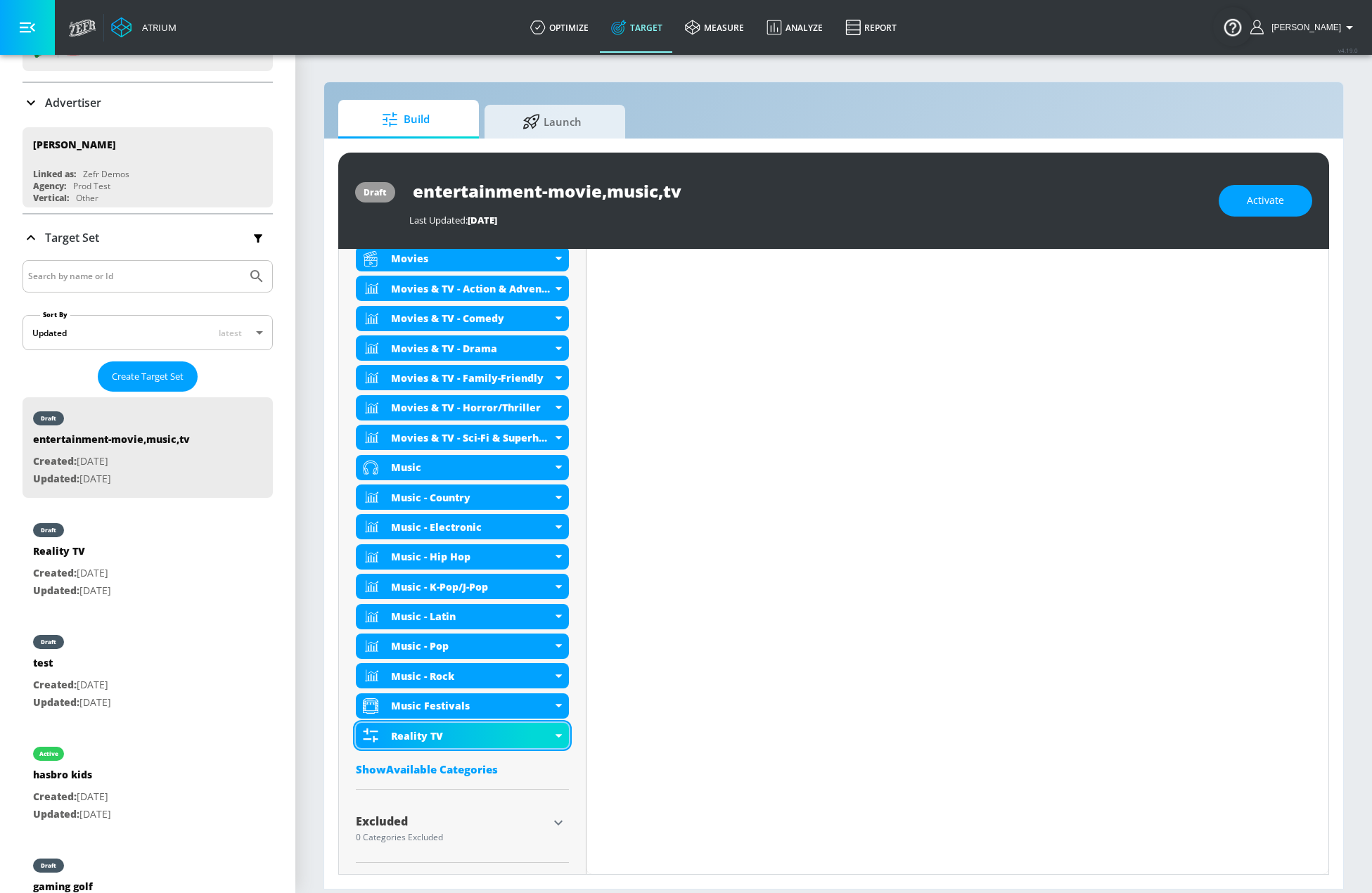
click at [549, 738] on div "Reality TV" at bounding box center [471, 736] width 161 height 13
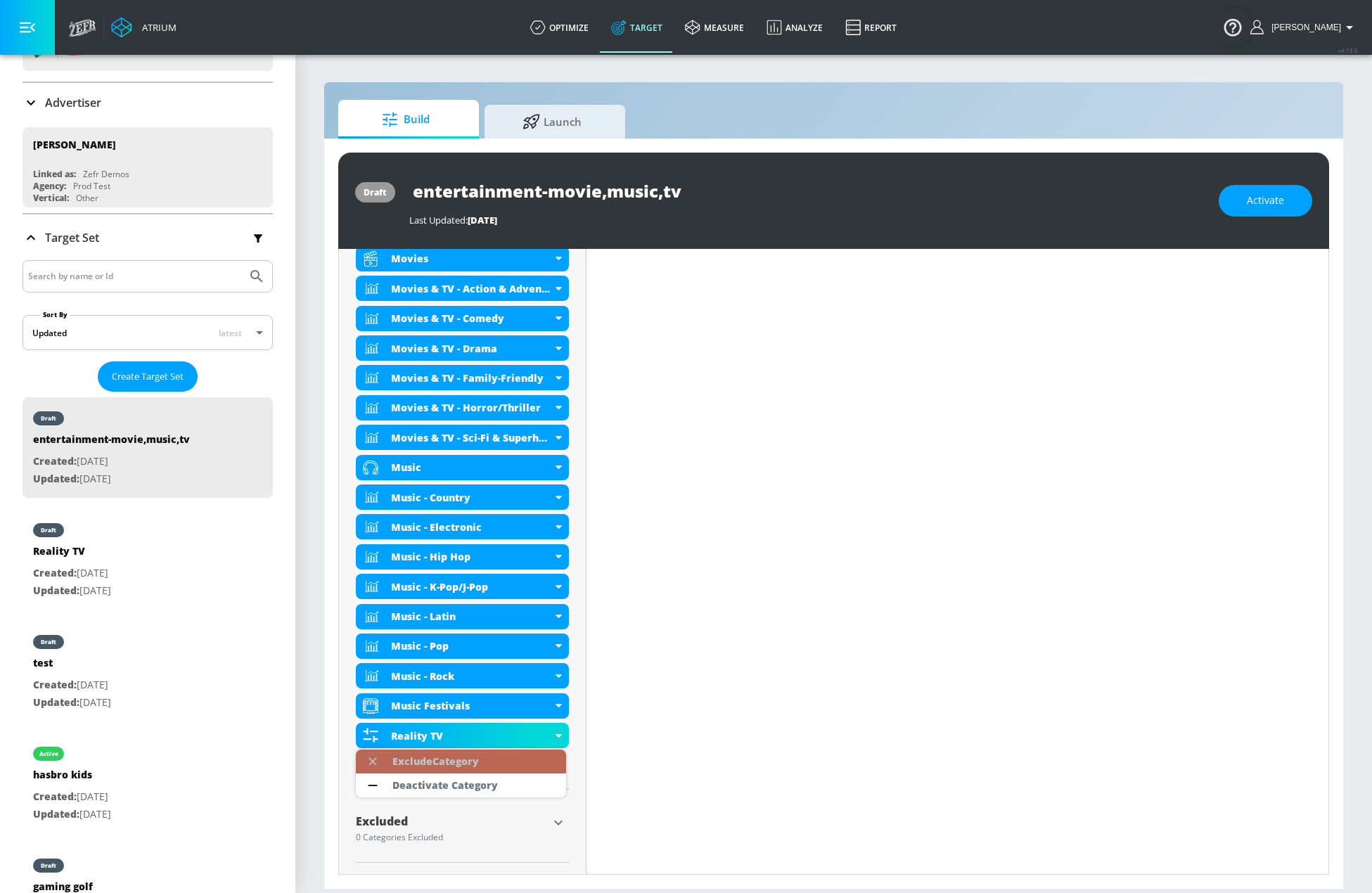
click at [457, 763] on div "Exclude Category" at bounding box center [435, 762] width 87 height 10
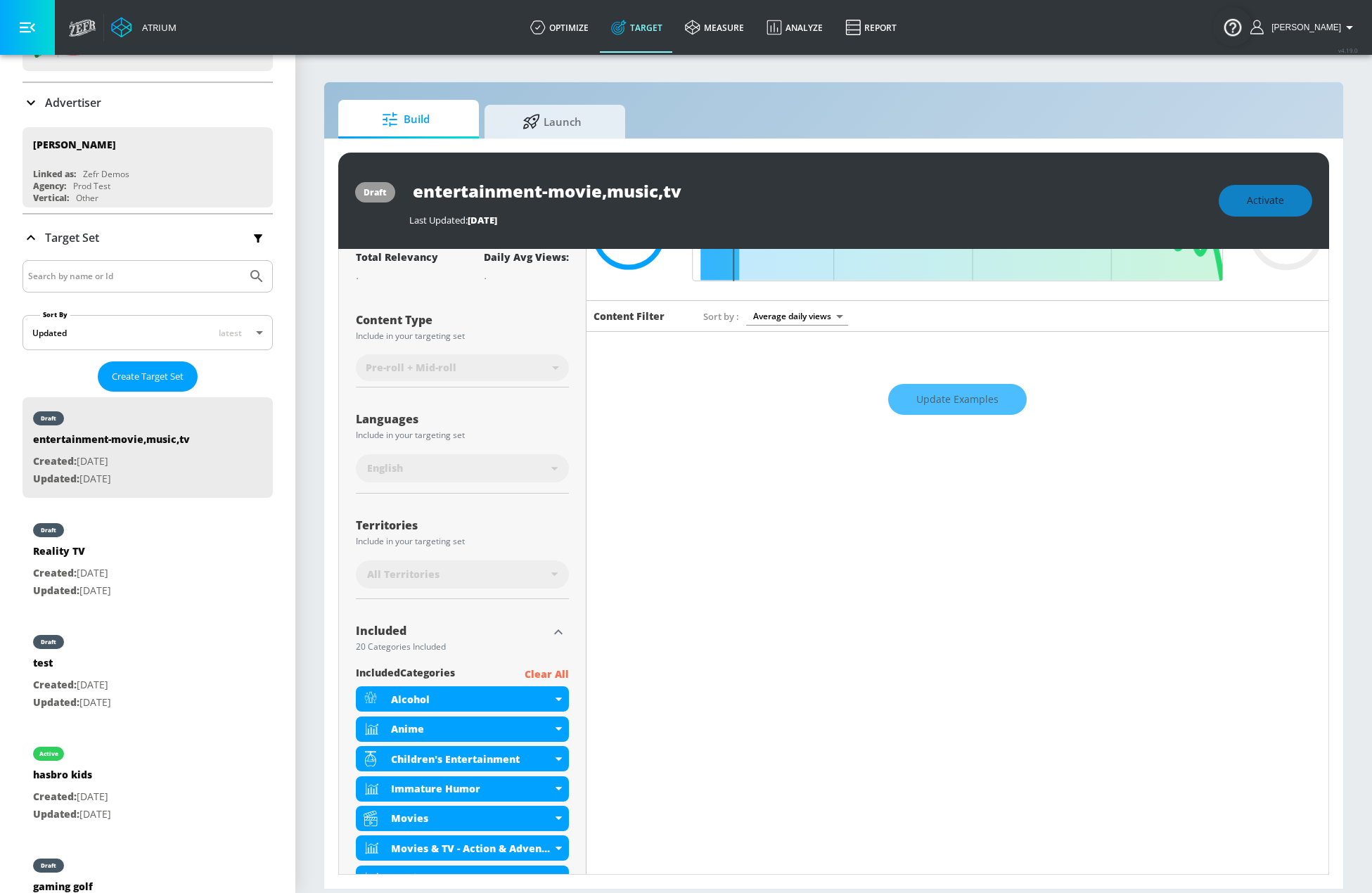
scroll to position [0, 0]
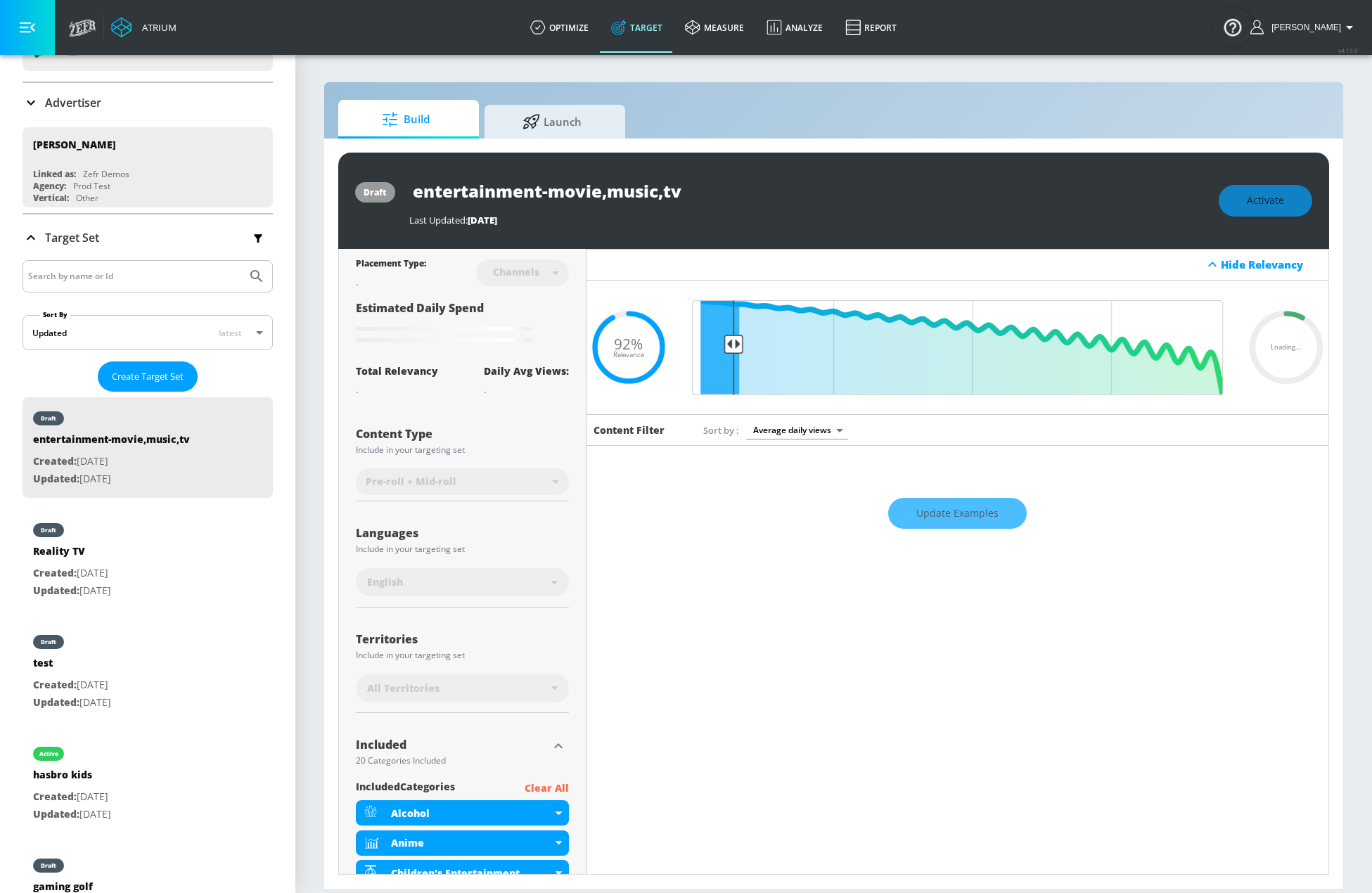
click at [960, 510] on div "Update Examples" at bounding box center [958, 514] width 742 height 50
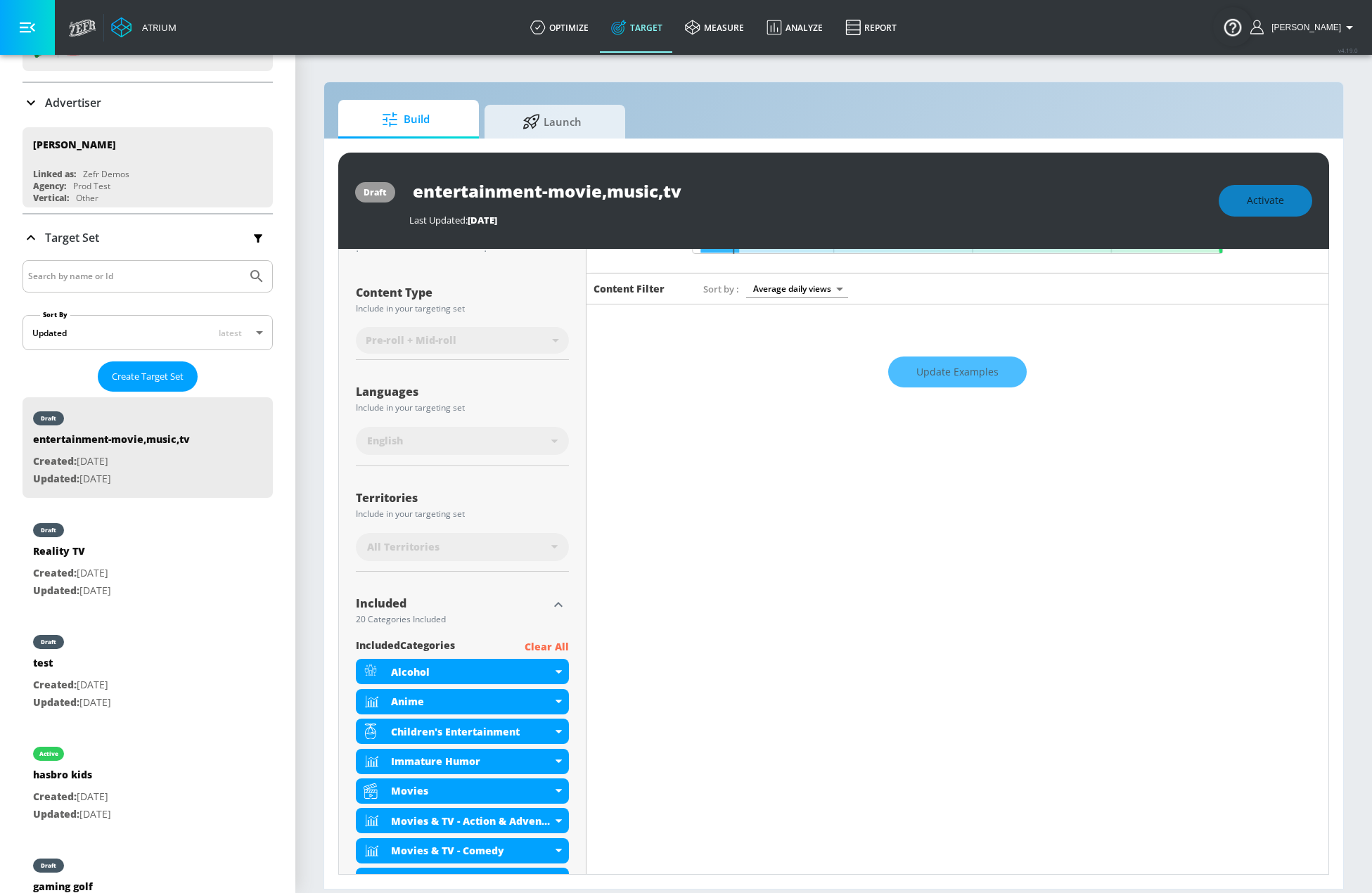
scroll to position [141, 0]
click at [983, 373] on div "Update Examples" at bounding box center [958, 373] width 742 height 50
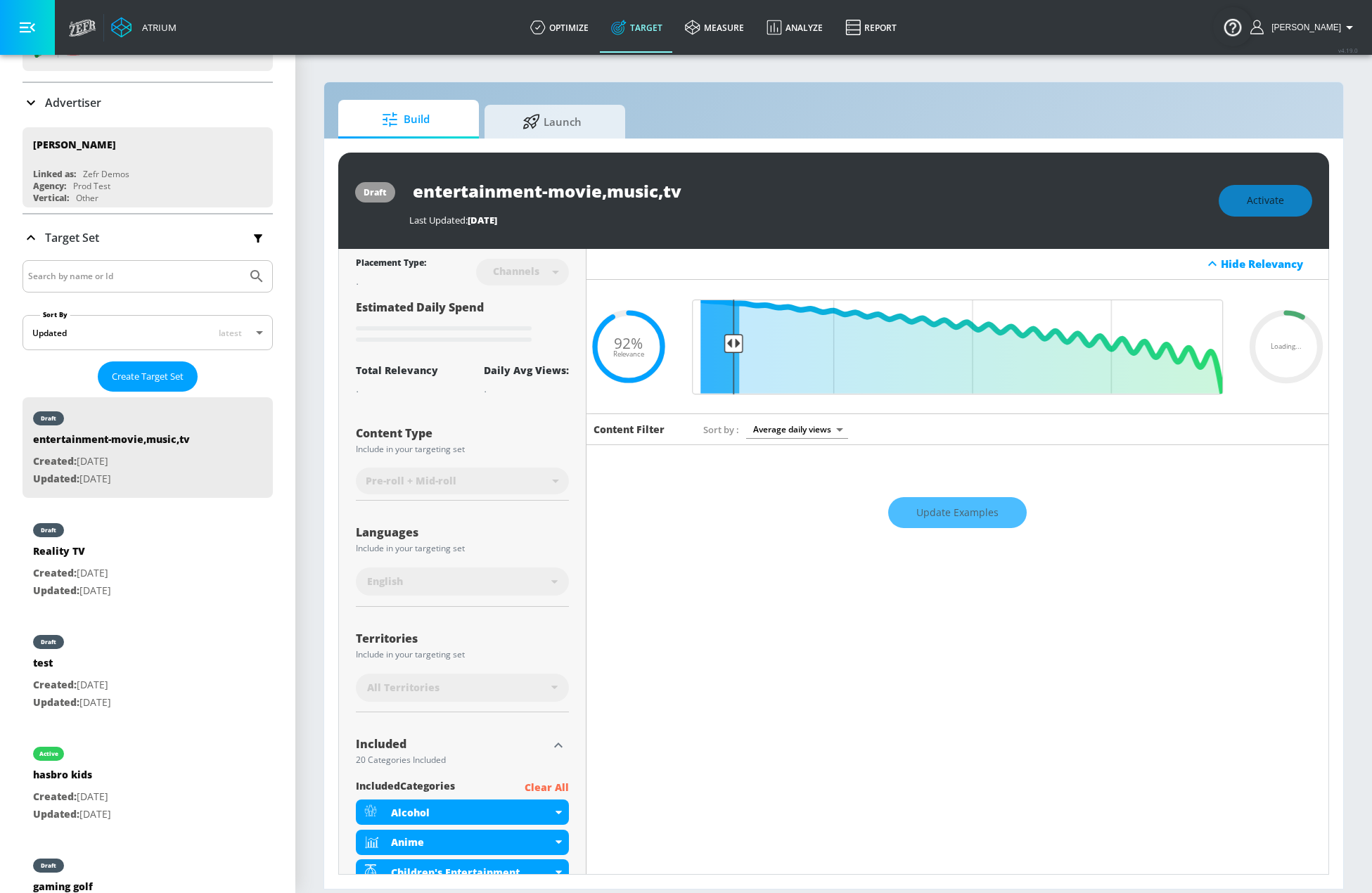
scroll to position [0, 0]
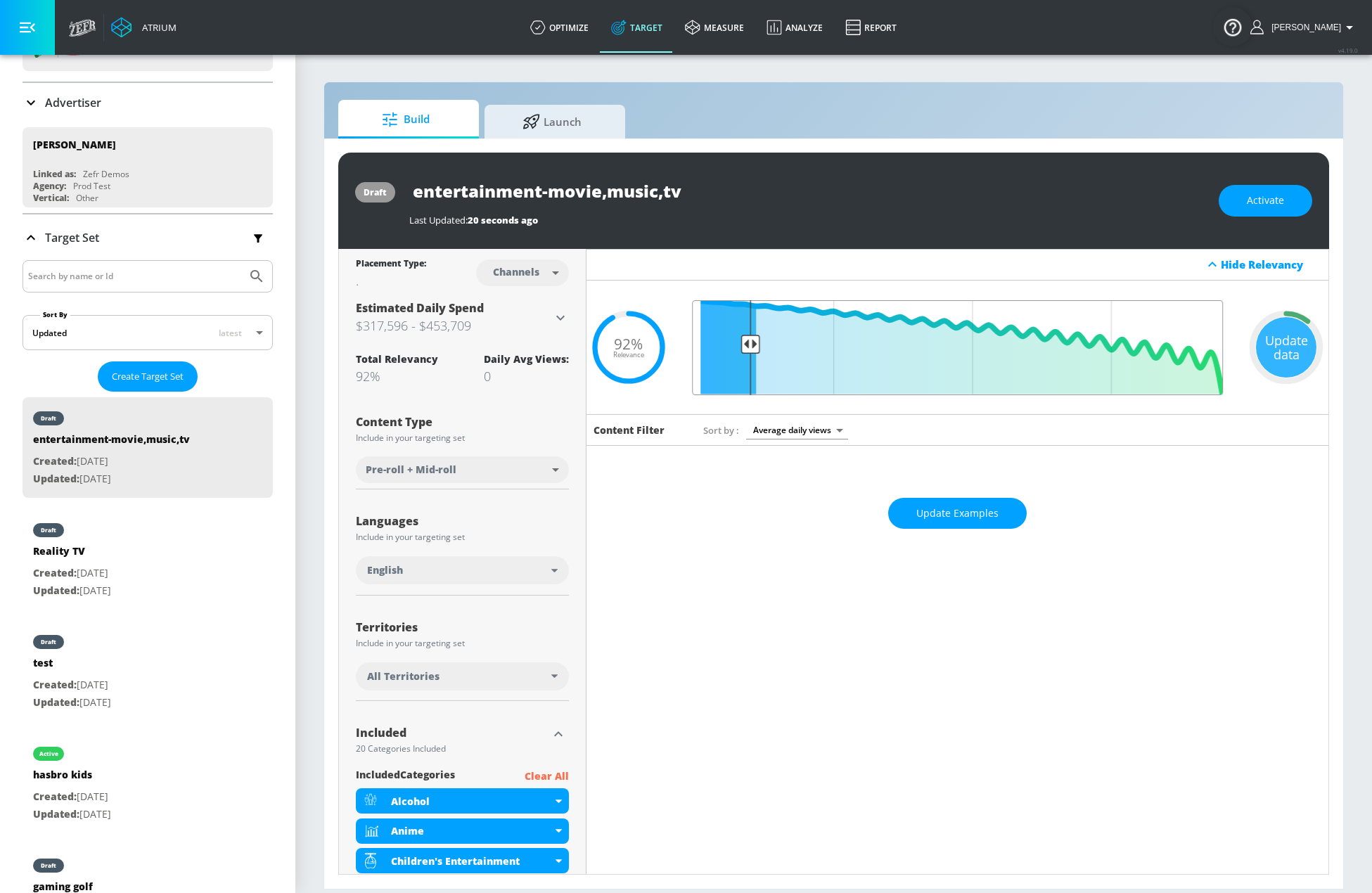
drag, startPoint x: 731, startPoint y: 342, endPoint x: 747, endPoint y: 346, distance: 16.5
click at [747, 346] on input "Final Threshold" at bounding box center [958, 348] width 545 height 95
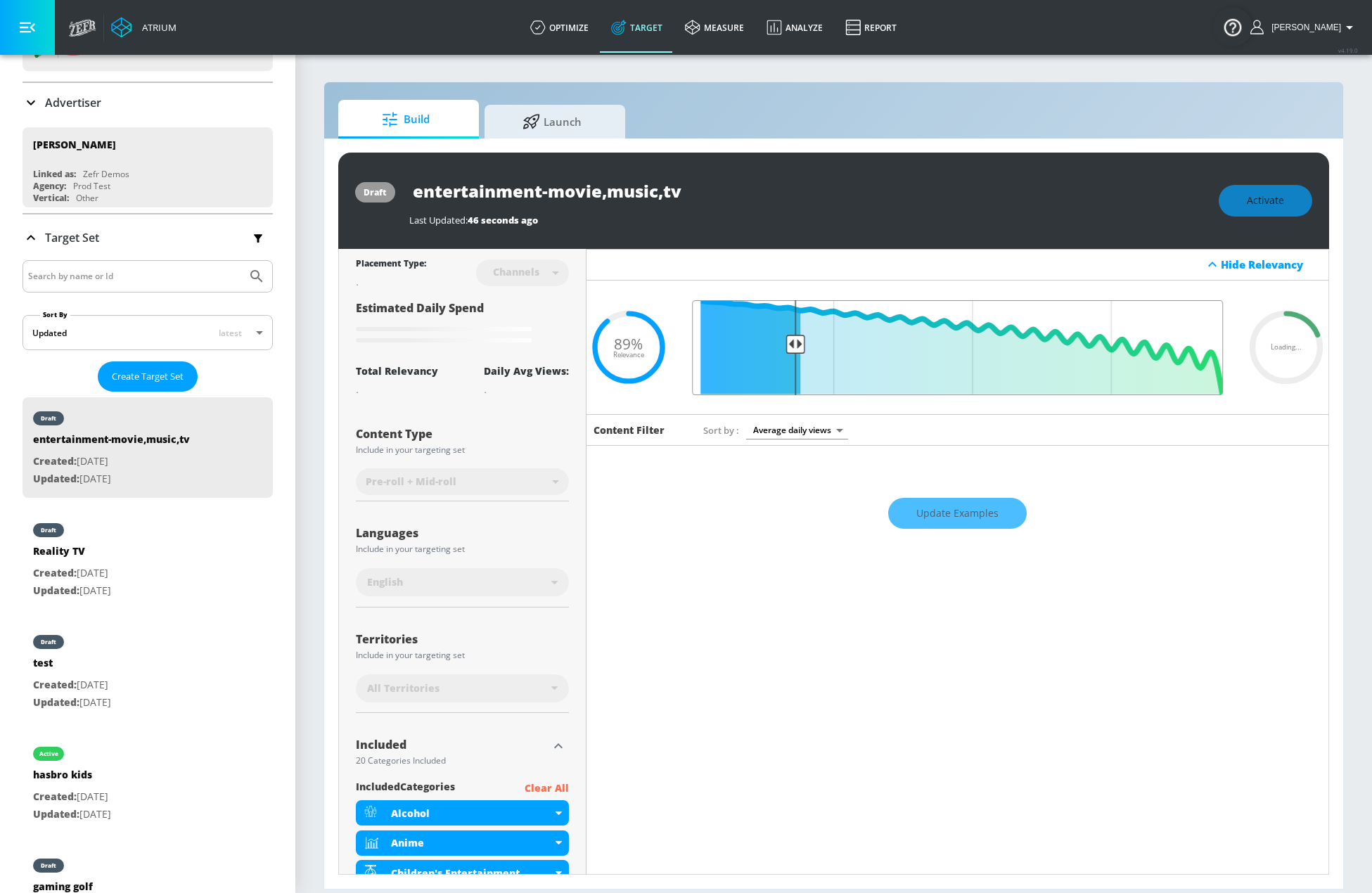
drag, startPoint x: 750, startPoint y: 348, endPoint x: 772, endPoint y: 363, distance: 26.6
click at [793, 354] on input "Final Threshold" at bounding box center [958, 348] width 545 height 95
click at [518, 812] on div "Alcohol" at bounding box center [471, 814] width 161 height 13
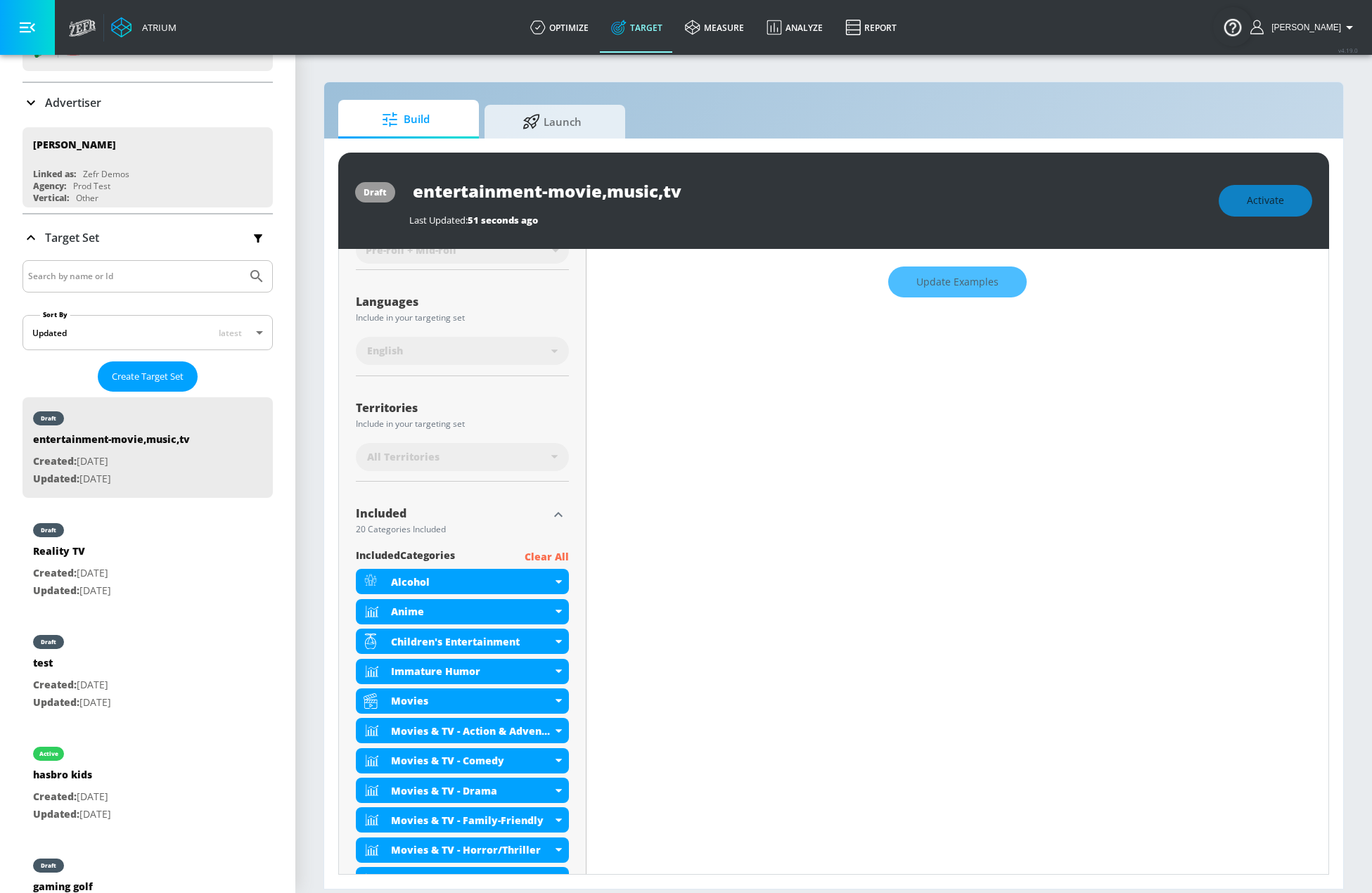
scroll to position [281, 0]
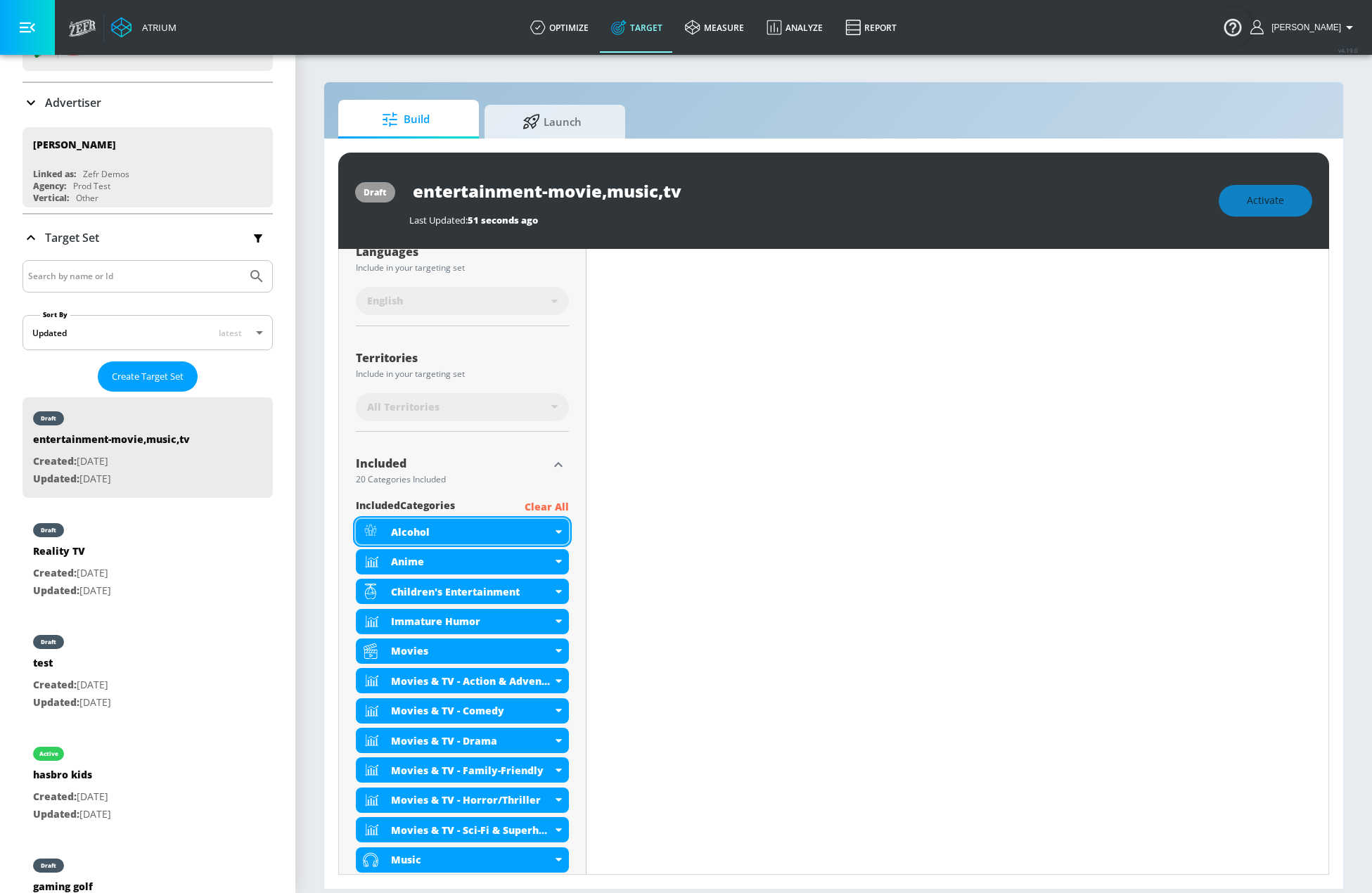
click at [552, 526] on div "Alcohol" at bounding box center [462, 531] width 213 height 26
click at [557, 529] on div "Alcohol" at bounding box center [462, 531] width 213 height 26
click at [560, 529] on div "Alcohol" at bounding box center [462, 531] width 213 height 26
click at [556, 530] on icon at bounding box center [558, 531] width 7 height 4
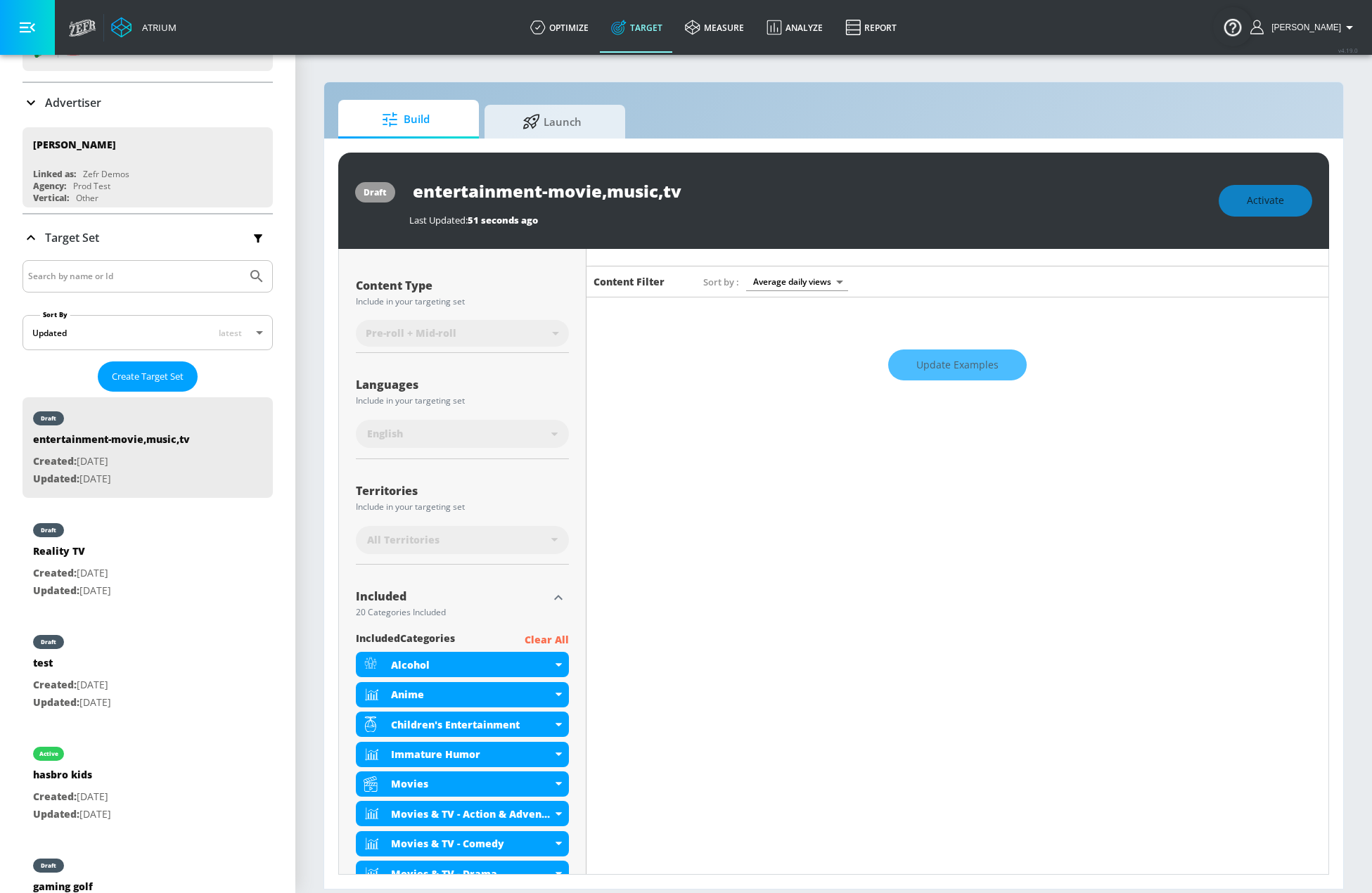
scroll to position [0, 0]
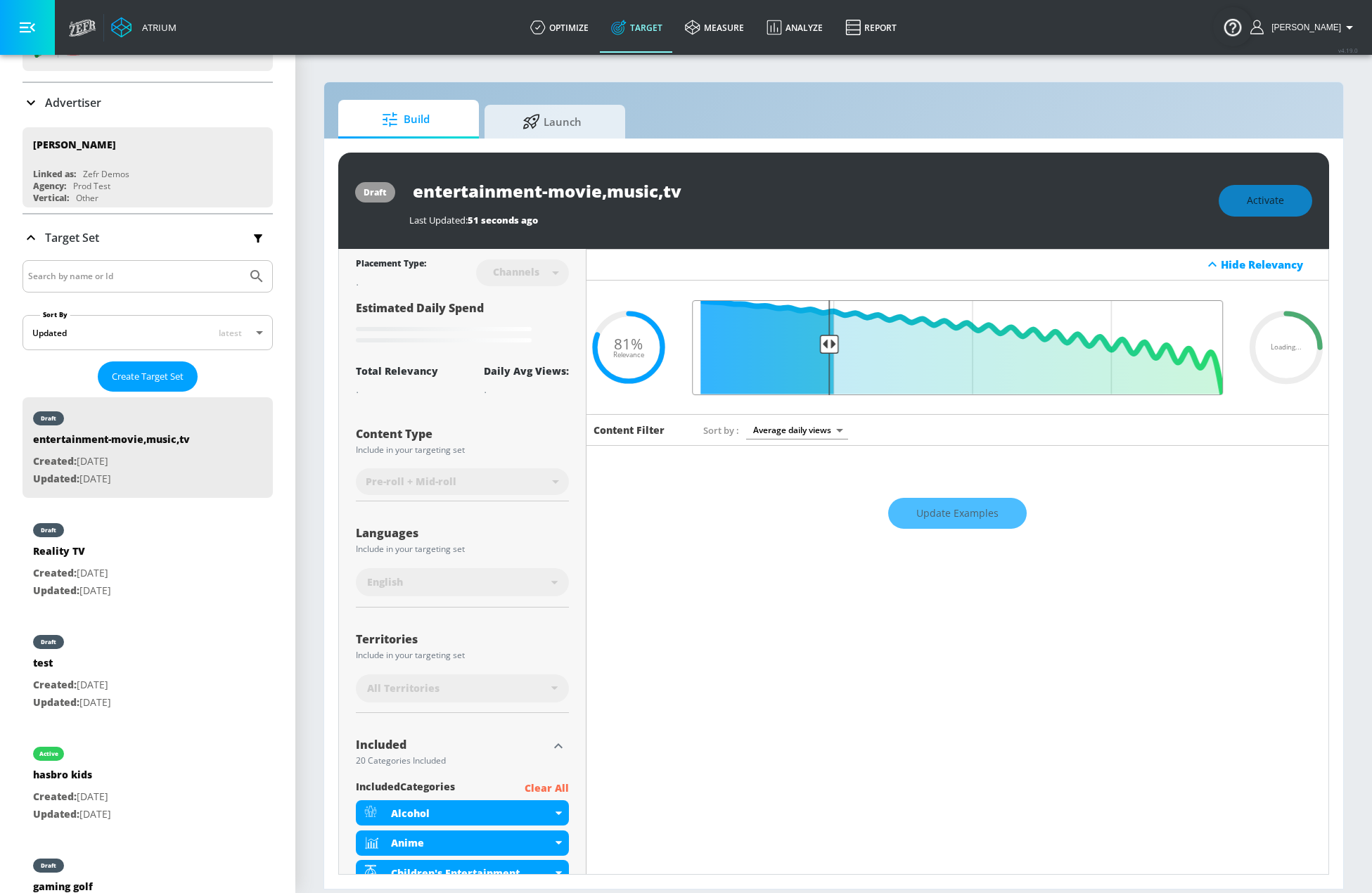
click at [823, 371] on input "Final Threshold" at bounding box center [958, 348] width 545 height 95
click at [998, 519] on div "Update Examples" at bounding box center [958, 514] width 742 height 50
drag, startPoint x: 998, startPoint y: 519, endPoint x: 991, endPoint y: 514, distance: 8.6
click at [997, 516] on div "Update Examples" at bounding box center [958, 514] width 742 height 50
type input "0.89"
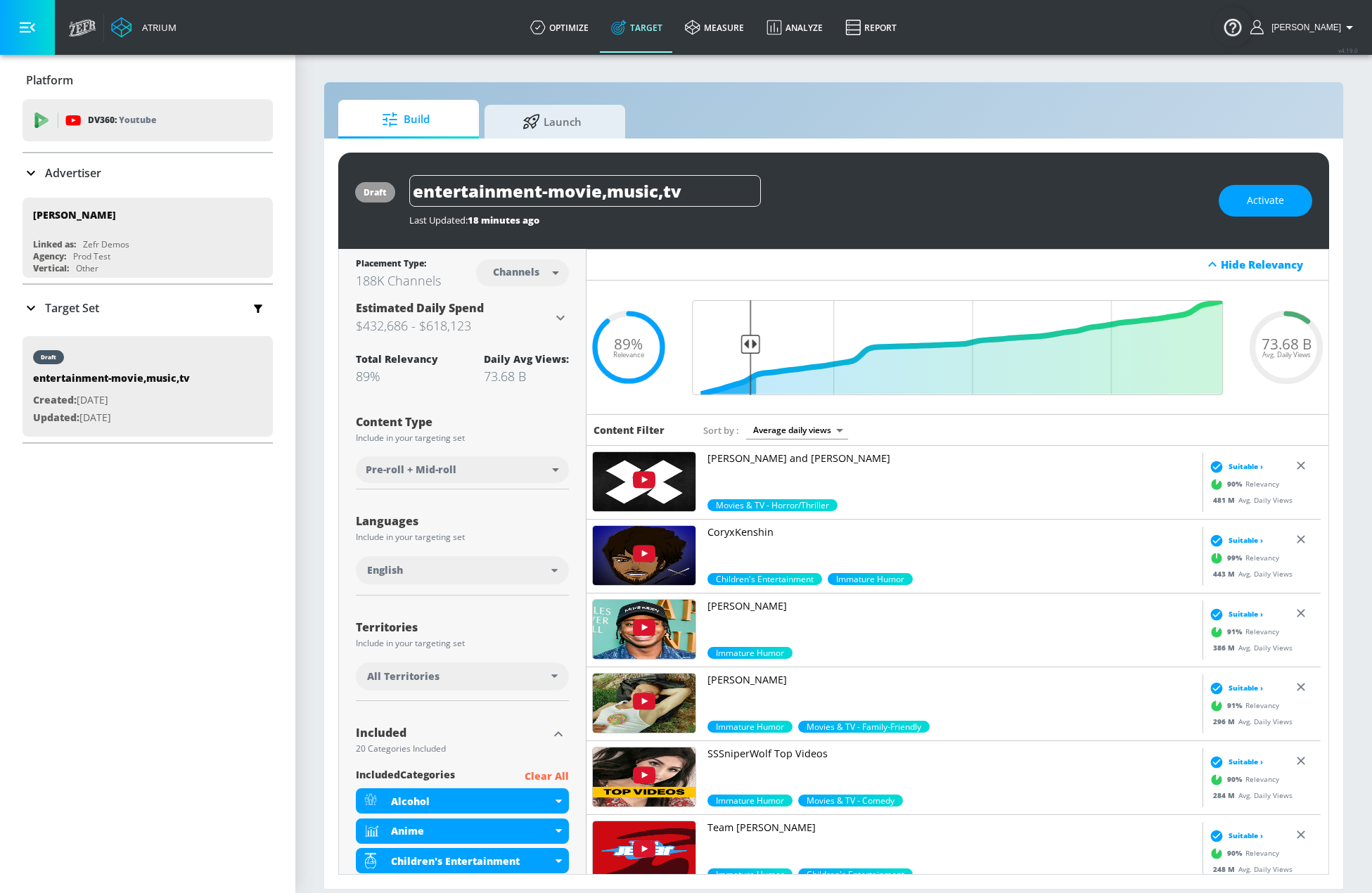
click at [220, 722] on div "Platform DV360: Youtube DV360: Youtube Advertiser Sort By A-Z asc ​ Add Account…" at bounding box center [147, 474] width 295 height 838
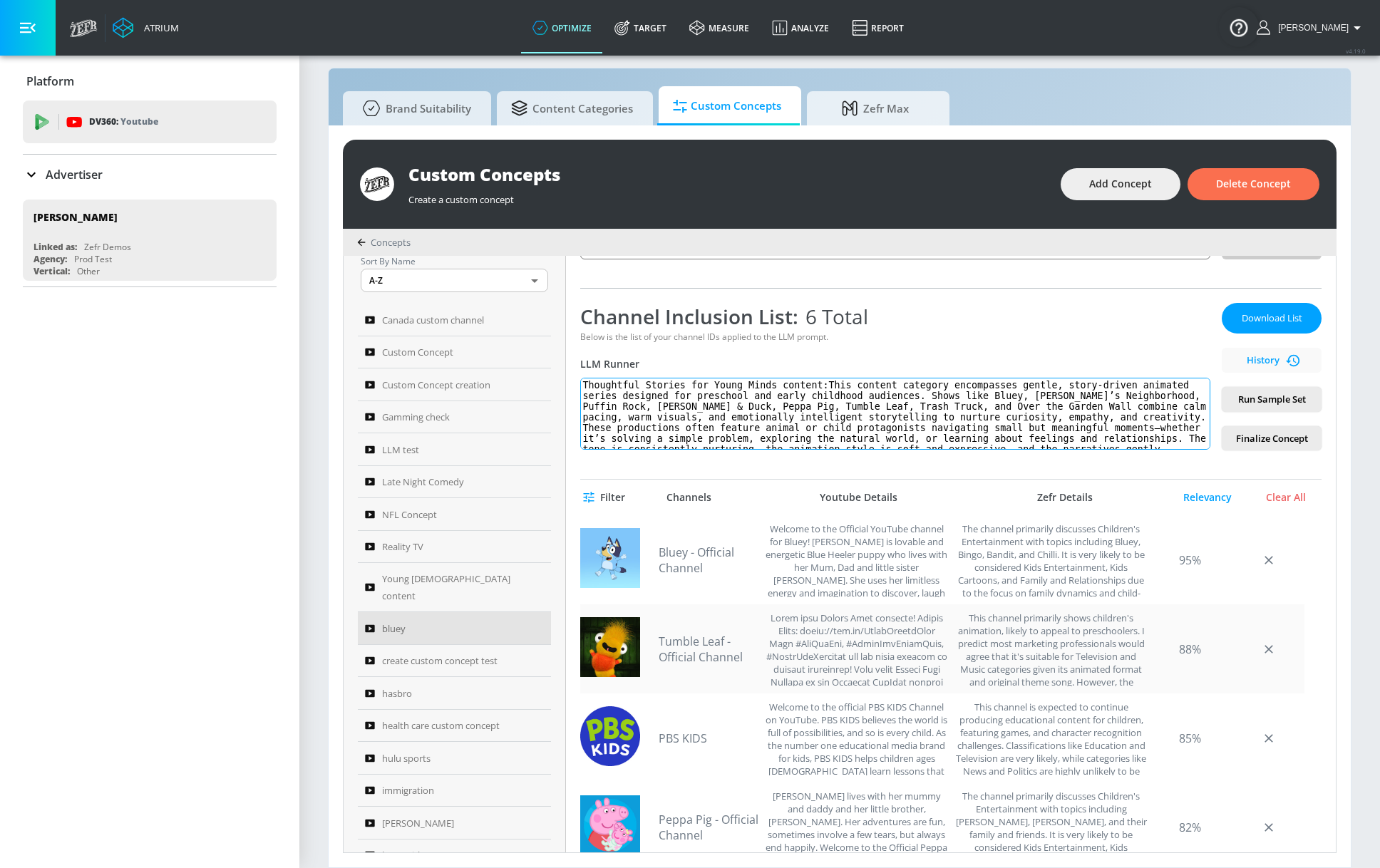
scroll to position [178, 0]
click at [738, 405] on textarea "Thoughtful Stories for Young Minds content:This content category encompasses ge…" at bounding box center [895, 414] width 630 height 72
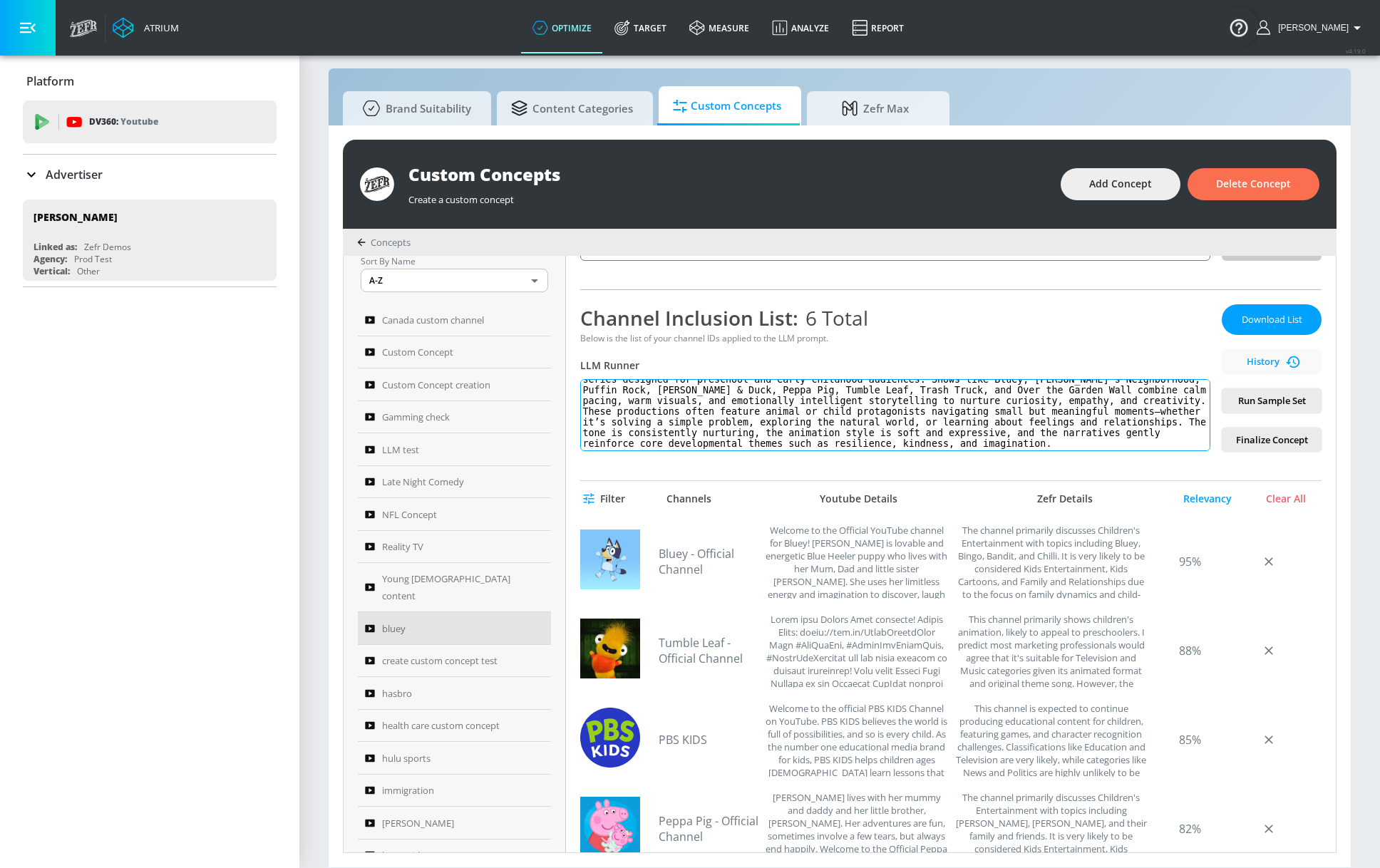
drag, startPoint x: 686, startPoint y: 392, endPoint x: 996, endPoint y: 453, distance: 315.9
click at [996, 453] on div "bluey Link an existing Targeting Set Not selected none ​ Channel IDs Clear IDs …" at bounding box center [951, 554] width 770 height 597
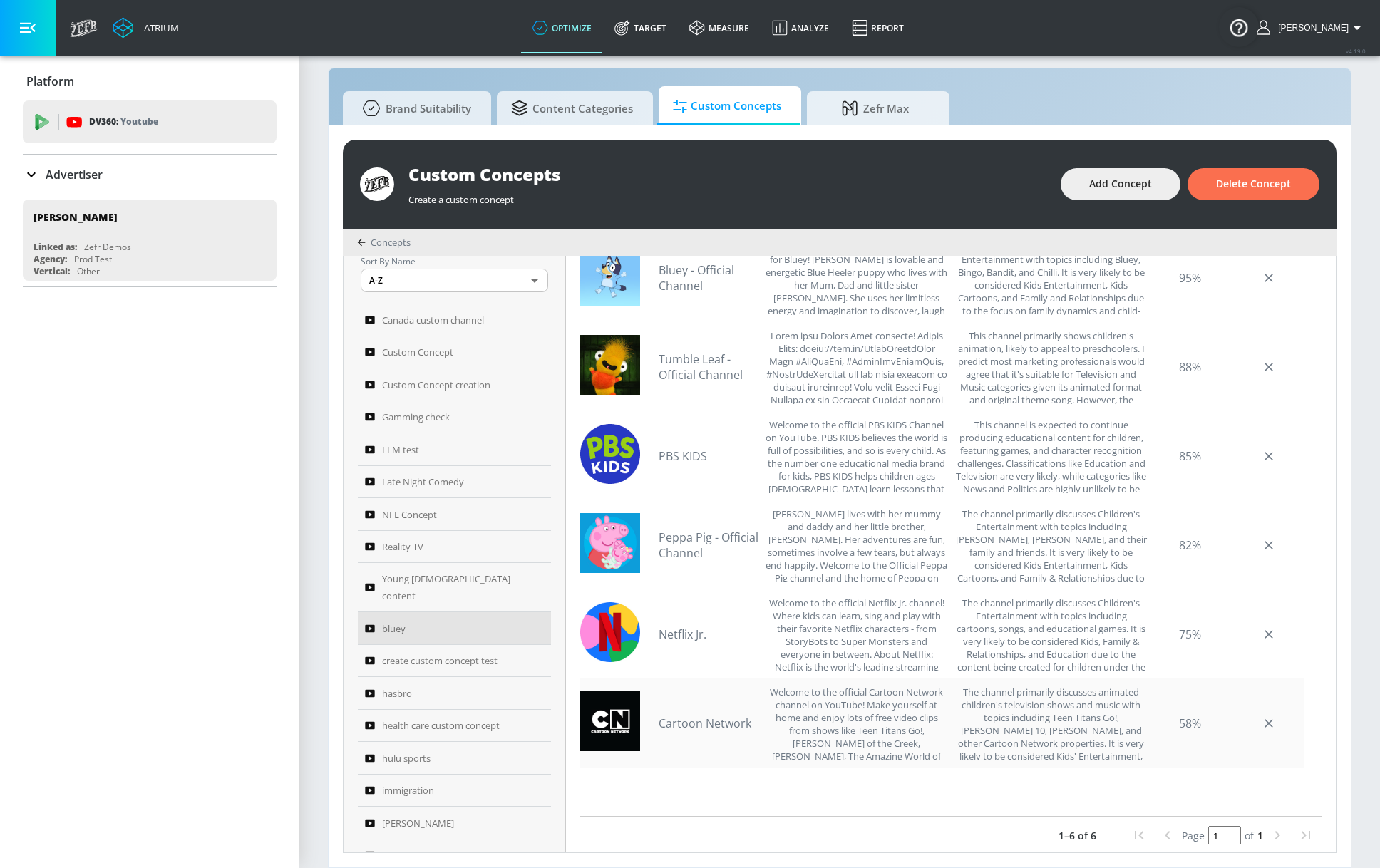
scroll to position [463, 0]
click at [719, 727] on link "Cartoon Network" at bounding box center [708, 722] width 100 height 16
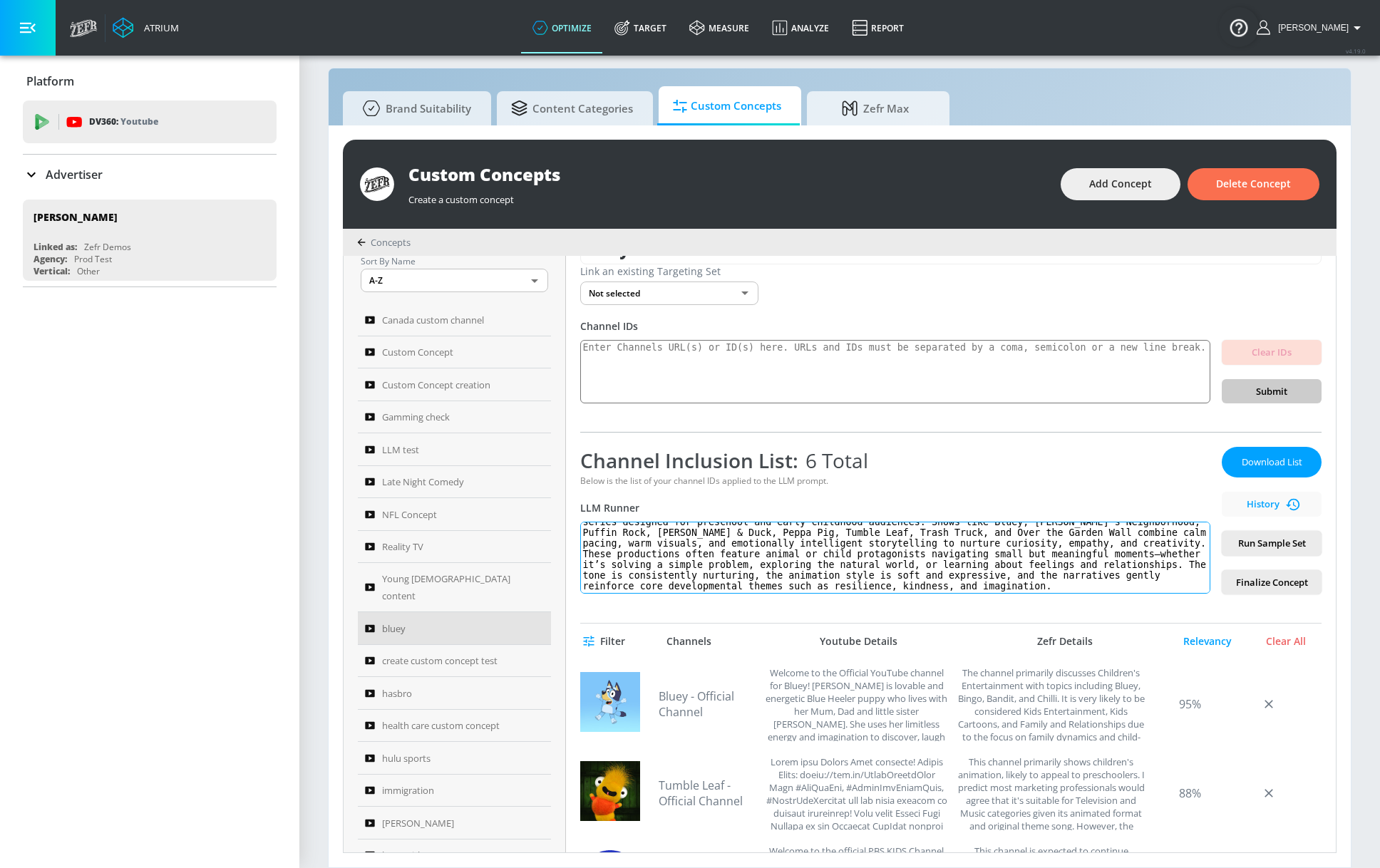
scroll to position [107, 0]
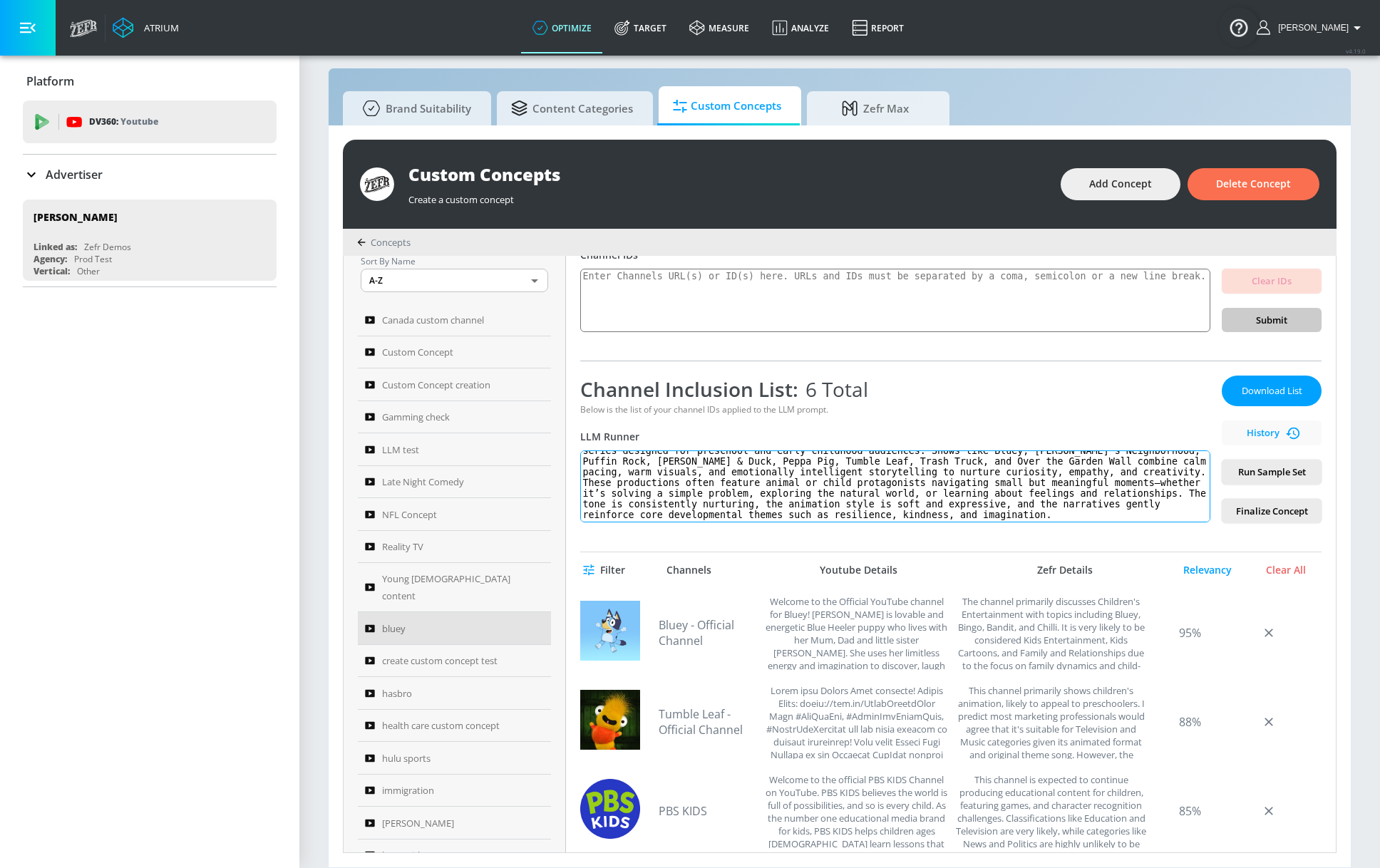
click at [1035, 477] on textarea "Thoughtful Stories for Young Minds content:This content category encompasses ge…" at bounding box center [895, 486] width 630 height 72
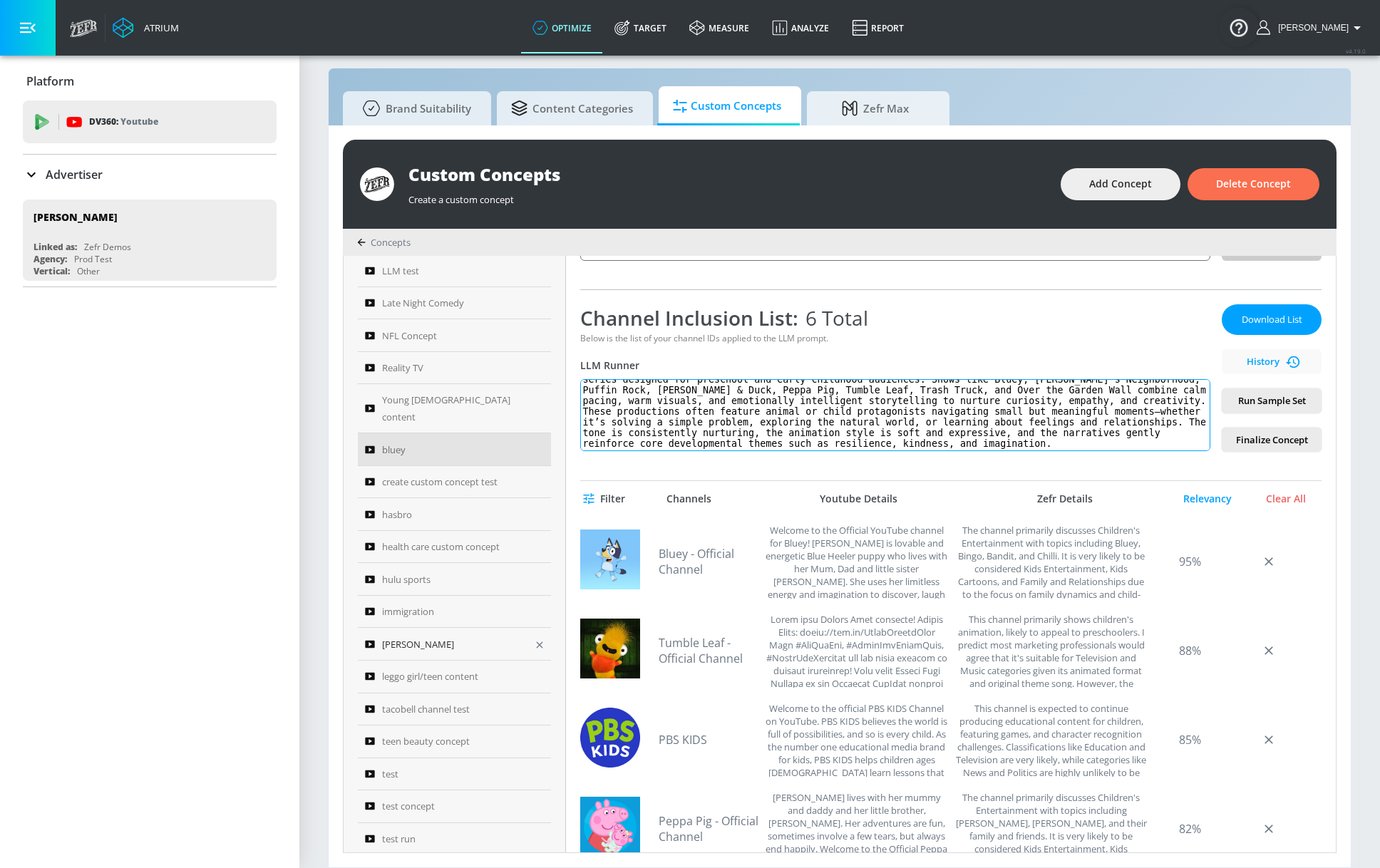
scroll to position [196, 0]
click at [456, 667] on span "leggo girl/teen content" at bounding box center [430, 675] width 96 height 17
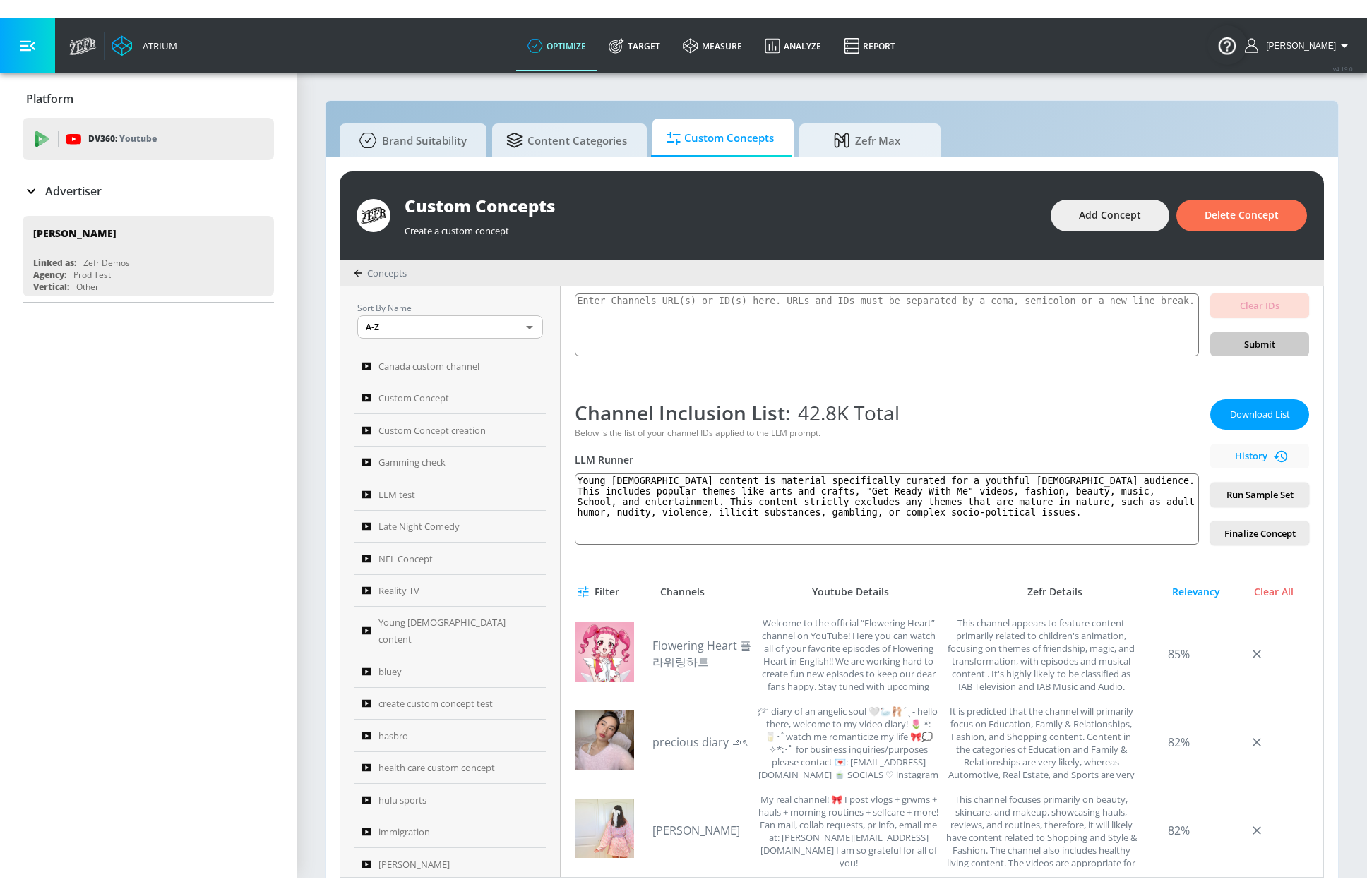
scroll to position [106, 0]
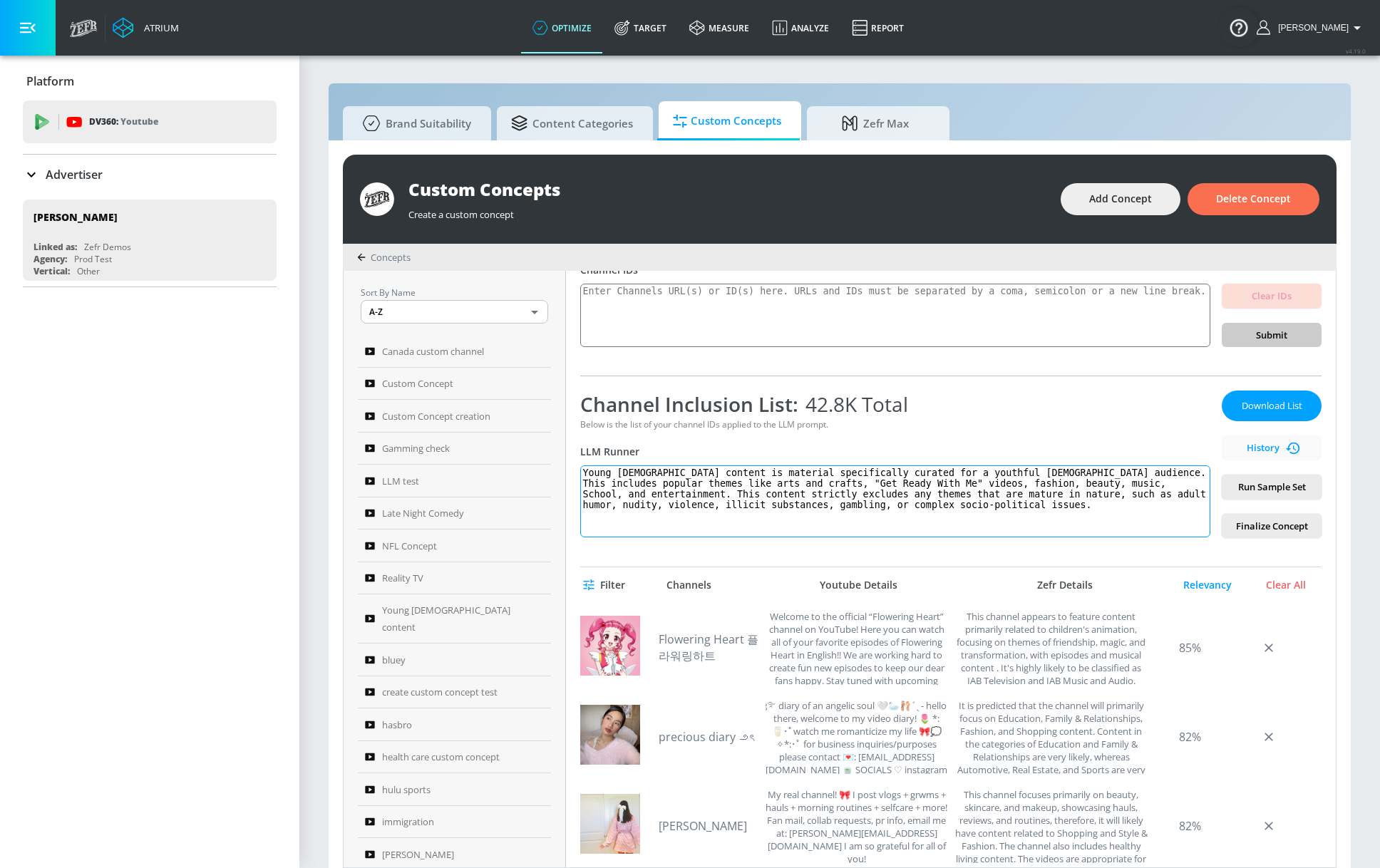
drag, startPoint x: 986, startPoint y: 513, endPoint x: 584, endPoint y: 467, distance: 404.6
click at [581, 469] on div "leggo girl/teen content Link an existing Targeting Set Not selected none ​ Chan…" at bounding box center [951, 570] width 770 height 597
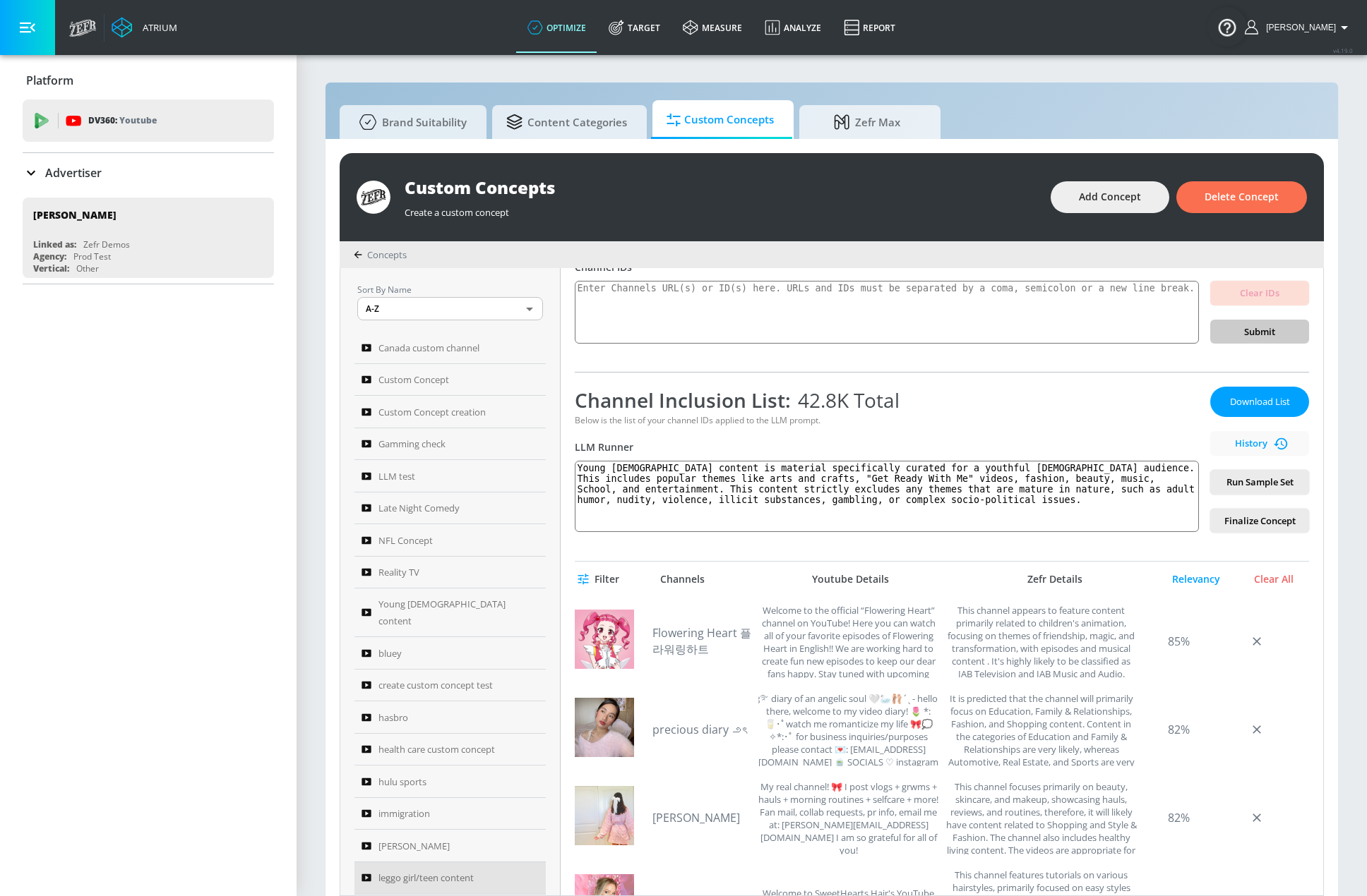
click at [82, 184] on div "Advertiser" at bounding box center [148, 173] width 251 height 39
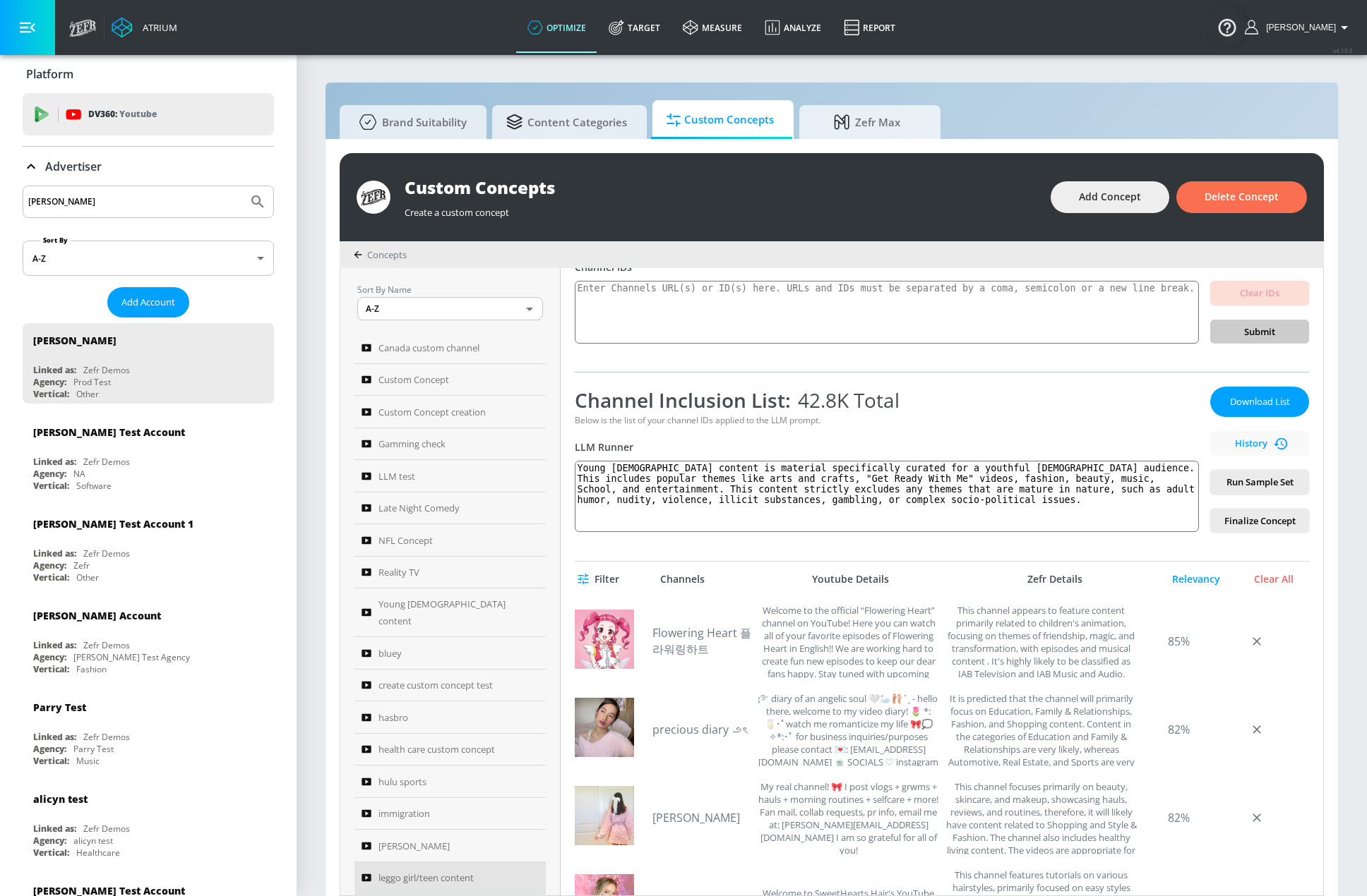
scroll to position [0, 0]
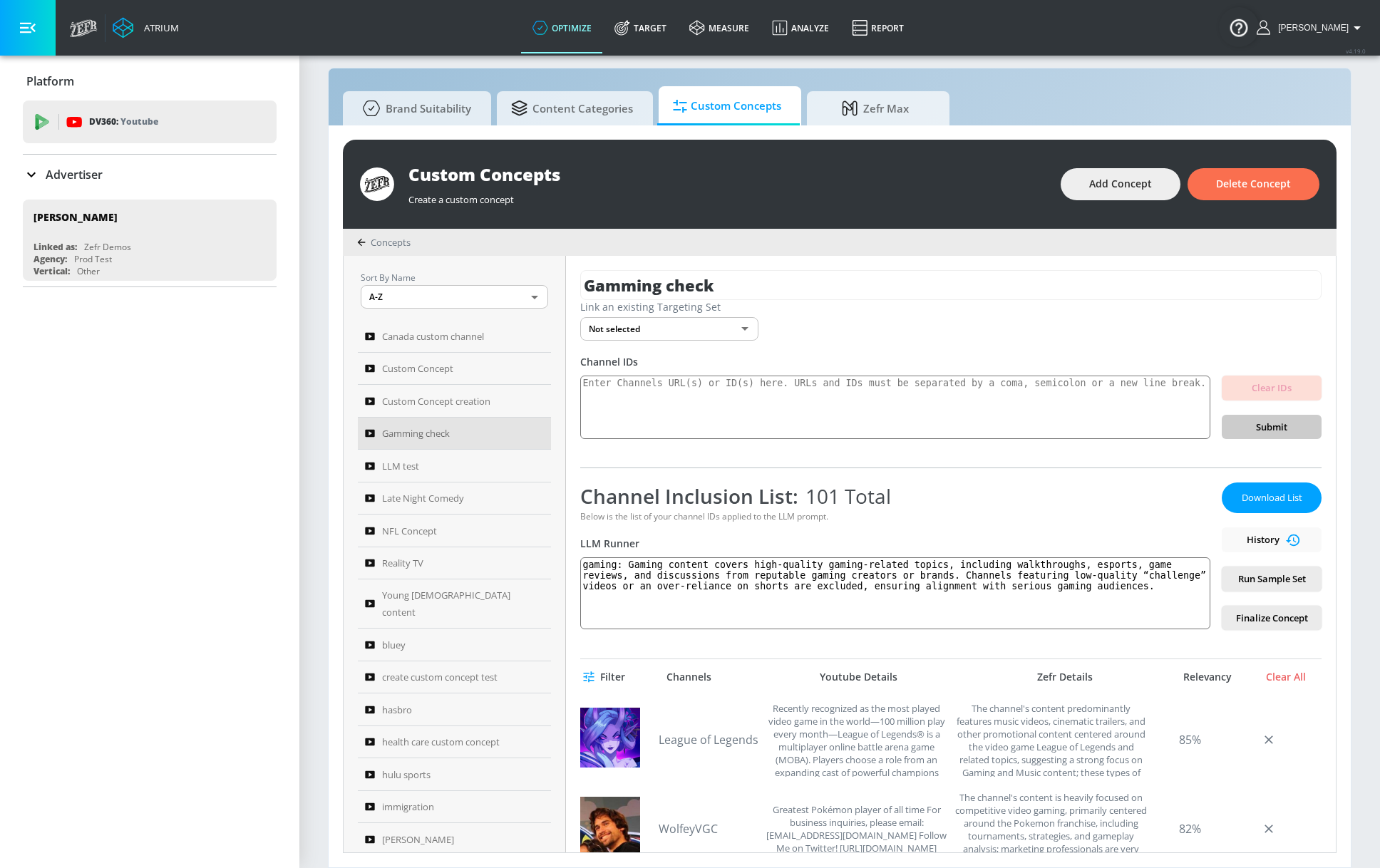
scroll to position [71, 0]
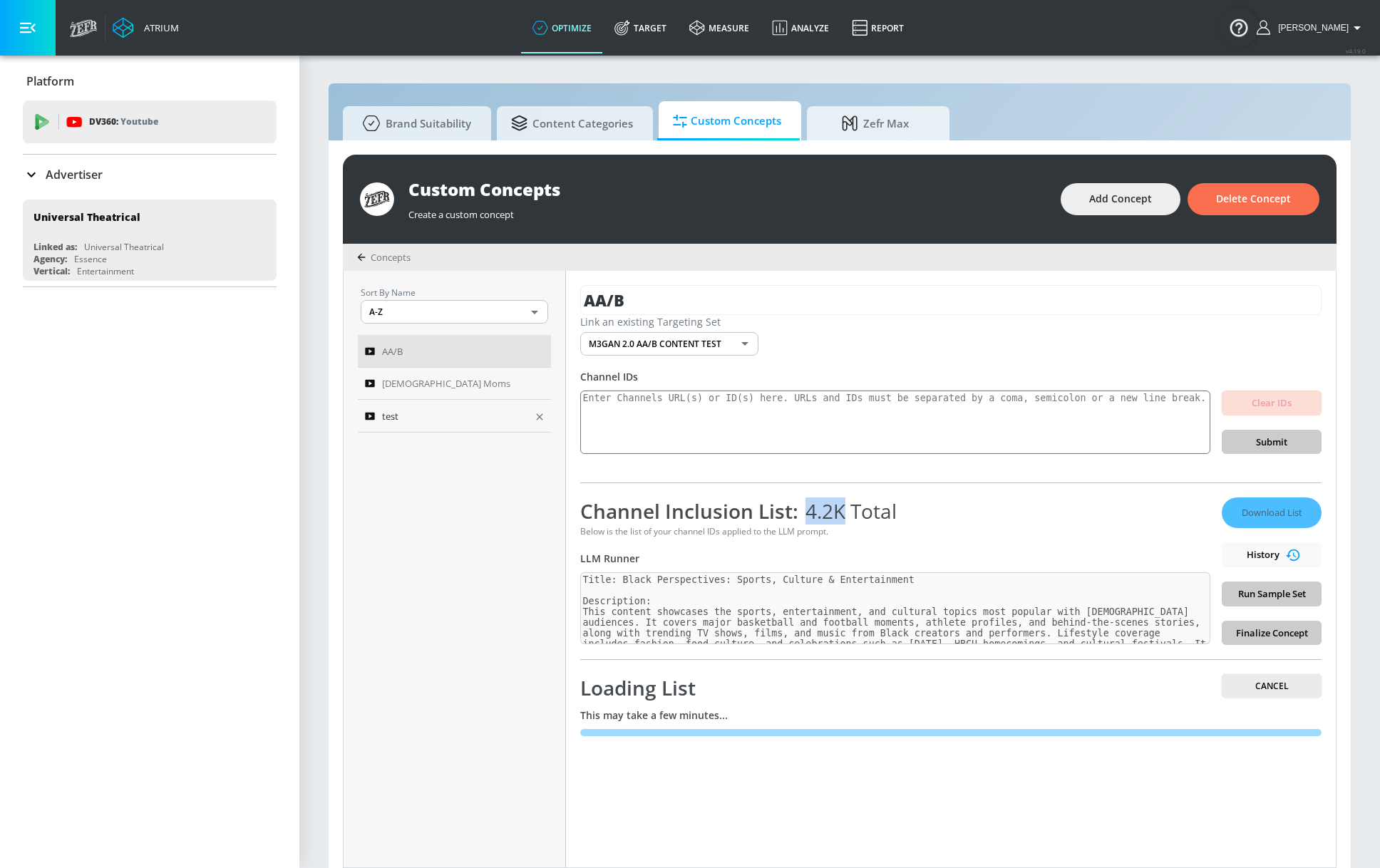
click at [436, 417] on div "test" at bounding box center [445, 416] width 160 height 17
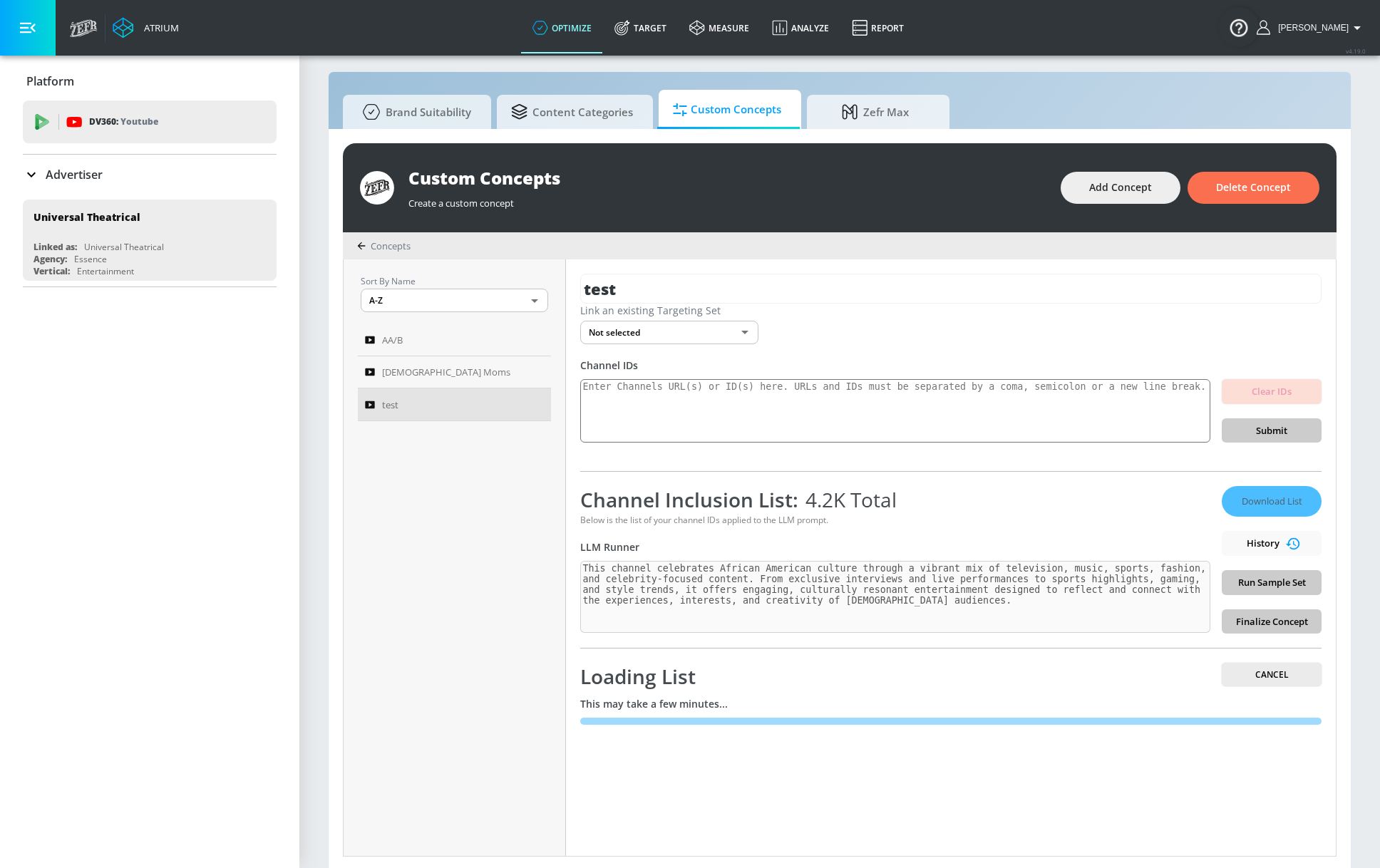
scroll to position [15, 0]
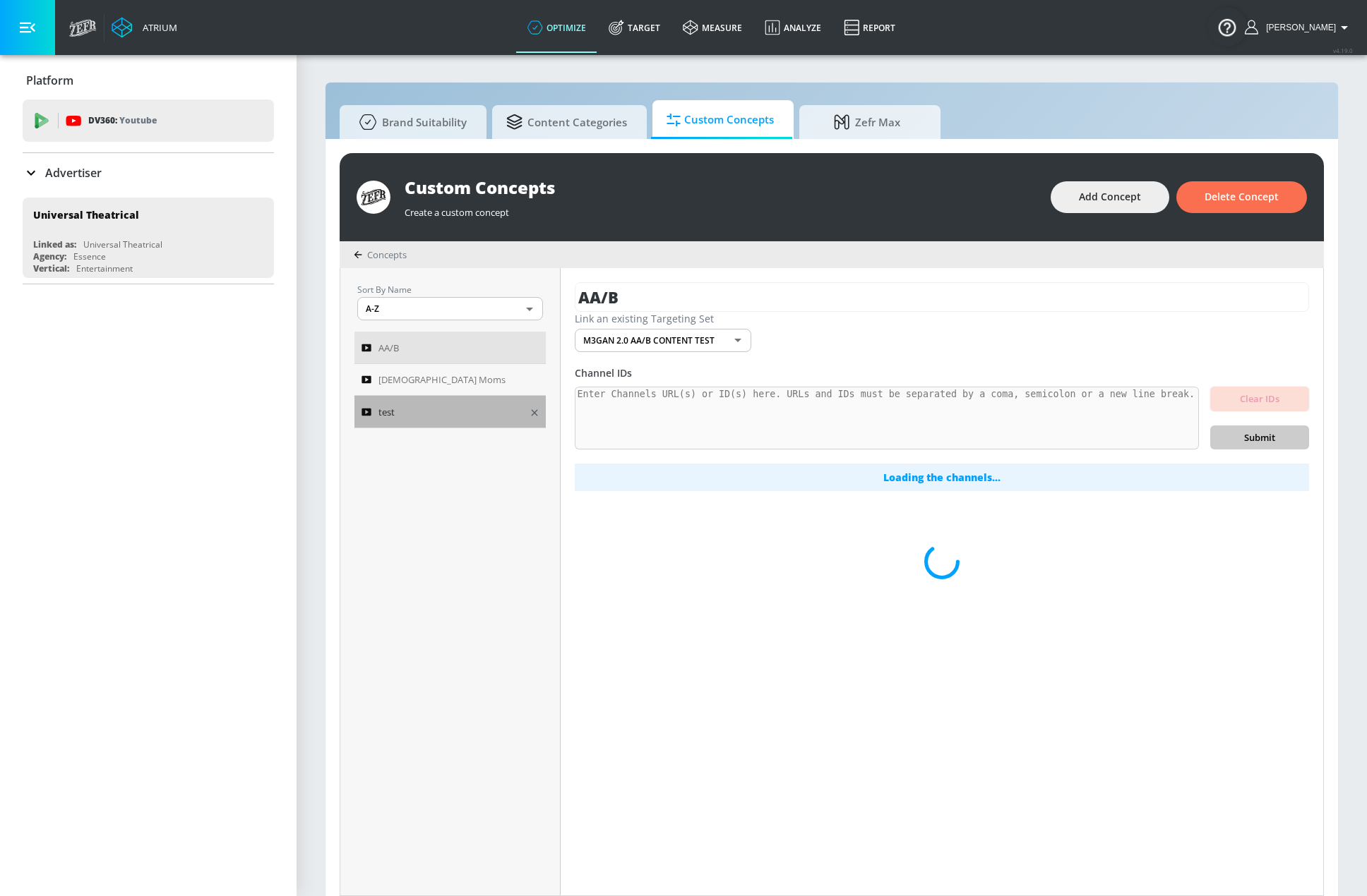
click at [441, 413] on div "test" at bounding box center [441, 412] width 158 height 17
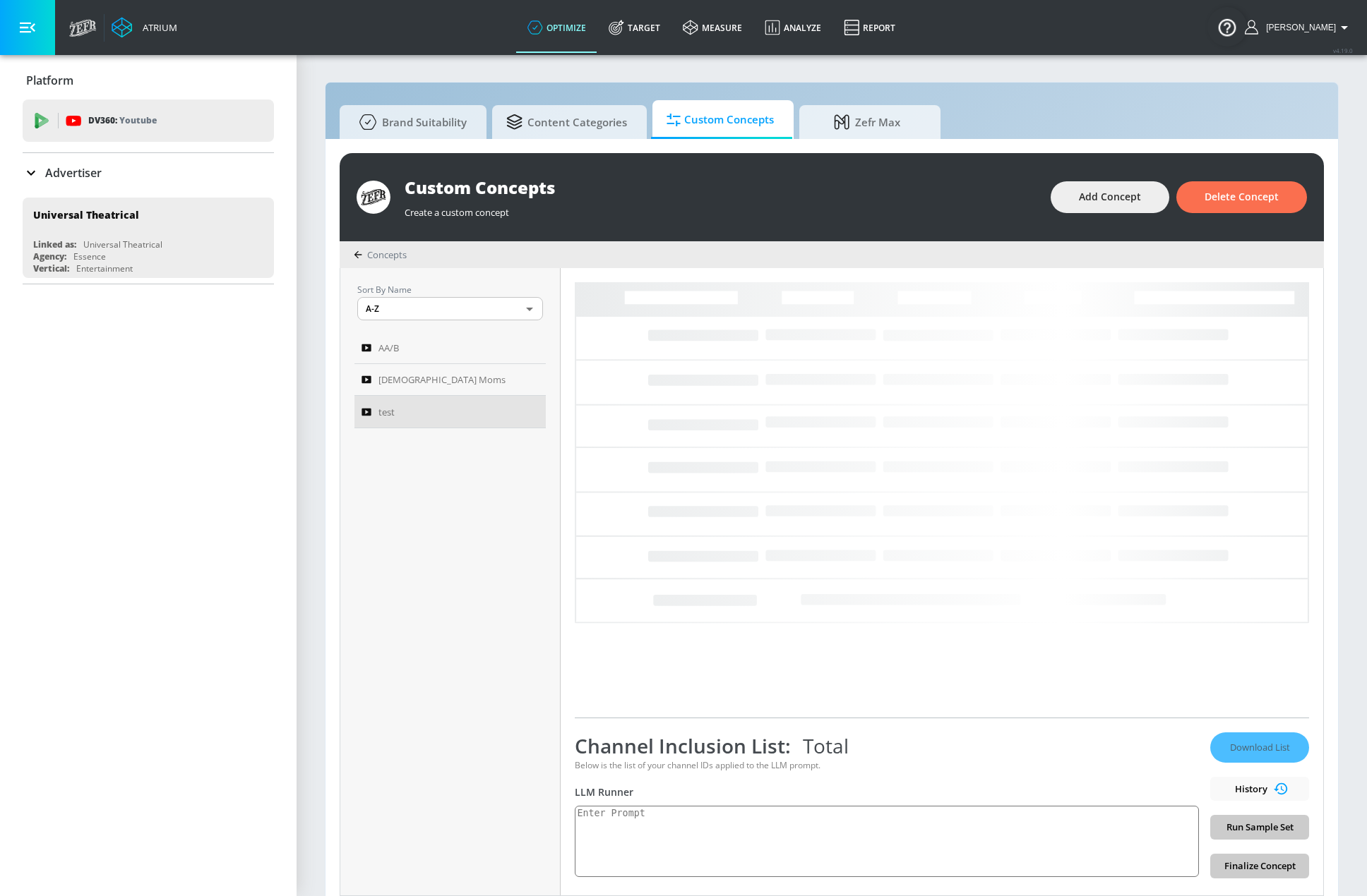
type textarea "This channel celebrates African American culture through a vibrant mix of telev…"
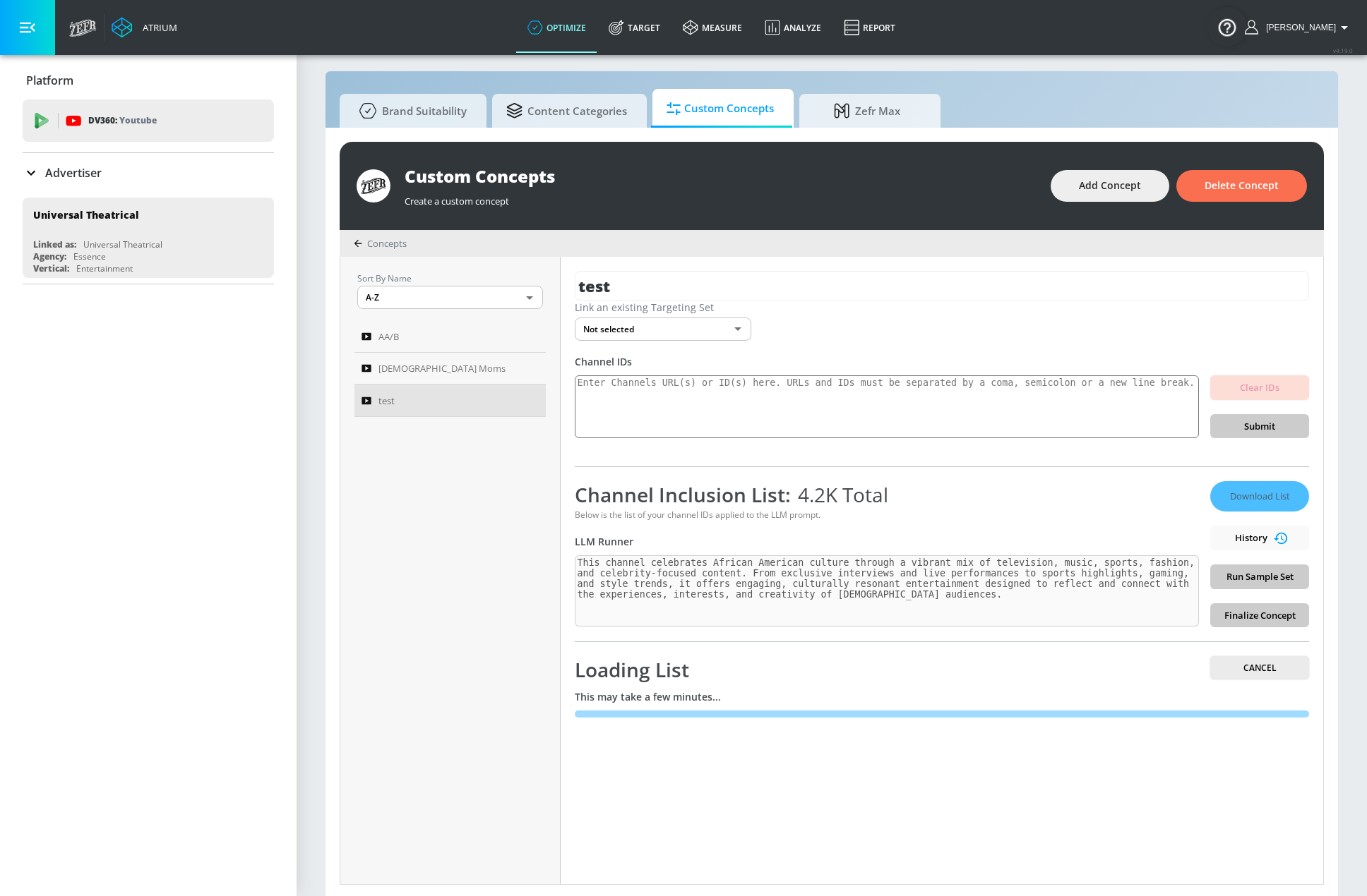
scroll to position [15, 0]
